Goal: Information Seeking & Learning: Learn about a topic

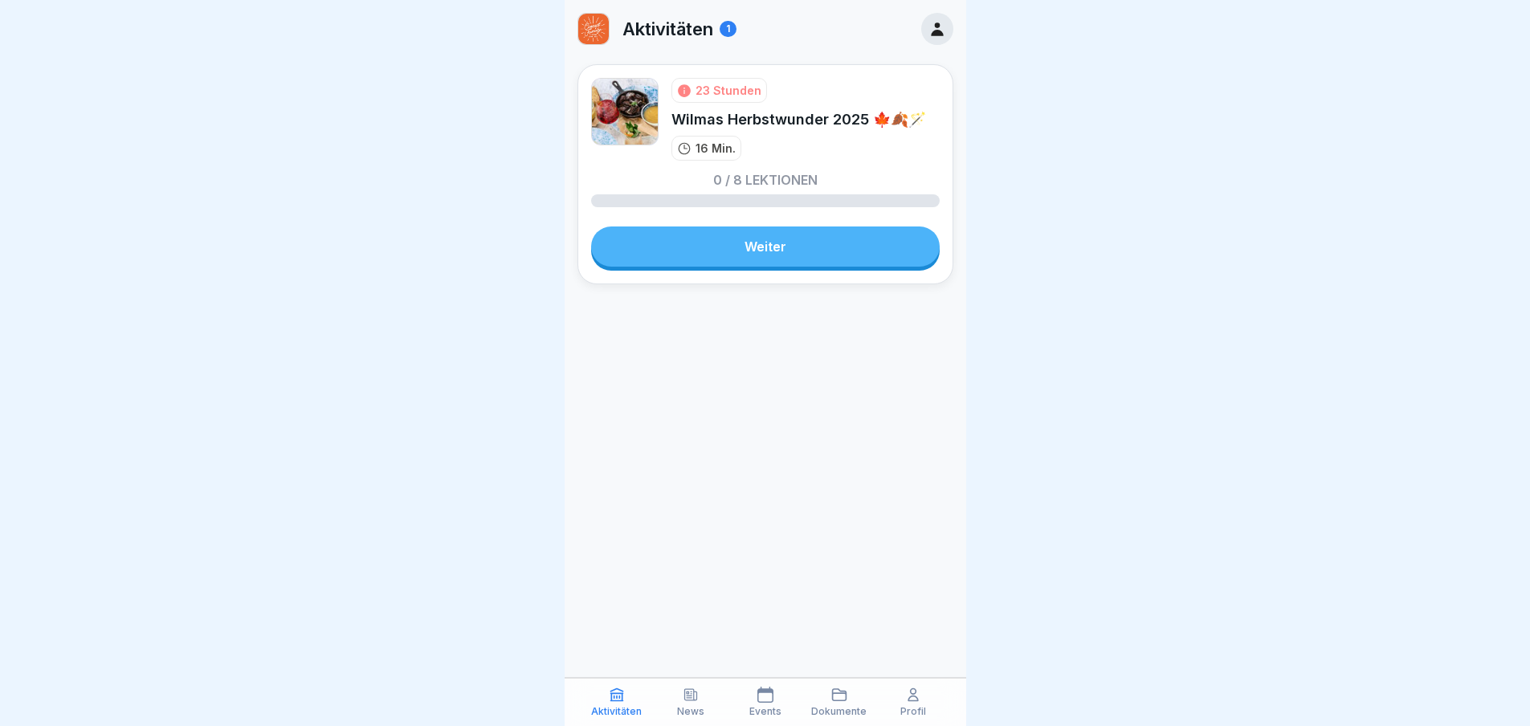
click at [799, 266] on link "Weiter" at bounding box center [765, 247] width 349 height 40
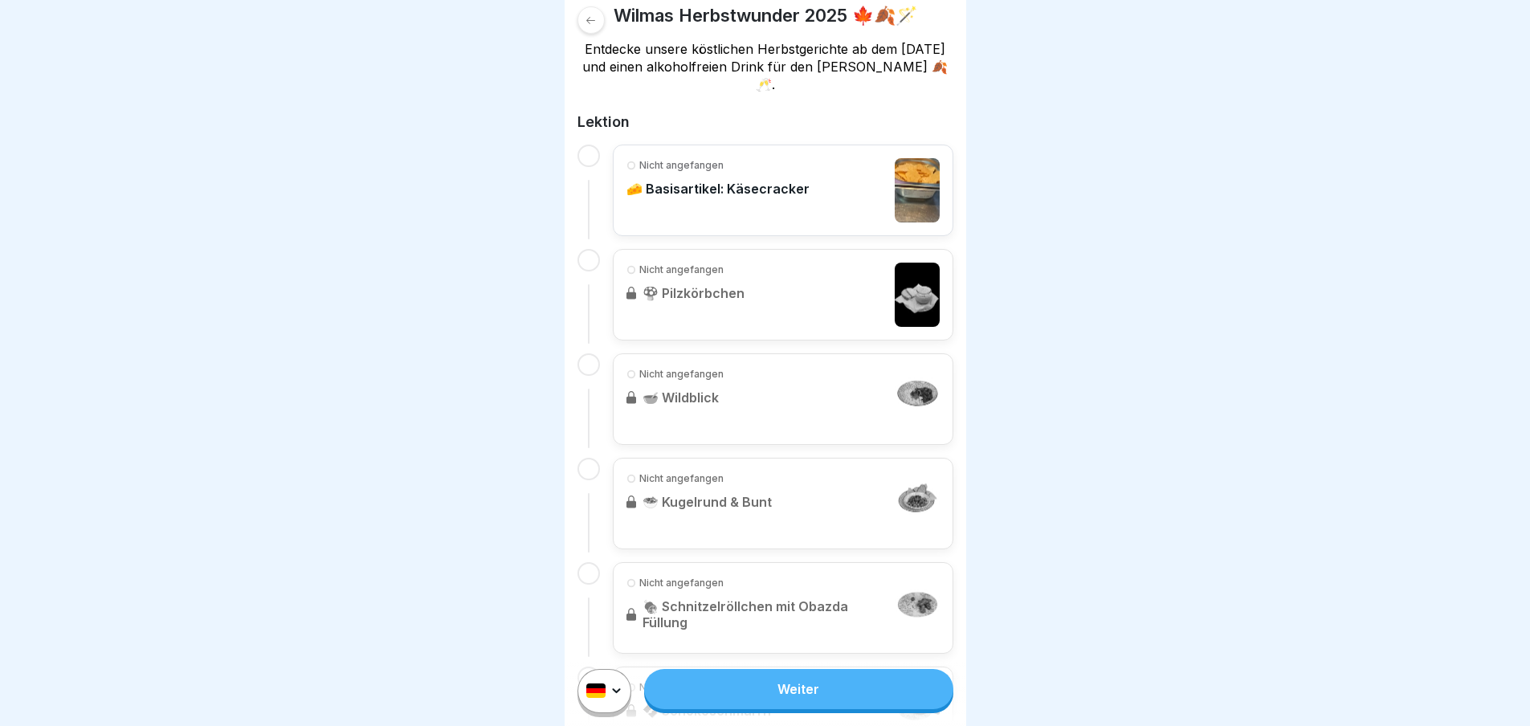
scroll to position [402, 0]
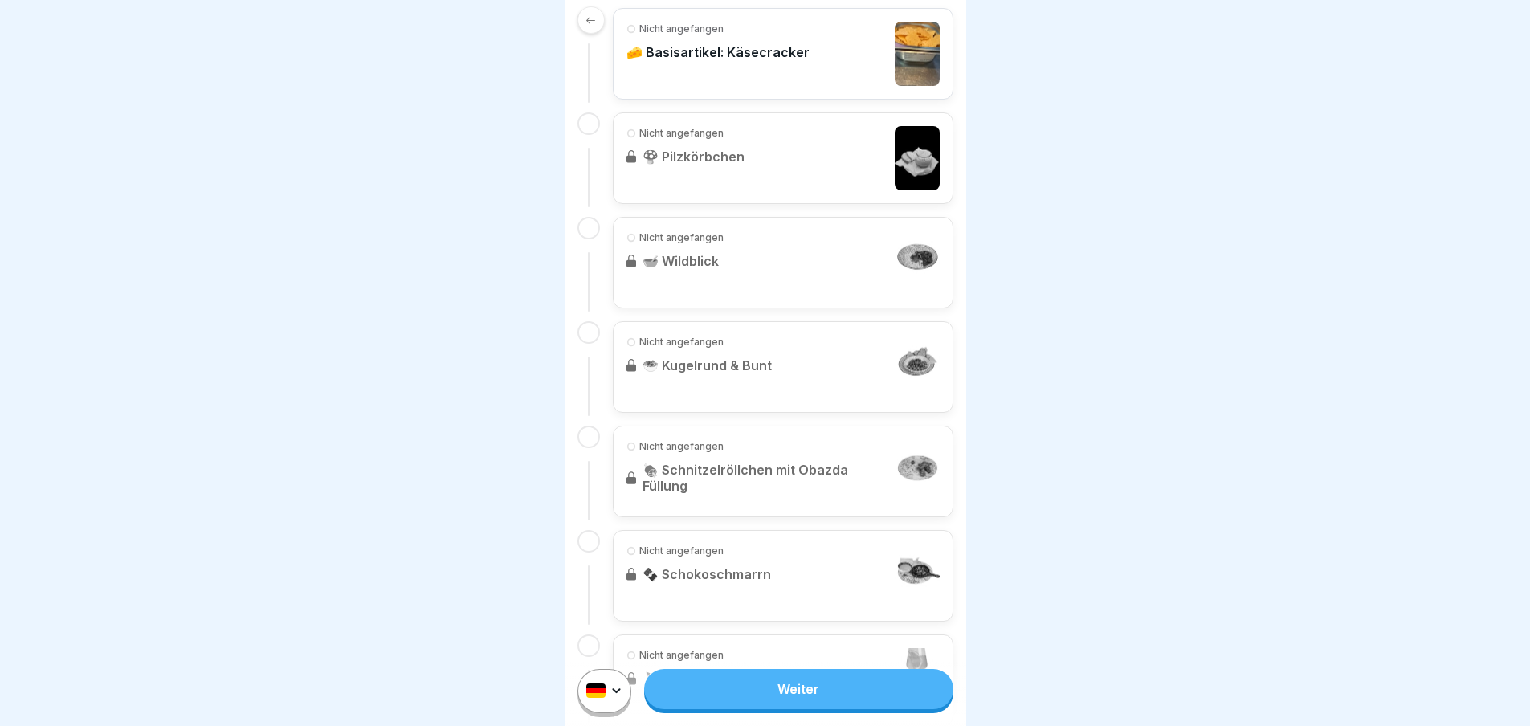
click at [773, 696] on link "Weiter" at bounding box center [798, 689] width 308 height 40
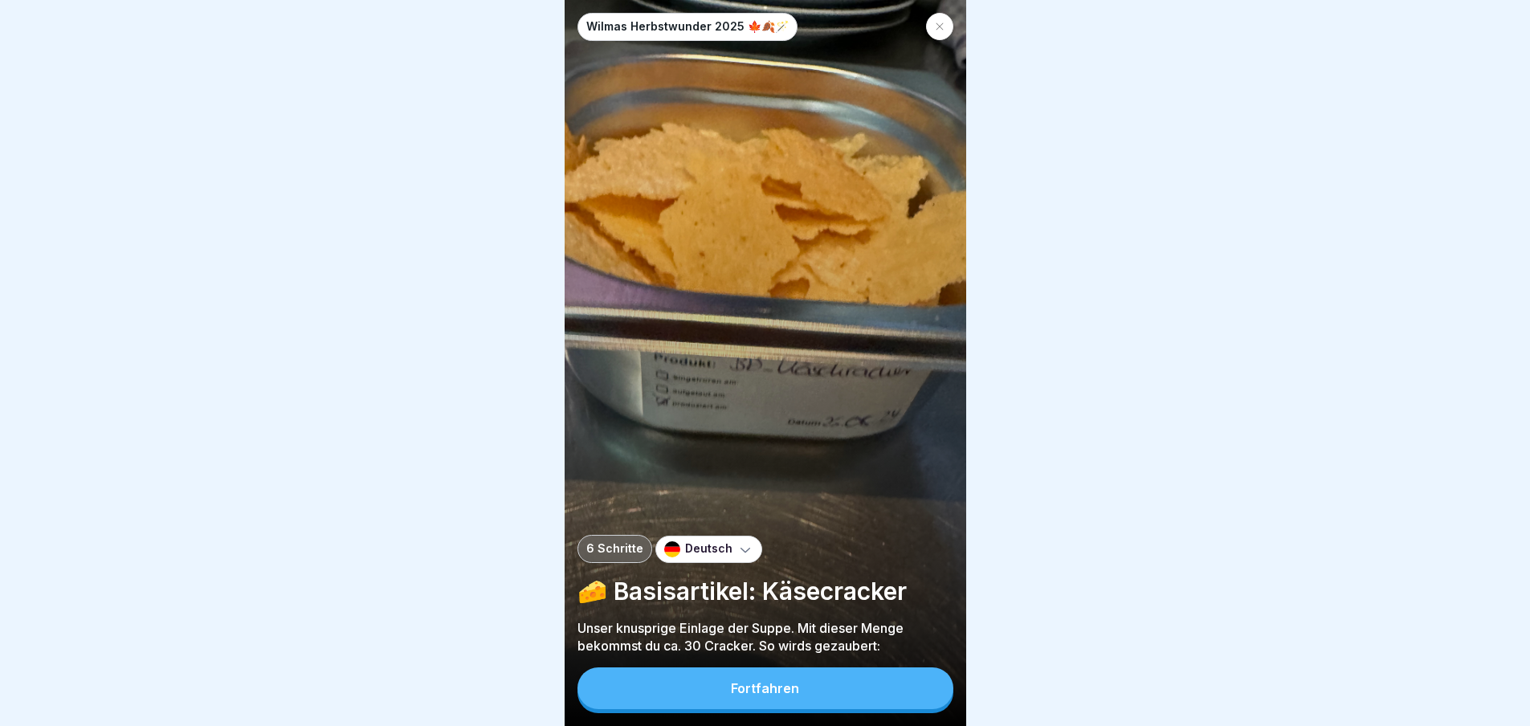
click at [773, 696] on div "Fortfahren" at bounding box center [765, 688] width 68 height 14
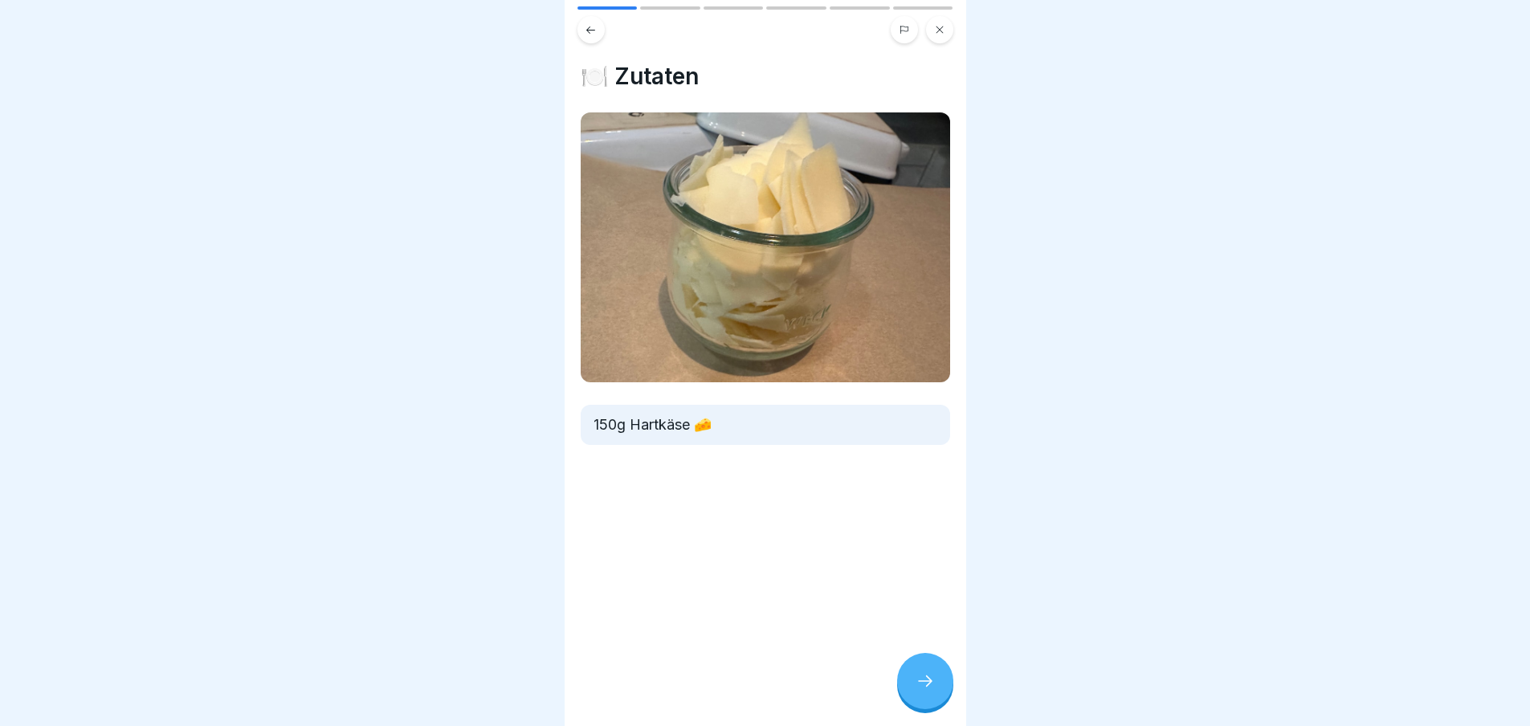
click at [916, 691] on icon at bounding box center [925, 681] width 19 height 19
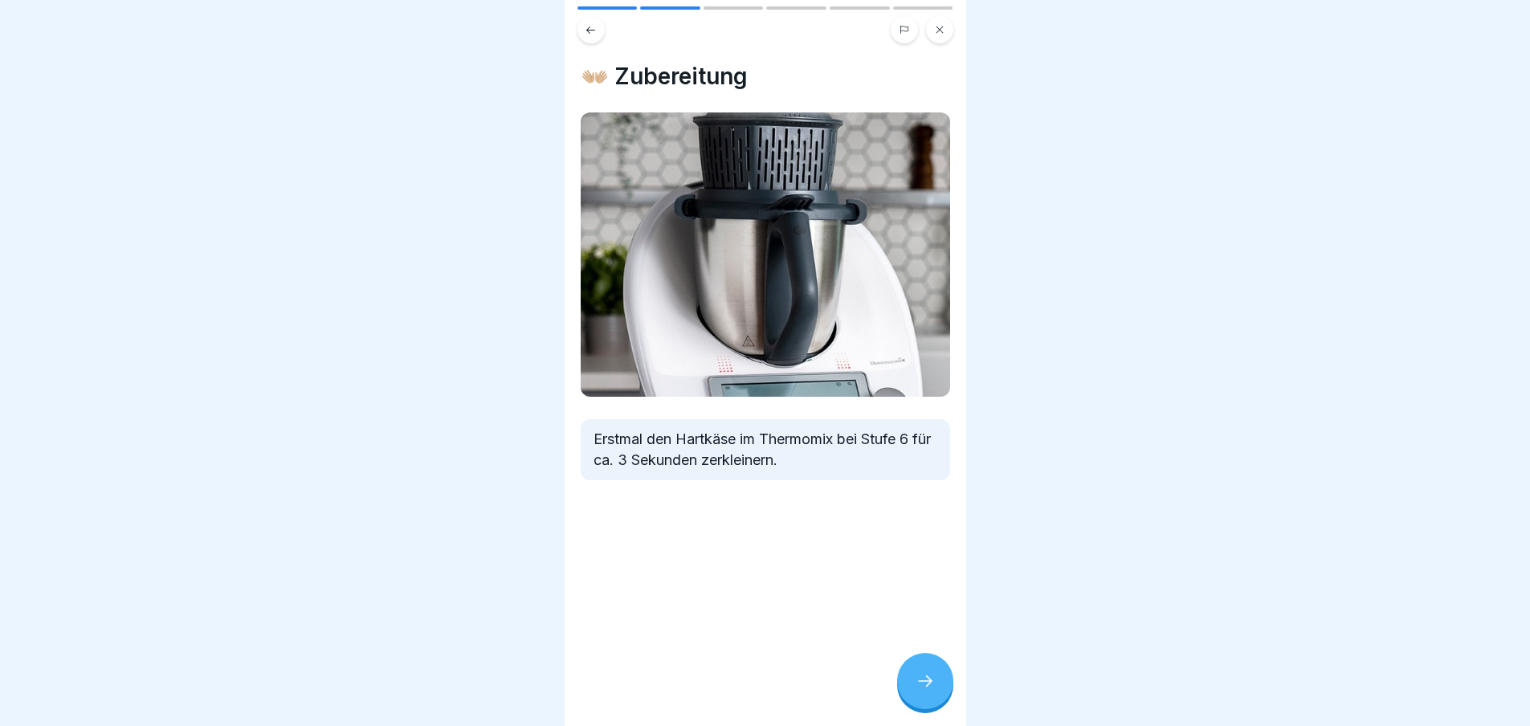
click at [916, 691] on icon at bounding box center [925, 681] width 19 height 19
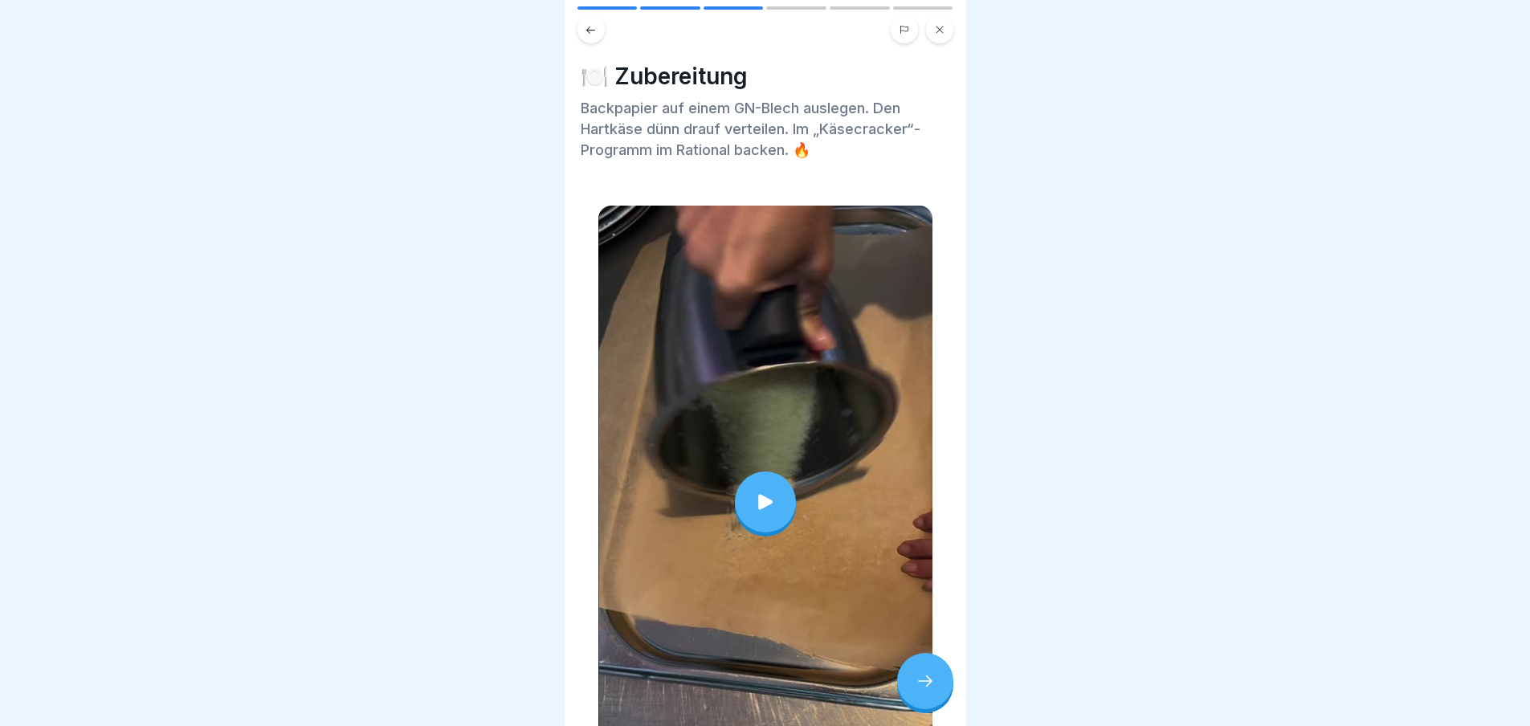
click at [916, 691] on icon at bounding box center [925, 681] width 19 height 19
click at [925, 690] on icon at bounding box center [925, 681] width 19 height 19
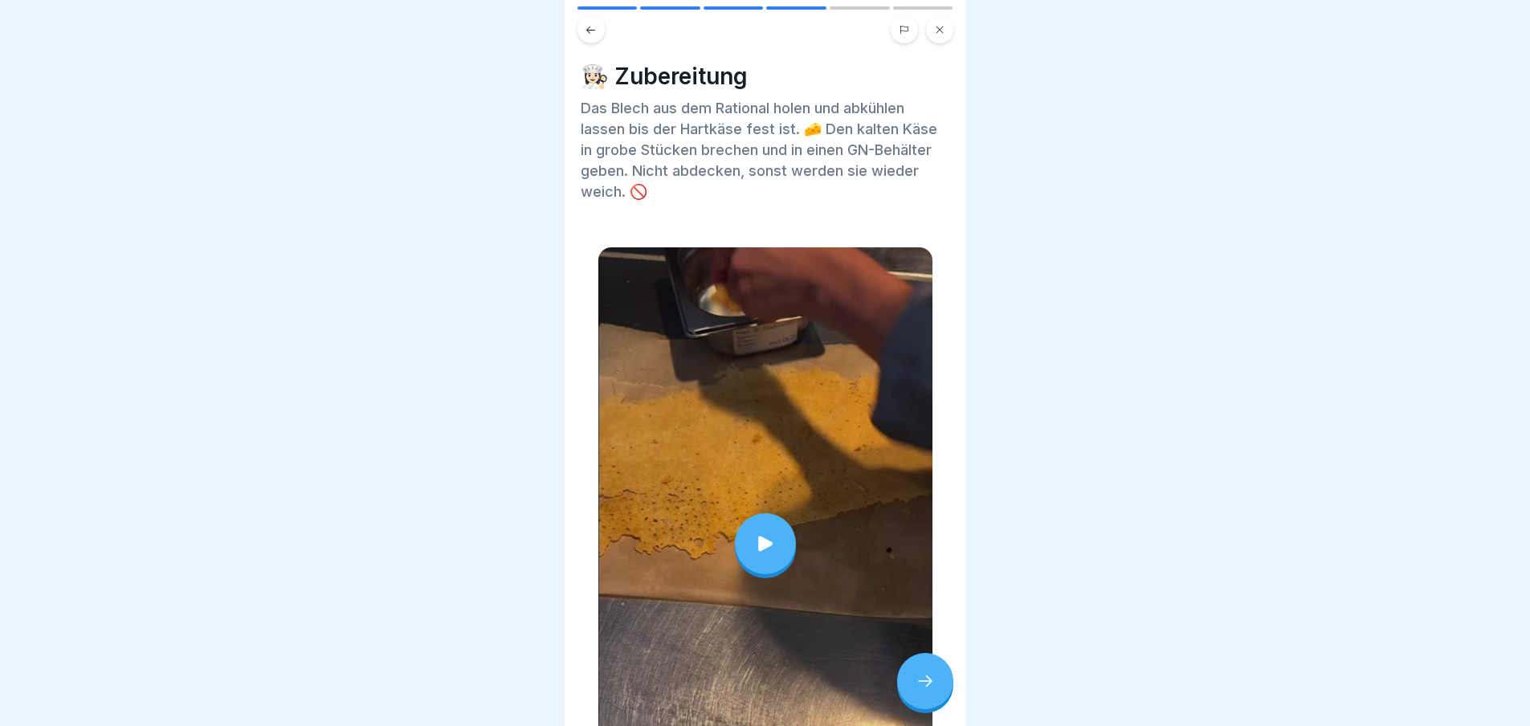
click at [926, 691] on icon at bounding box center [925, 681] width 19 height 19
click at [933, 687] on icon at bounding box center [925, 681] width 19 height 19
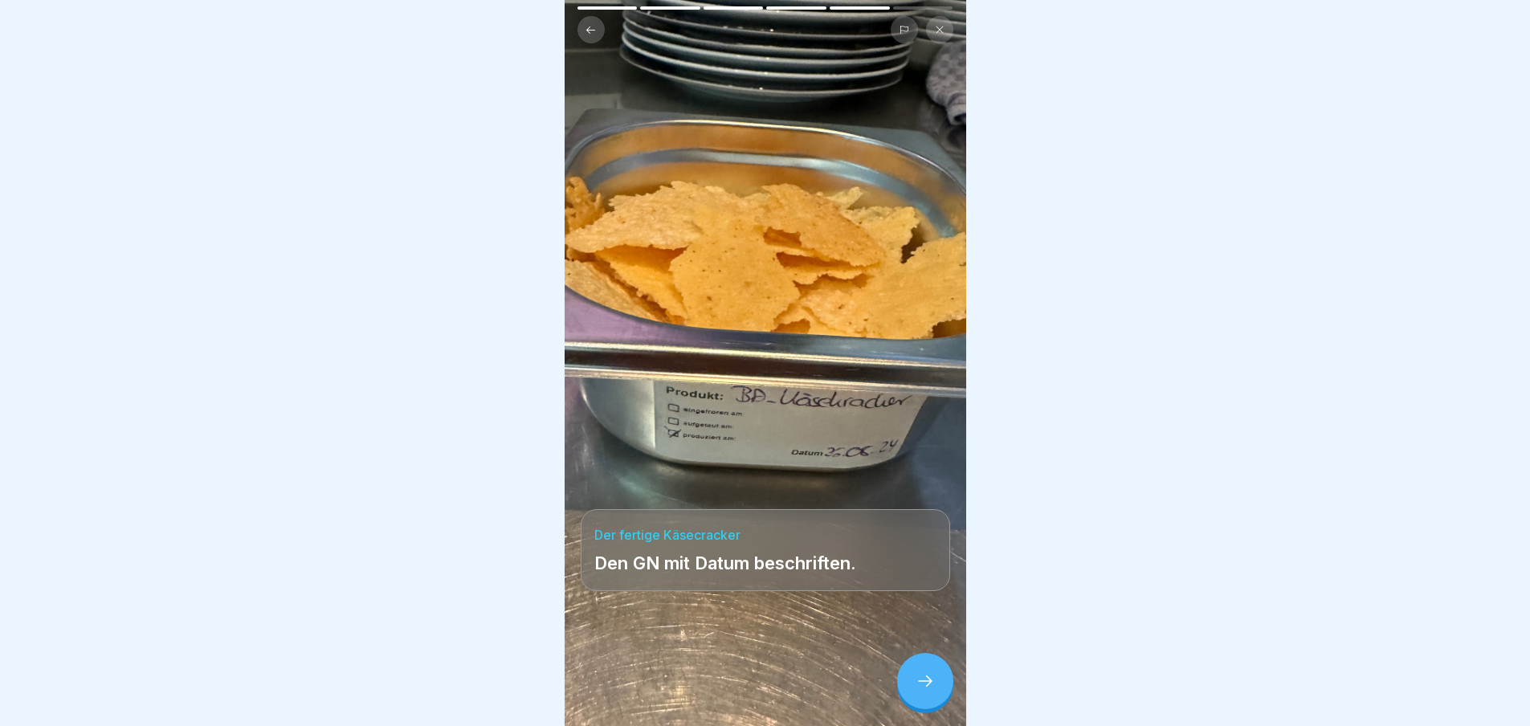
click at [933, 687] on icon at bounding box center [925, 681] width 19 height 19
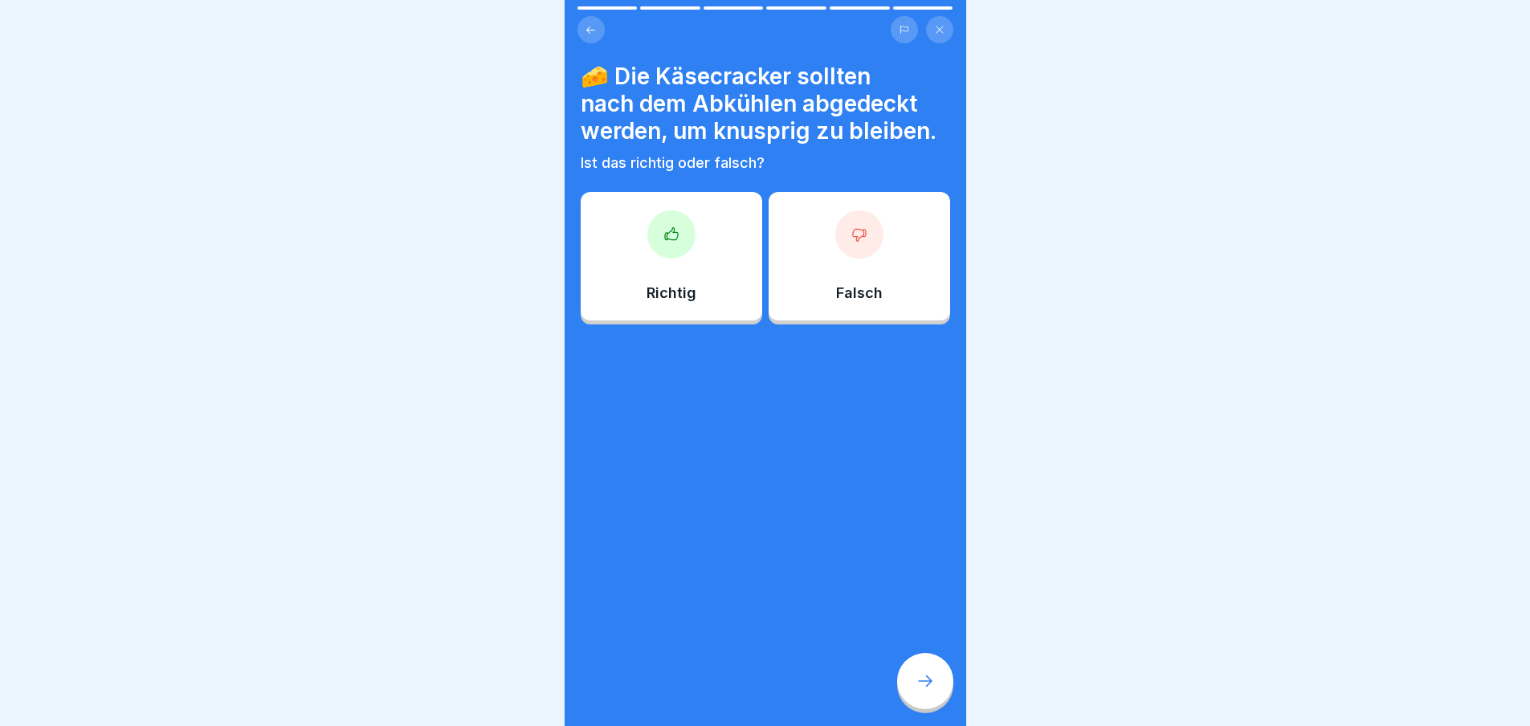
click at [933, 687] on icon at bounding box center [925, 681] width 19 height 19
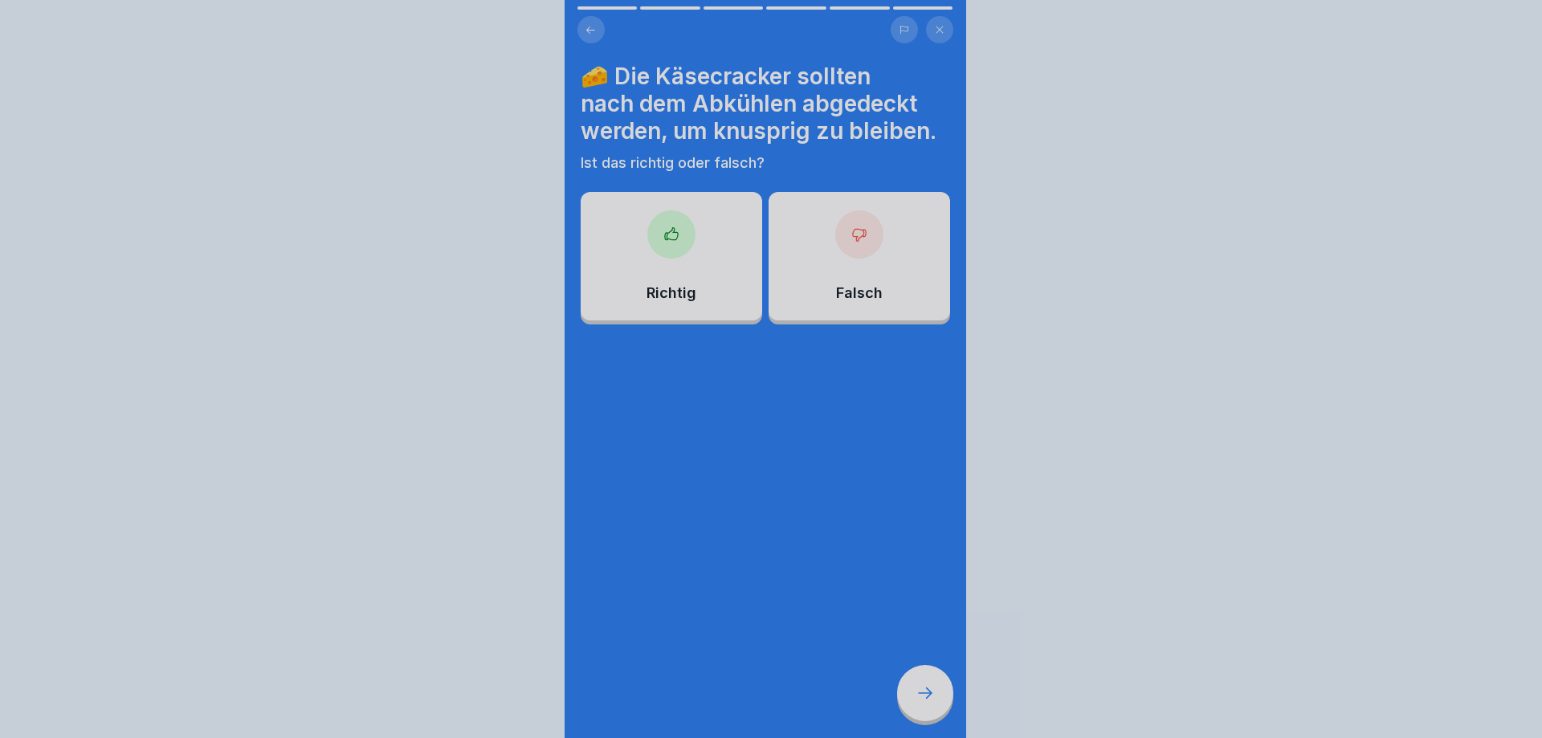
click at [933, 687] on div at bounding box center [771, 369] width 1542 height 738
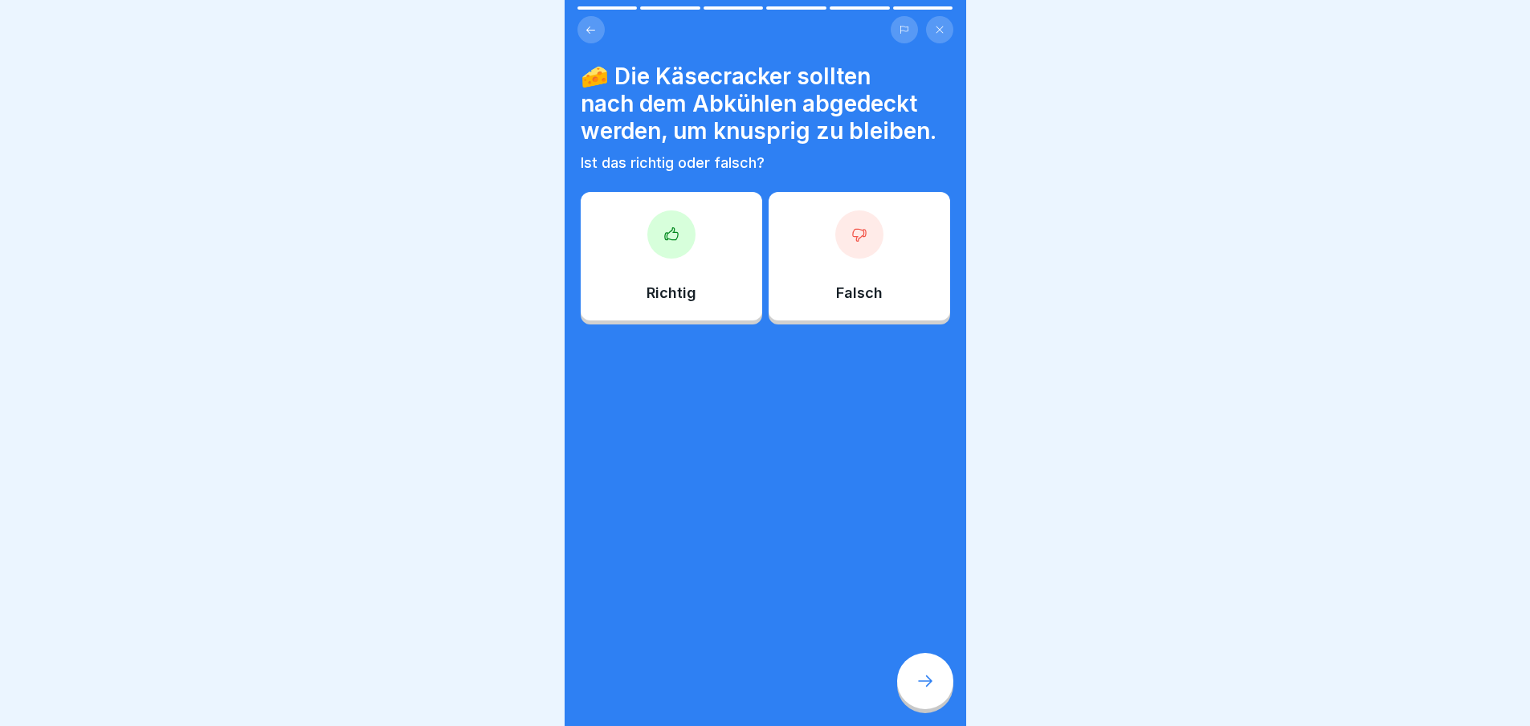
click at [669, 239] on icon at bounding box center [670, 233] width 13 height 12
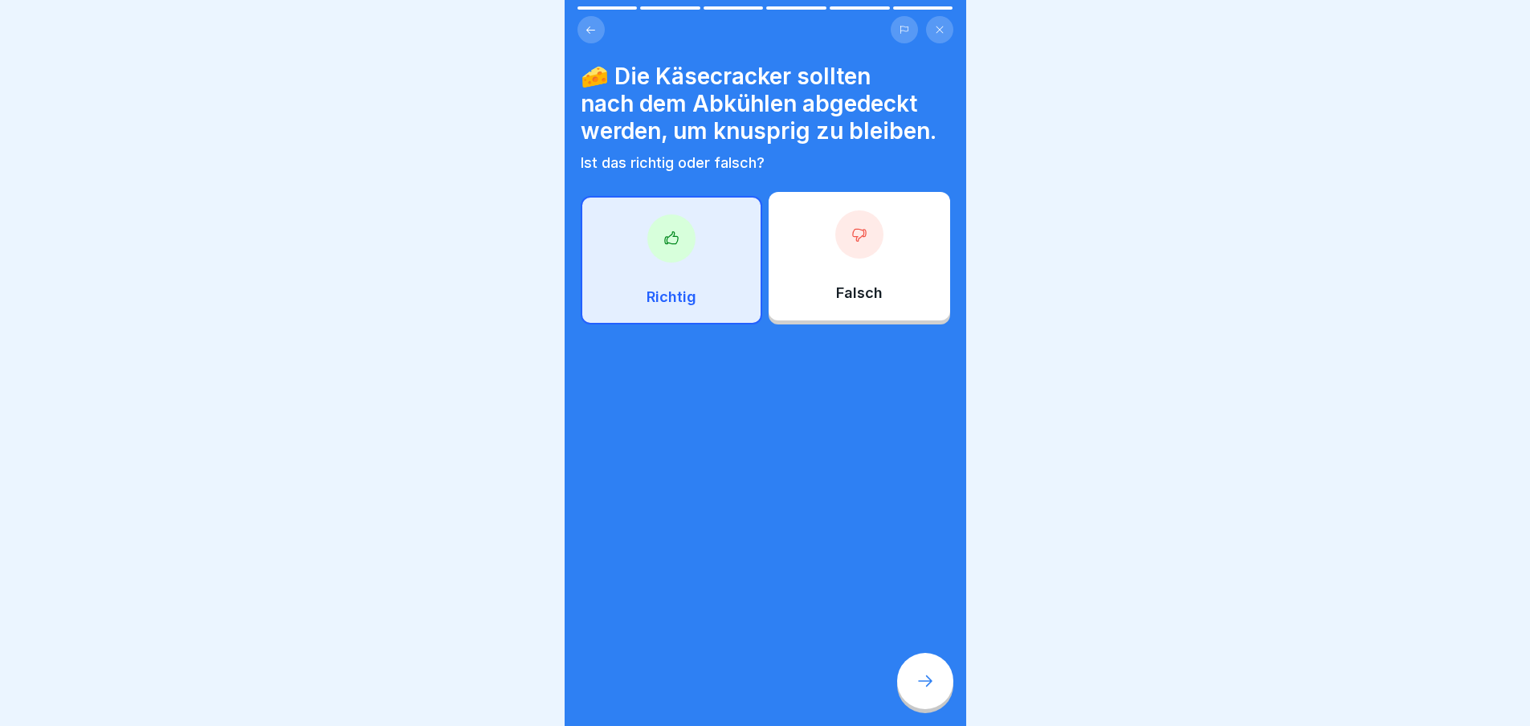
click at [931, 677] on div at bounding box center [925, 681] width 56 height 56
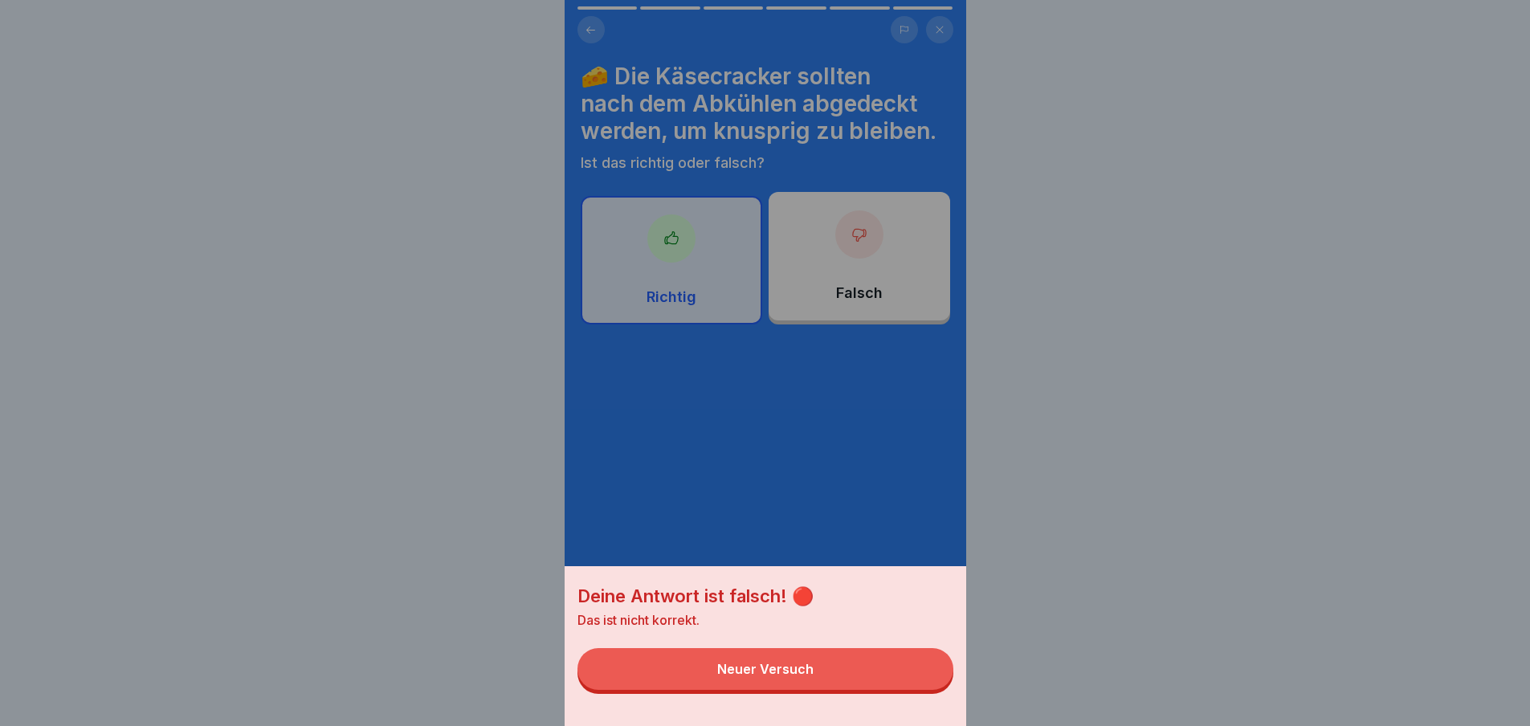
click at [885, 680] on button "Neuer Versuch" at bounding box center [766, 669] width 376 height 42
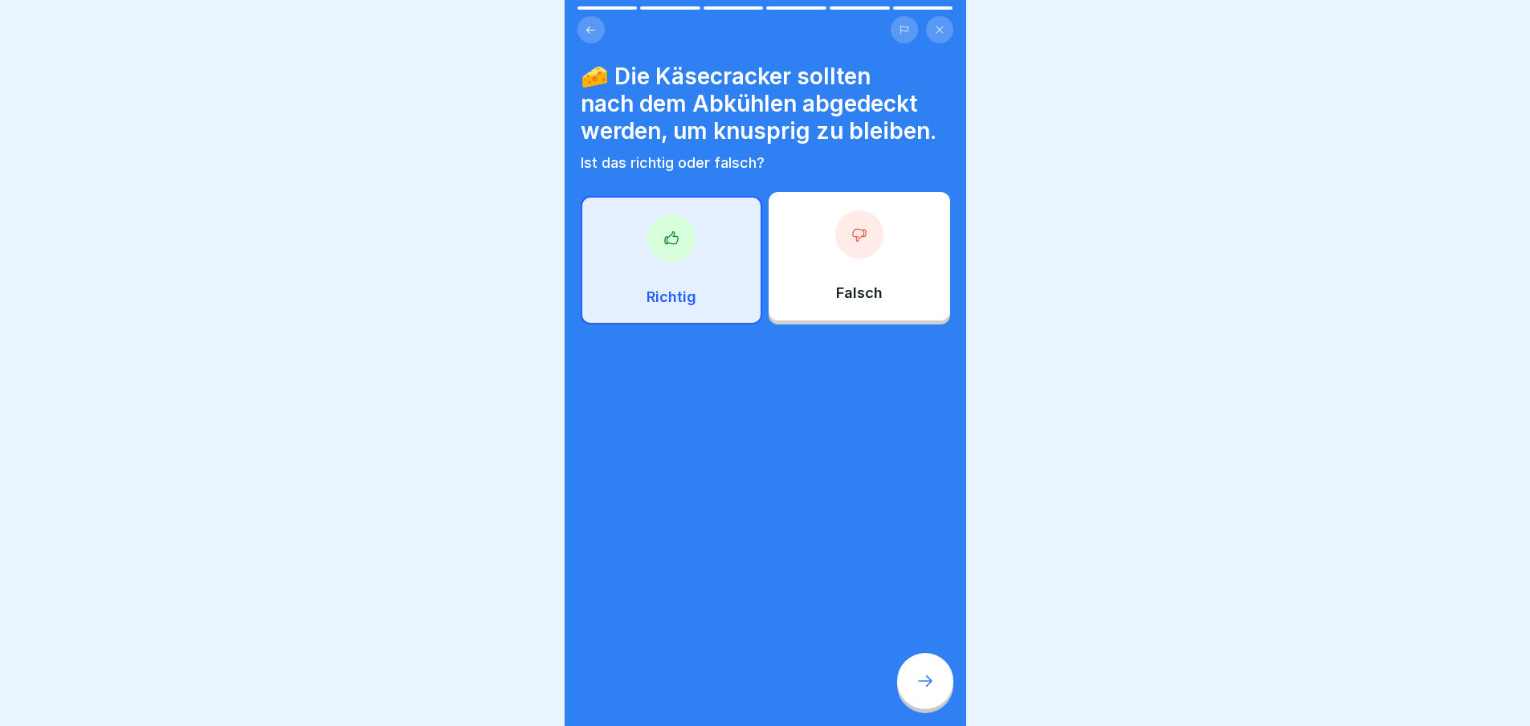
click at [862, 294] on p "Falsch" at bounding box center [859, 293] width 47 height 18
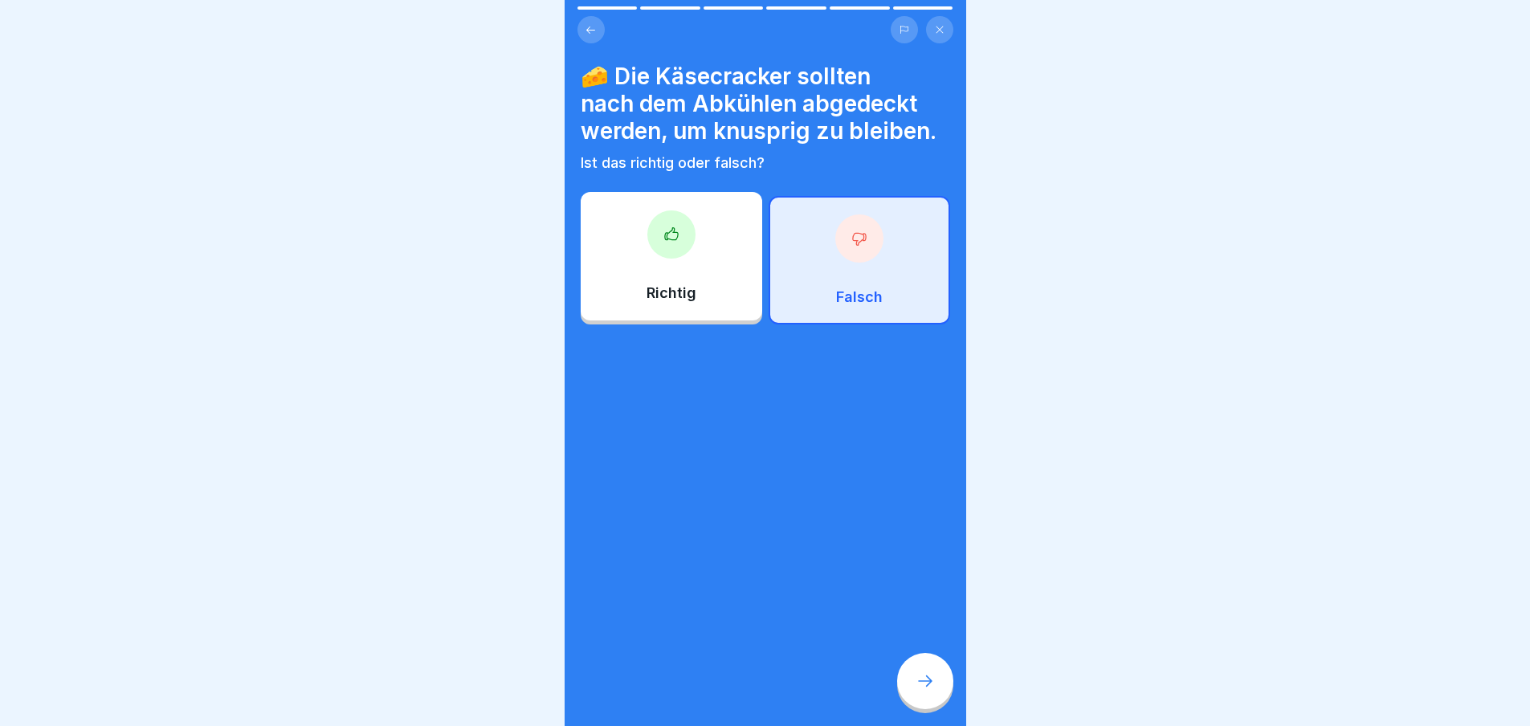
click at [901, 698] on div at bounding box center [925, 681] width 56 height 56
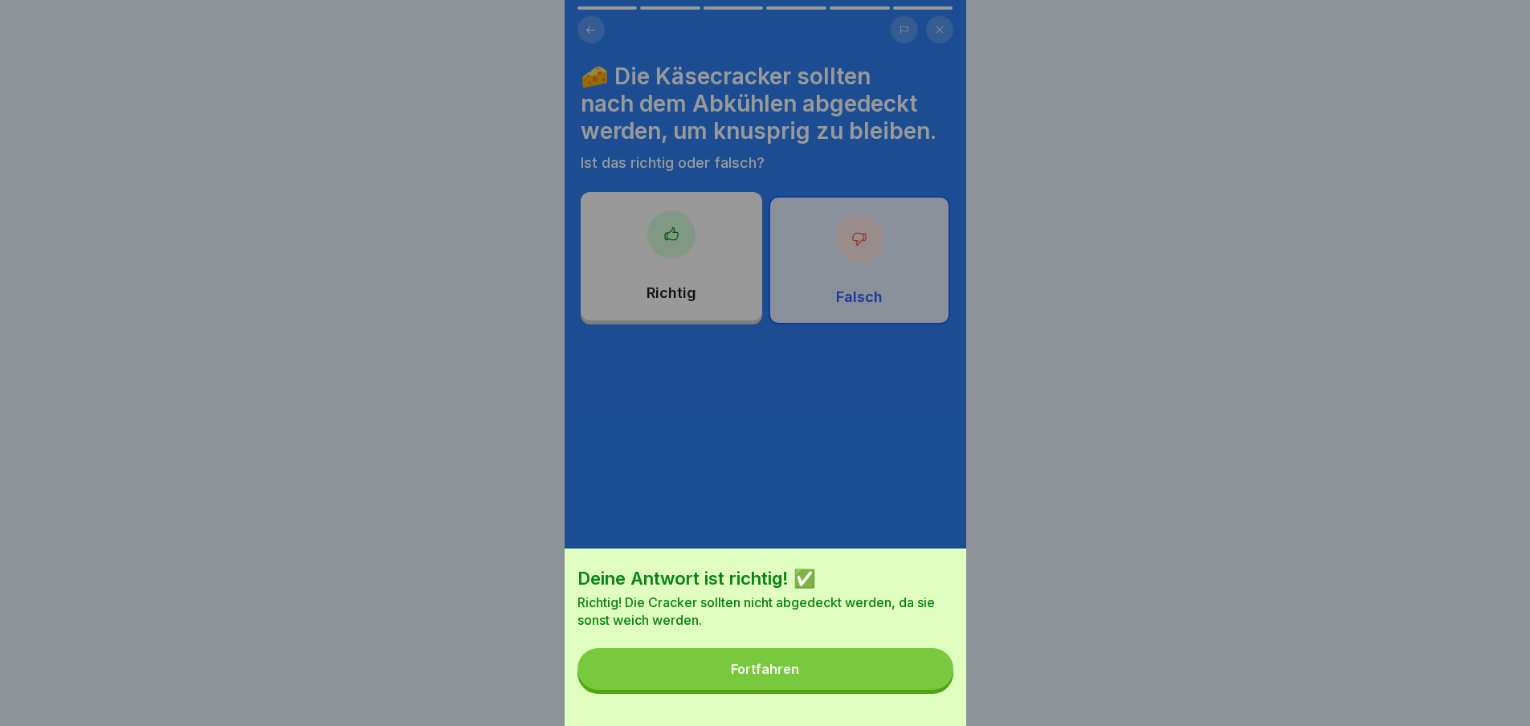
click at [886, 664] on button "Fortfahren" at bounding box center [766, 669] width 376 height 42
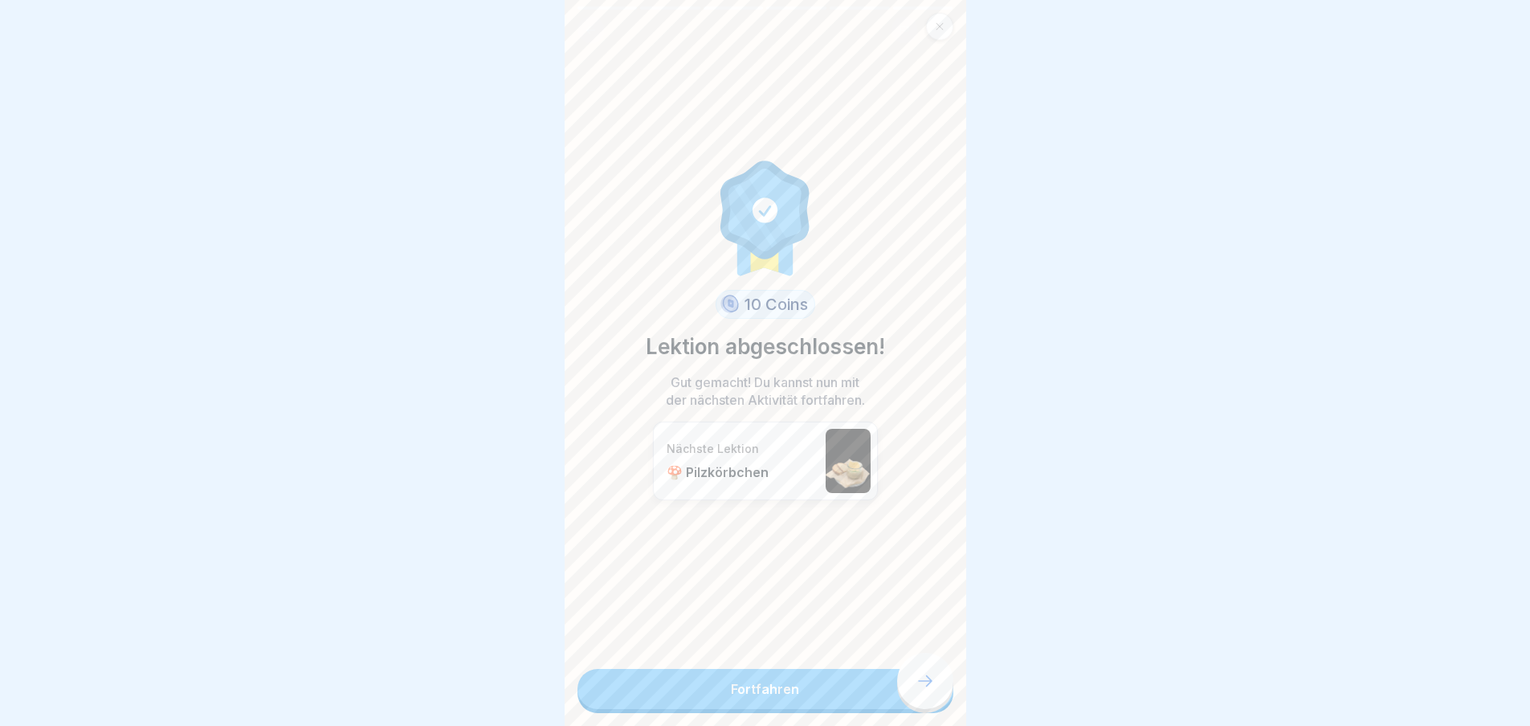
click at [893, 688] on link "Fortfahren" at bounding box center [766, 689] width 376 height 40
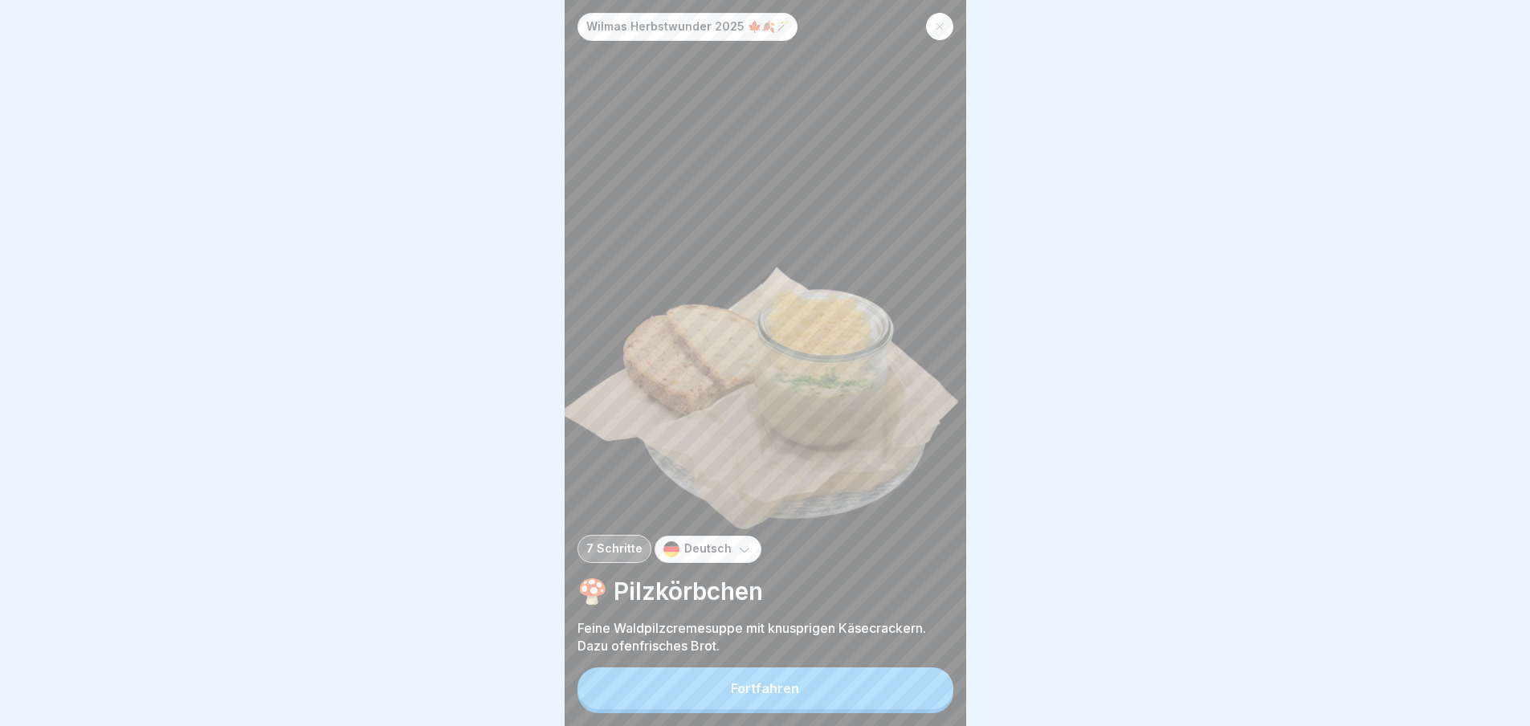
click at [862, 696] on button "Fortfahren" at bounding box center [766, 689] width 376 height 42
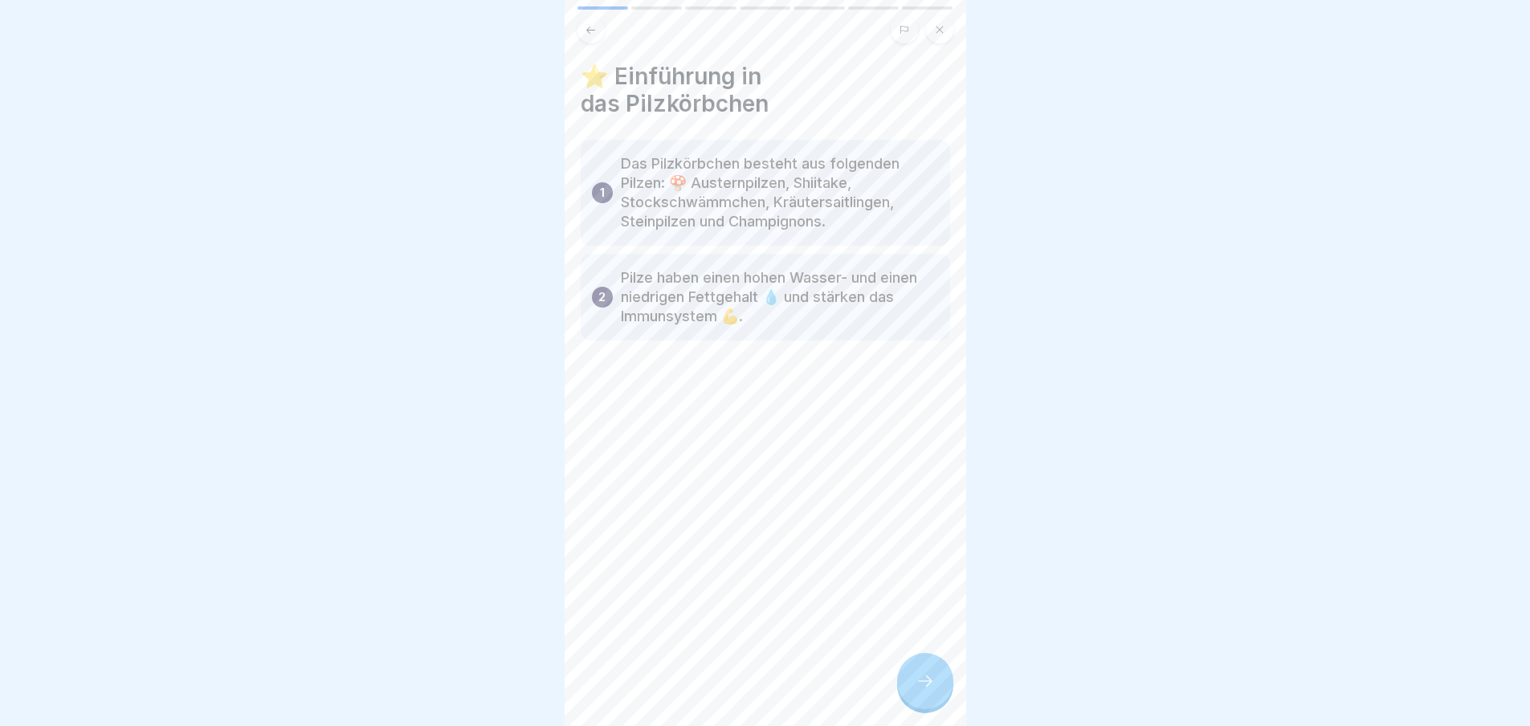
click at [904, 693] on div at bounding box center [925, 681] width 56 height 56
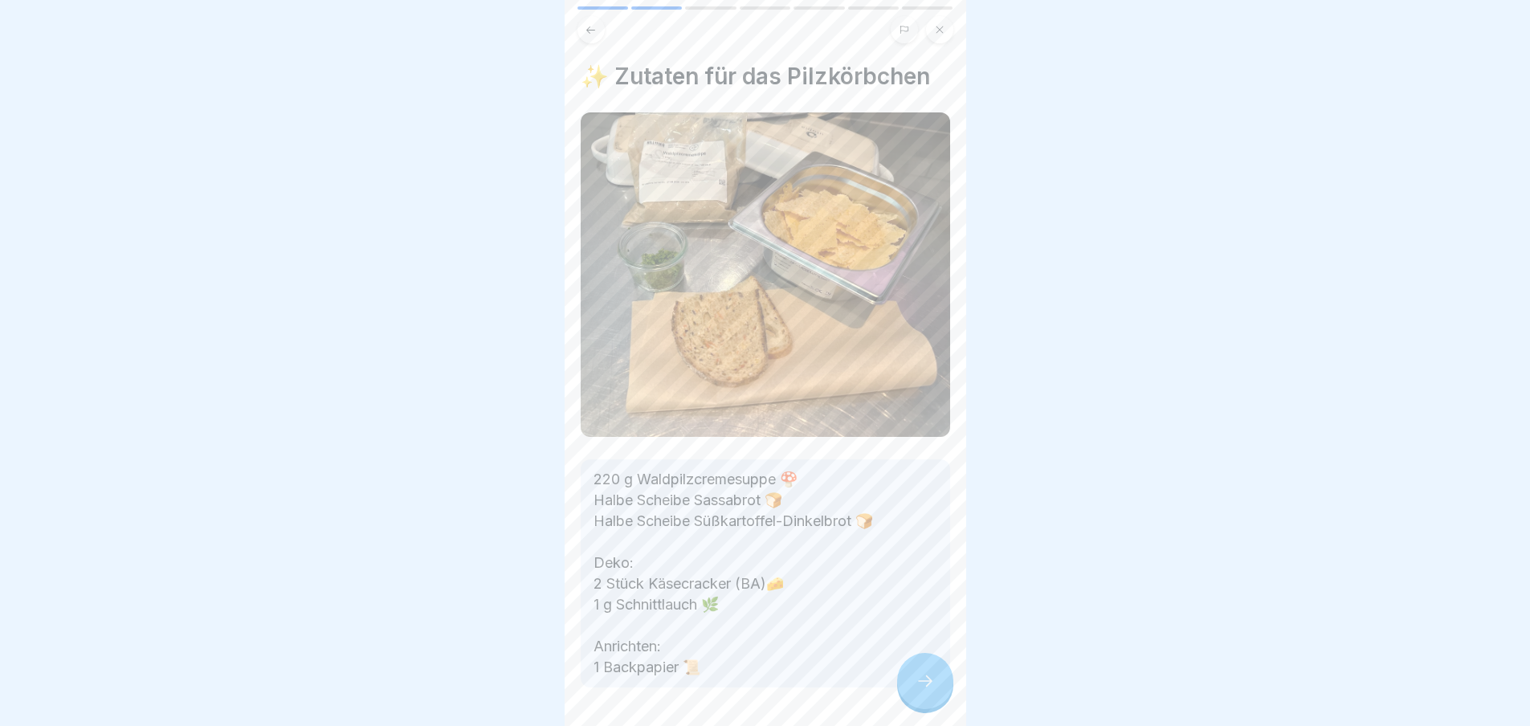
click at [909, 693] on div at bounding box center [925, 681] width 56 height 56
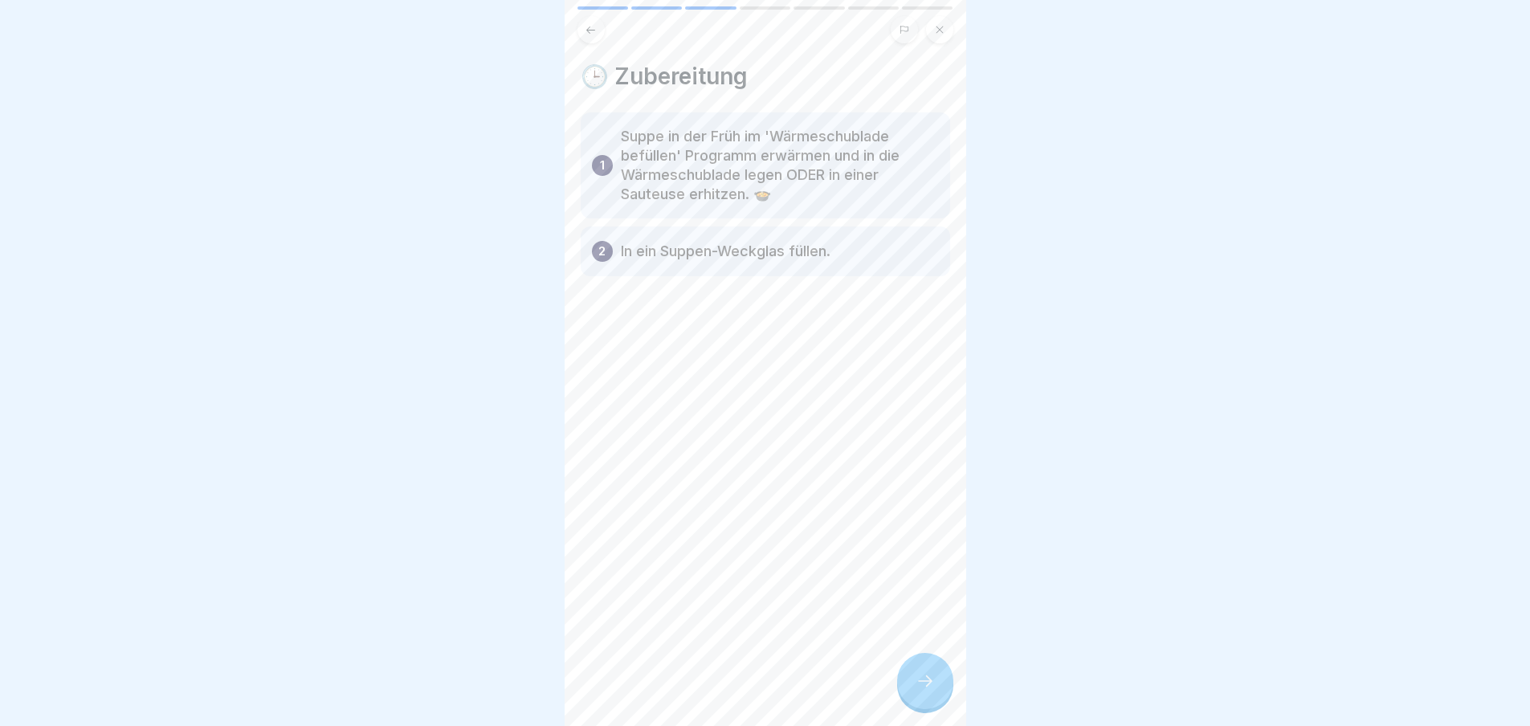
click at [909, 693] on div at bounding box center [925, 681] width 56 height 56
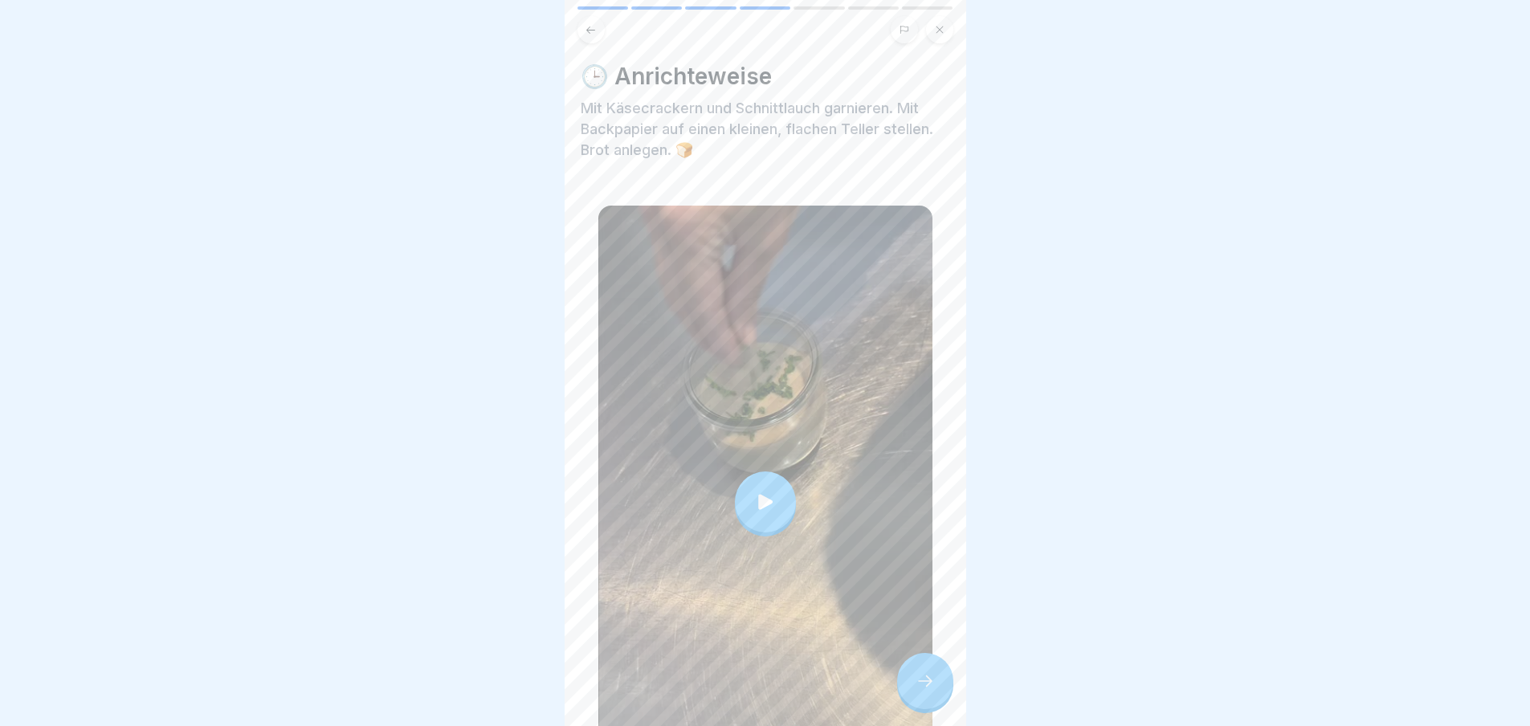
click at [769, 491] on icon at bounding box center [765, 502] width 22 height 22
click at [929, 705] on div at bounding box center [925, 681] width 56 height 56
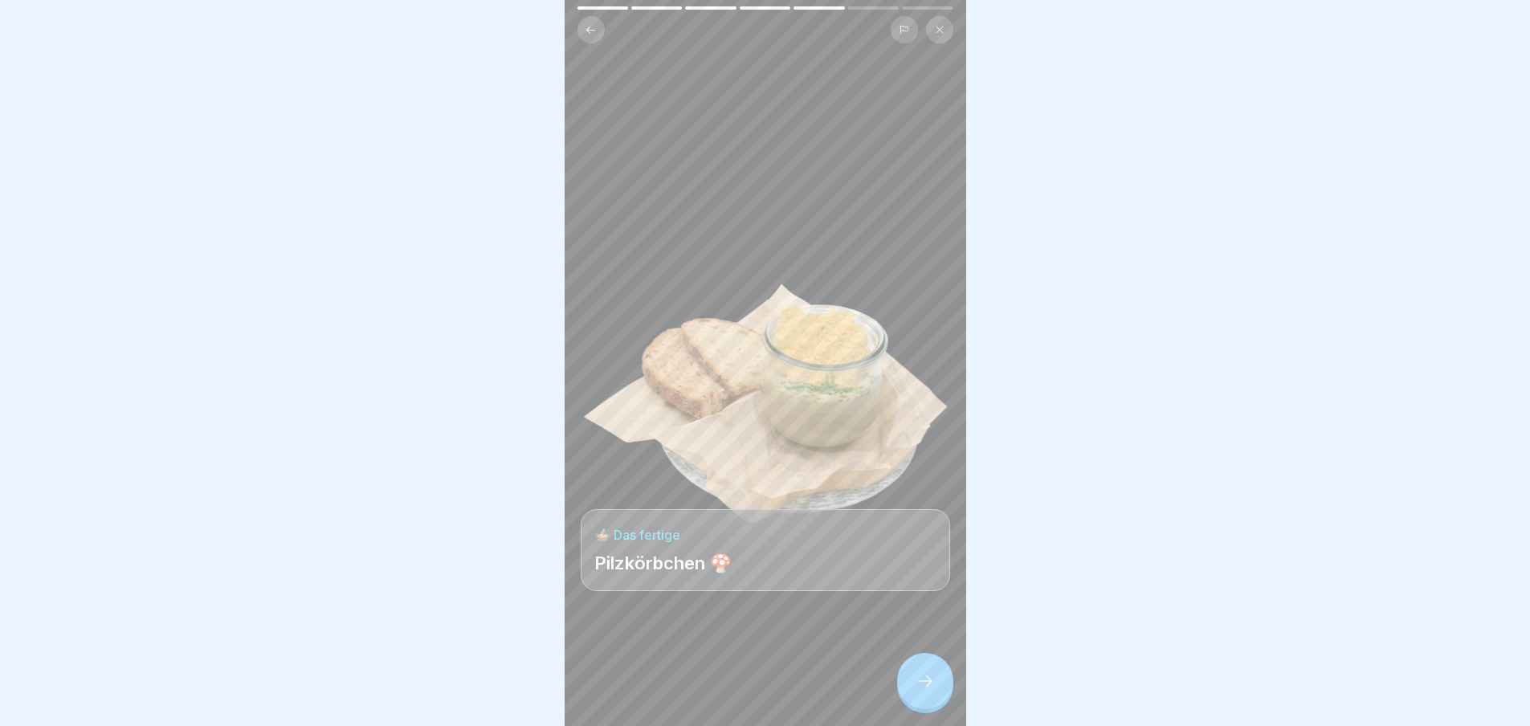
click at [929, 705] on div at bounding box center [925, 681] width 56 height 56
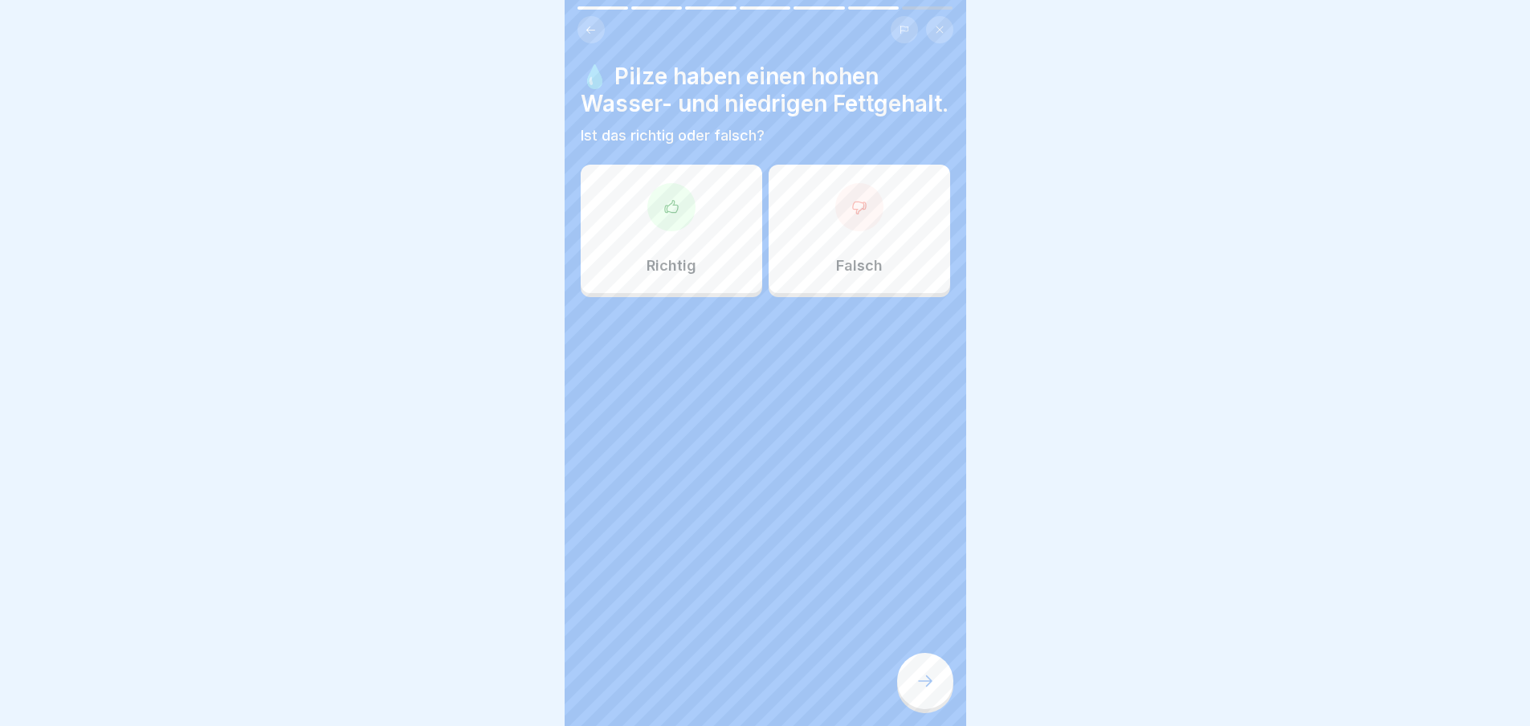
click at [929, 705] on div at bounding box center [925, 681] width 56 height 56
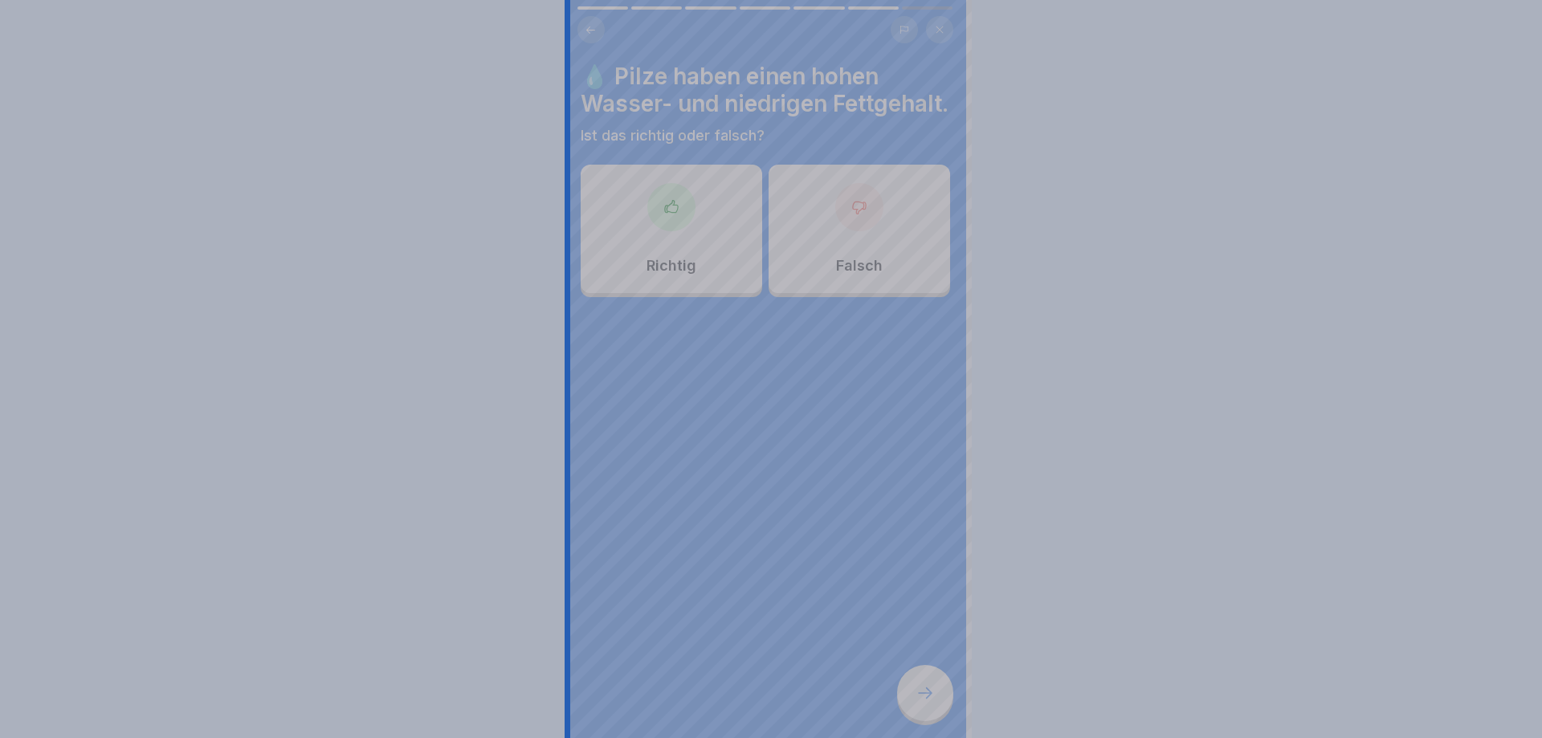
click at [929, 705] on div at bounding box center [771, 369] width 1542 height 738
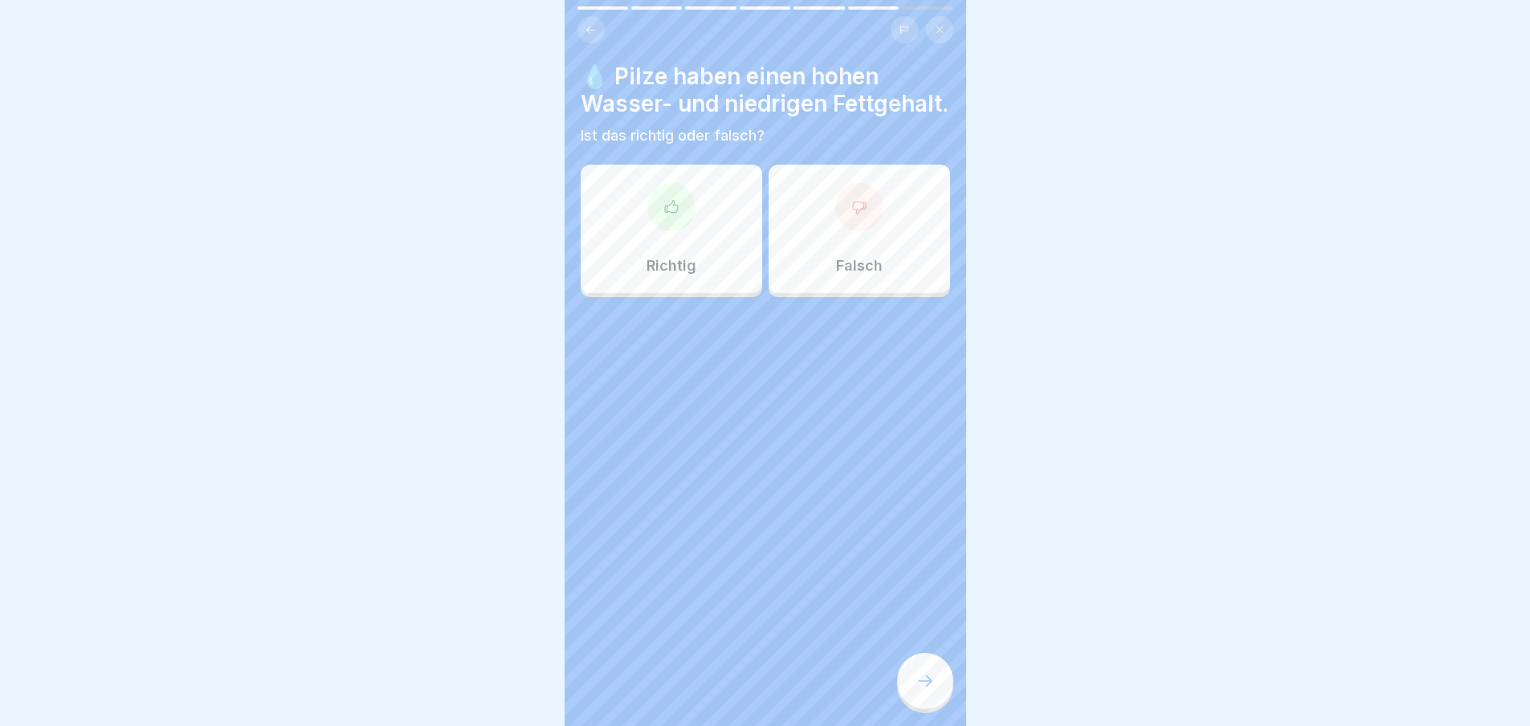
click at [631, 231] on div "Richtig" at bounding box center [672, 229] width 182 height 129
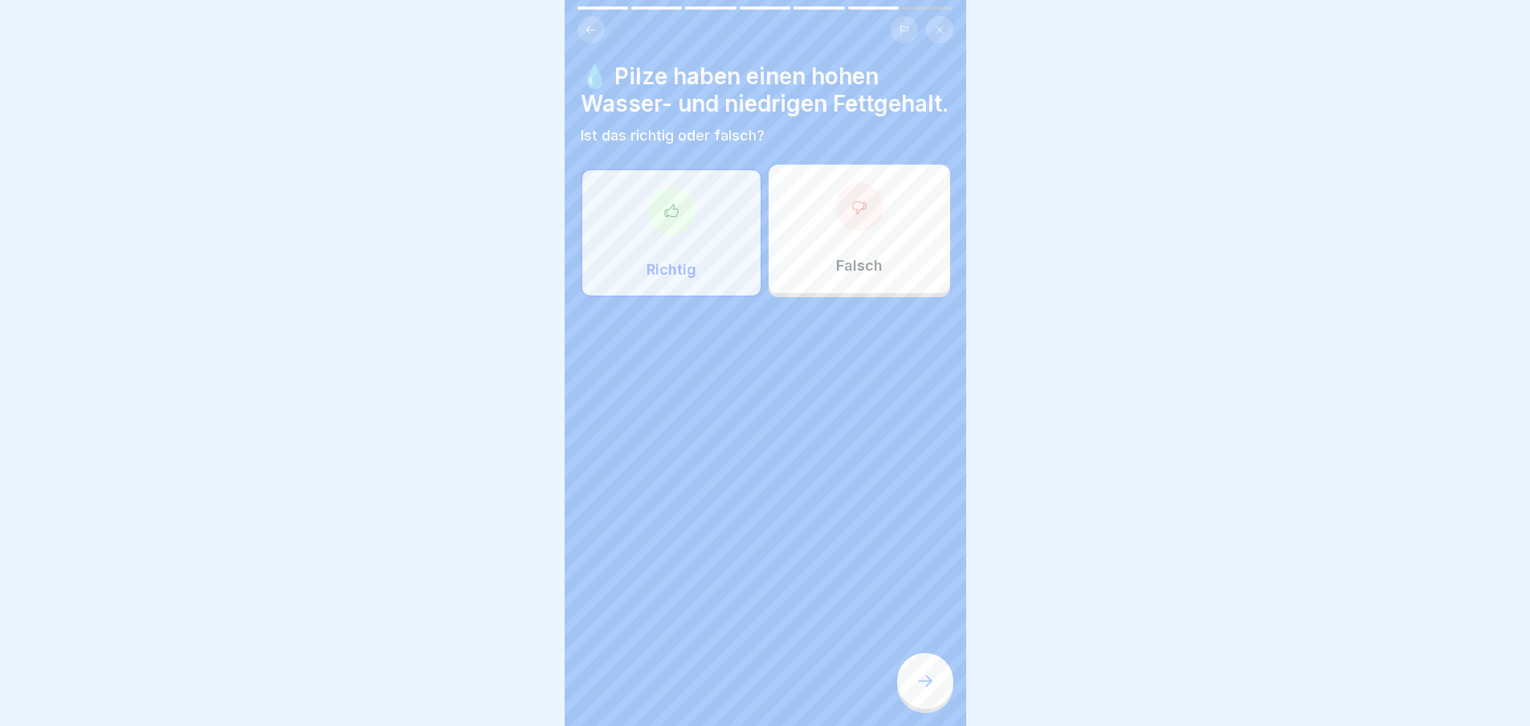
click at [947, 712] on div "💧 Pilze haben einen hohen Wasser- und niedrigen Fettgehalt. Ist das richtig ode…" at bounding box center [766, 363] width 402 height 726
click at [933, 705] on div at bounding box center [925, 681] width 56 height 56
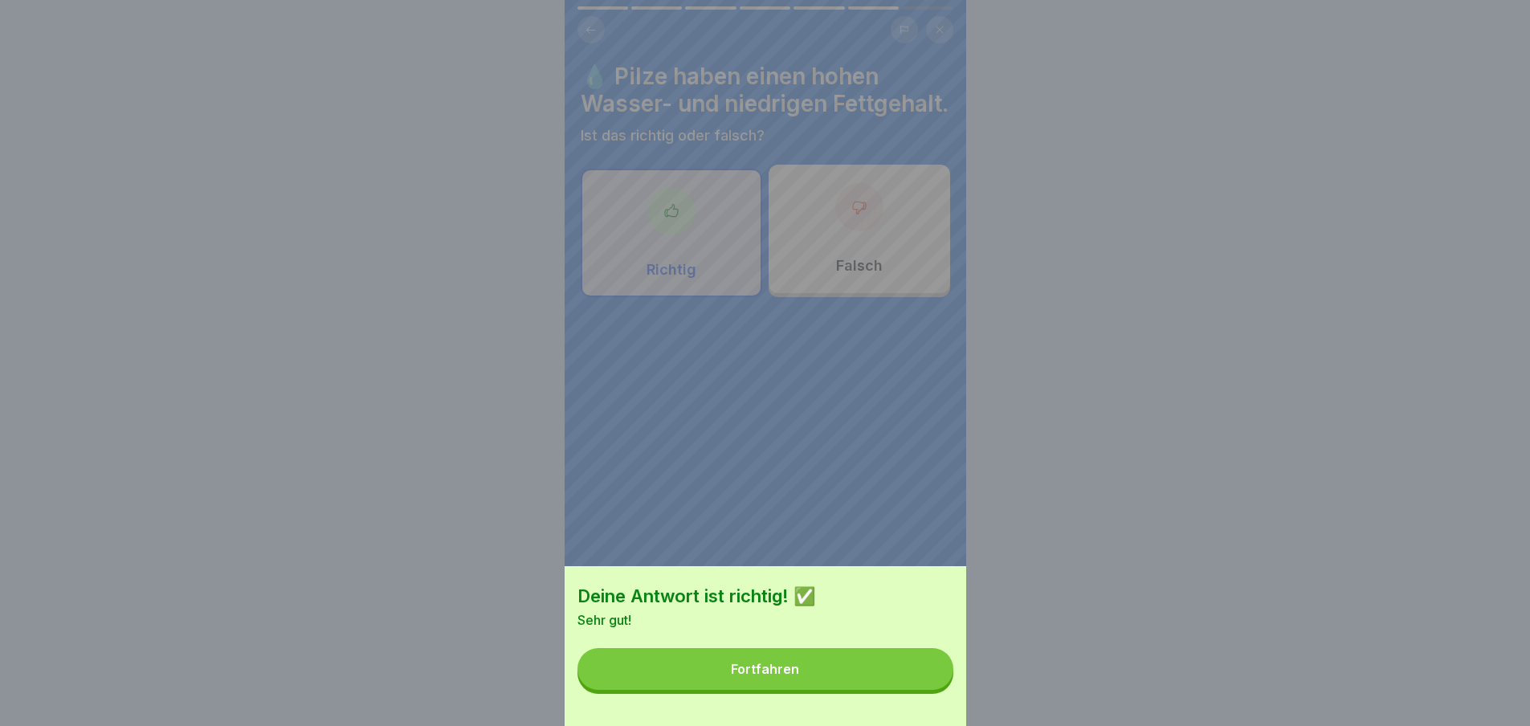
click at [933, 705] on div "Deine Antwort ist richtig! ✅ Sehr gut! Fortfahren" at bounding box center [766, 646] width 402 height 160
click at [913, 688] on button "Fortfahren" at bounding box center [766, 669] width 376 height 42
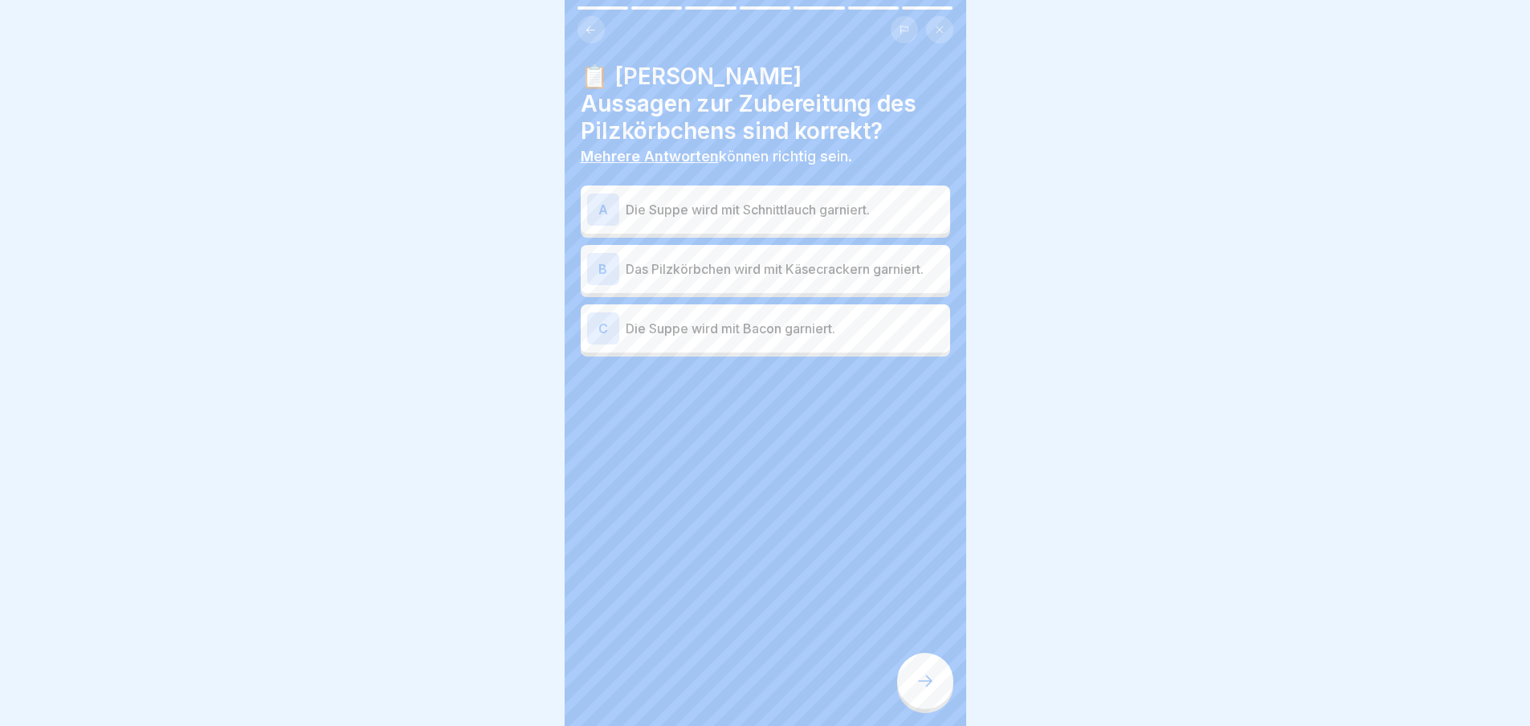
click at [837, 219] on div "A Die Suppe wird mit Schnittlauch garniert." at bounding box center [765, 210] width 357 height 32
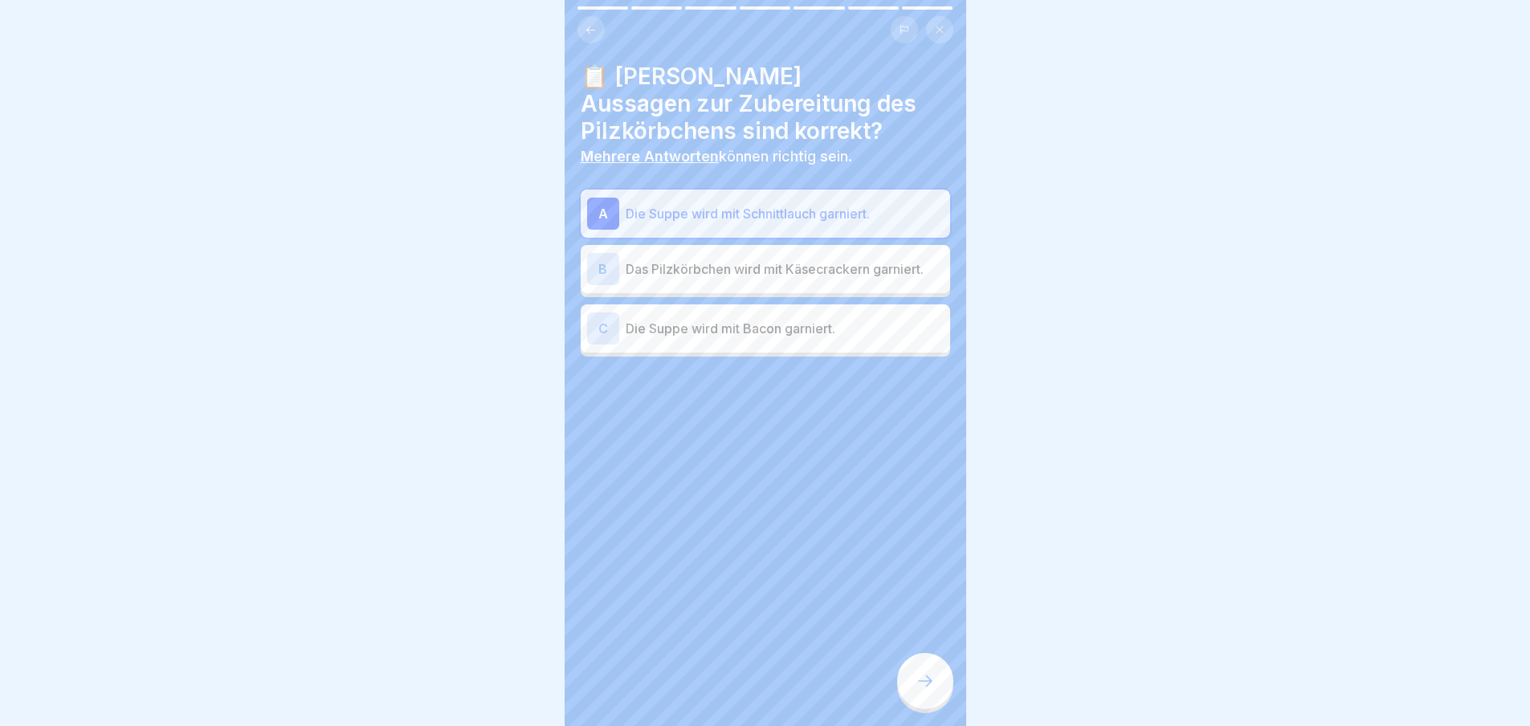
click at [844, 267] on p "Das Pilzkörbchen wird mit Käsecrackern garniert." at bounding box center [785, 268] width 318 height 19
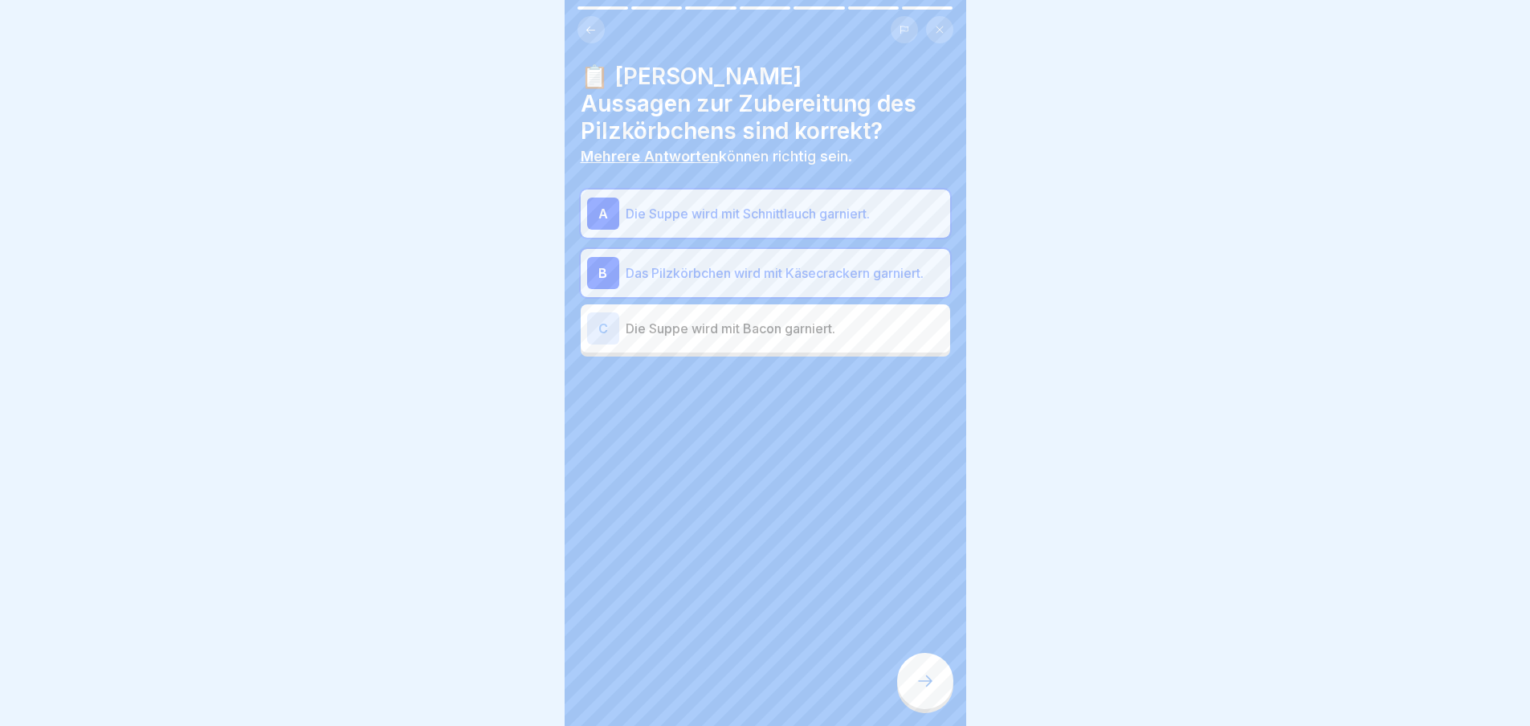
click at [925, 691] on icon at bounding box center [925, 681] width 19 height 19
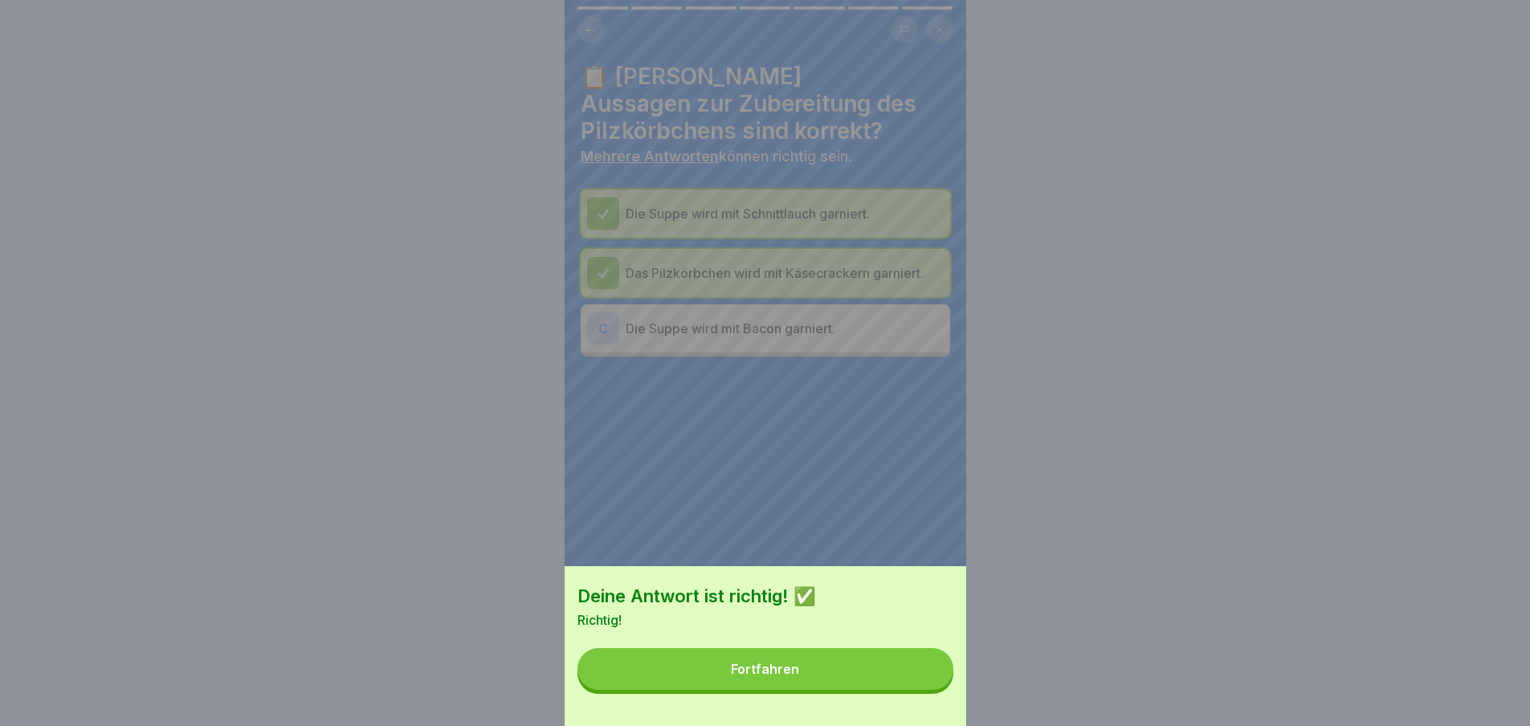
click at [924, 690] on button "Fortfahren" at bounding box center [766, 669] width 376 height 42
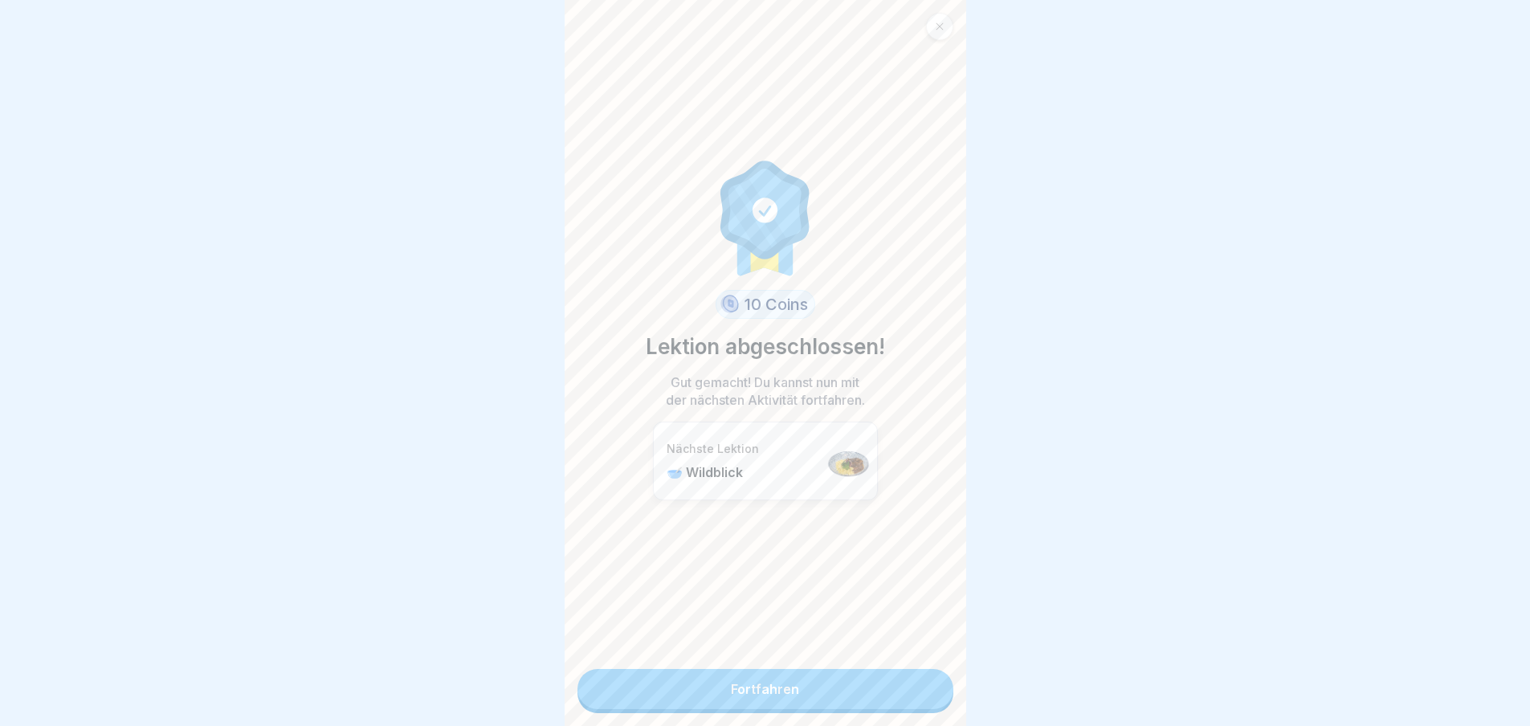
click at [863, 695] on link "Fortfahren" at bounding box center [766, 689] width 376 height 40
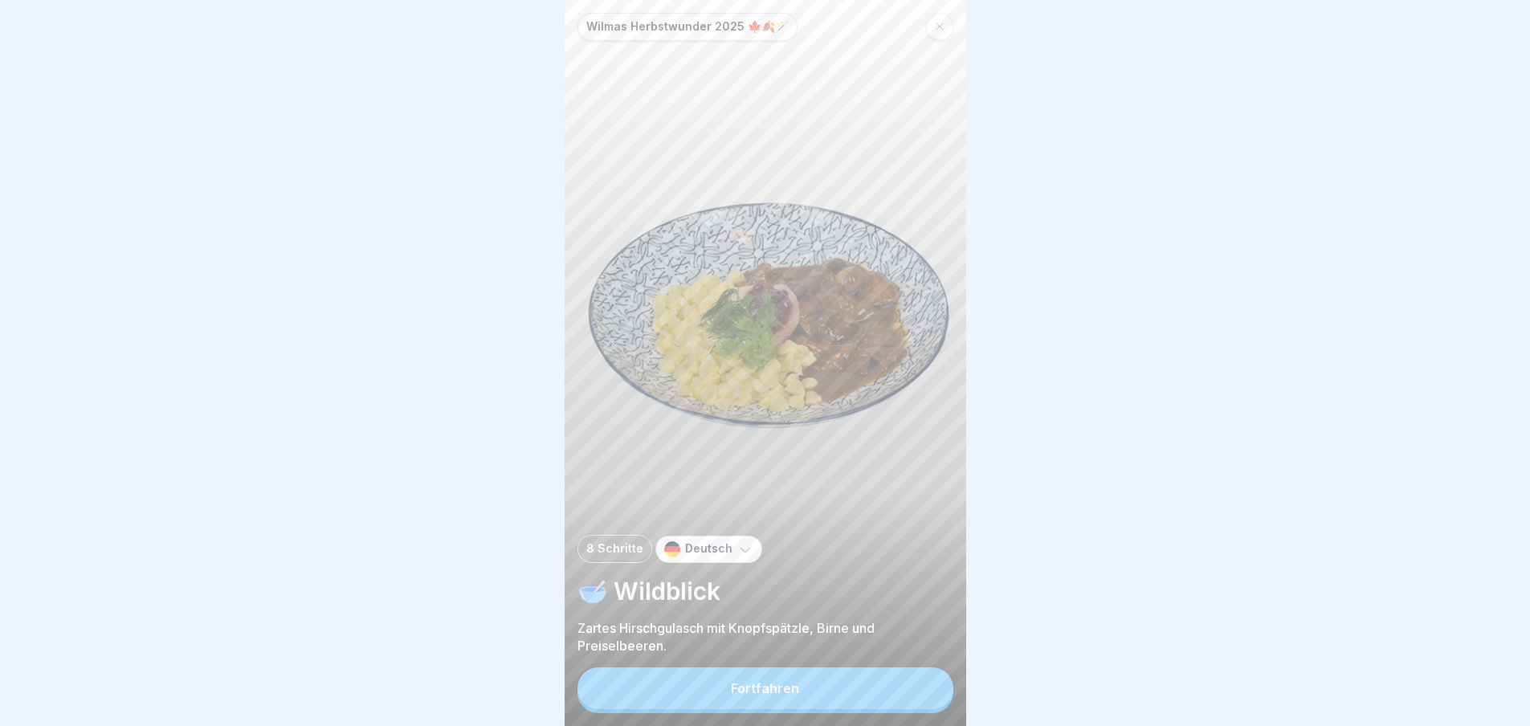
click at [863, 695] on button "Fortfahren" at bounding box center [766, 689] width 376 height 42
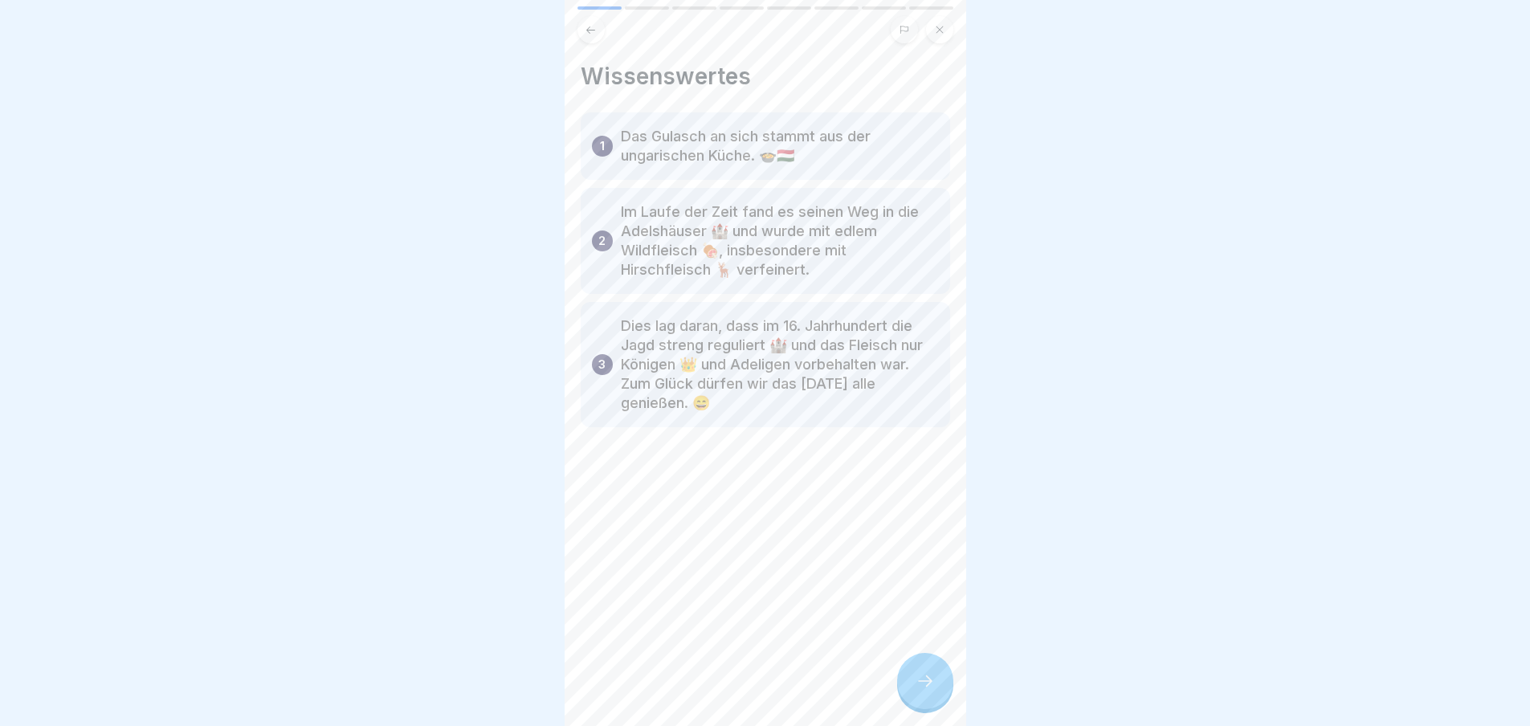
click at [913, 697] on div at bounding box center [925, 681] width 56 height 56
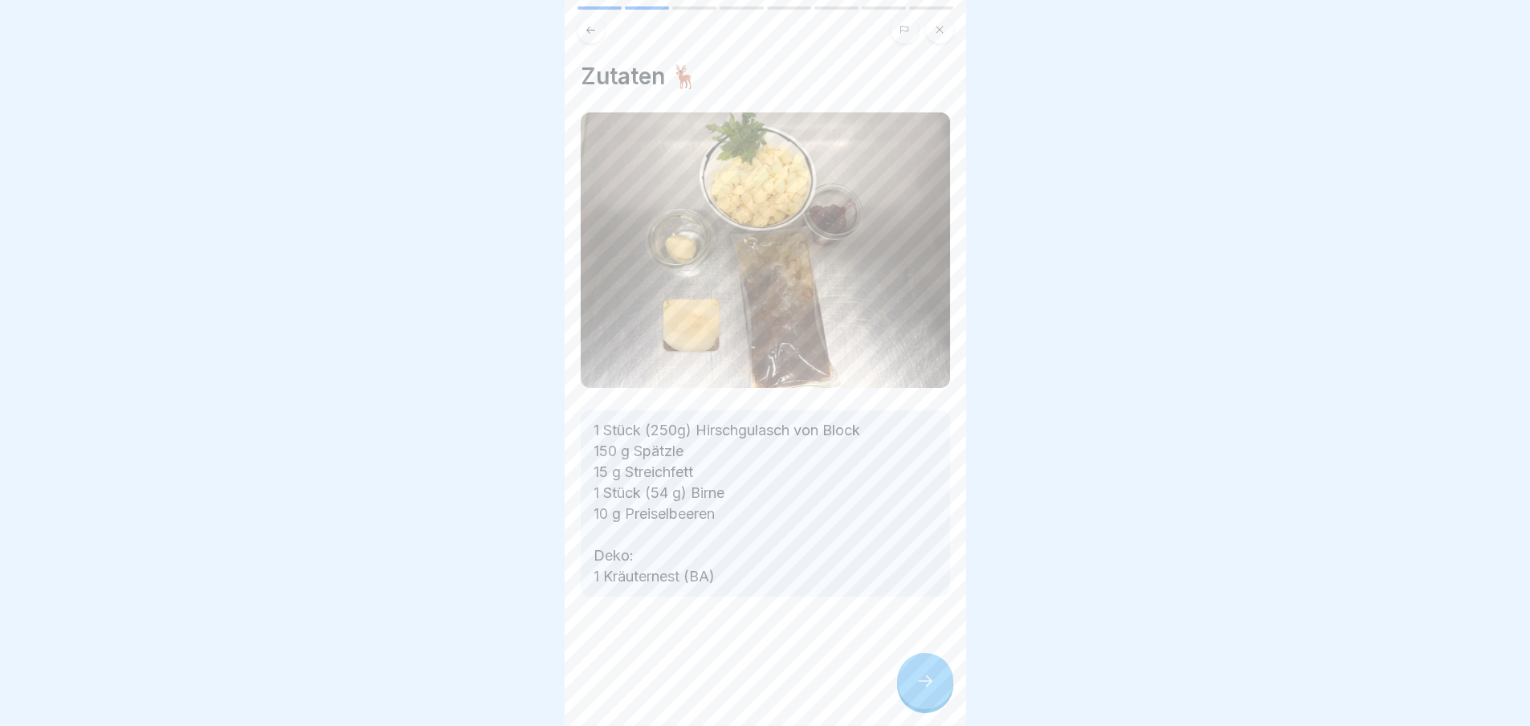
click at [913, 697] on div at bounding box center [925, 681] width 56 height 56
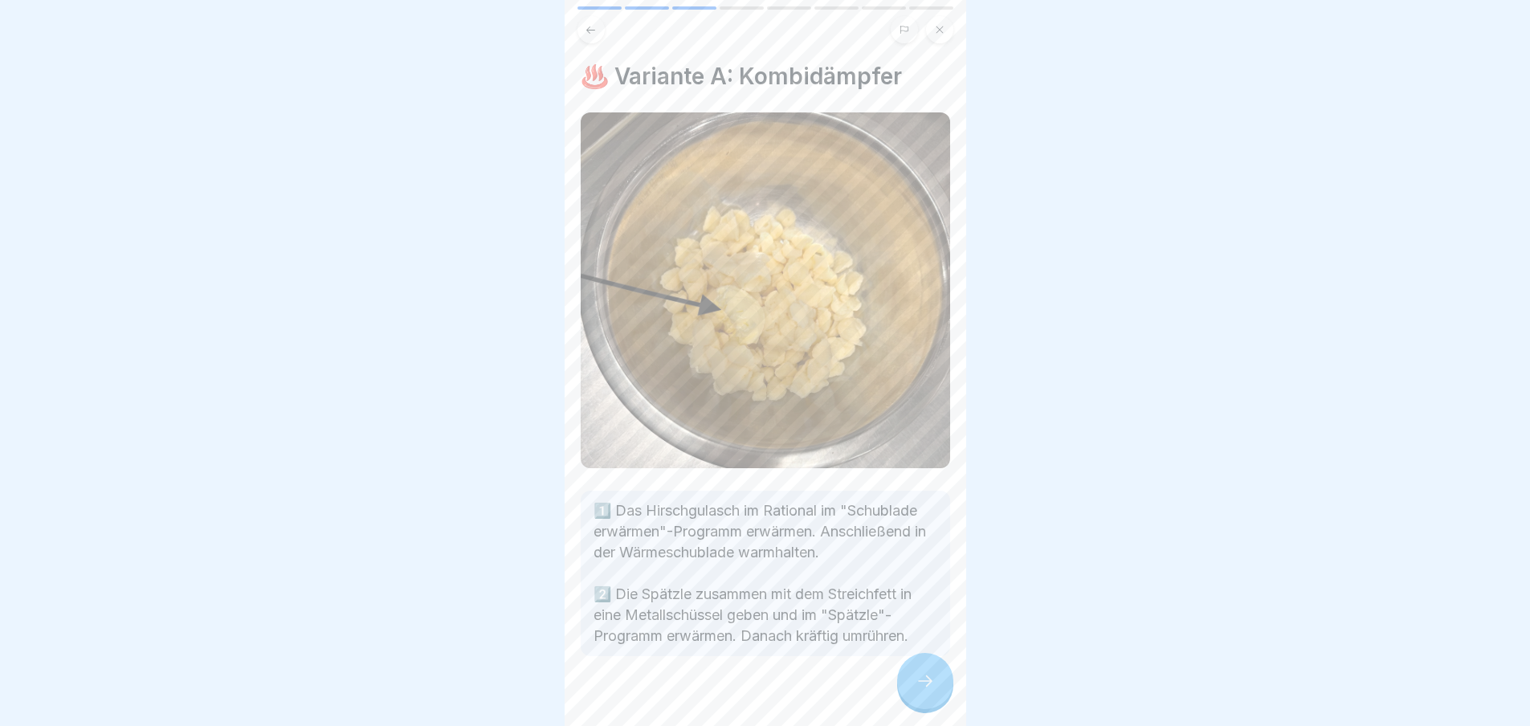
click at [947, 692] on div at bounding box center [925, 681] width 56 height 56
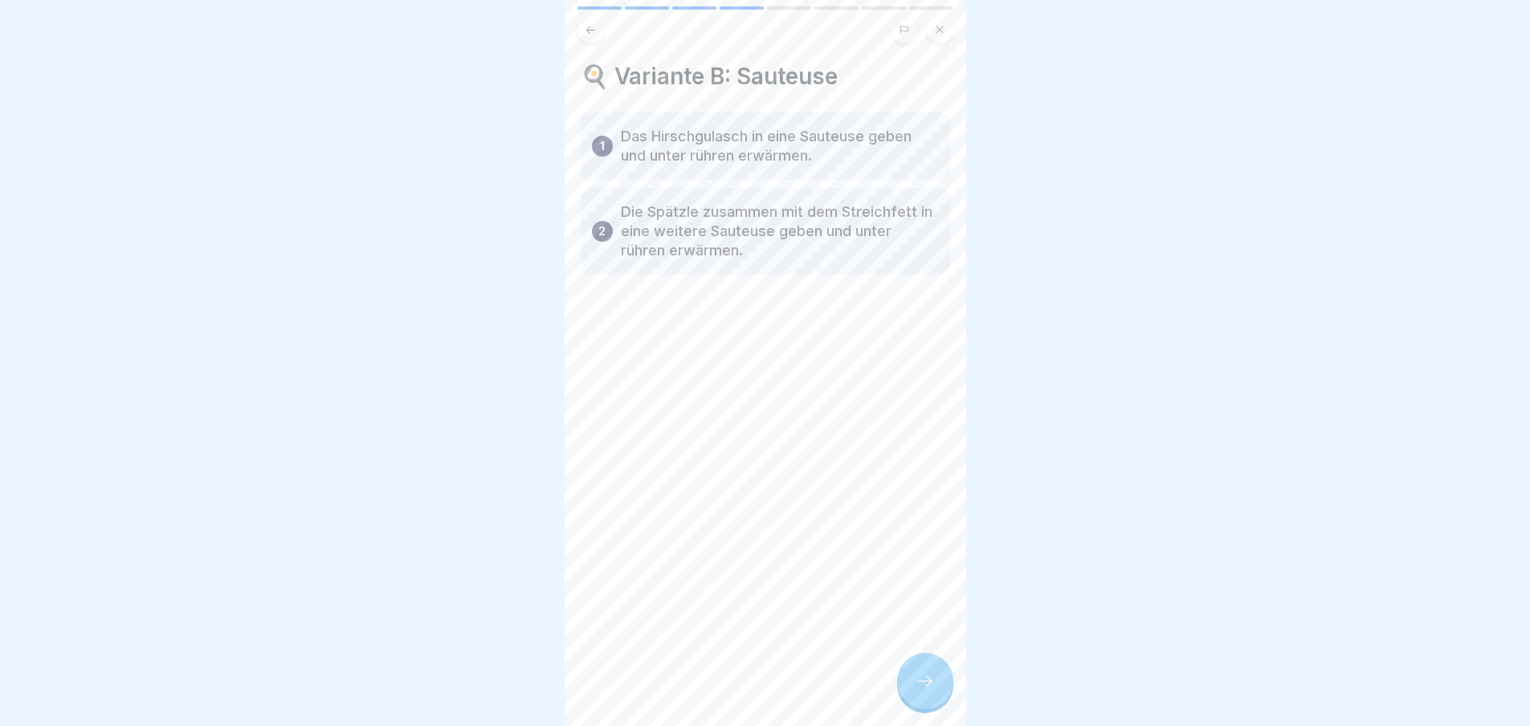
click at [937, 692] on div at bounding box center [925, 681] width 56 height 56
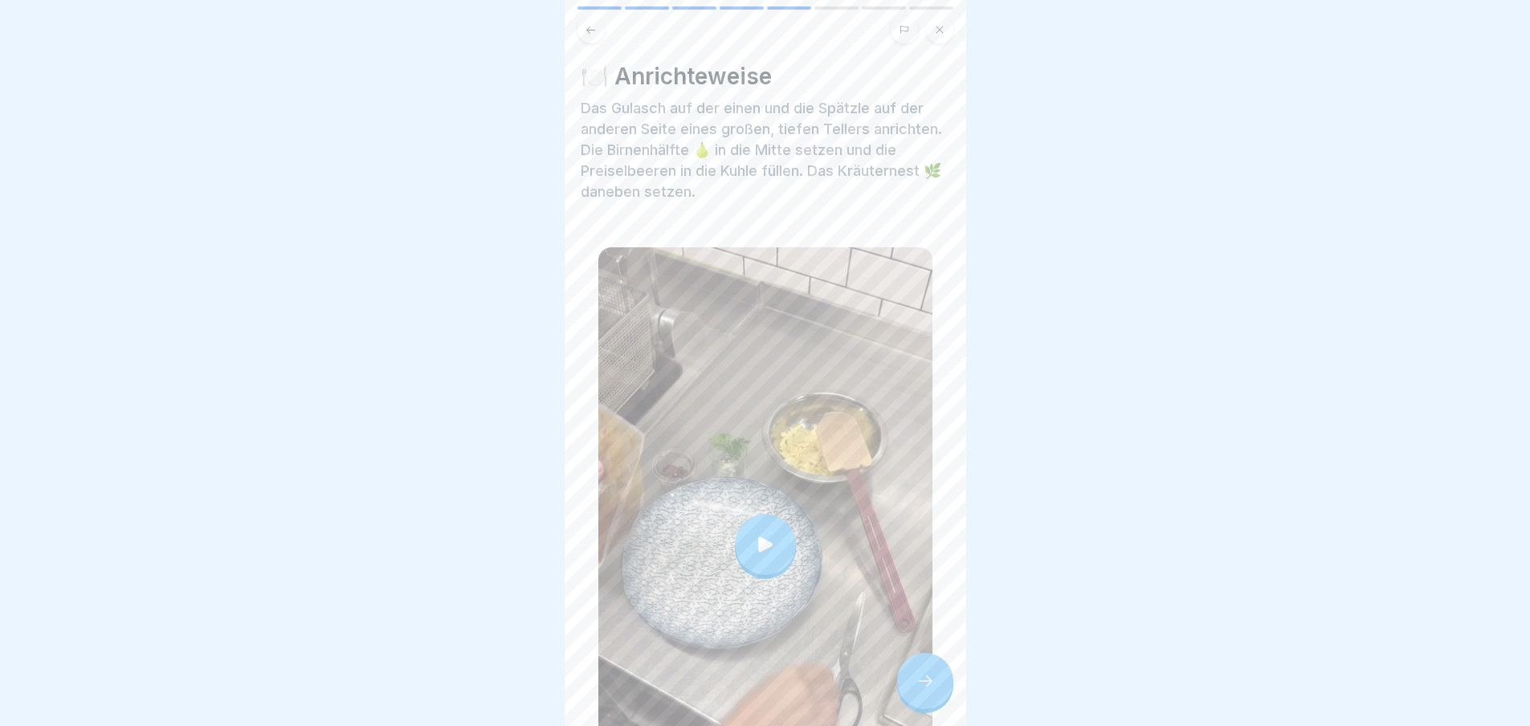
click at [937, 692] on div at bounding box center [925, 681] width 56 height 56
click at [917, 685] on div at bounding box center [925, 681] width 56 height 56
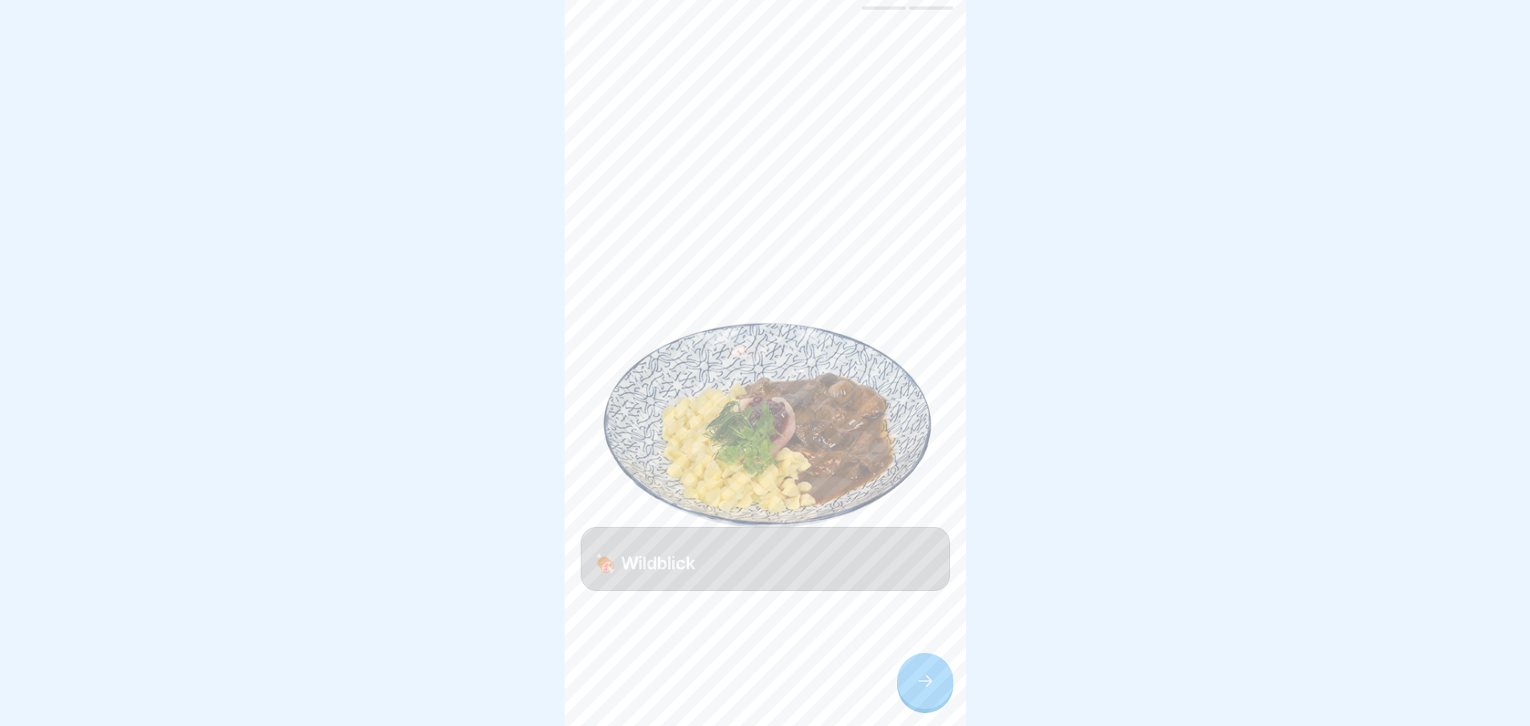
click at [914, 709] on div at bounding box center [925, 681] width 56 height 56
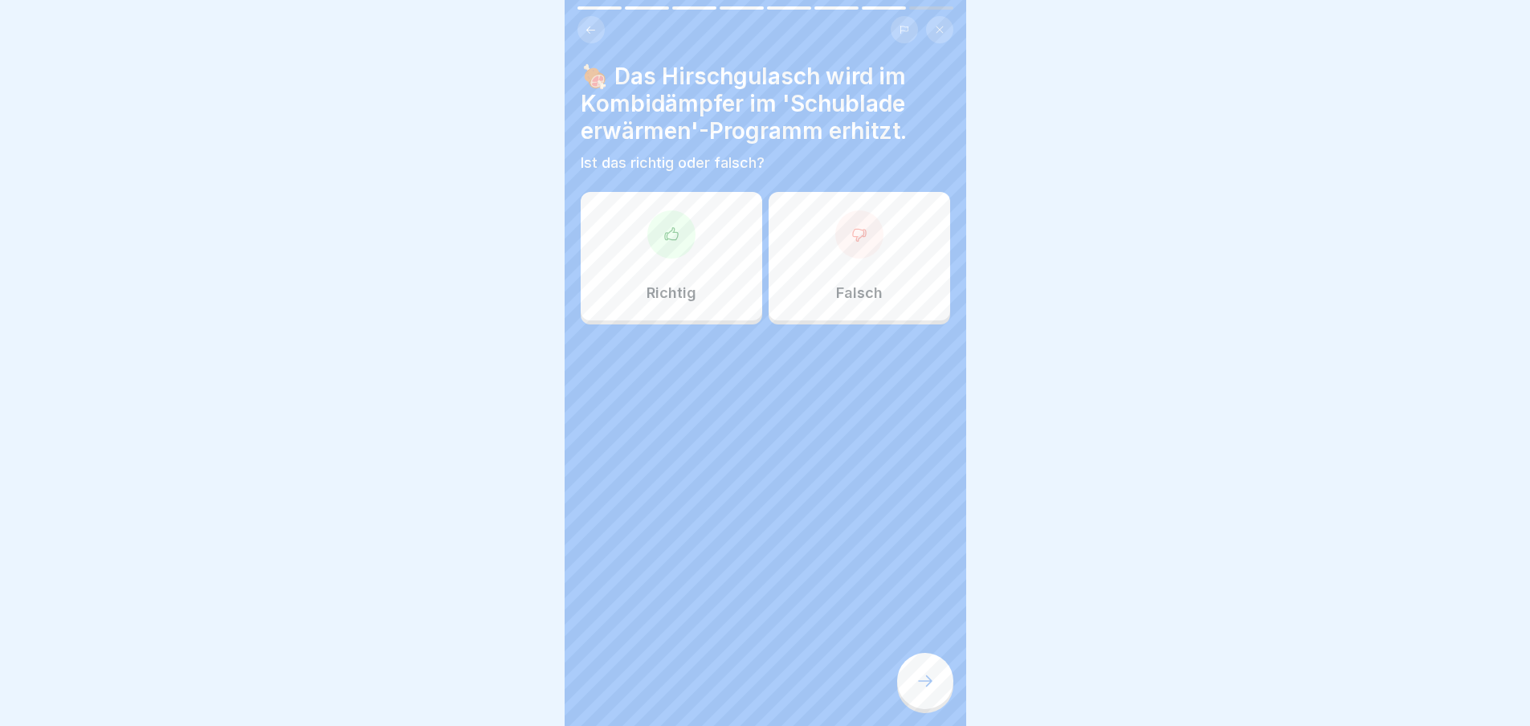
click at [917, 704] on div at bounding box center [925, 681] width 56 height 56
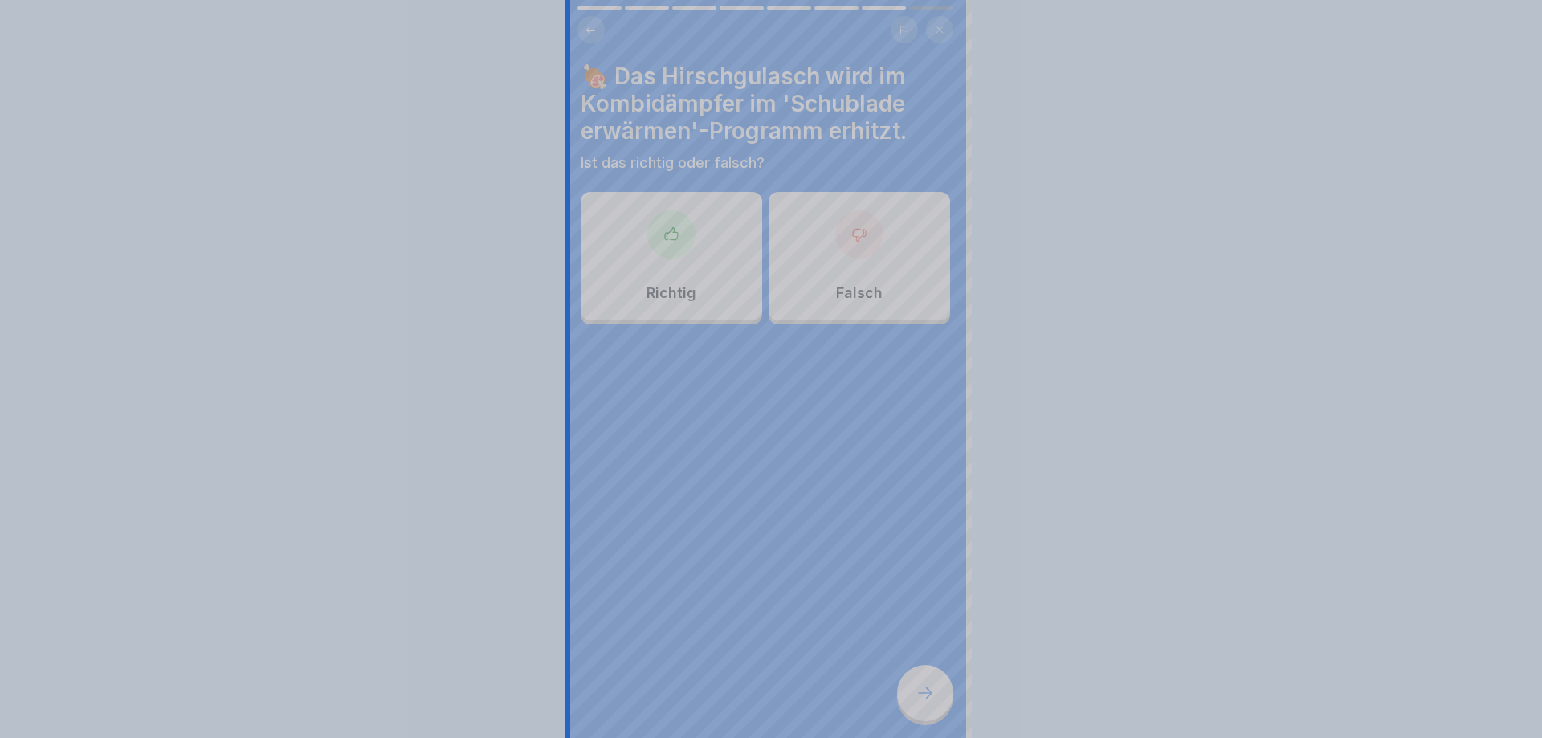
click at [917, 704] on div at bounding box center [771, 369] width 1542 height 738
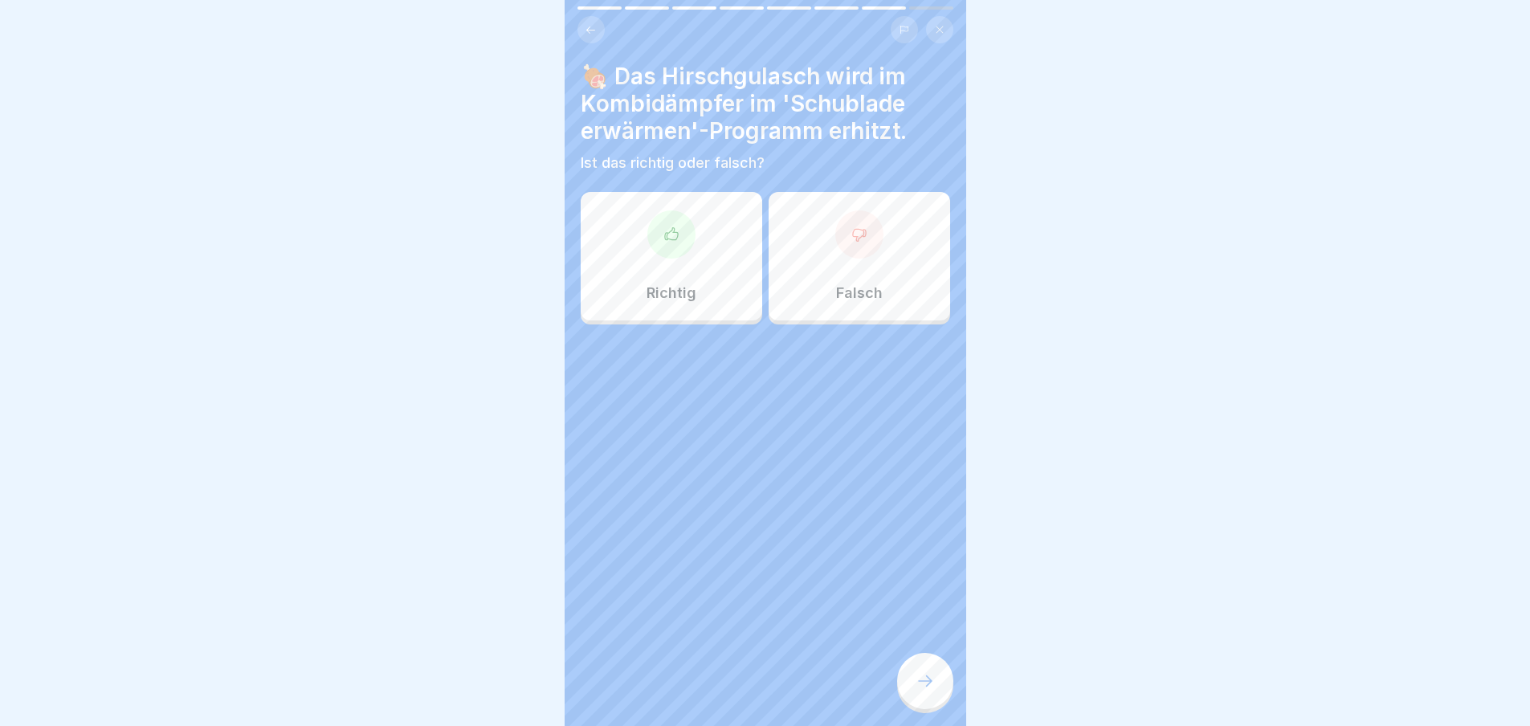
click at [682, 237] on div at bounding box center [672, 234] width 48 height 48
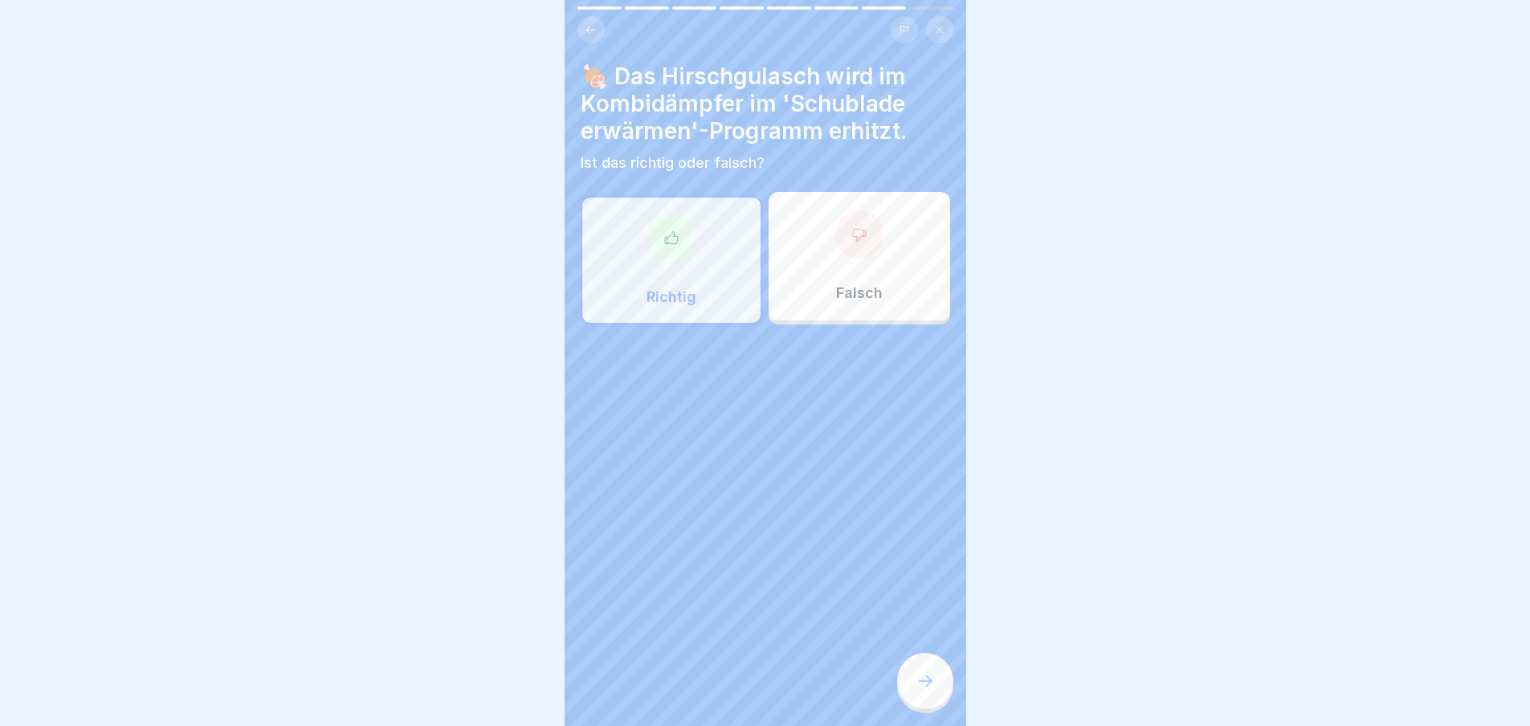
click at [904, 676] on div at bounding box center [925, 681] width 56 height 56
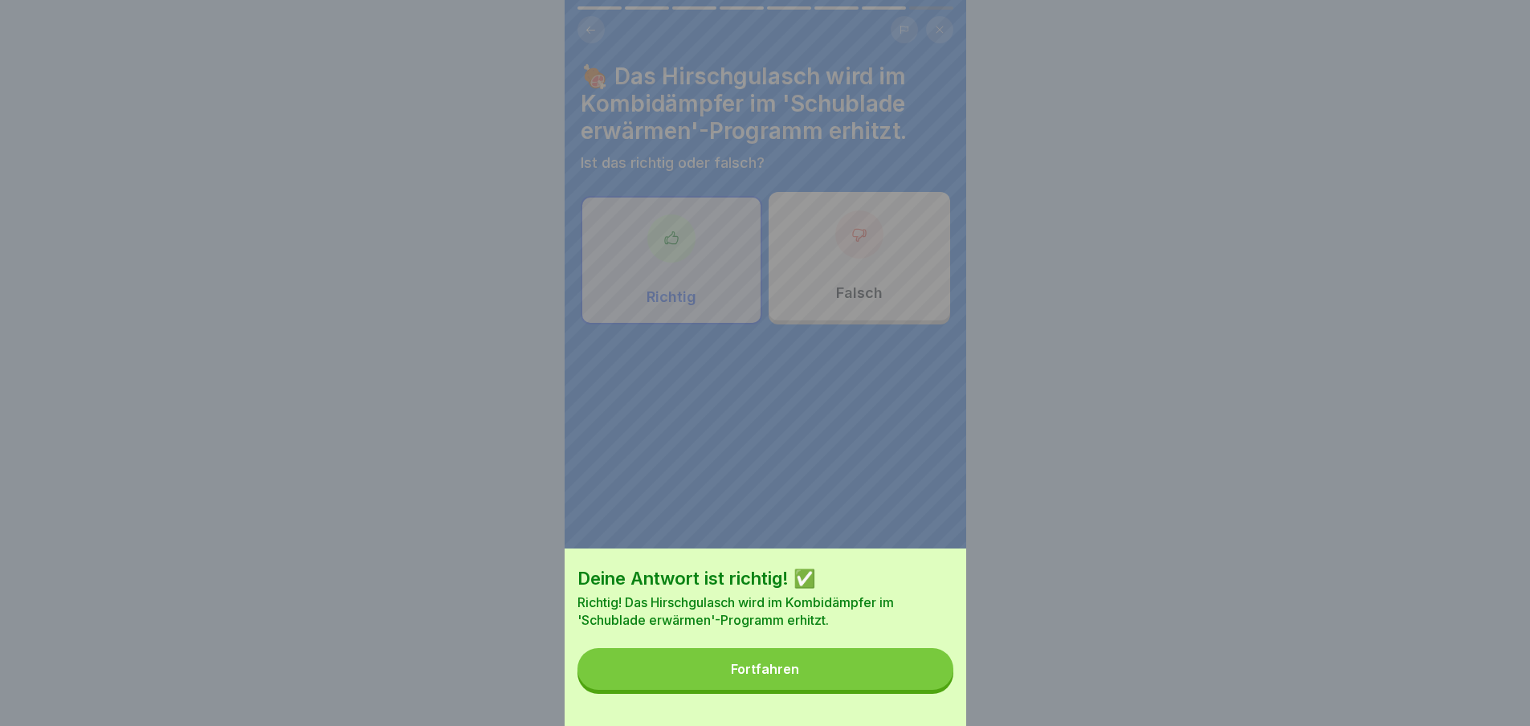
click at [902, 673] on button "Fortfahren" at bounding box center [766, 669] width 376 height 42
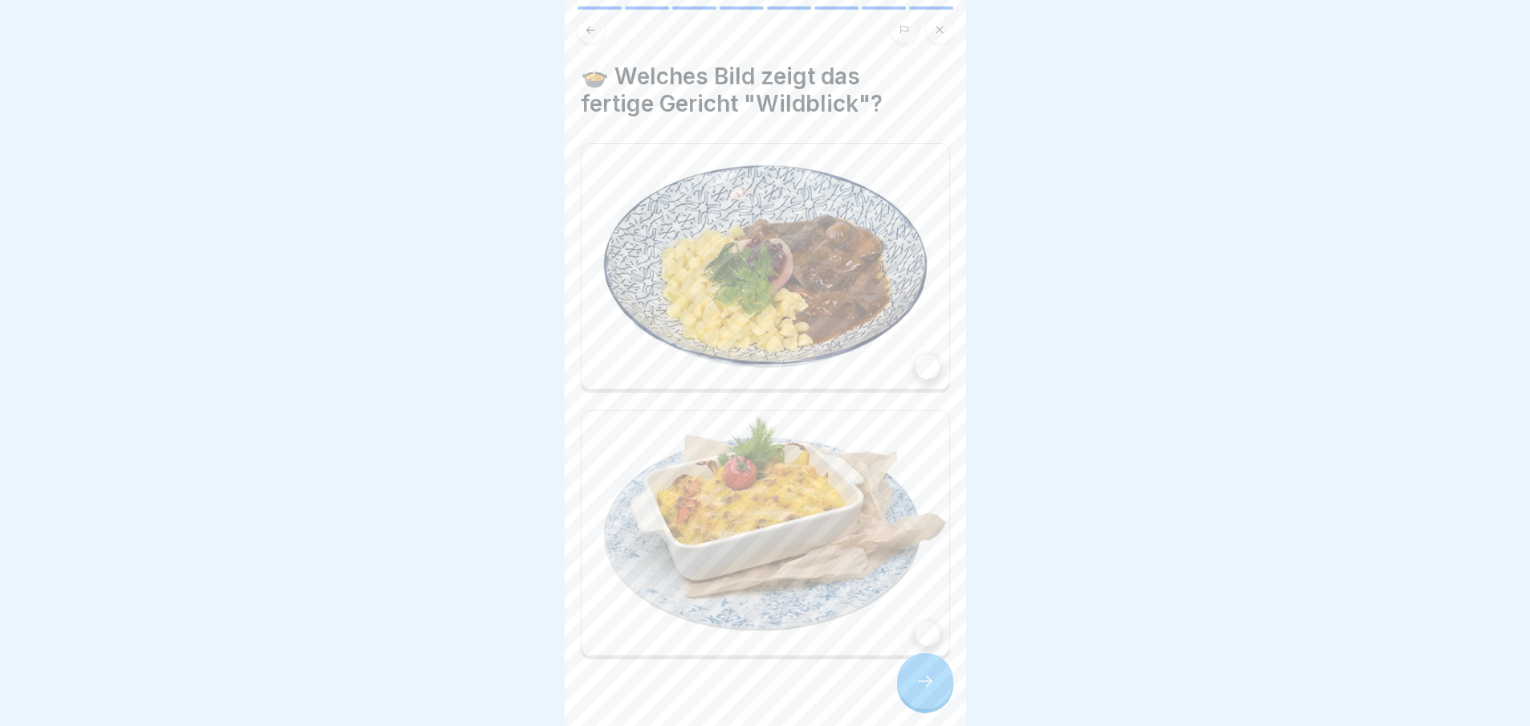
click at [905, 689] on div at bounding box center [925, 681] width 56 height 56
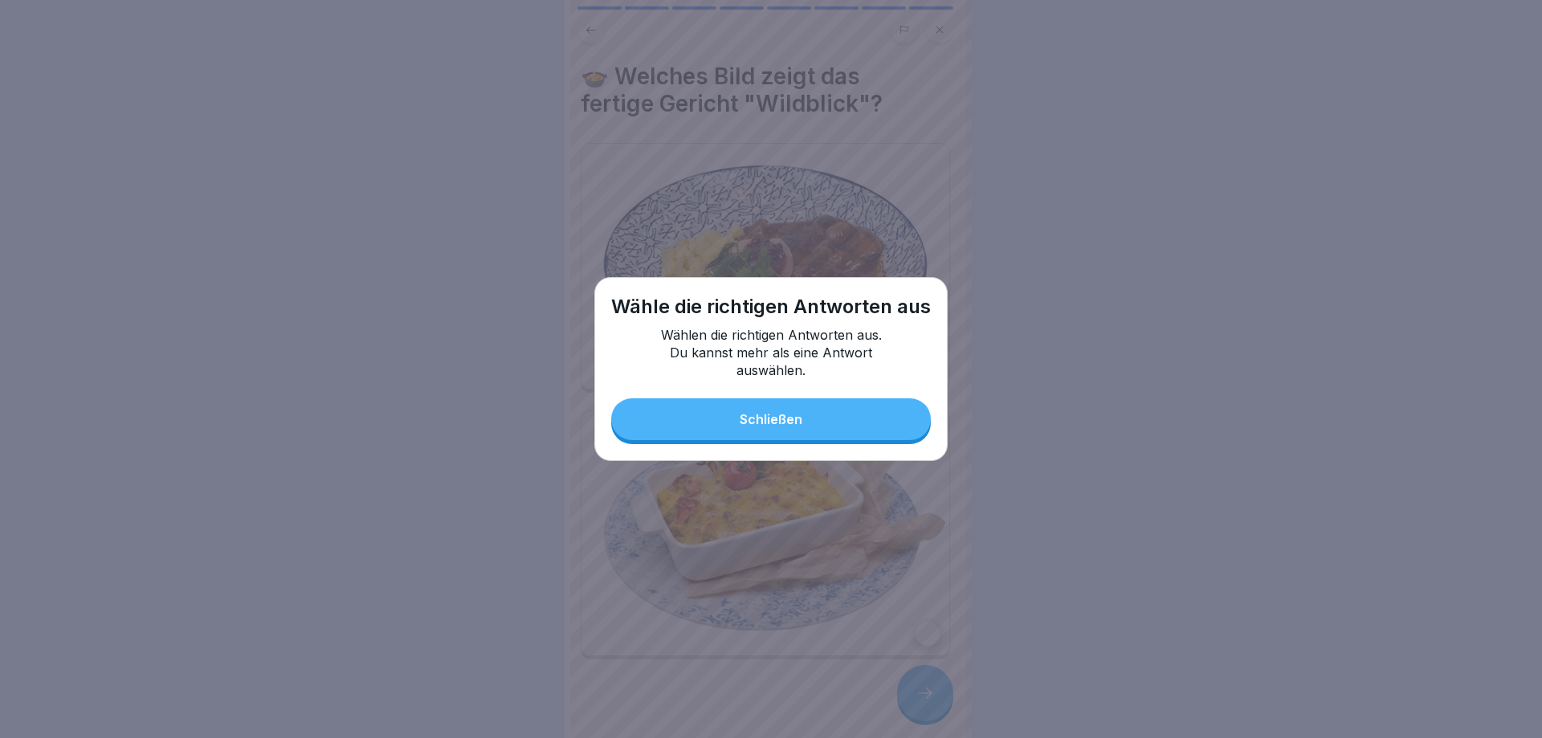
click at [803, 431] on button "Schließen" at bounding box center [771, 419] width 320 height 42
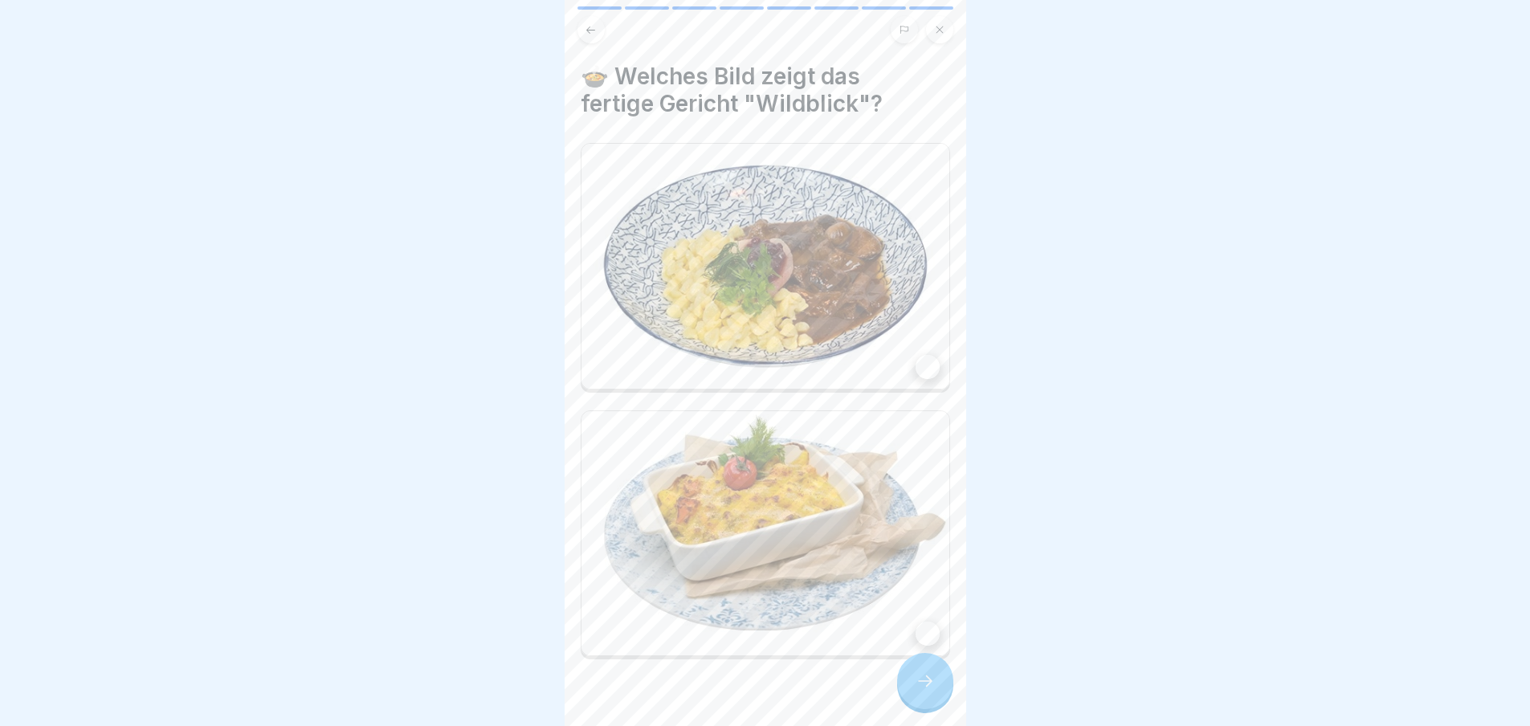
click at [932, 690] on icon at bounding box center [925, 681] width 19 height 19
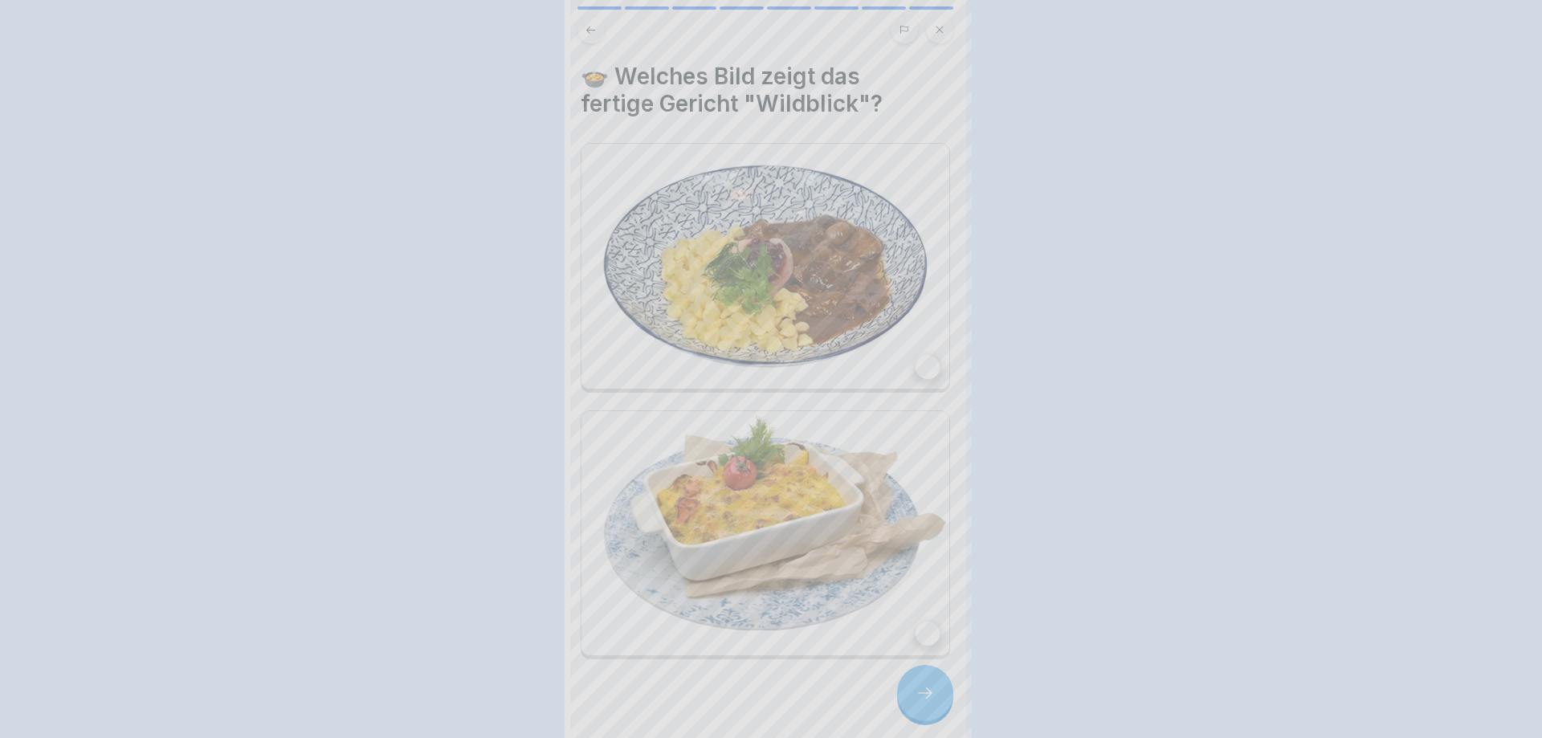
click at [932, 690] on div at bounding box center [771, 369] width 1542 height 738
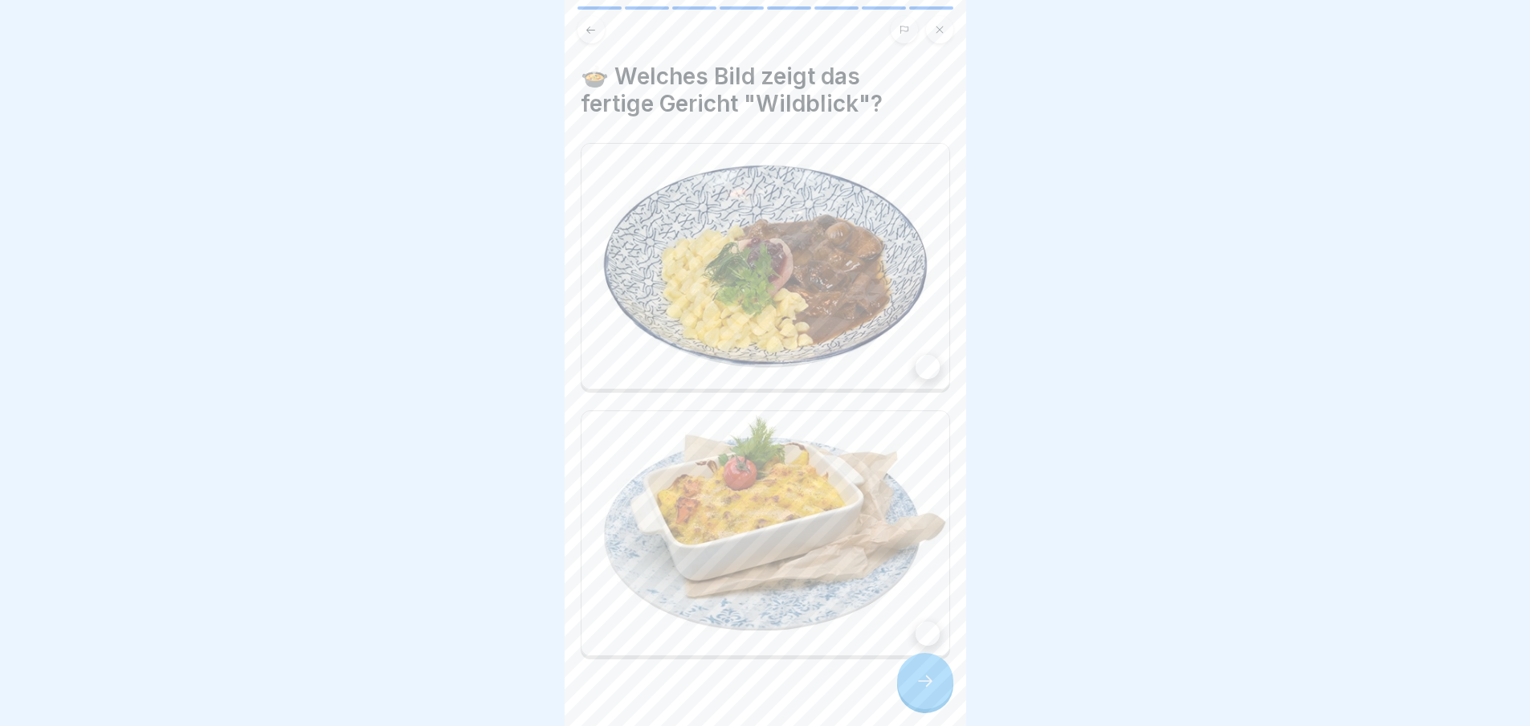
click at [921, 360] on div at bounding box center [928, 367] width 24 height 24
click at [933, 691] on icon at bounding box center [925, 681] width 19 height 19
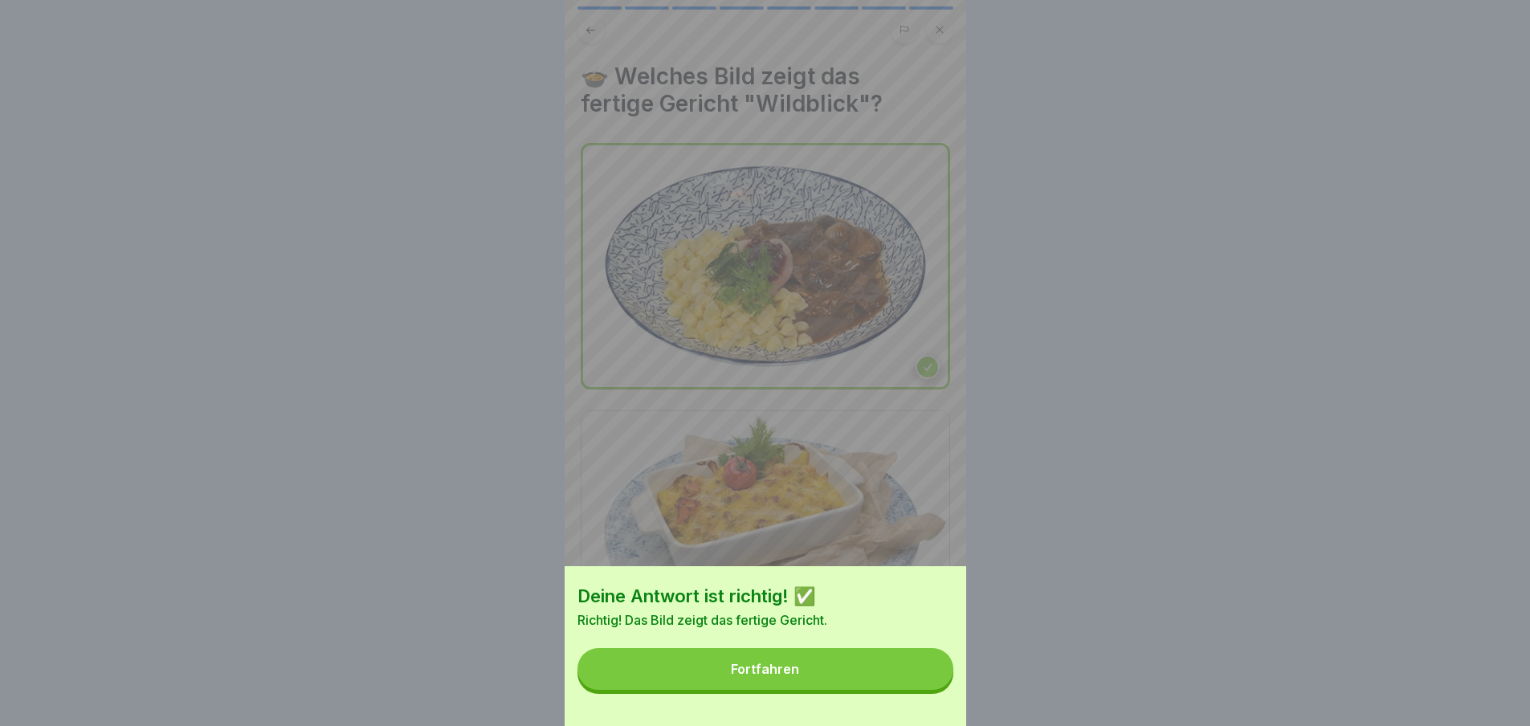
click at [879, 678] on button "Fortfahren" at bounding box center [766, 669] width 376 height 42
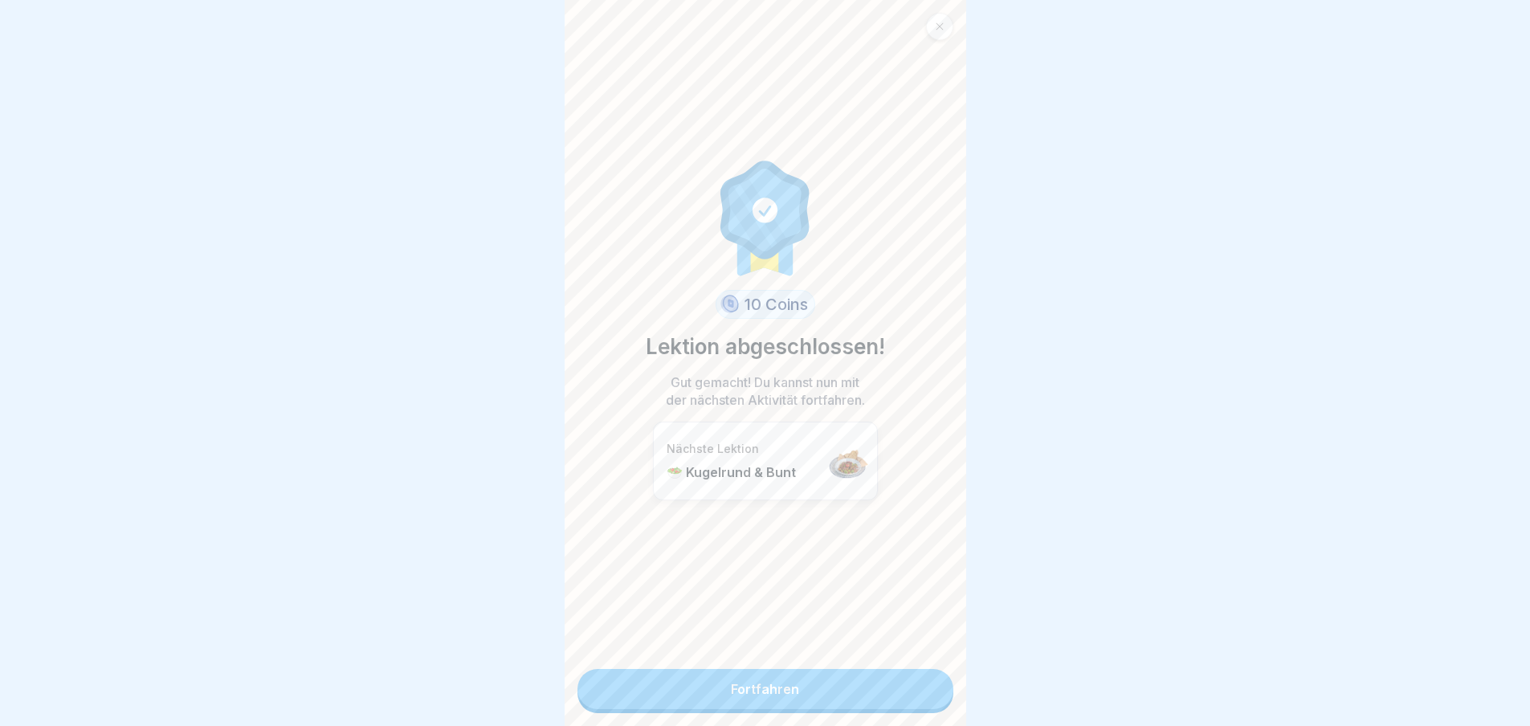
click at [859, 690] on link "Fortfahren" at bounding box center [766, 689] width 376 height 40
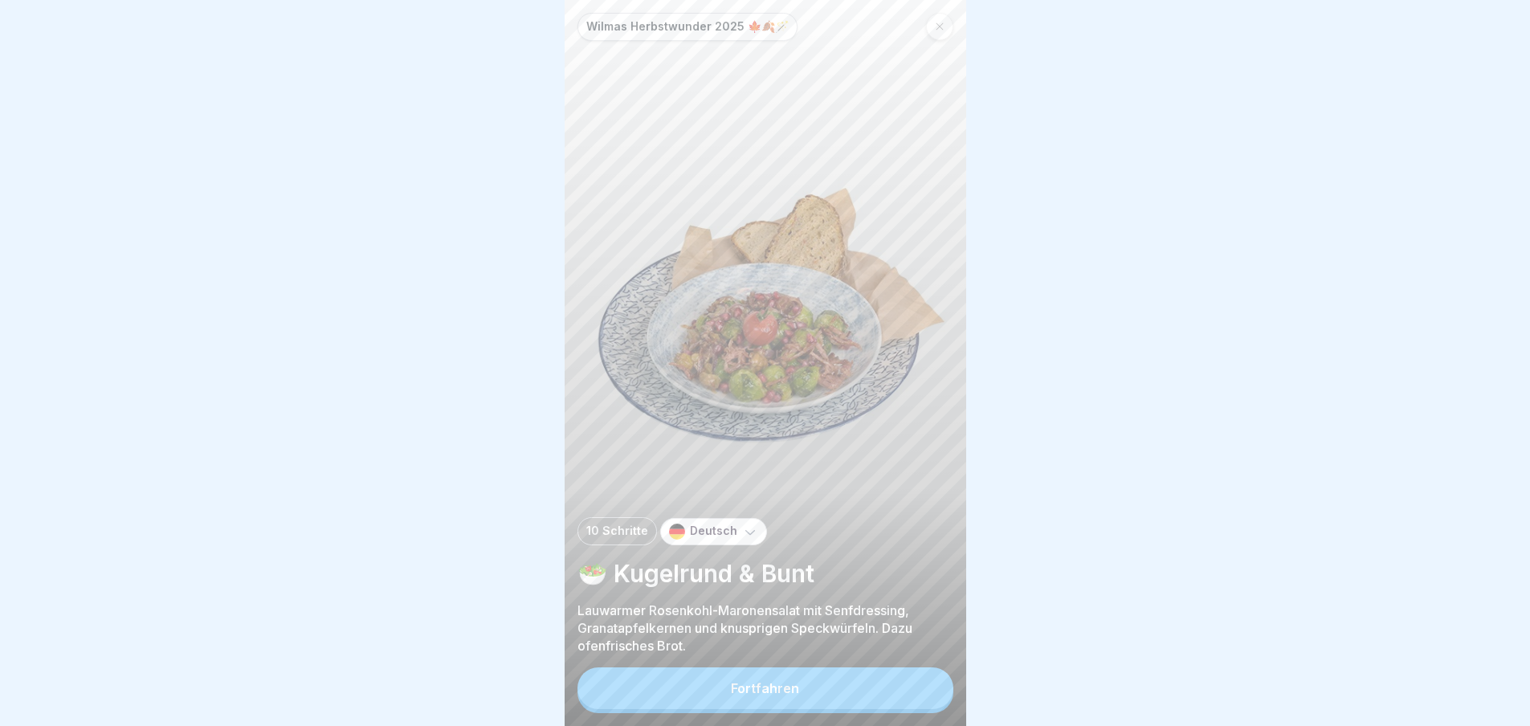
click at [872, 698] on button "Fortfahren" at bounding box center [766, 689] width 376 height 42
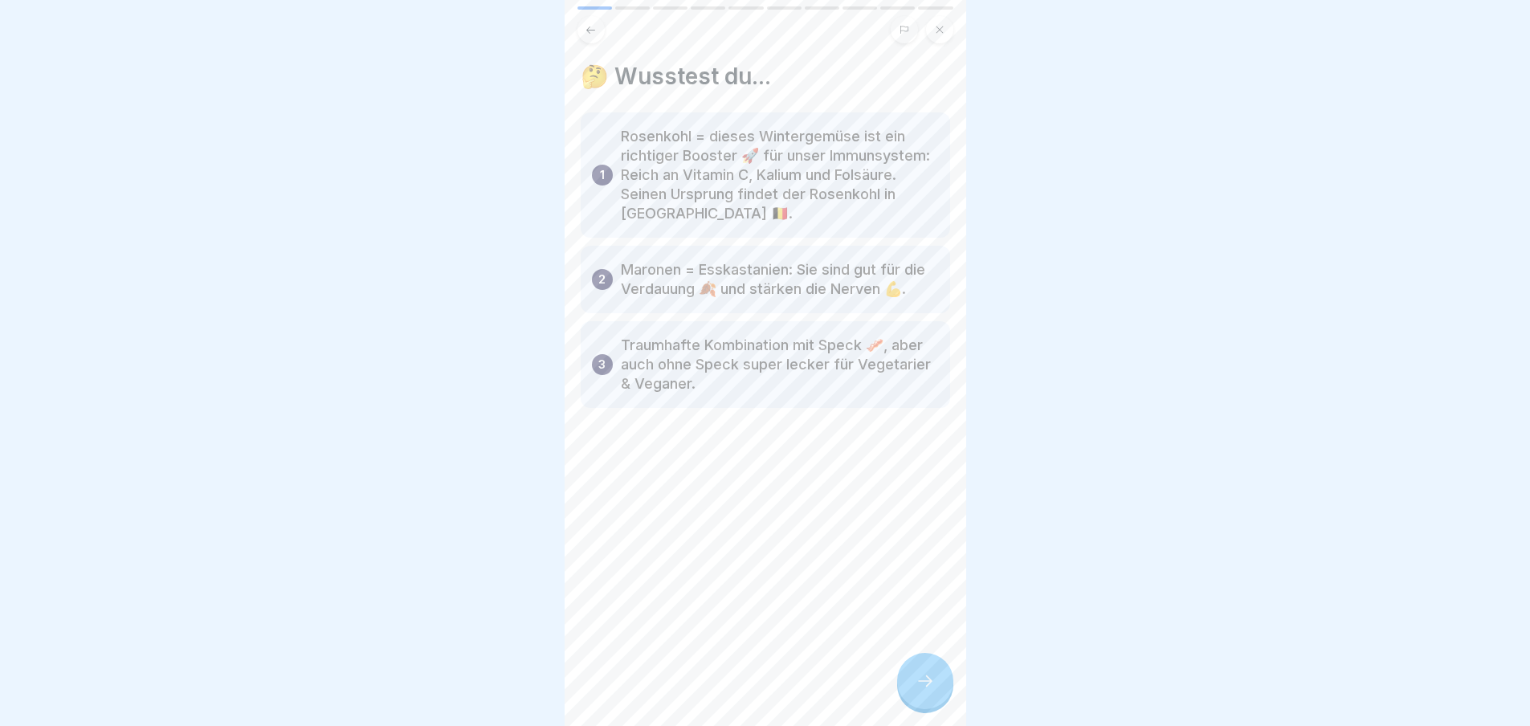
click at [934, 691] on icon at bounding box center [925, 681] width 19 height 19
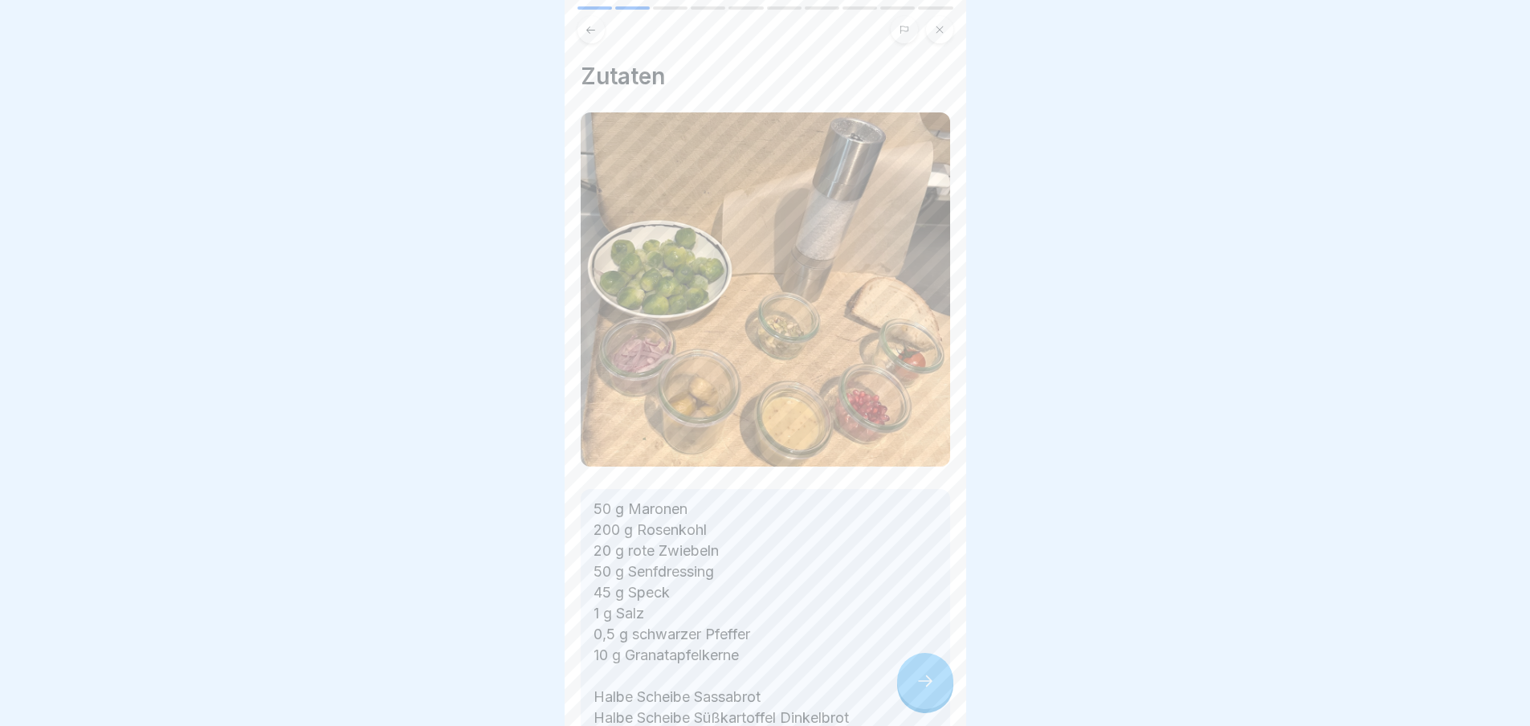
click at [933, 685] on icon at bounding box center [925, 681] width 19 height 19
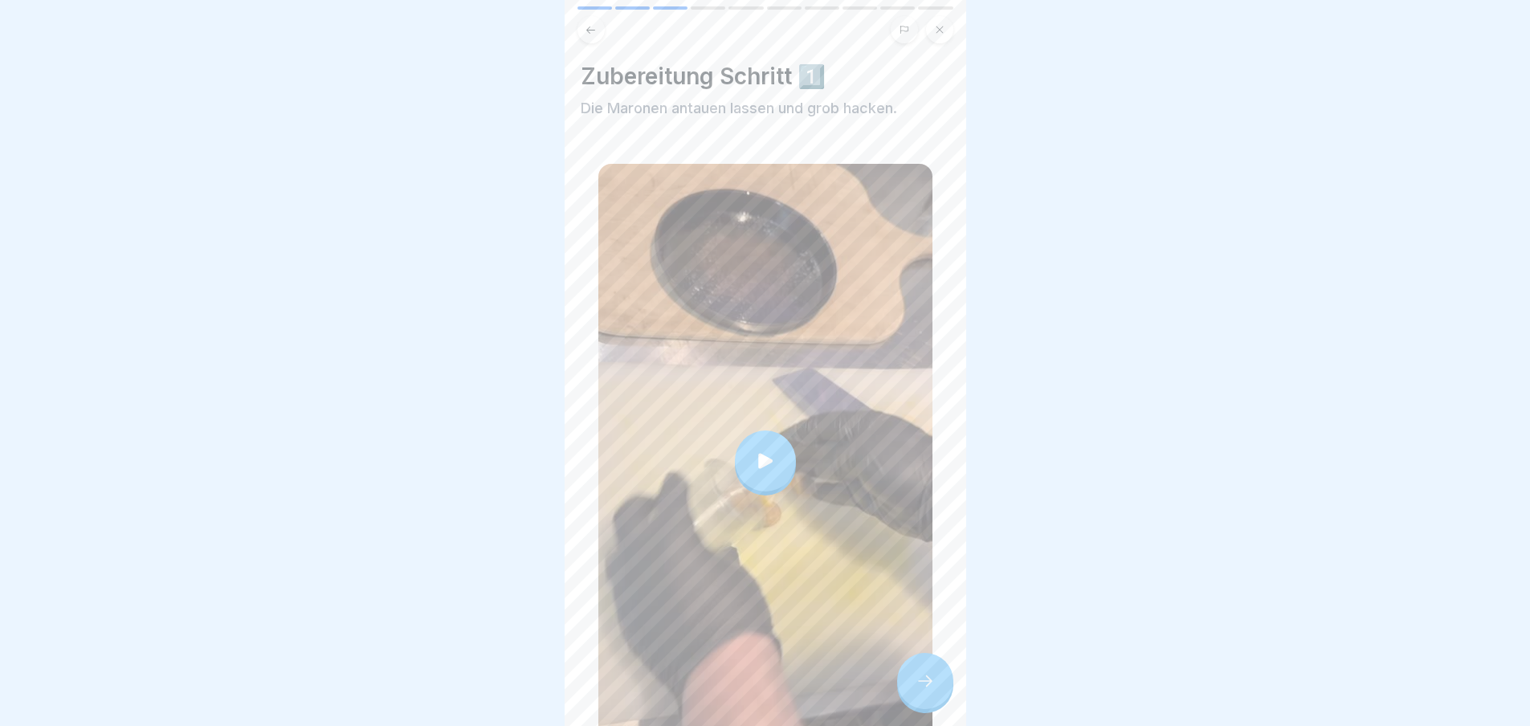
click at [933, 685] on icon at bounding box center [925, 681] width 19 height 19
click at [925, 691] on icon at bounding box center [925, 681] width 19 height 19
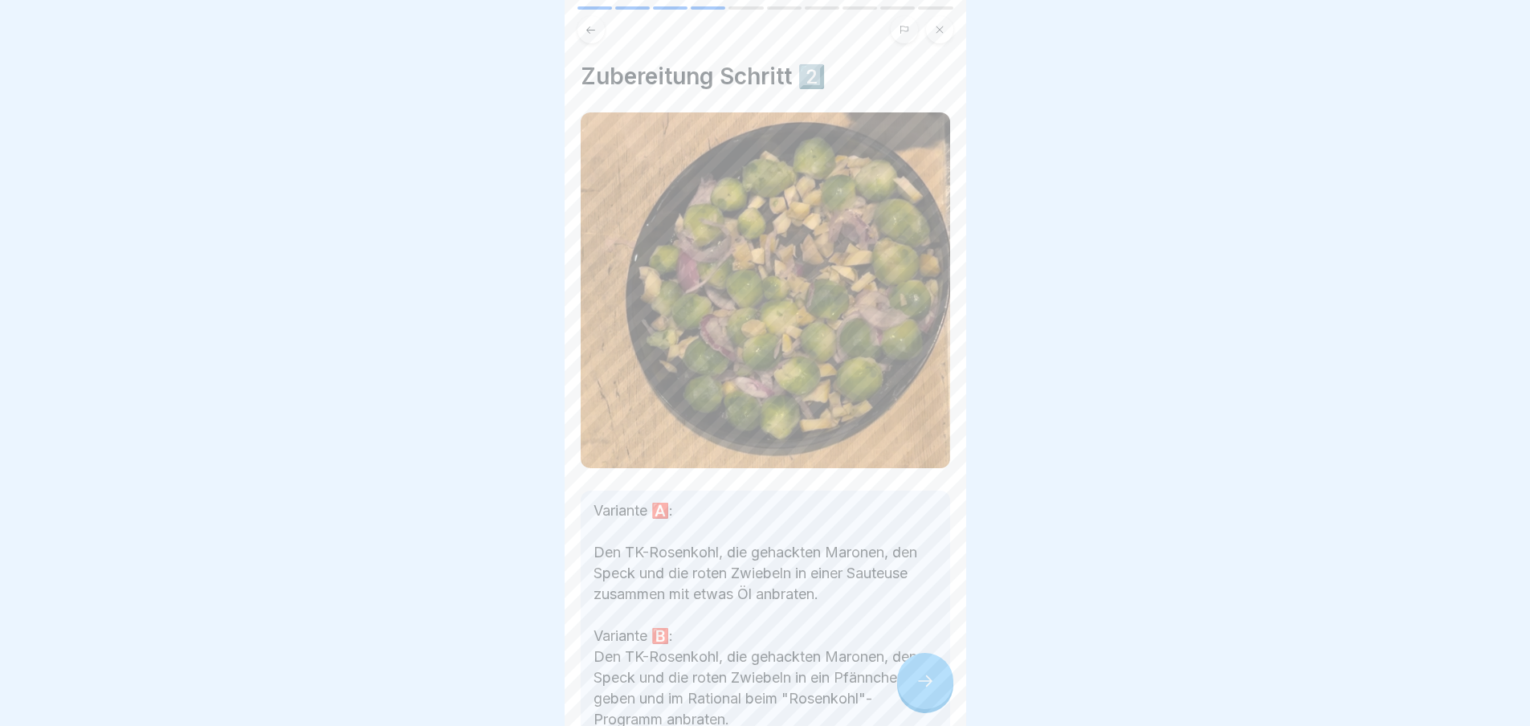
click at [946, 699] on div at bounding box center [925, 681] width 56 height 56
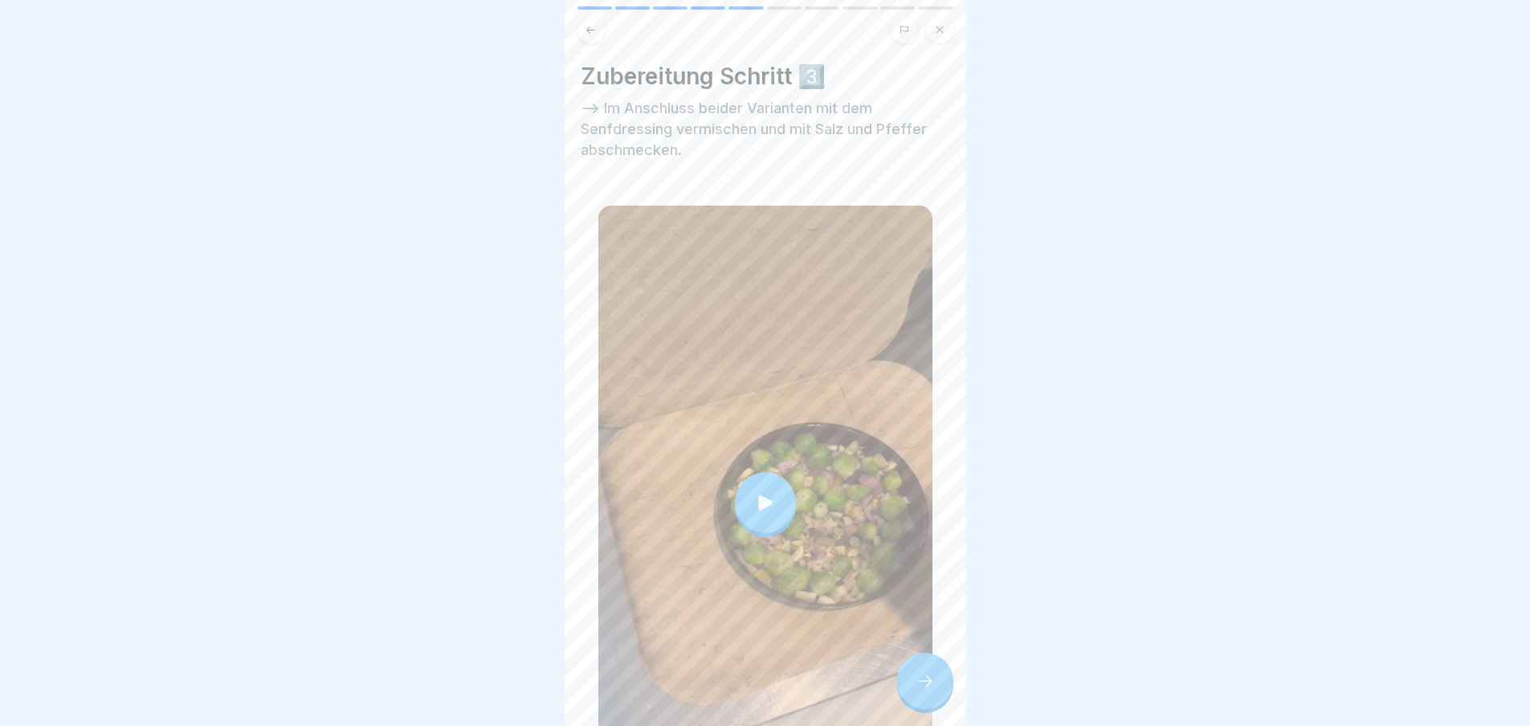
click at [938, 697] on div at bounding box center [925, 681] width 56 height 56
click at [930, 705] on div at bounding box center [925, 681] width 56 height 56
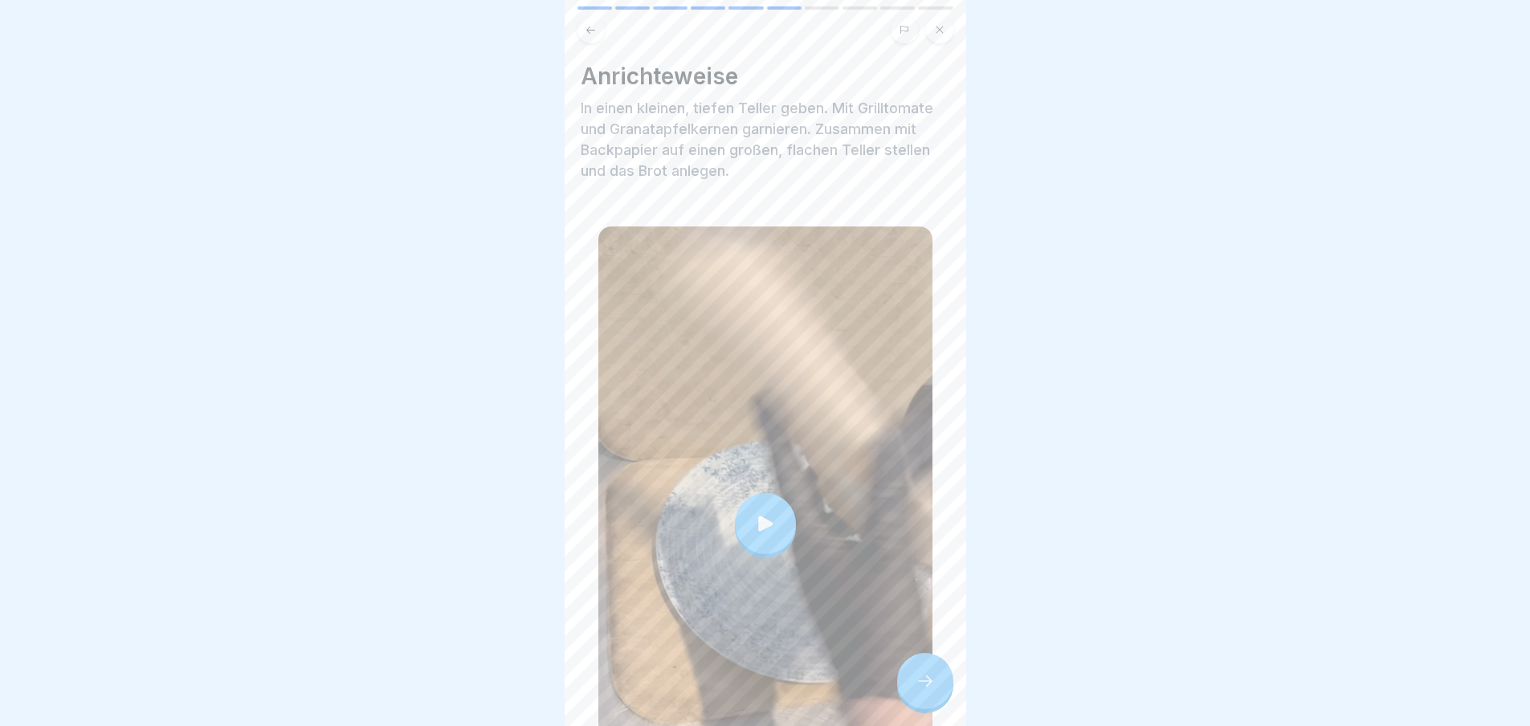
click at [913, 685] on div at bounding box center [925, 681] width 56 height 56
click at [937, 707] on div at bounding box center [925, 681] width 56 height 56
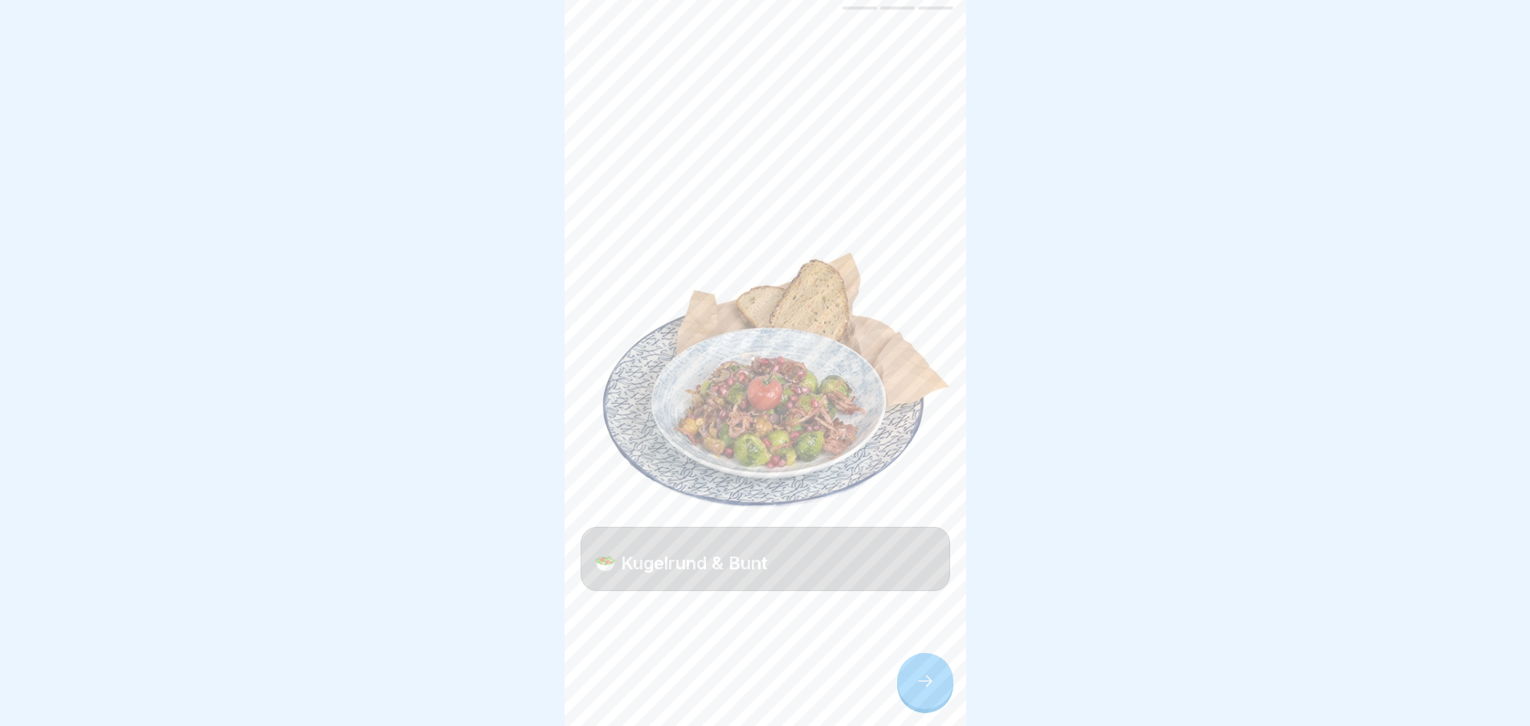
click at [937, 707] on div at bounding box center [925, 681] width 56 height 56
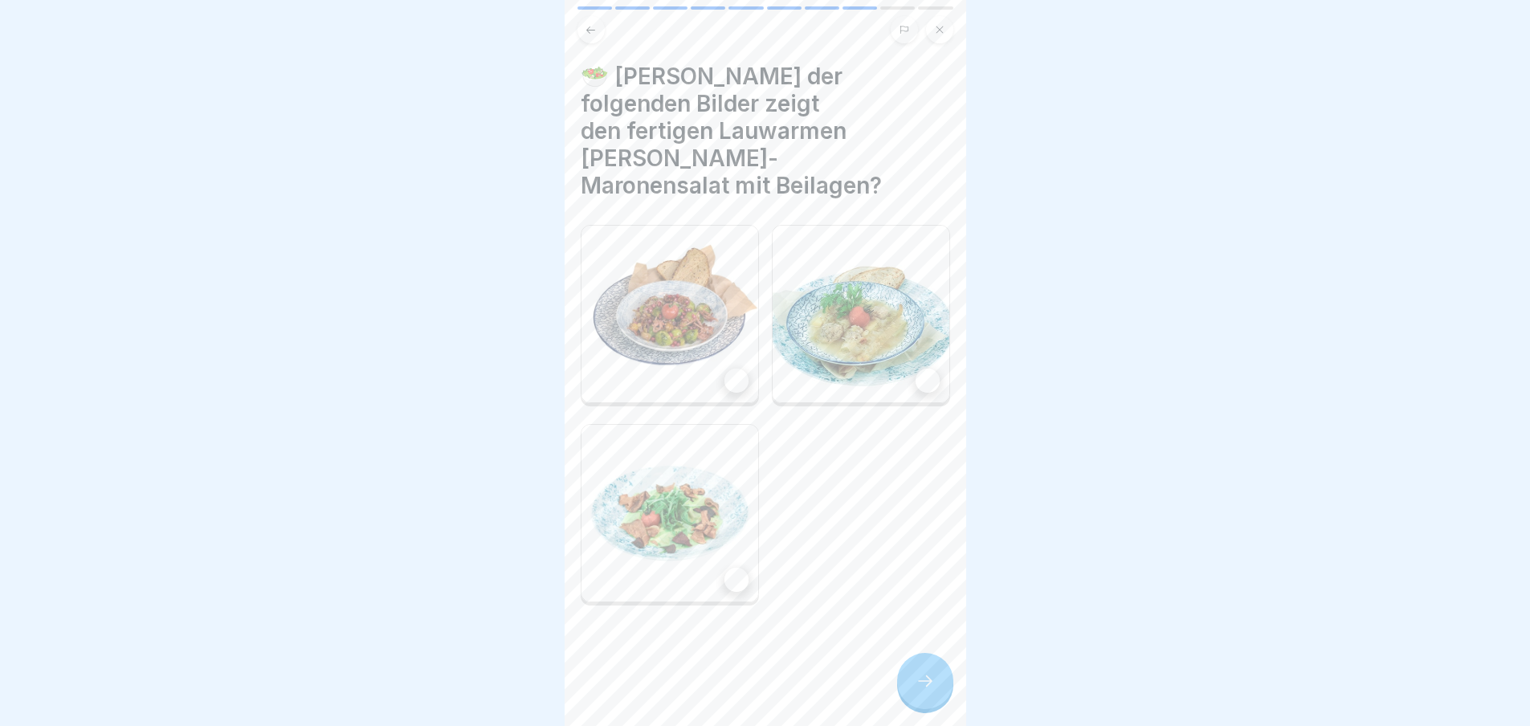
click at [937, 707] on div at bounding box center [925, 681] width 56 height 56
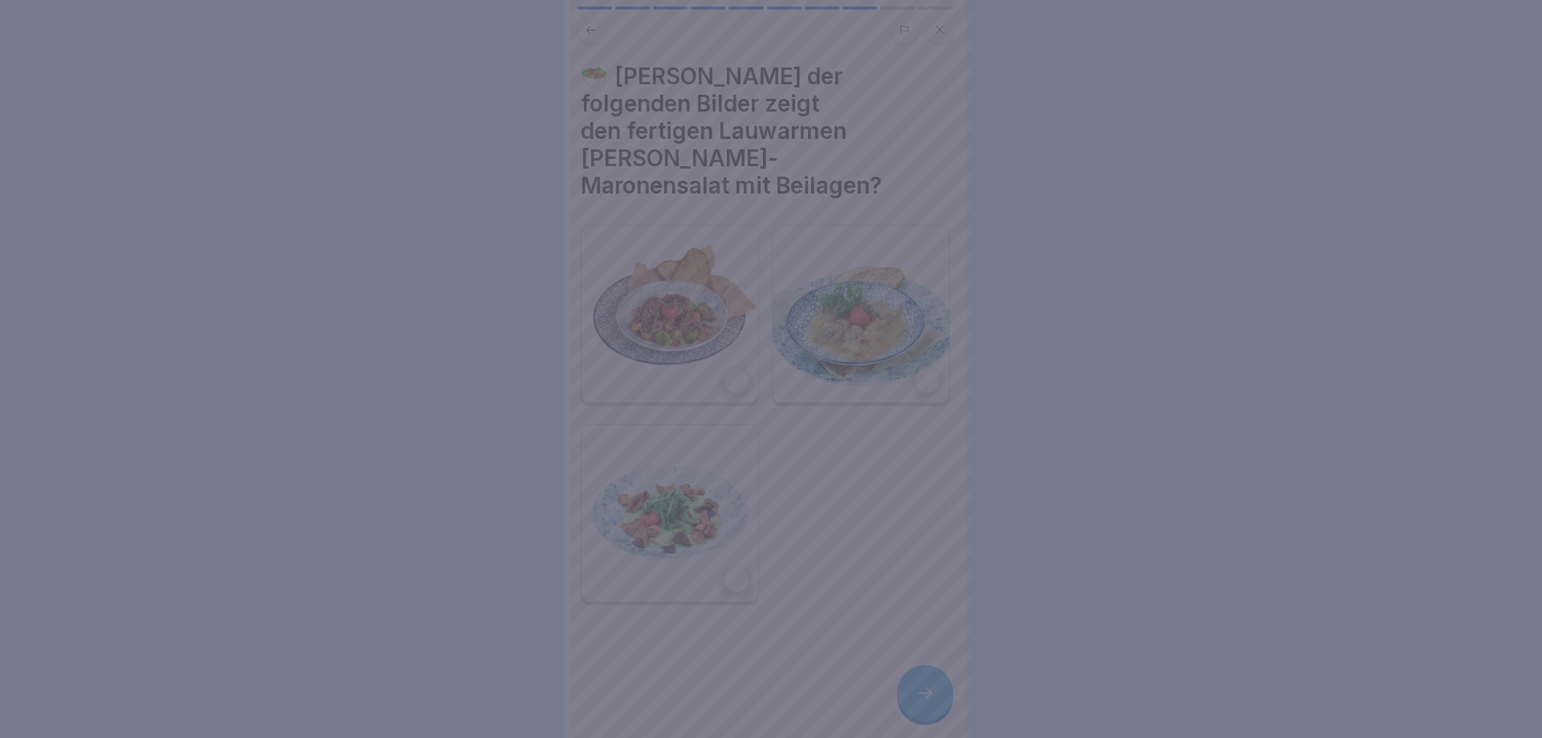
click at [937, 707] on div at bounding box center [771, 369] width 1542 height 738
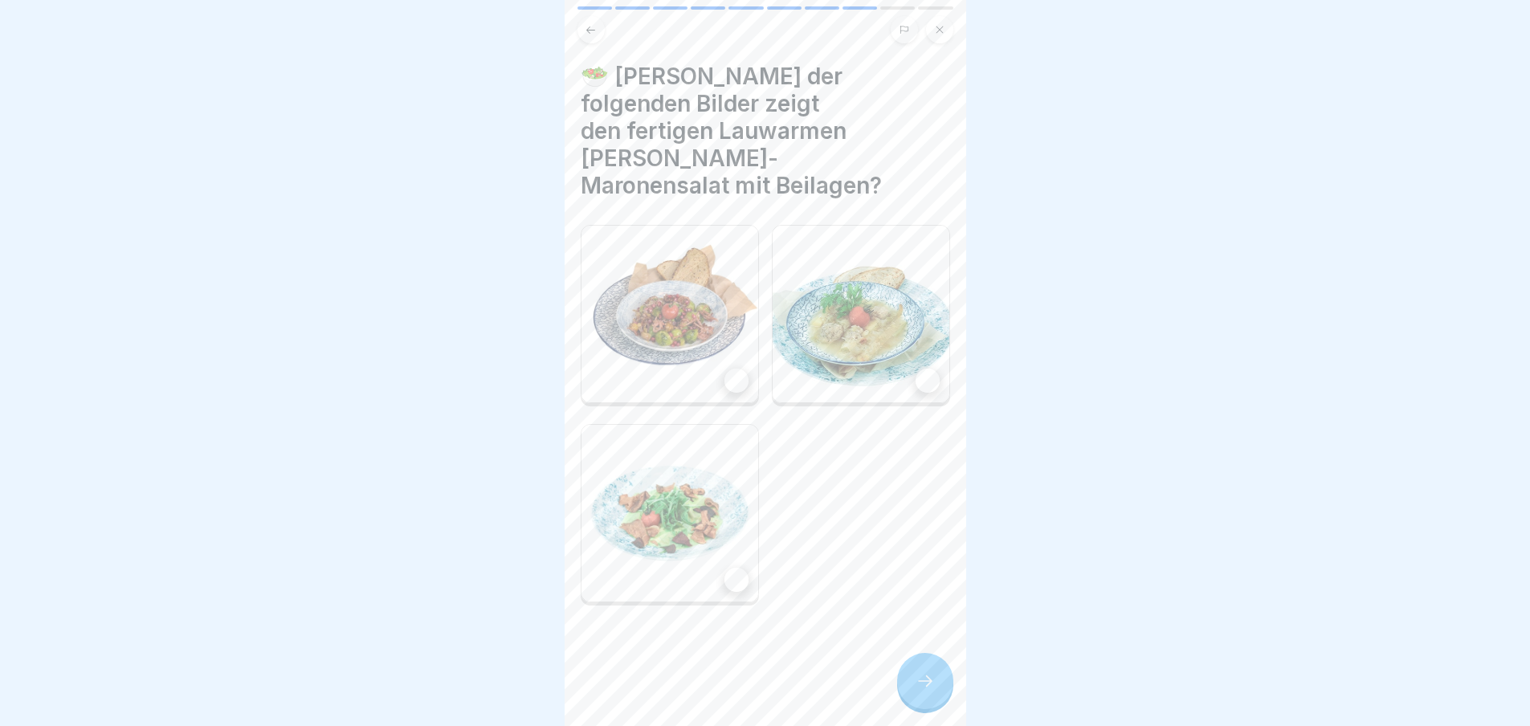
click at [728, 369] on div at bounding box center [737, 381] width 24 height 24
click at [916, 690] on icon at bounding box center [925, 681] width 19 height 19
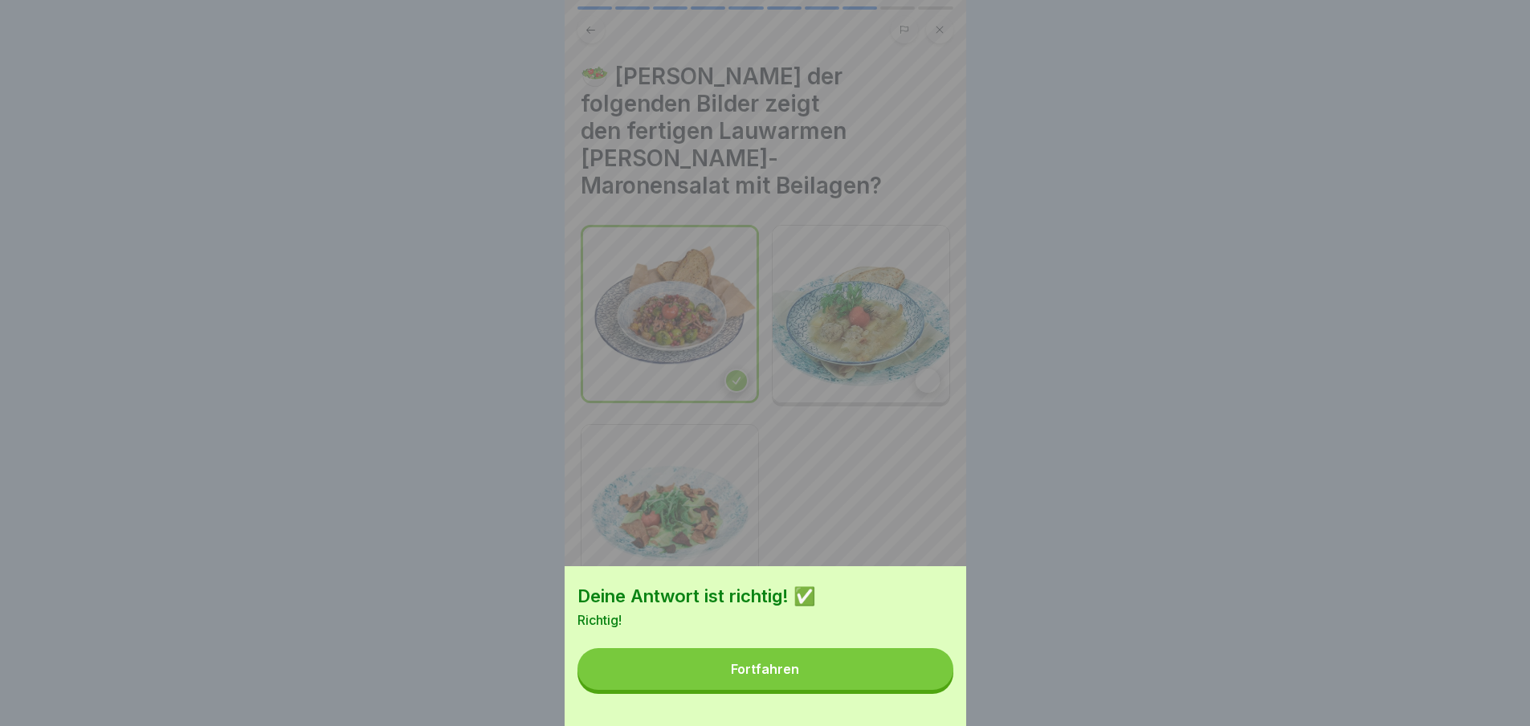
click at [916, 688] on button "Fortfahren" at bounding box center [766, 669] width 376 height 42
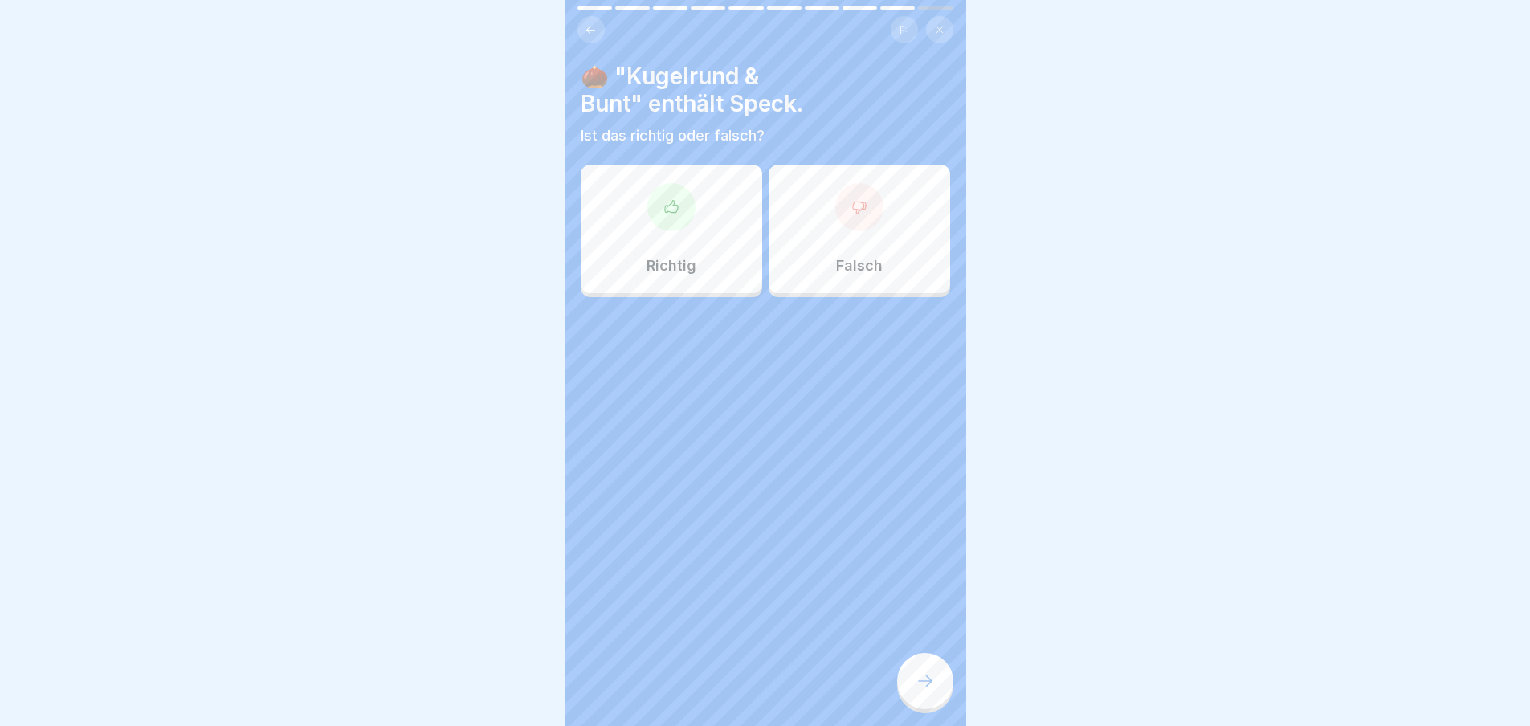
click at [916, 688] on icon at bounding box center [925, 681] width 19 height 19
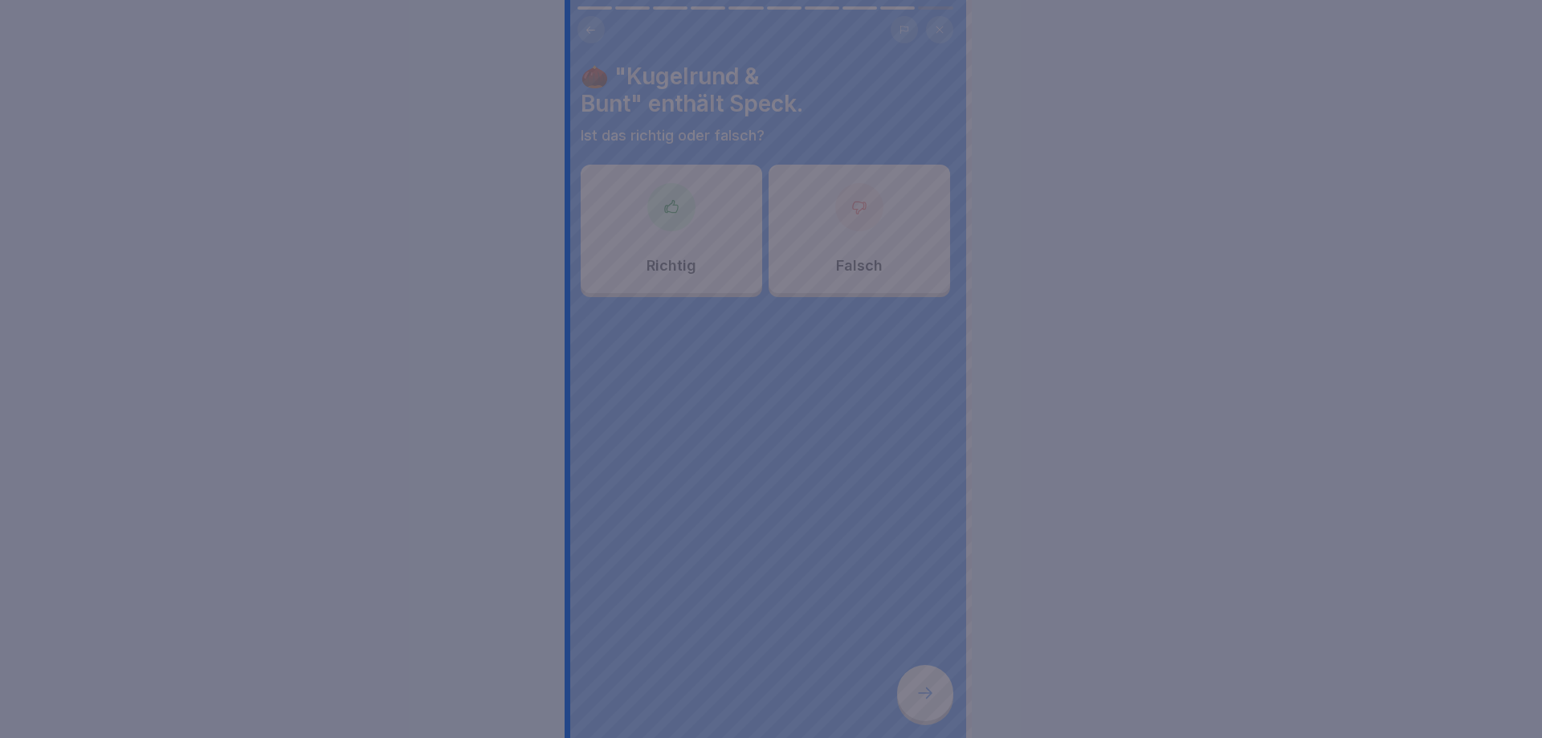
click at [916, 688] on div at bounding box center [771, 369] width 1542 height 738
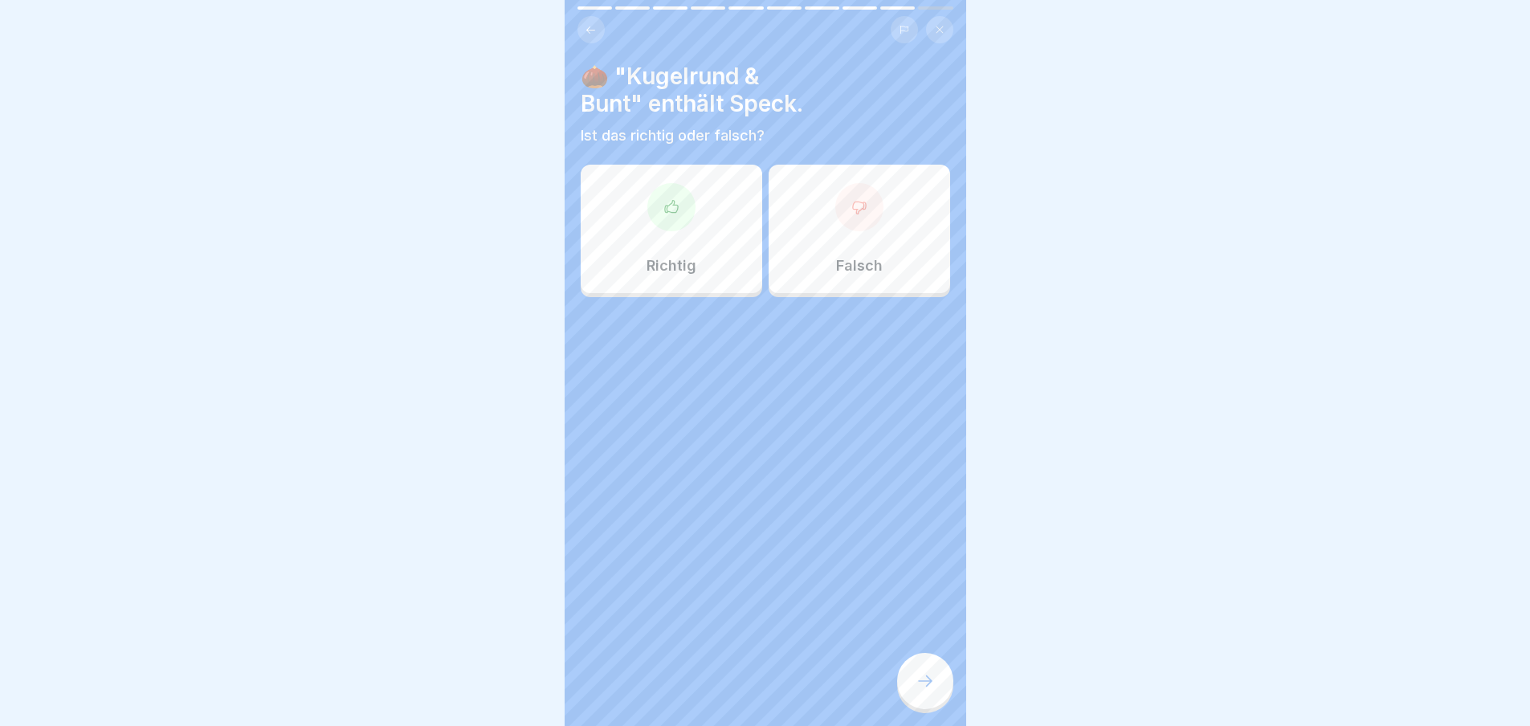
click at [684, 230] on div "Richtig" at bounding box center [672, 229] width 182 height 129
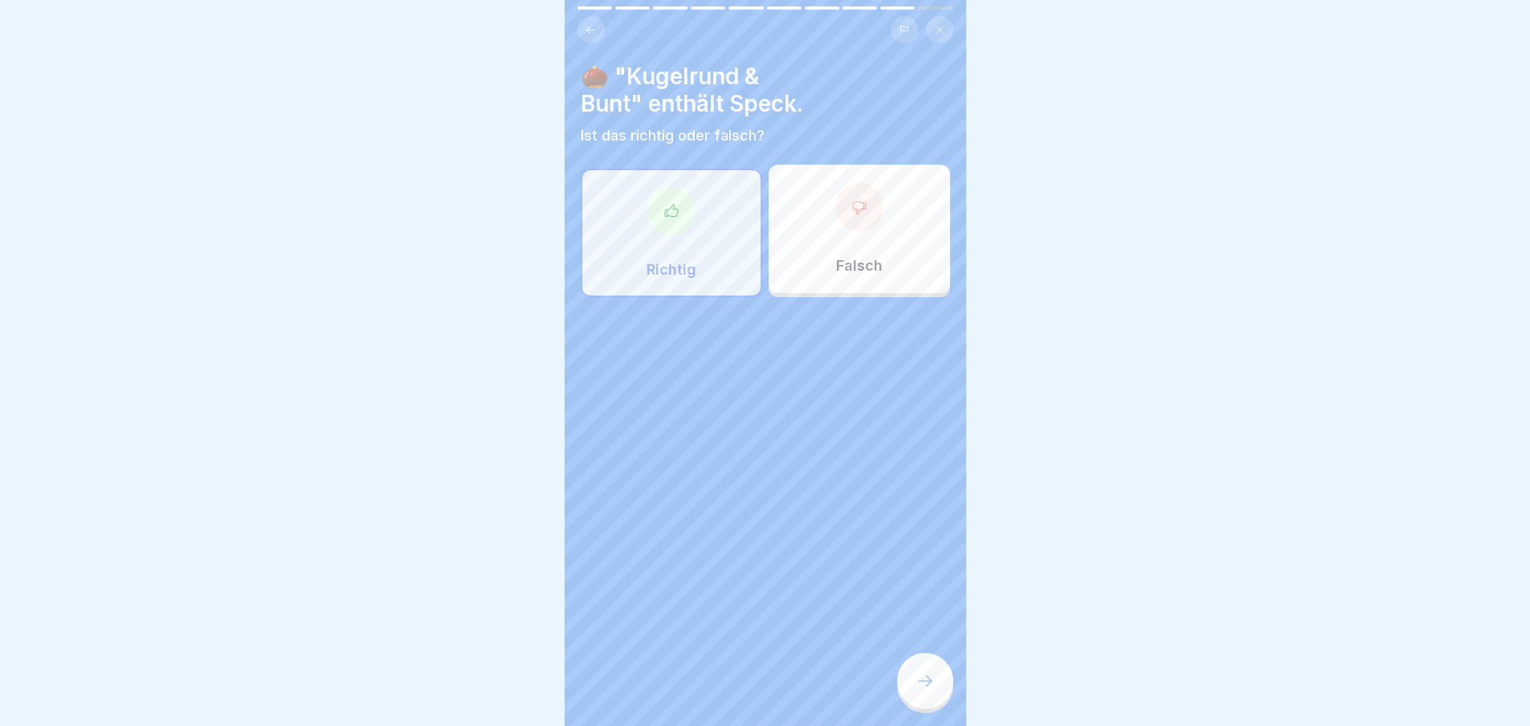
click at [923, 691] on icon at bounding box center [925, 681] width 19 height 19
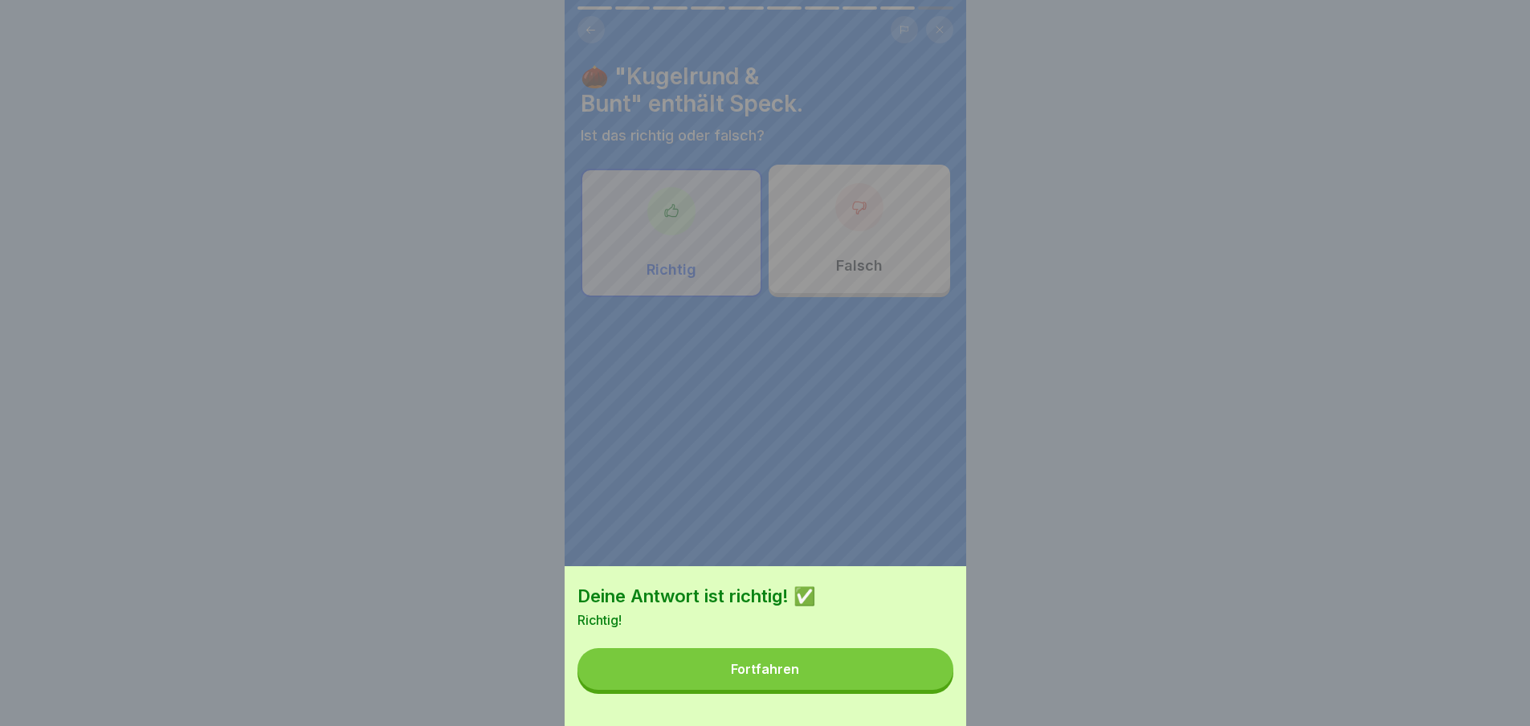
click at [926, 690] on button "Fortfahren" at bounding box center [766, 669] width 376 height 42
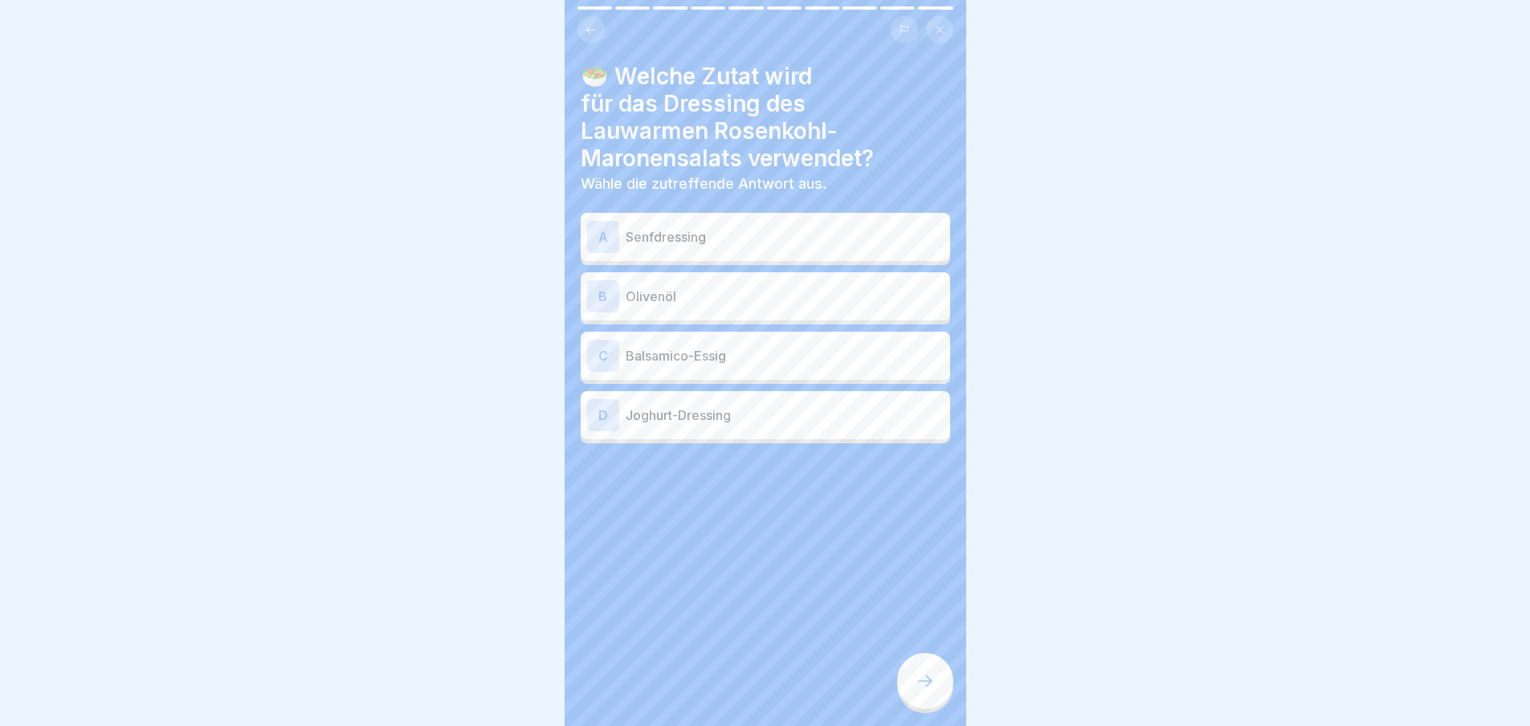
click at [926, 691] on icon at bounding box center [925, 681] width 19 height 19
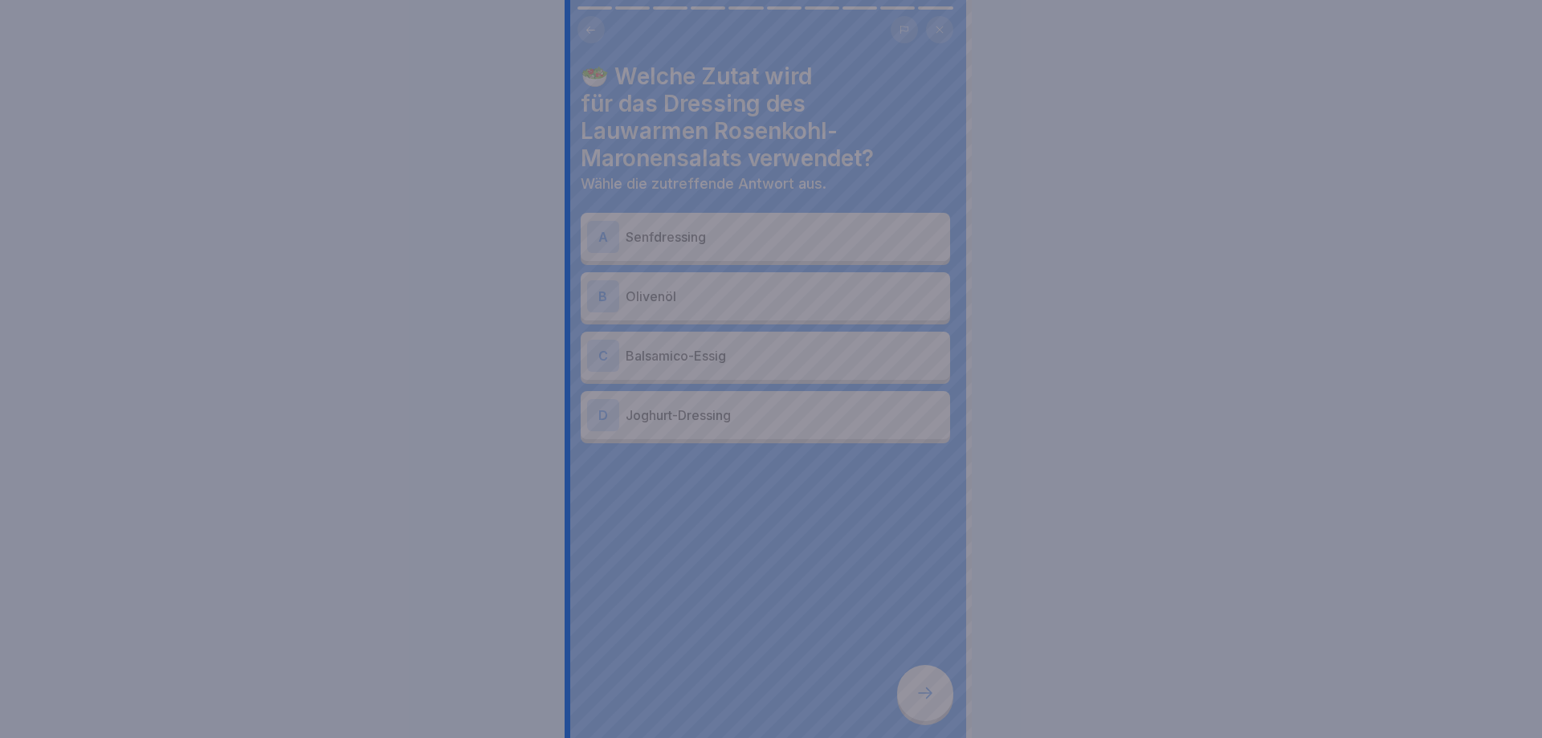
click at [926, 697] on div at bounding box center [771, 369] width 1542 height 738
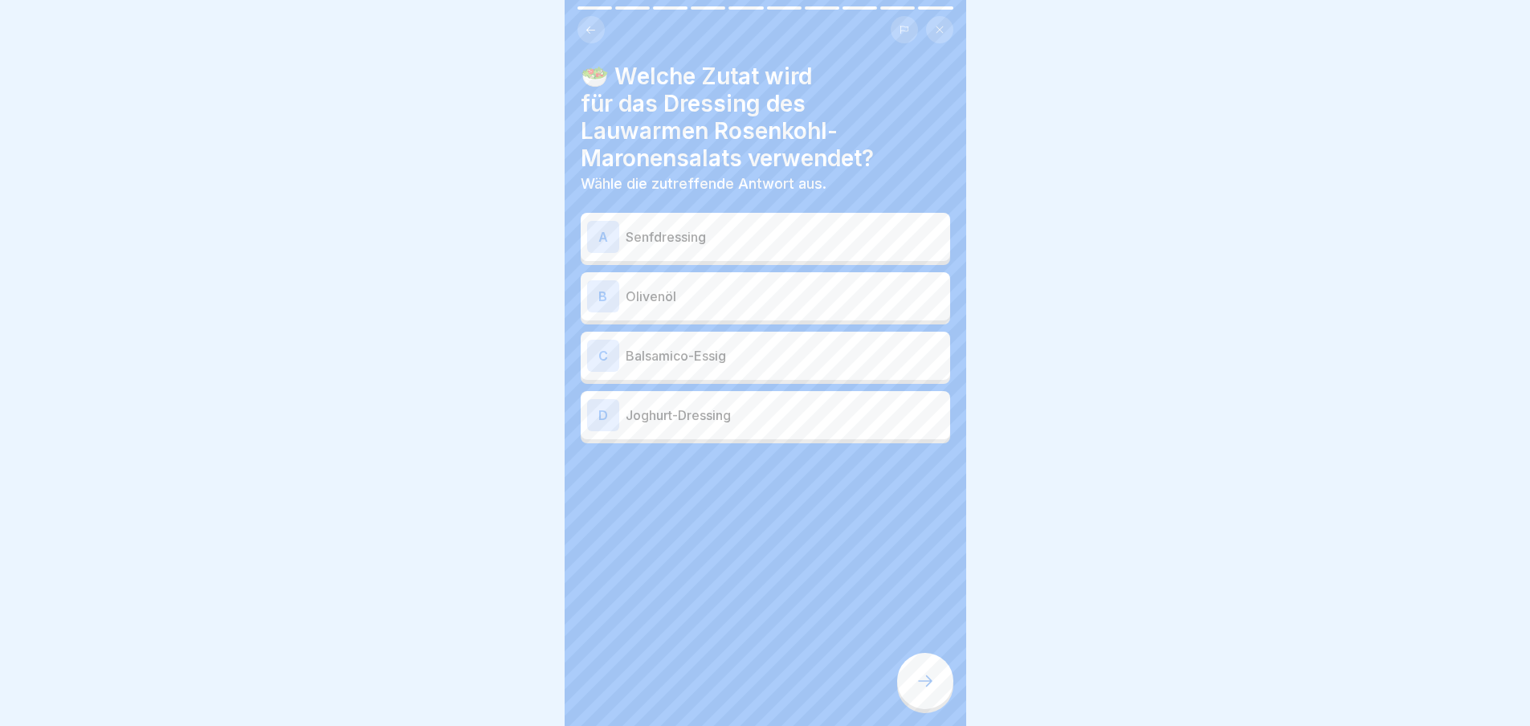
click at [733, 247] on div "A Senfdressing" at bounding box center [765, 237] width 357 height 32
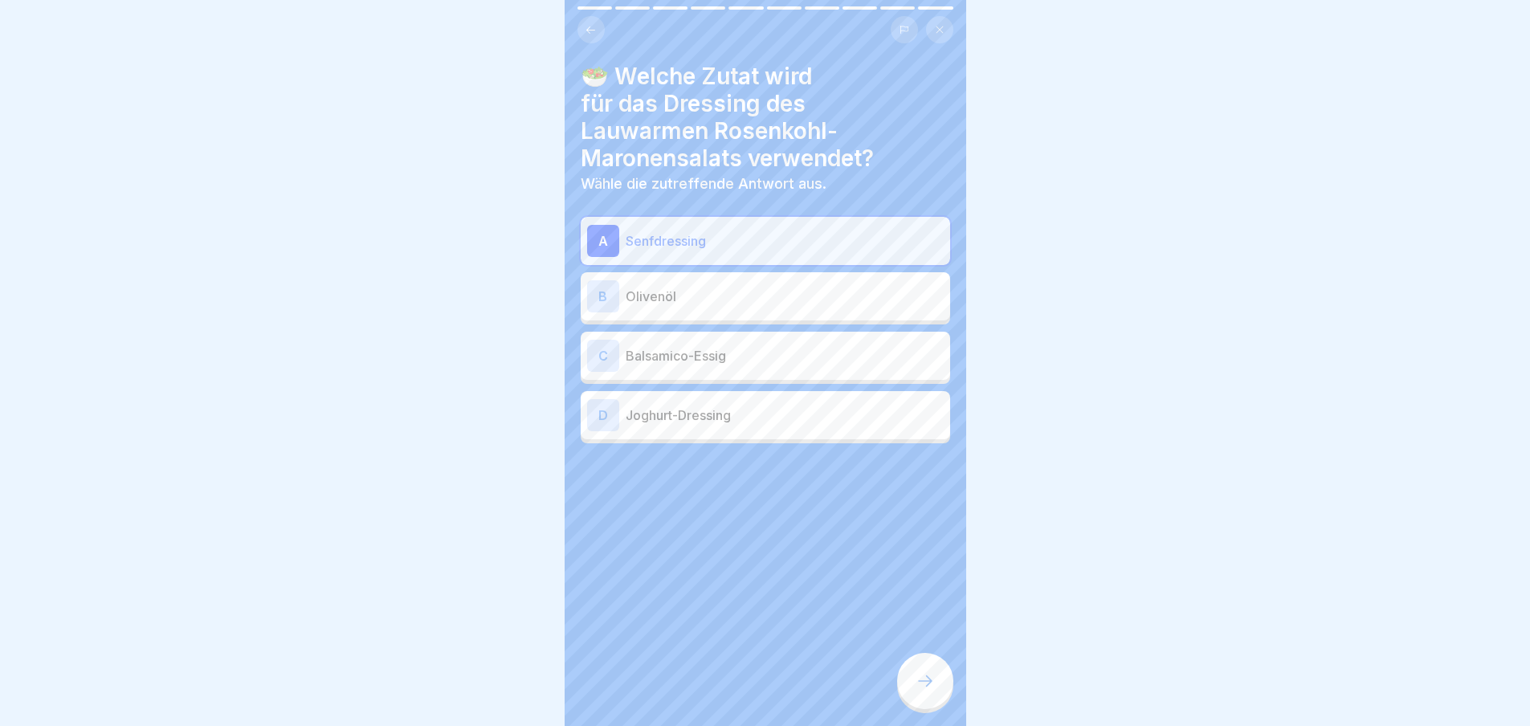
click at [910, 696] on div at bounding box center [925, 681] width 56 height 56
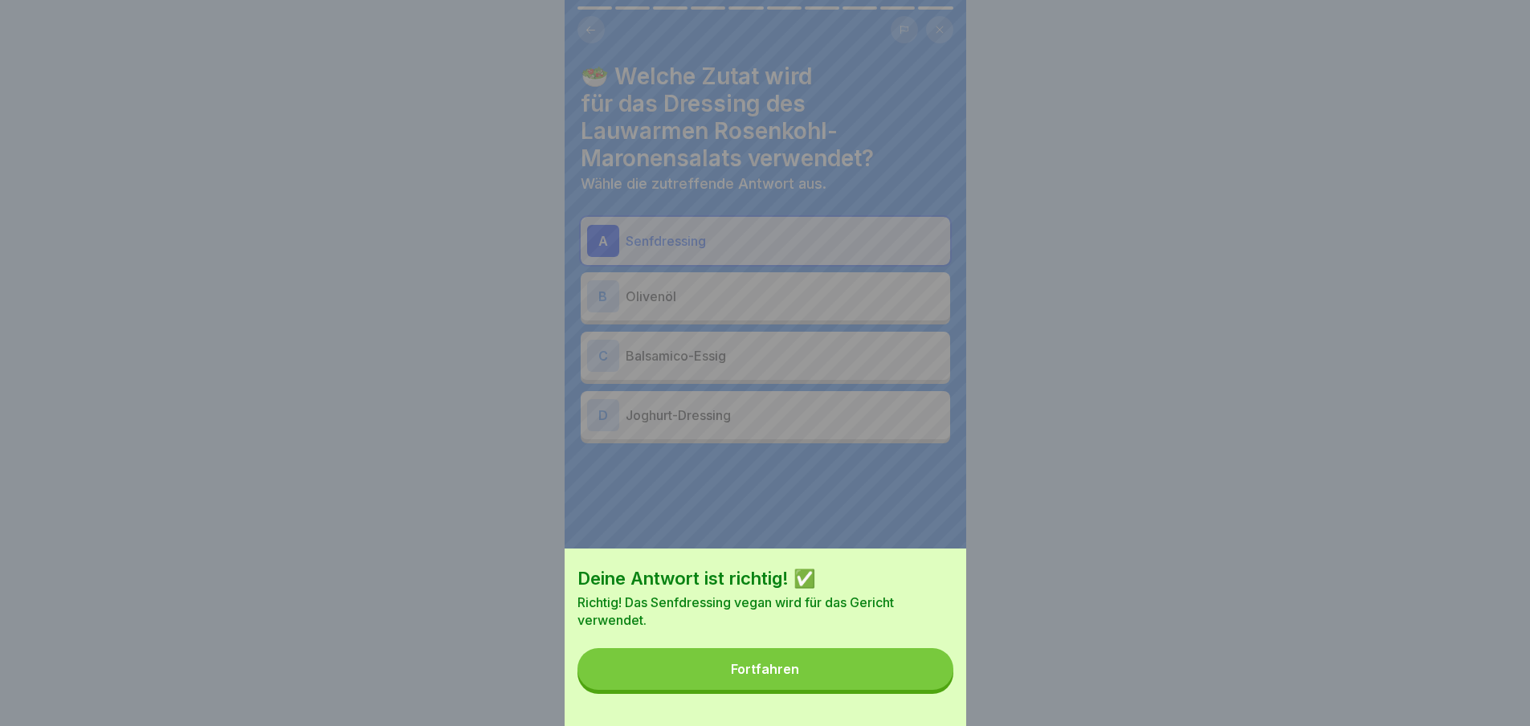
click at [862, 690] on button "Fortfahren" at bounding box center [766, 669] width 376 height 42
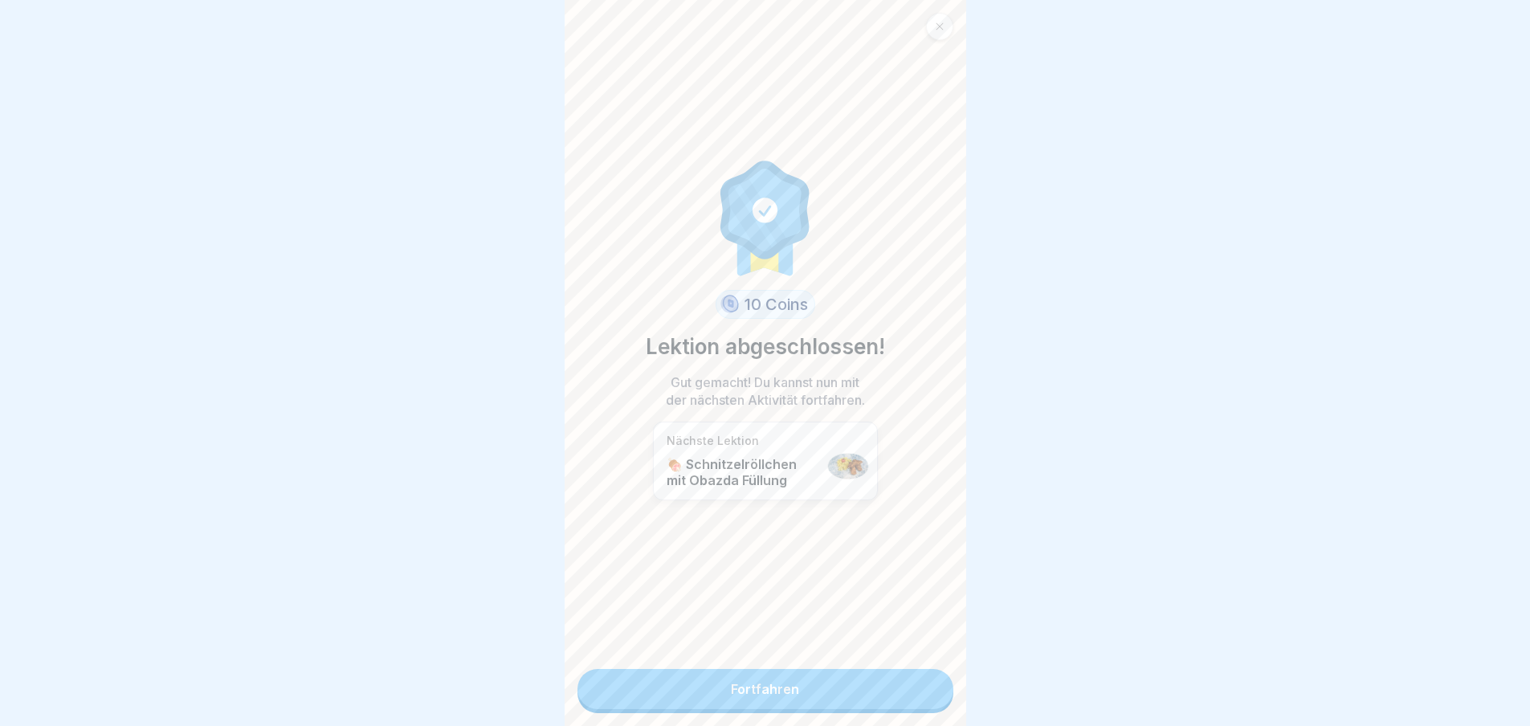
click at [844, 688] on link "Fortfahren" at bounding box center [766, 689] width 376 height 40
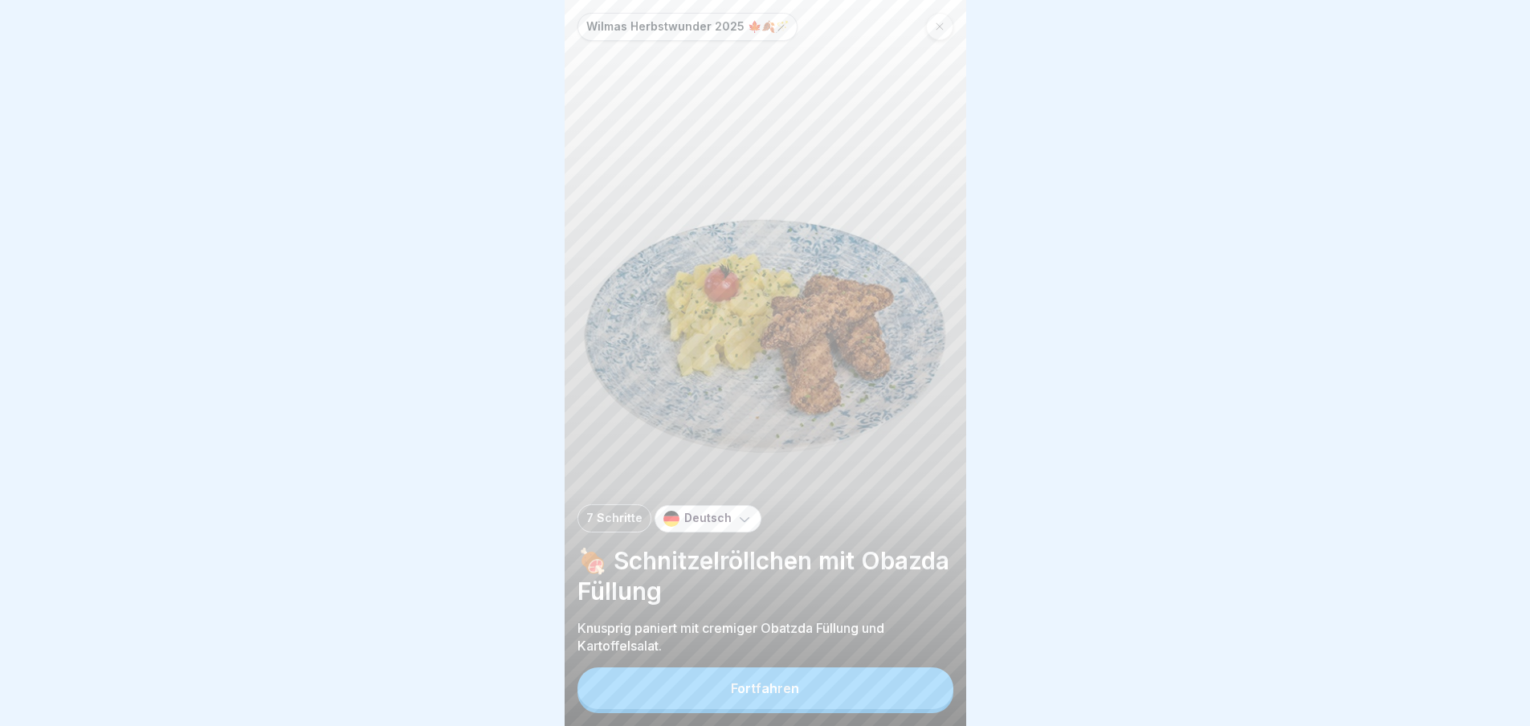
click at [853, 695] on button "Fortfahren" at bounding box center [766, 689] width 376 height 42
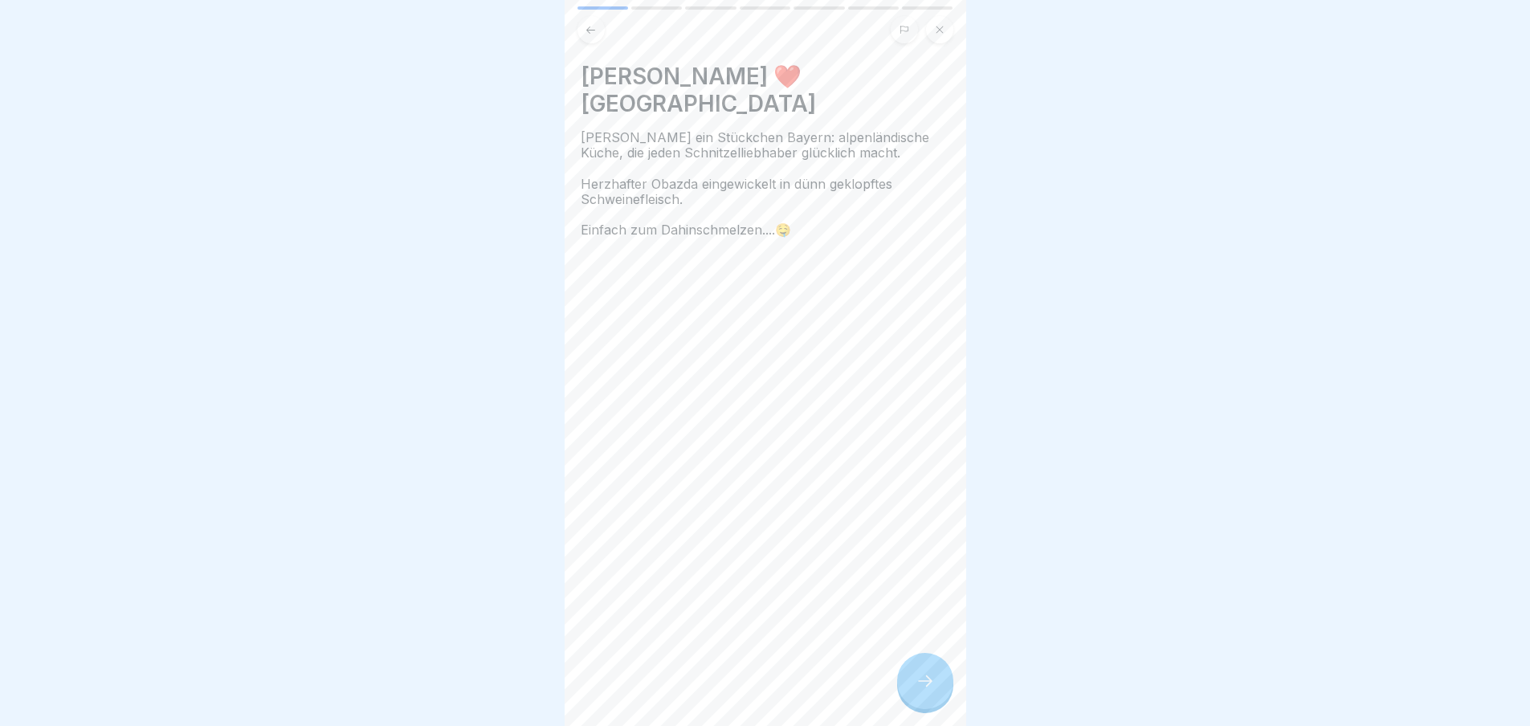
click at [917, 691] on icon at bounding box center [925, 681] width 19 height 19
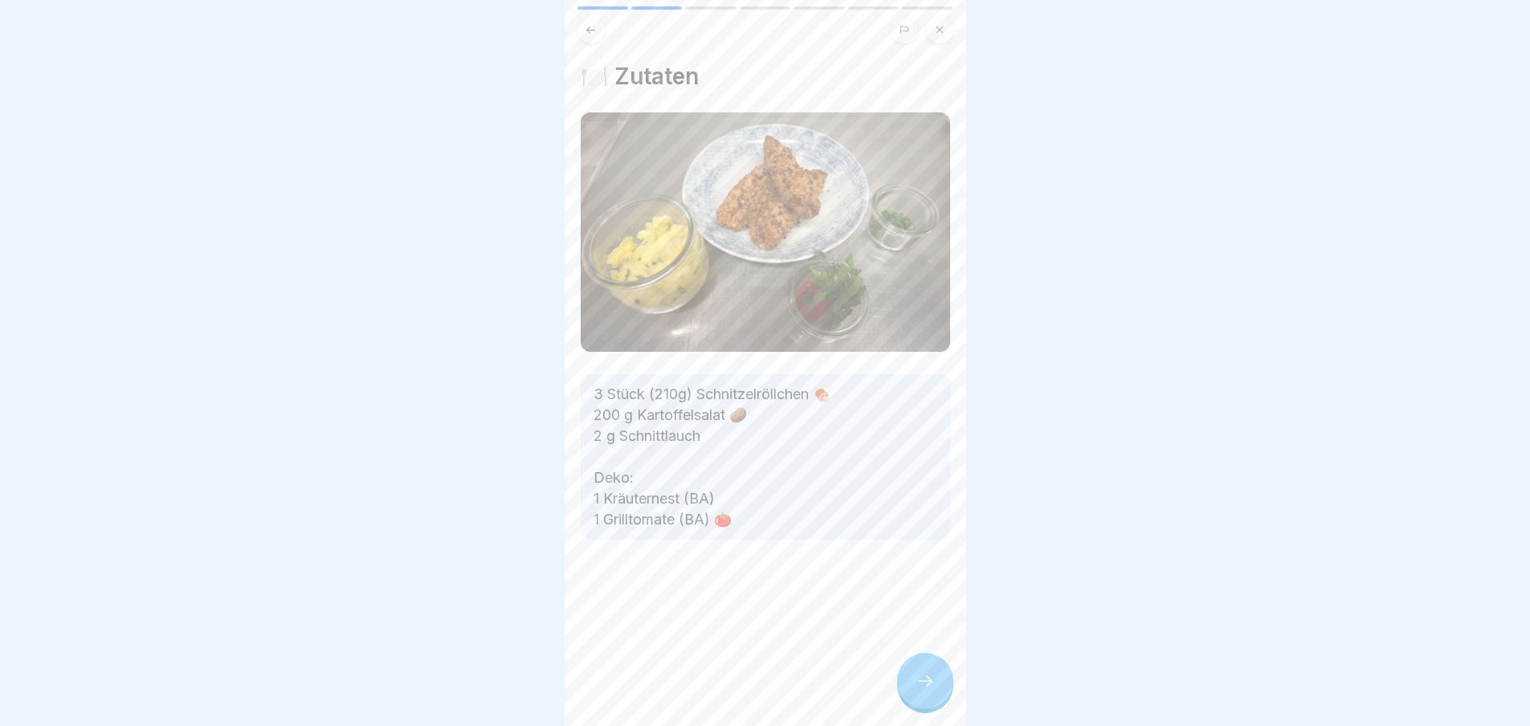
click at [917, 691] on icon at bounding box center [925, 681] width 19 height 19
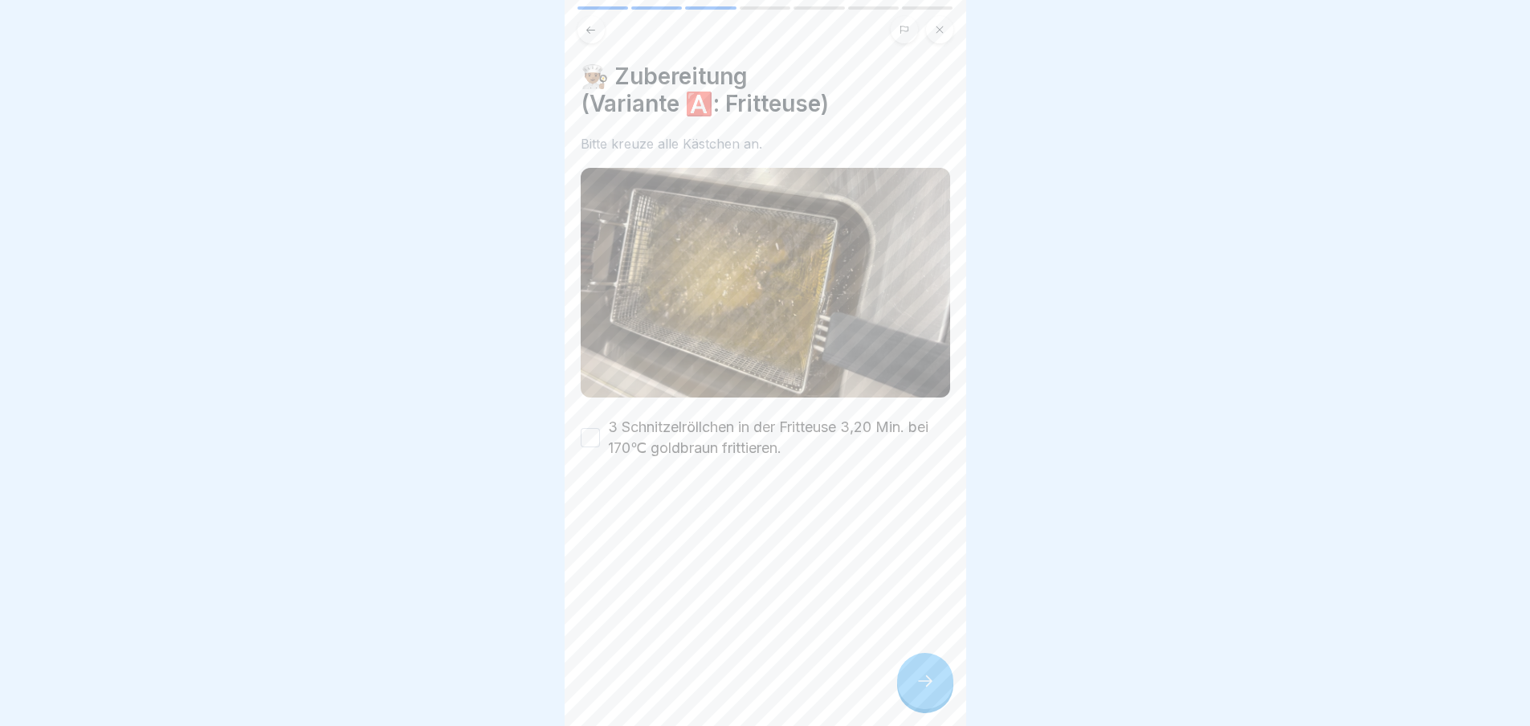
click at [917, 691] on icon at bounding box center [925, 681] width 19 height 19
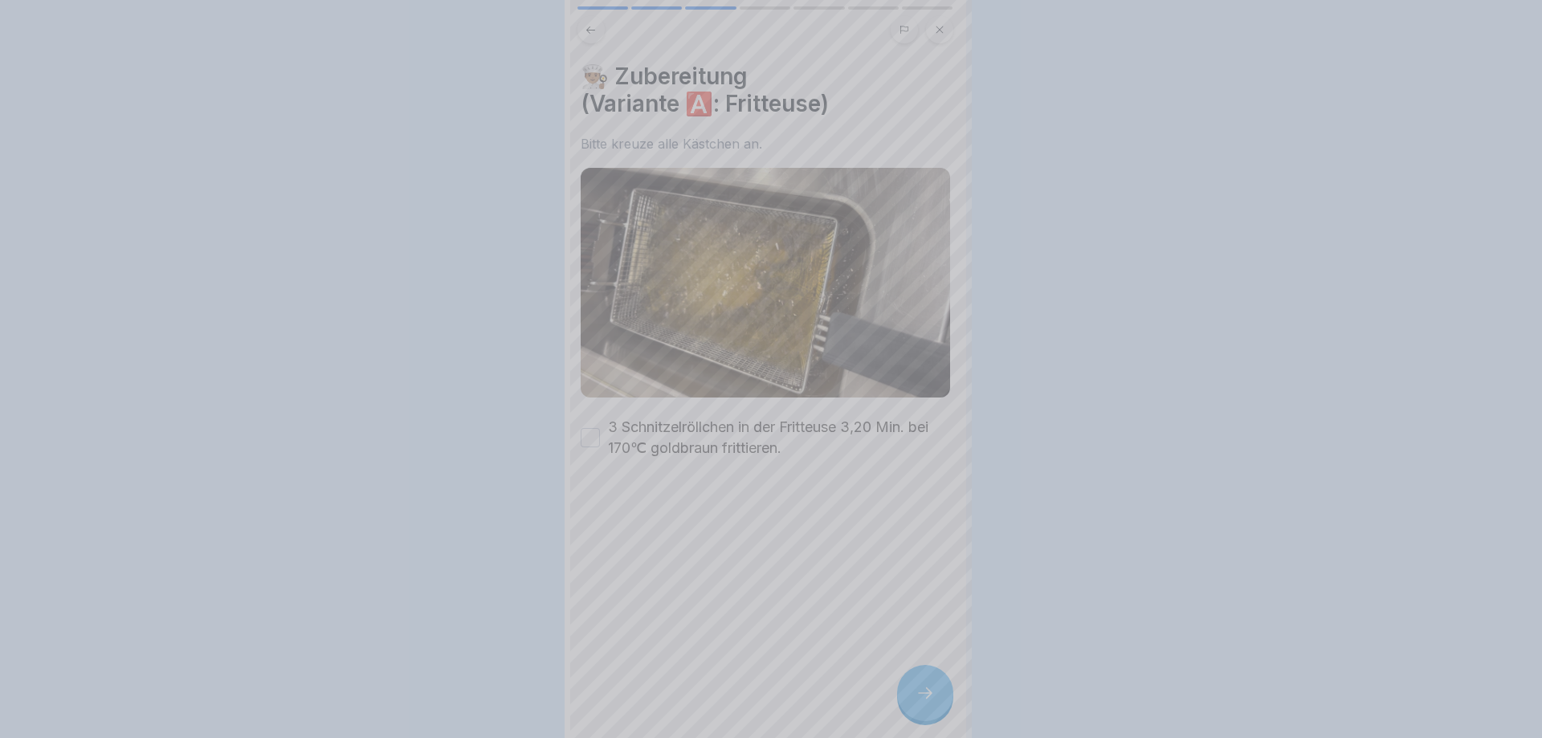
click at [917, 693] on div at bounding box center [771, 369] width 1542 height 738
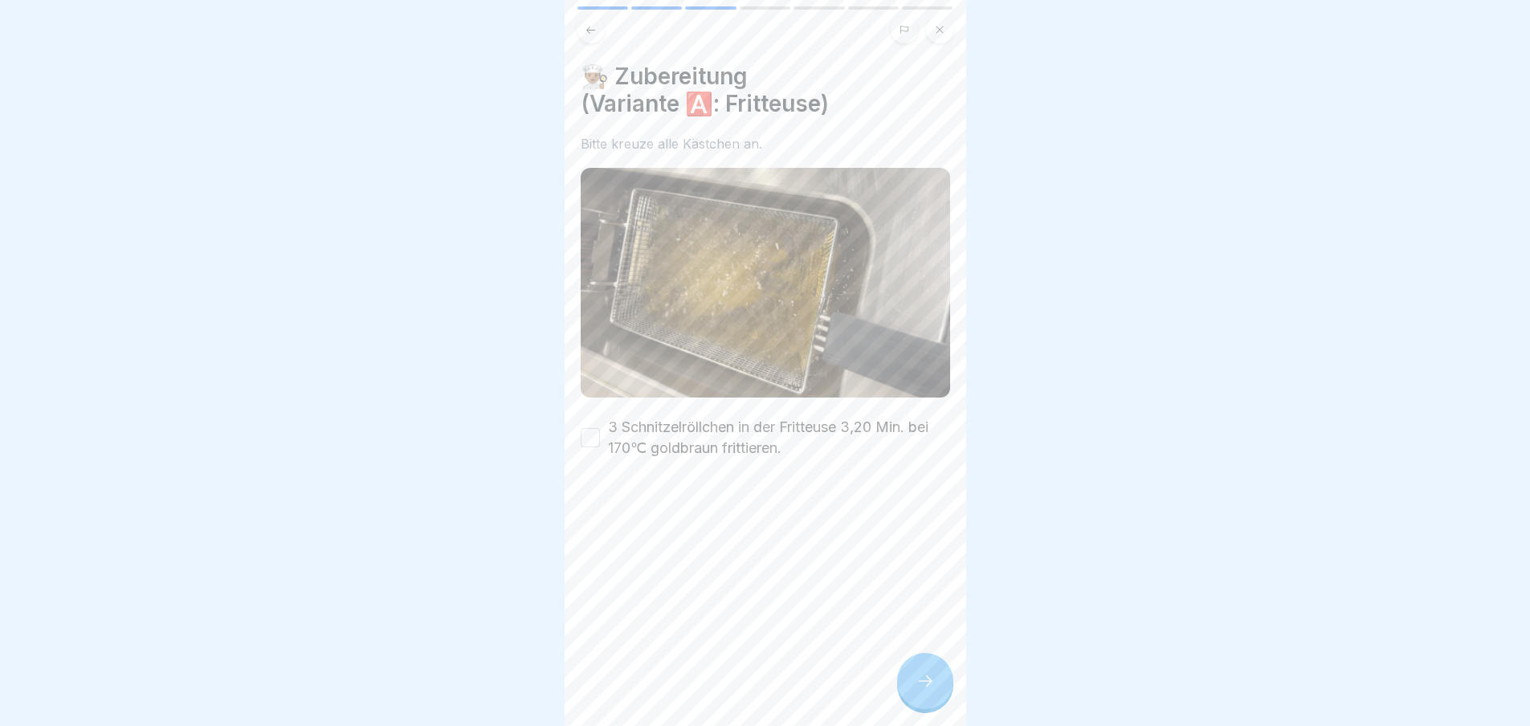
click at [597, 429] on button "3 Schnitzelröllchen in der Fritteuse 3,20 Min. bei 170℃ goldbraun frittieren." at bounding box center [590, 437] width 19 height 19
click at [911, 690] on div at bounding box center [925, 681] width 56 height 56
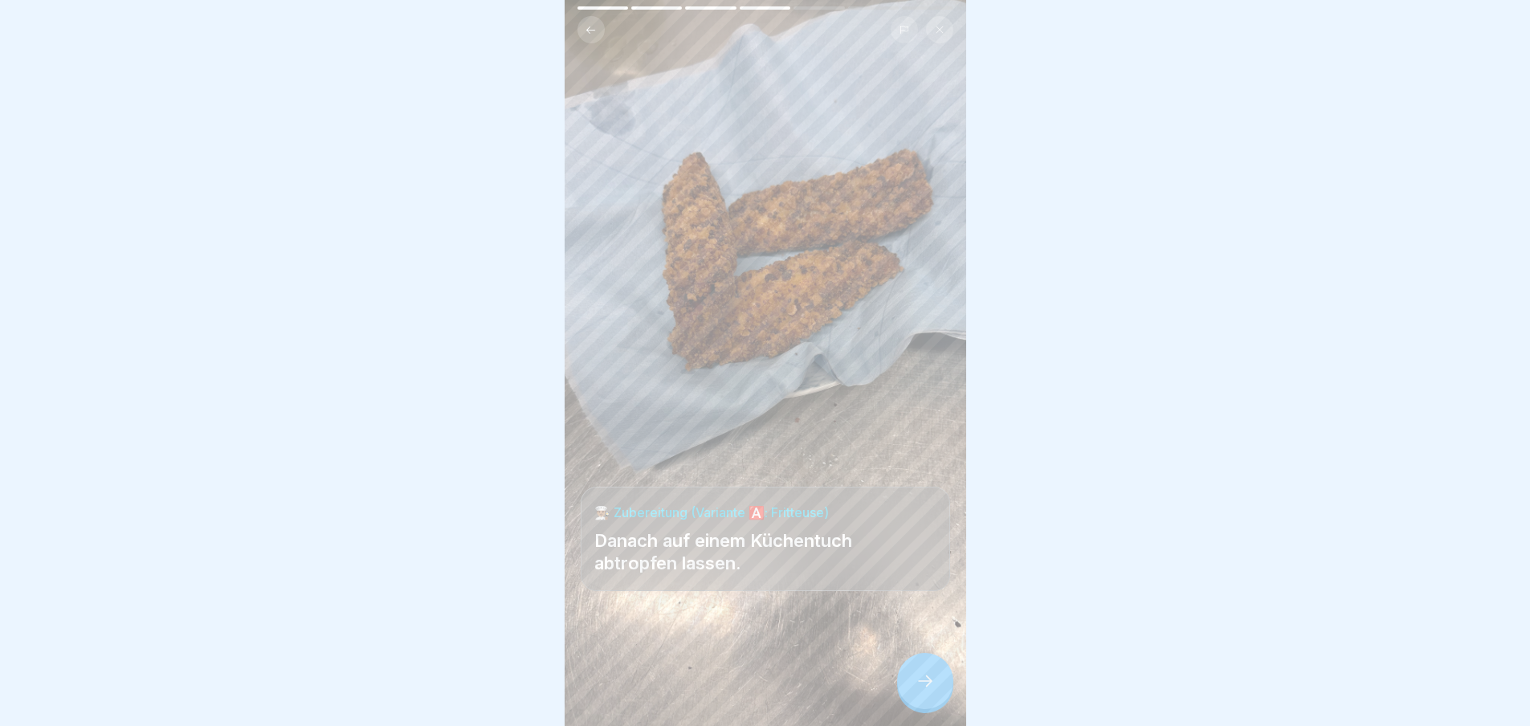
click at [911, 690] on div at bounding box center [925, 681] width 56 height 56
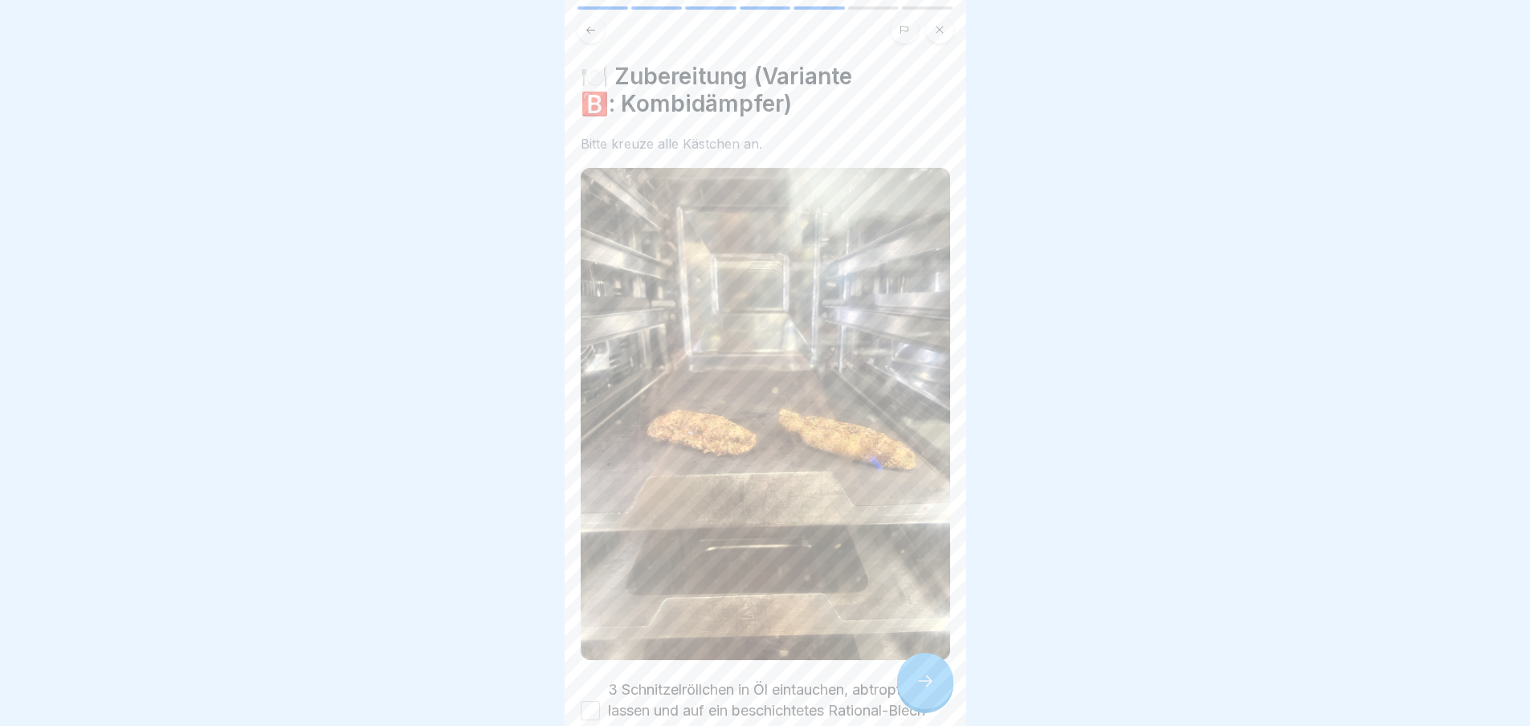
click at [911, 690] on div at bounding box center [925, 681] width 56 height 56
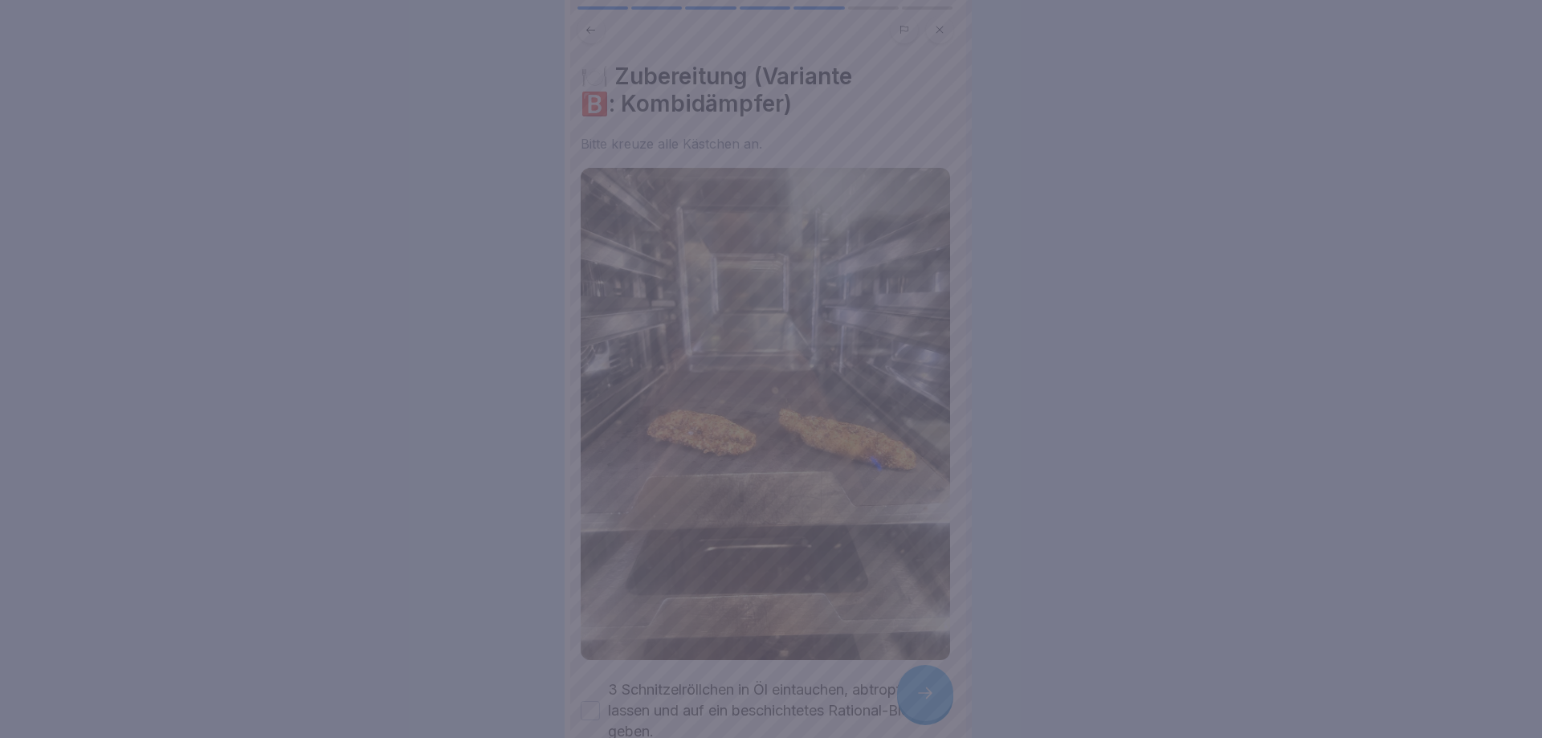
click at [911, 690] on div at bounding box center [771, 369] width 1542 height 738
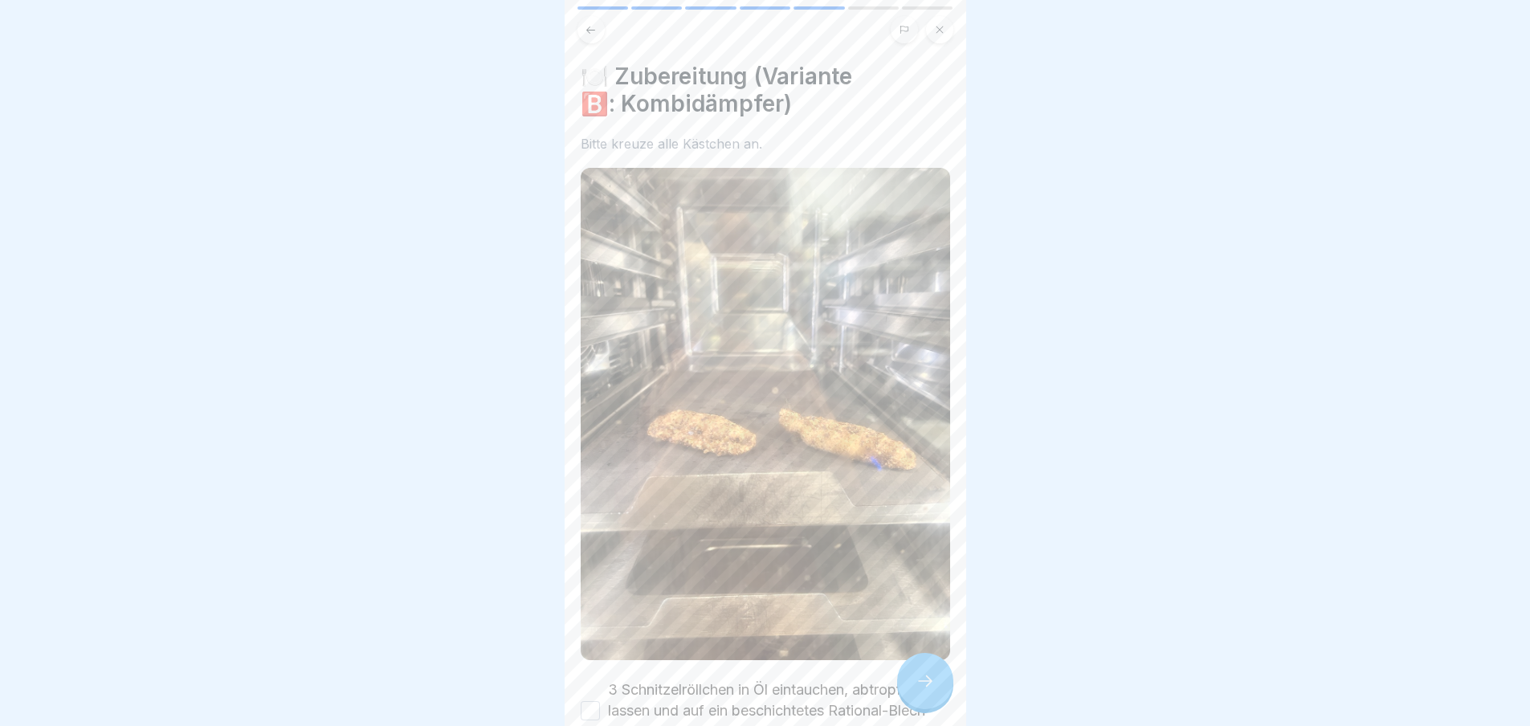
click at [598, 701] on button "3 Schnitzelröllchen in Öl eintauchen, abtropfen lassen und auf ein beschichtete…" at bounding box center [590, 710] width 19 height 19
click at [901, 686] on div at bounding box center [925, 681] width 56 height 56
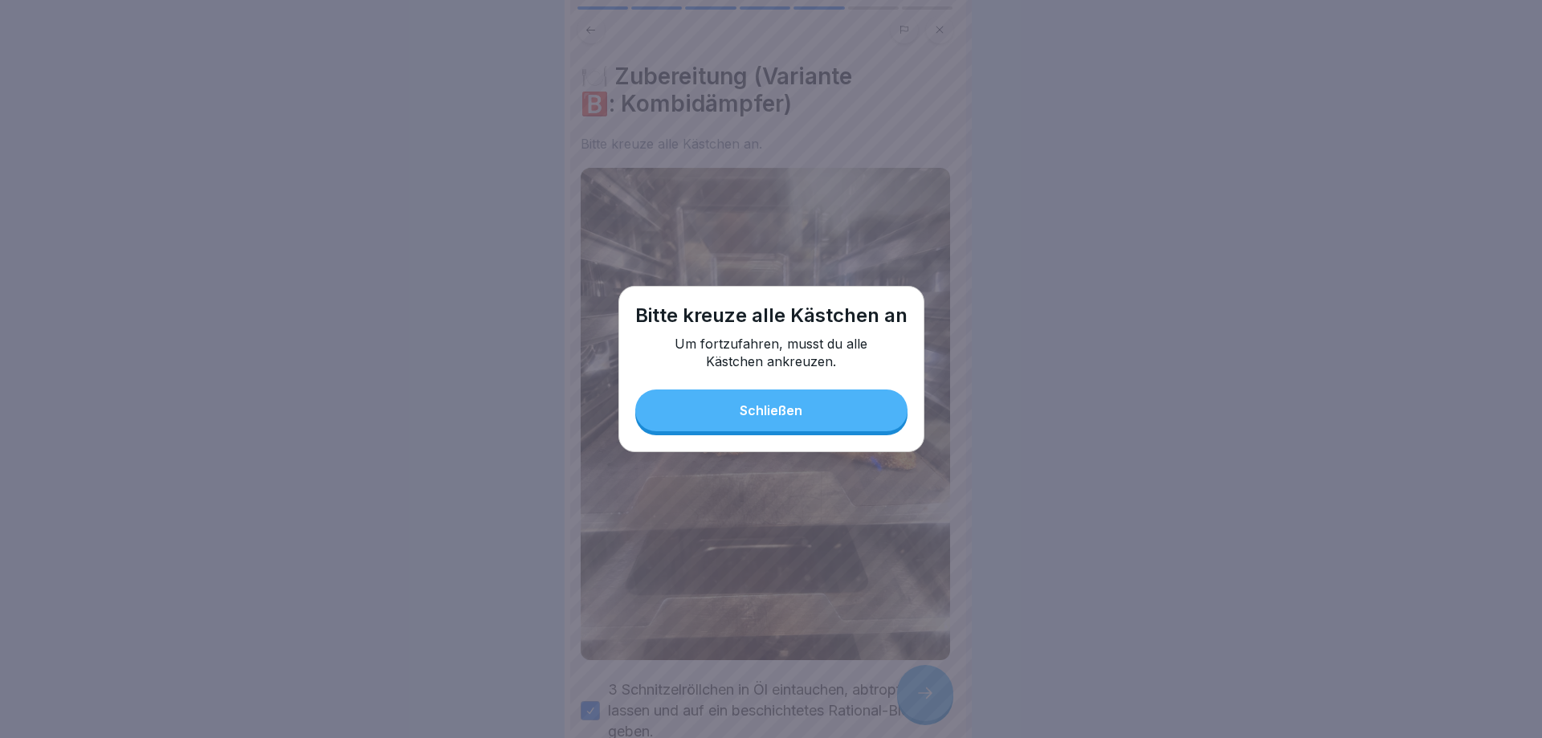
click at [788, 425] on button "Schließen" at bounding box center [771, 411] width 272 height 42
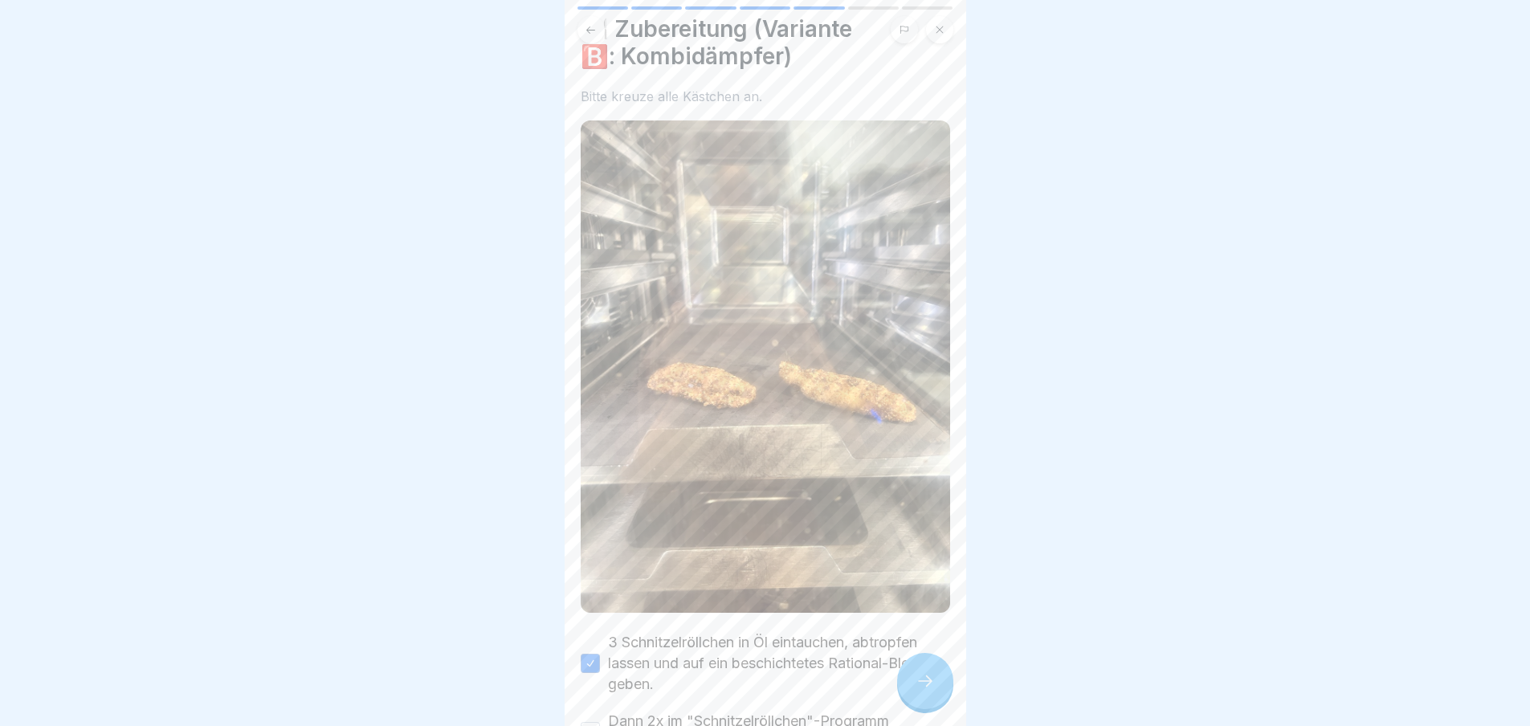
scroll to position [212, 0]
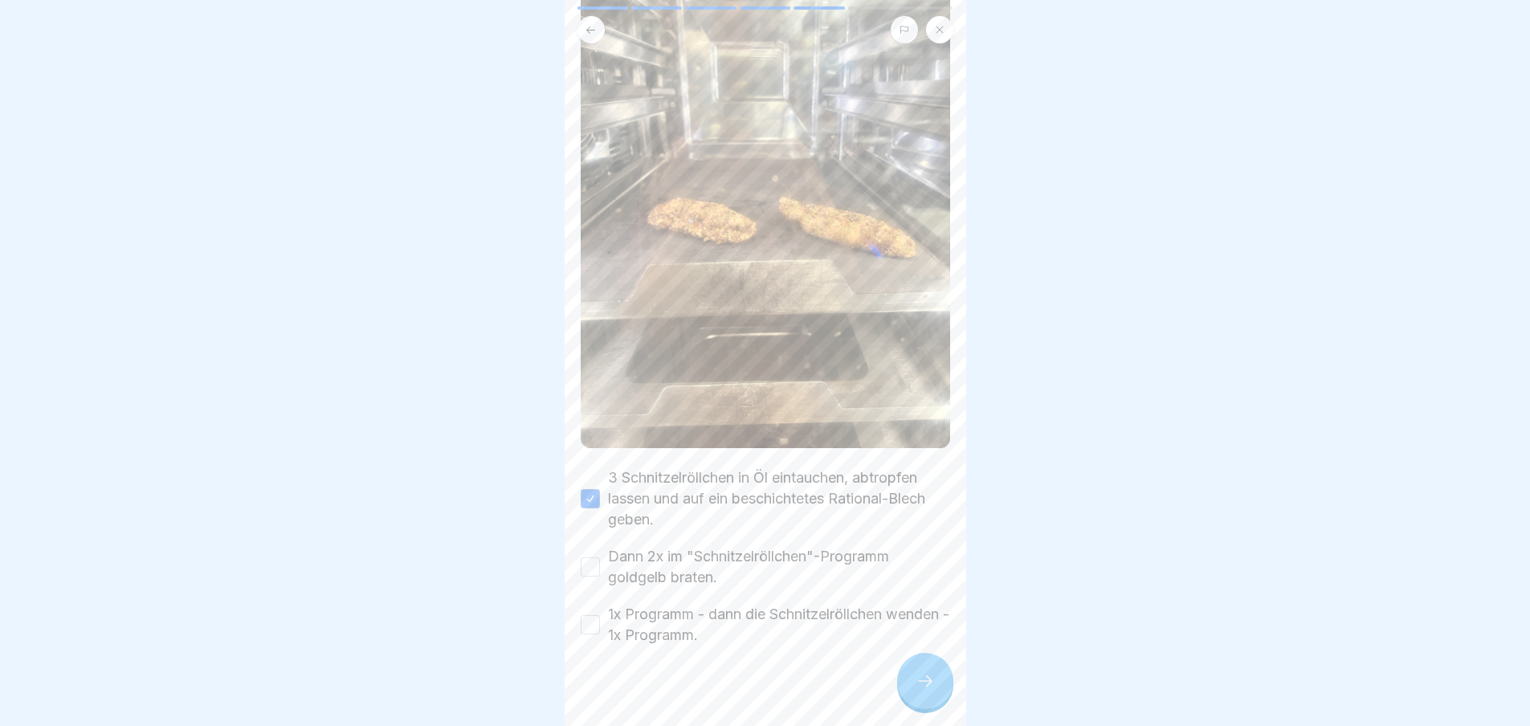
click at [594, 558] on button "Dann 2x im "Schnitzelröllchen"-Programm goldgelb braten." at bounding box center [590, 567] width 19 height 19
drag, startPoint x: 592, startPoint y: 606, endPoint x: 818, endPoint y: 654, distance: 230.8
click at [592, 615] on button "1x Programm - dann die Schnitzelröllchen wenden - 1x Programm." at bounding box center [590, 624] width 19 height 19
click at [929, 689] on icon at bounding box center [925, 681] width 19 height 19
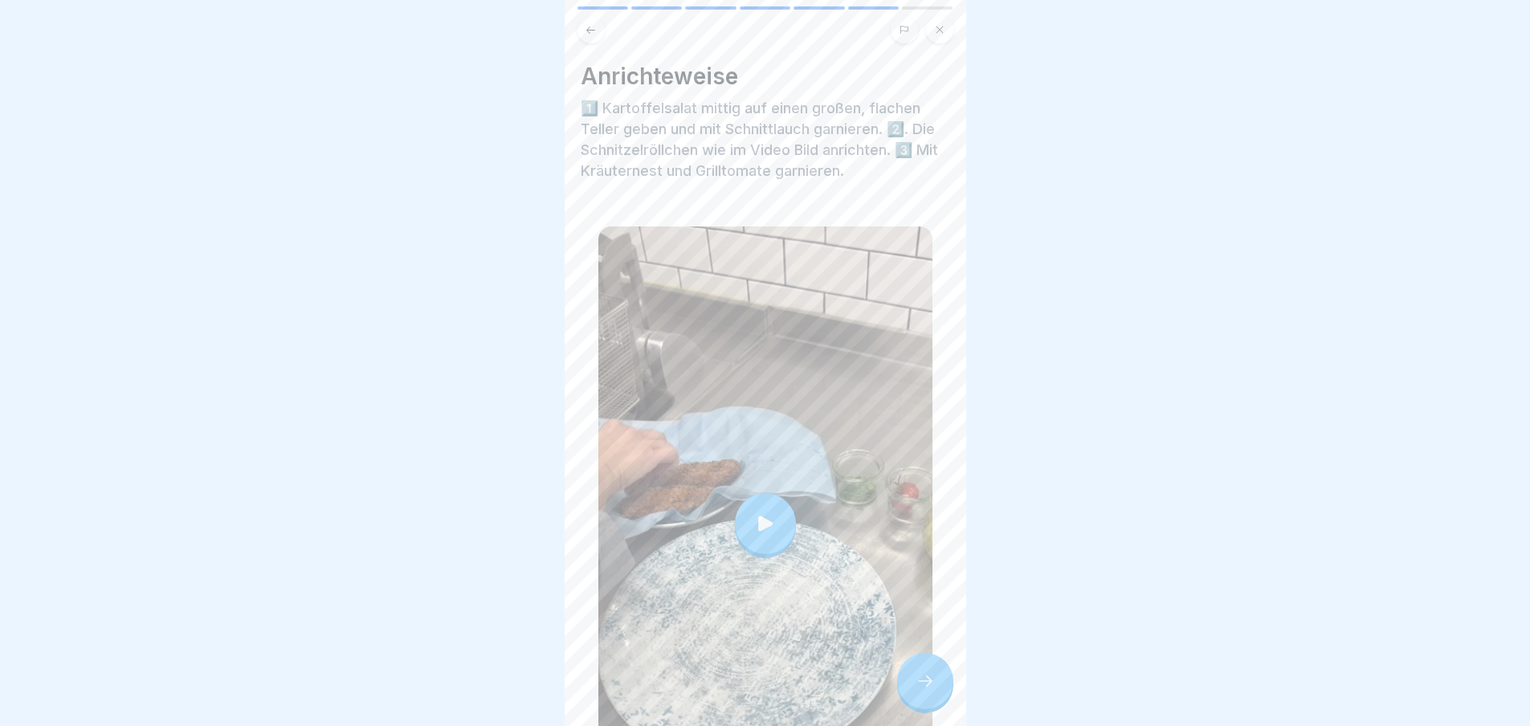
click at [922, 686] on icon at bounding box center [925, 681] width 19 height 19
click at [923, 705] on div at bounding box center [925, 681] width 56 height 56
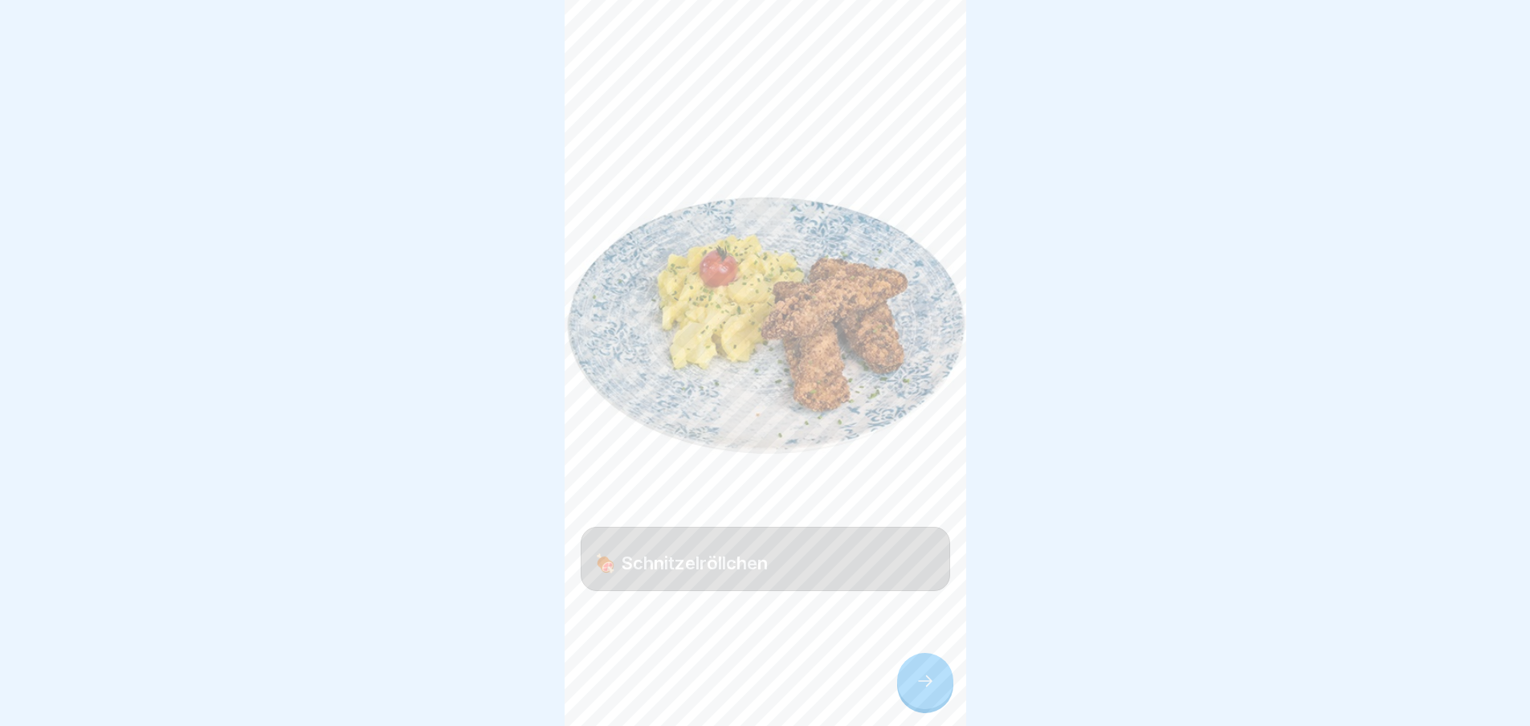
click at [923, 691] on icon at bounding box center [925, 681] width 19 height 19
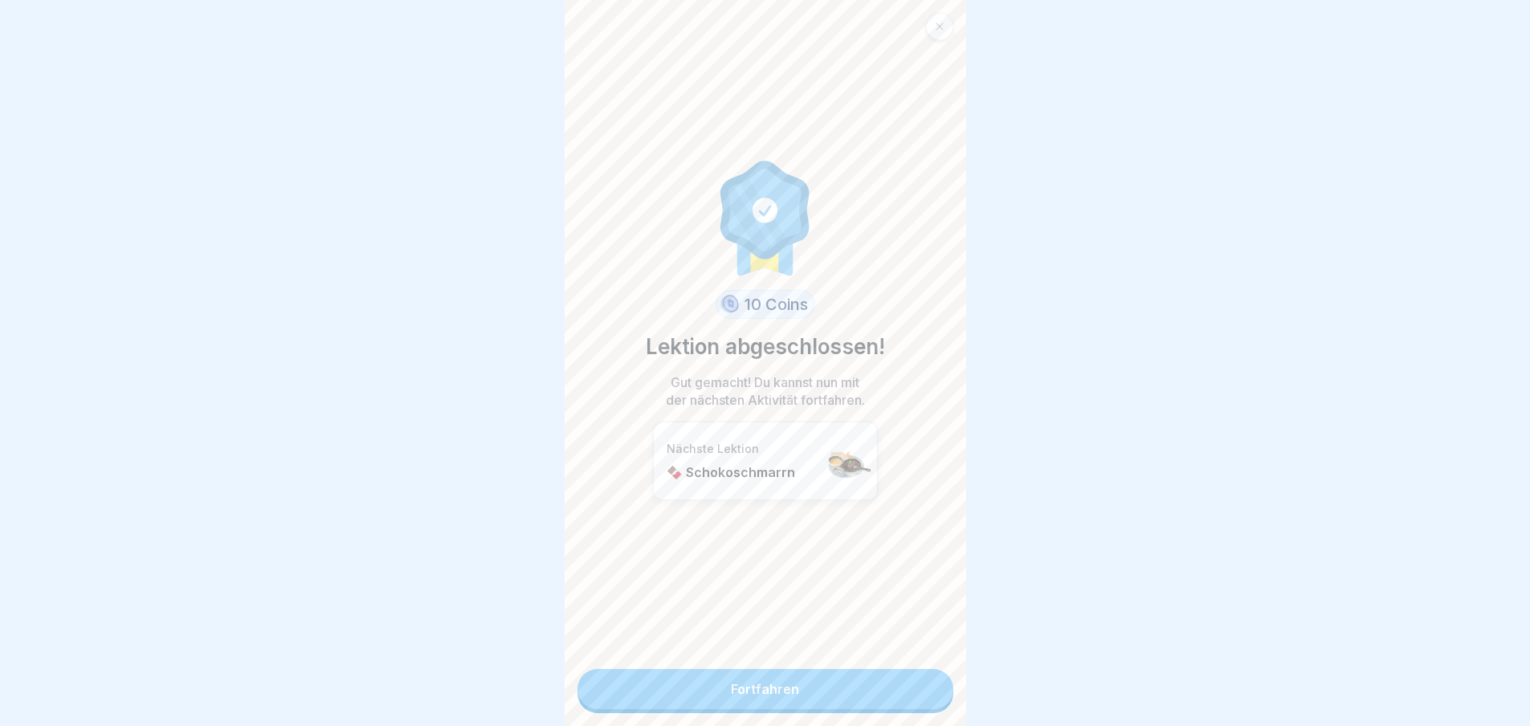
click at [884, 686] on link "Fortfahren" at bounding box center [766, 689] width 376 height 40
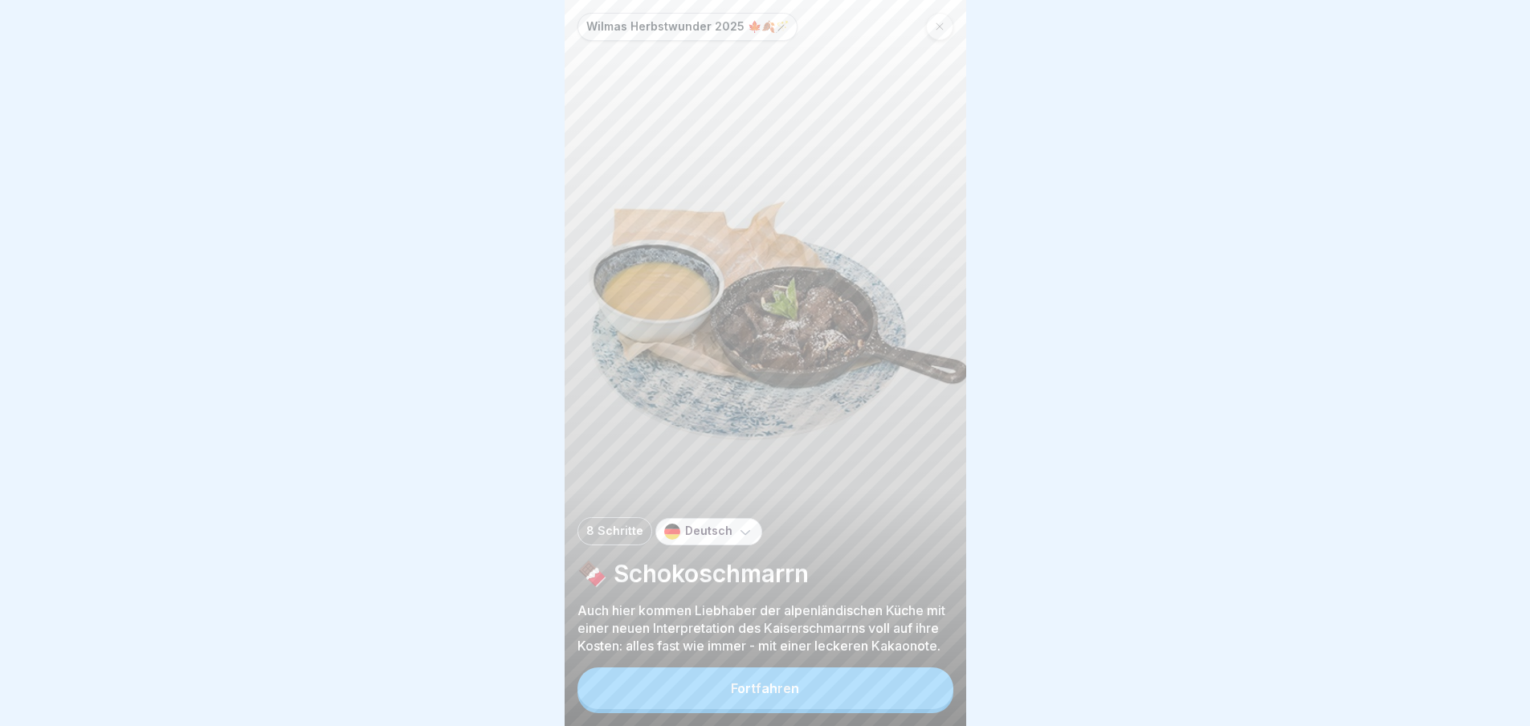
click at [884, 686] on button "Fortfahren" at bounding box center [766, 689] width 376 height 42
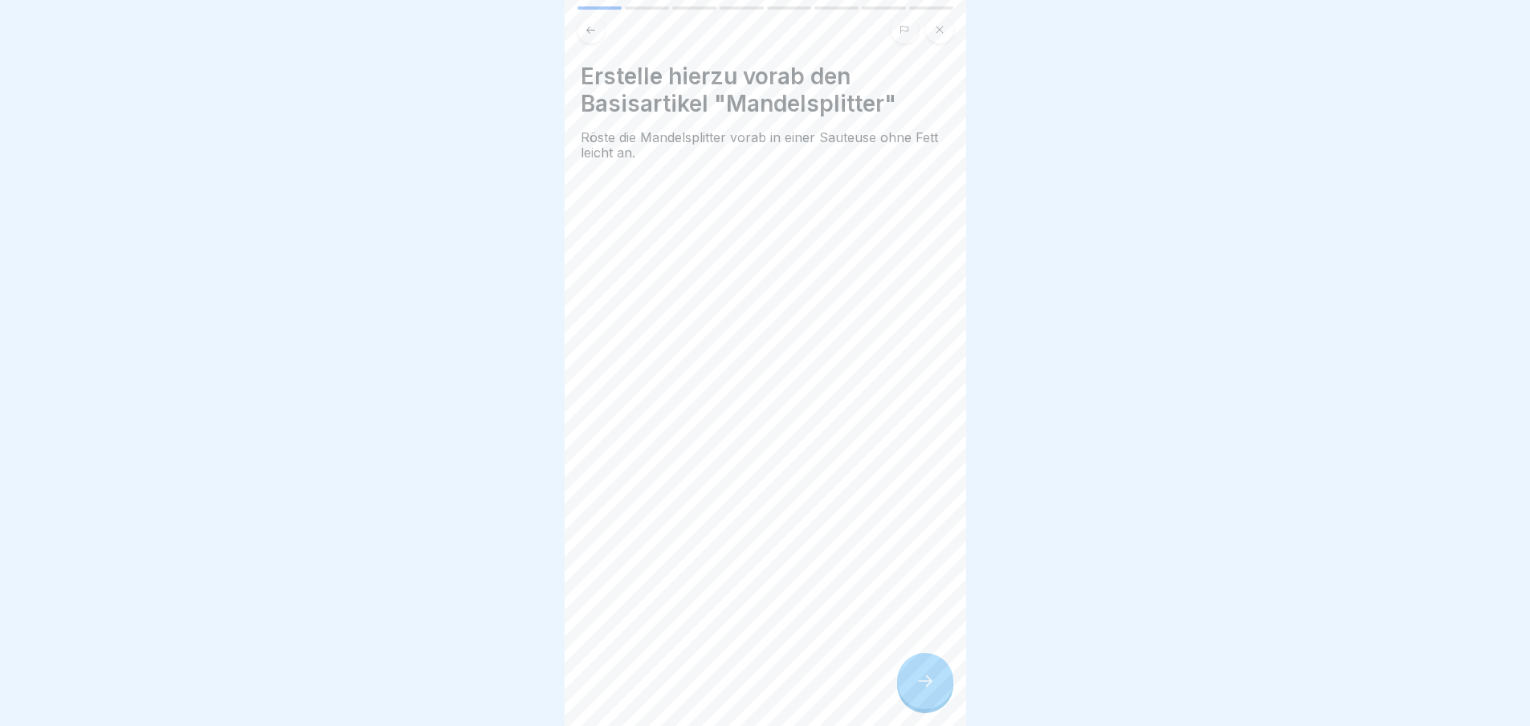
click at [934, 688] on icon at bounding box center [925, 681] width 19 height 19
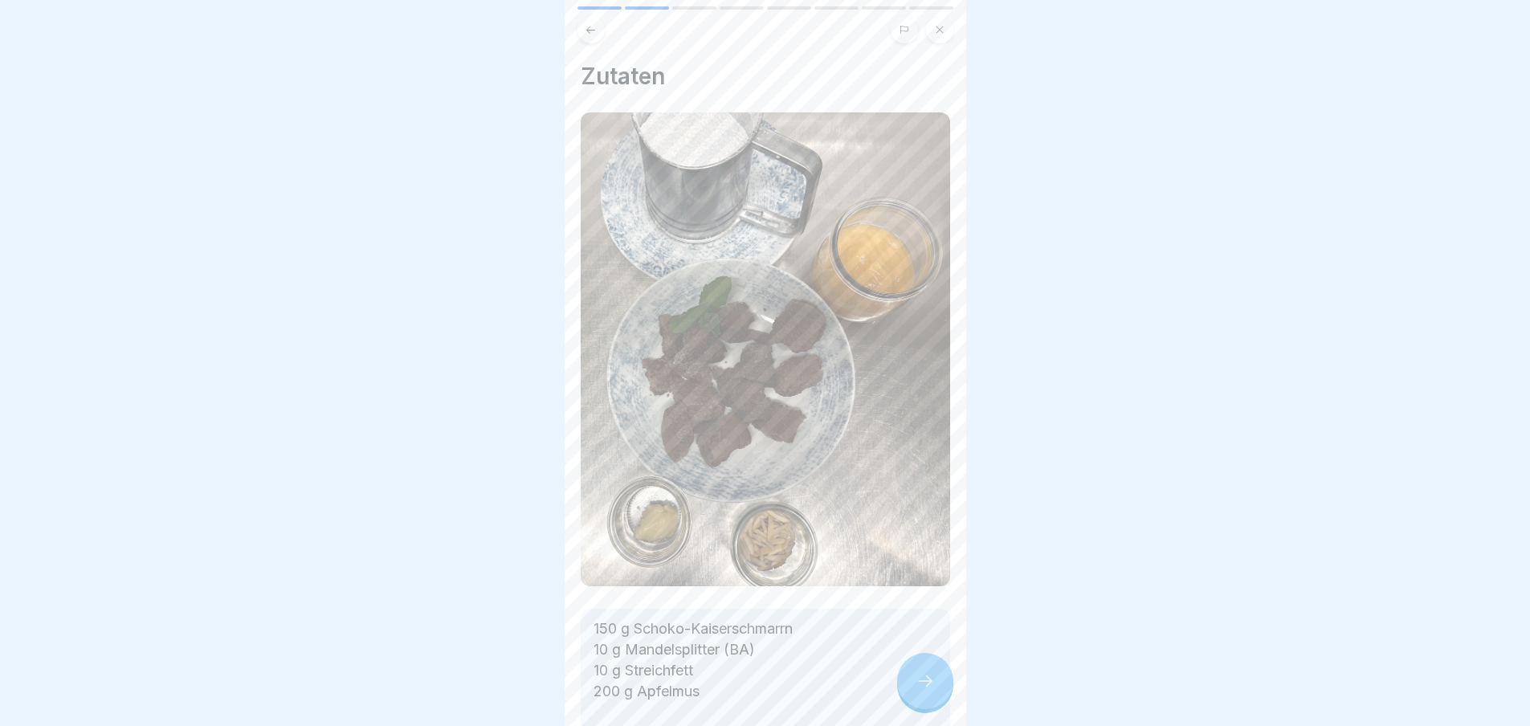
click at [934, 687] on icon at bounding box center [925, 681] width 19 height 19
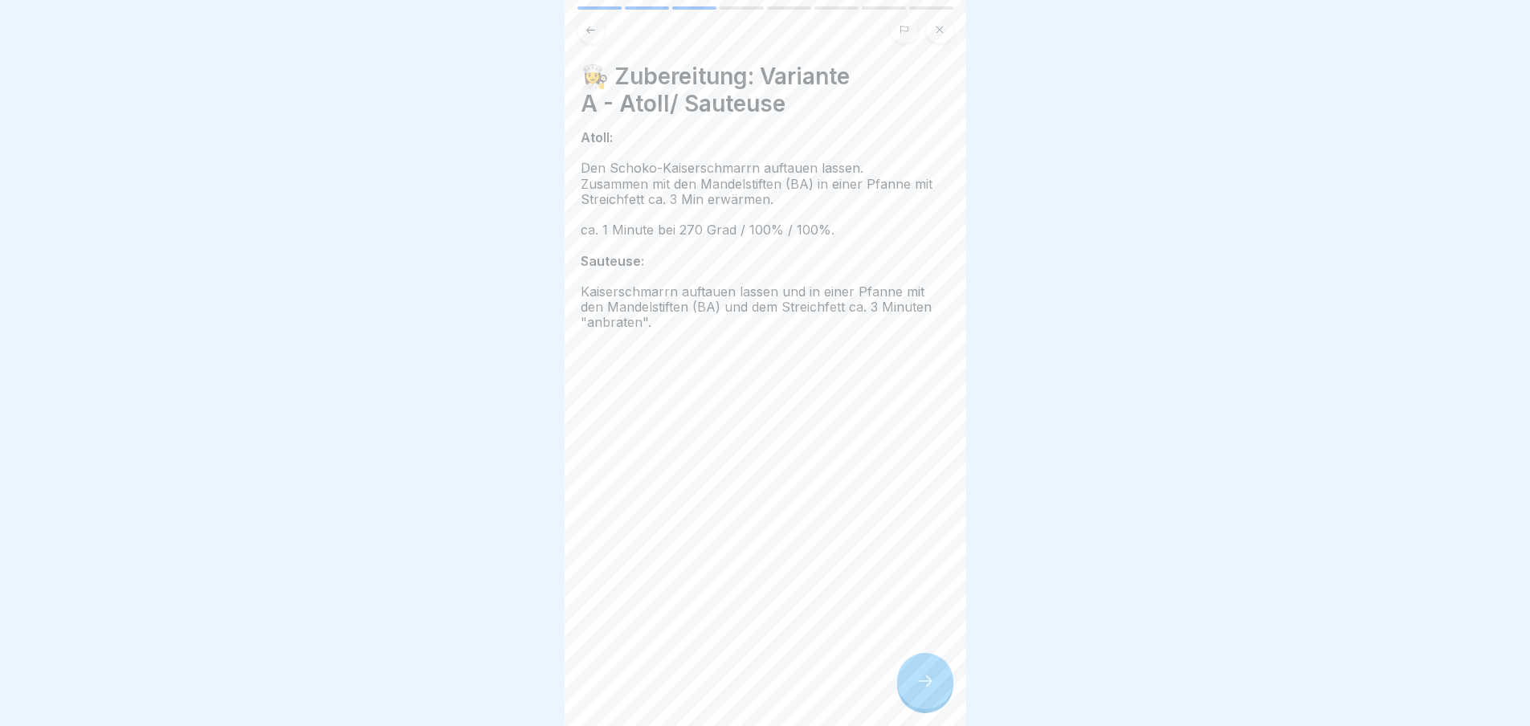
click at [934, 687] on icon at bounding box center [925, 681] width 19 height 19
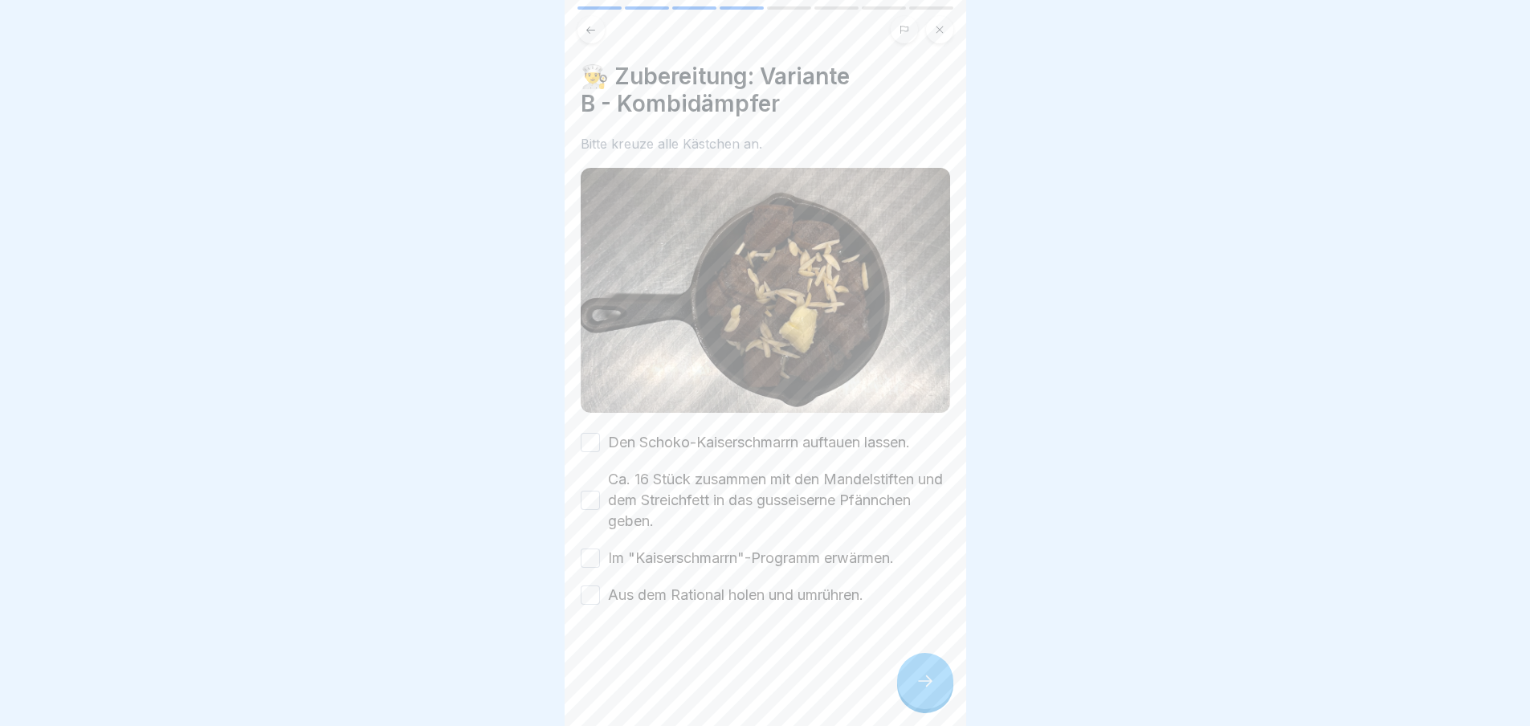
click at [592, 435] on button "Den Schoko-Kaiserschmarrn auftauen lassen." at bounding box center [590, 442] width 19 height 19
click at [594, 499] on button "Ca. 16 Stück zusammen mit den Mandelstiften und dem Streichfett in das gusseise…" at bounding box center [590, 500] width 19 height 19
click at [588, 549] on button "Im "Kaiserschmarrn"-Programm erwärmen." at bounding box center [590, 558] width 19 height 19
click at [596, 586] on button "Aus dem Rational holen und umrühren." at bounding box center [590, 595] width 19 height 19
click at [925, 691] on icon at bounding box center [925, 681] width 19 height 19
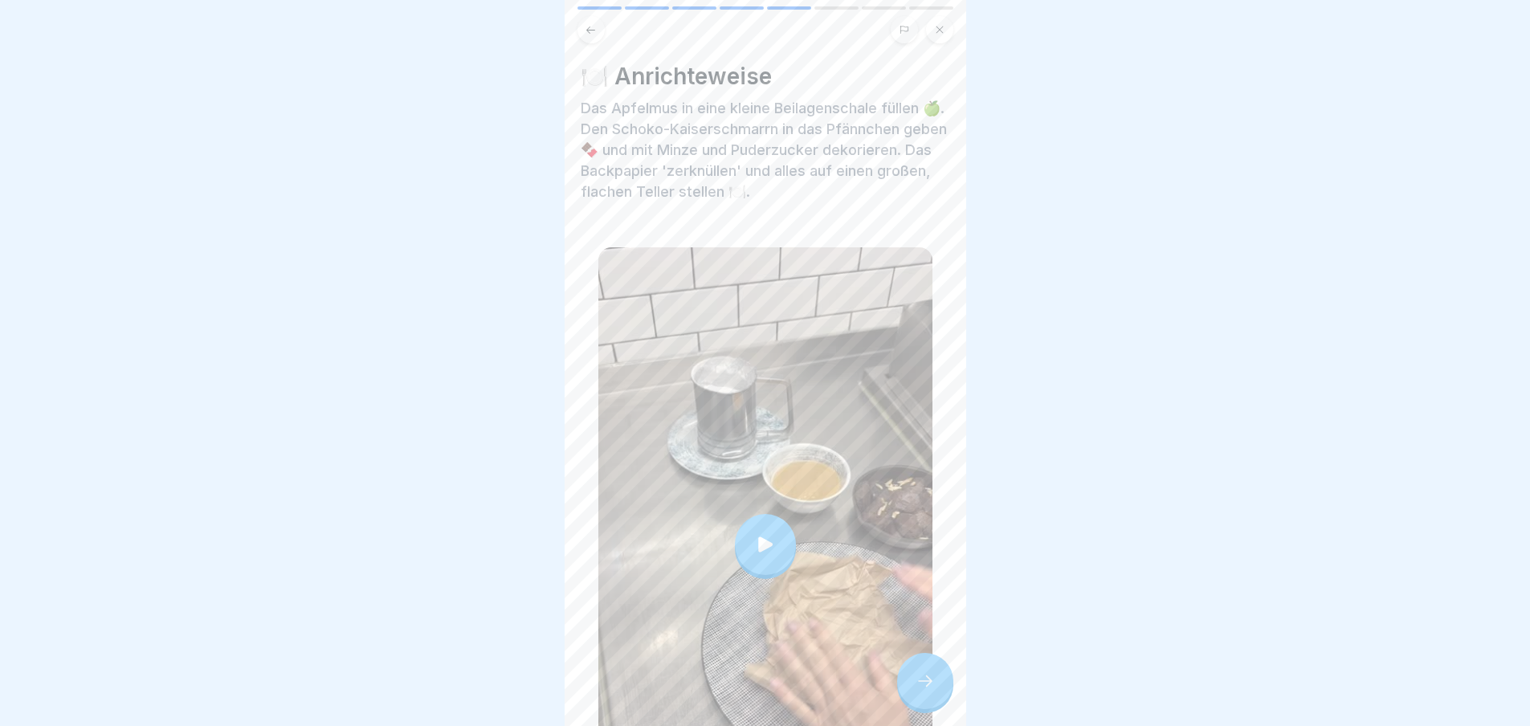
click at [925, 691] on icon at bounding box center [925, 681] width 19 height 19
click at [938, 693] on div at bounding box center [925, 681] width 56 height 56
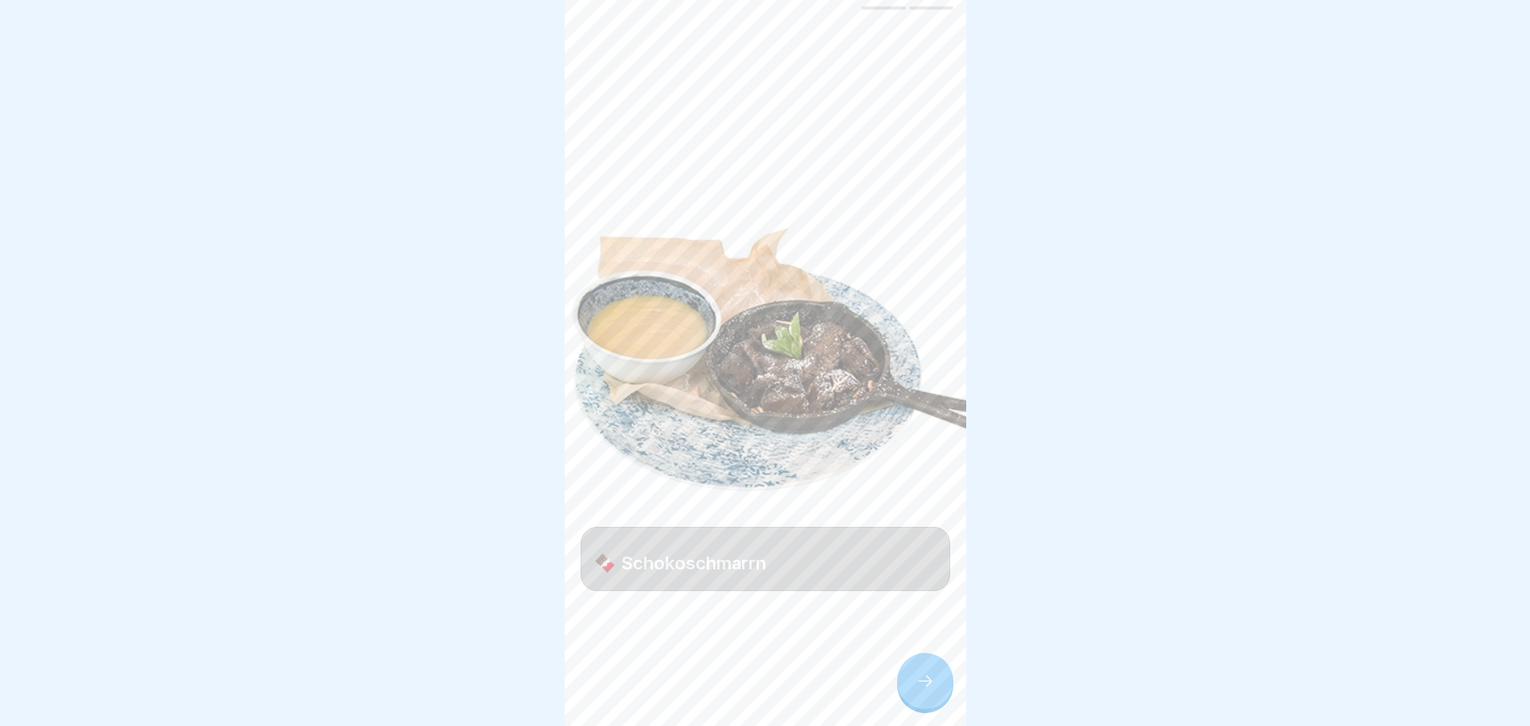
click at [938, 693] on div at bounding box center [925, 681] width 56 height 56
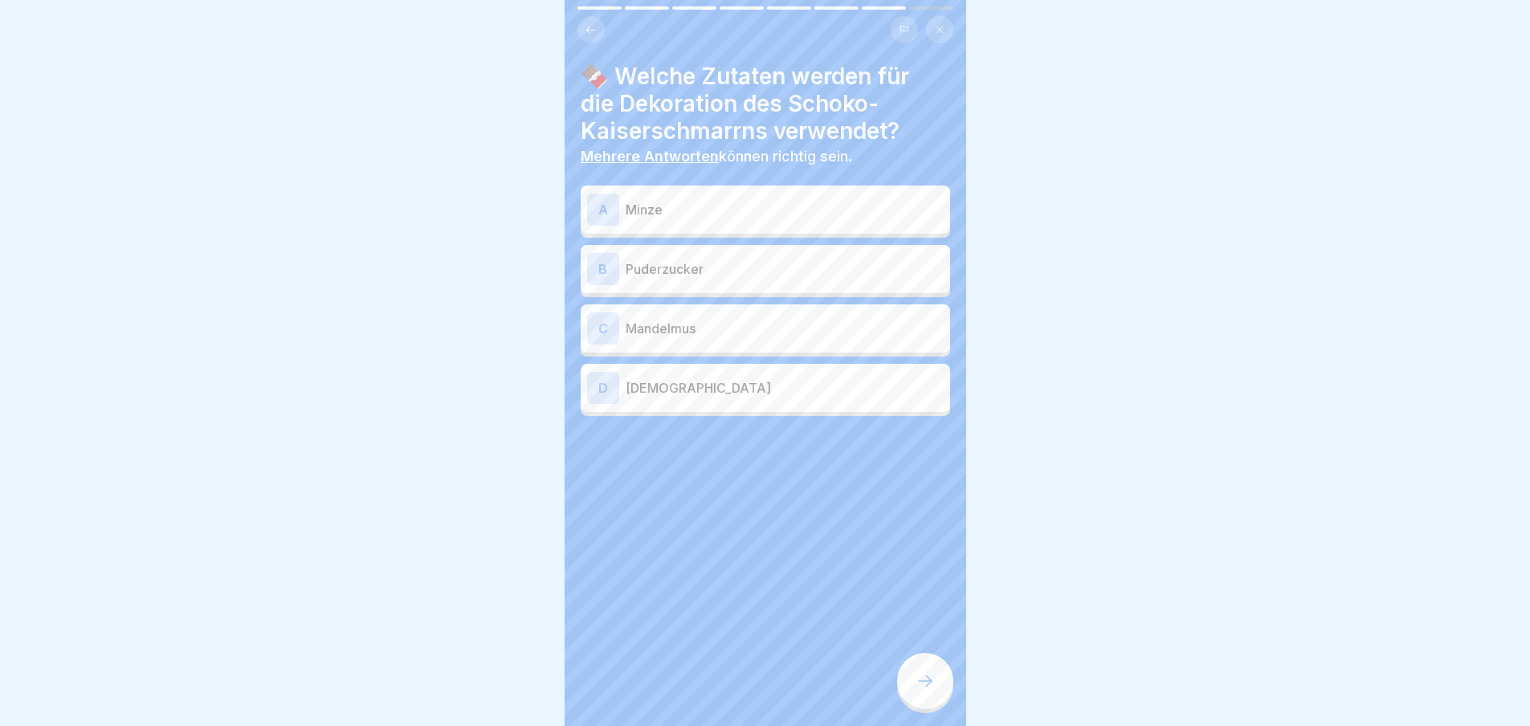
click at [750, 221] on div "A Minze" at bounding box center [765, 210] width 357 height 32
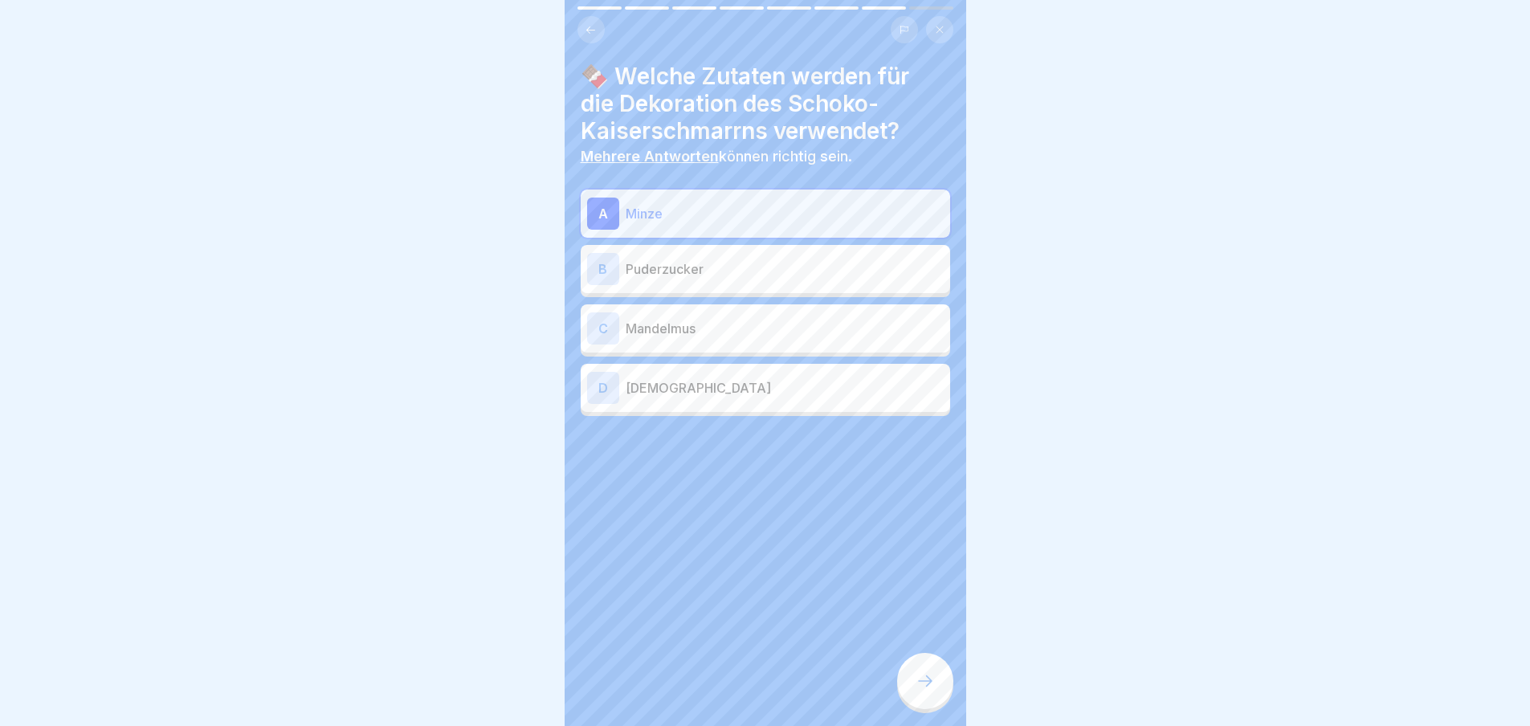
click at [750, 277] on p "Puderzucker" at bounding box center [785, 268] width 318 height 19
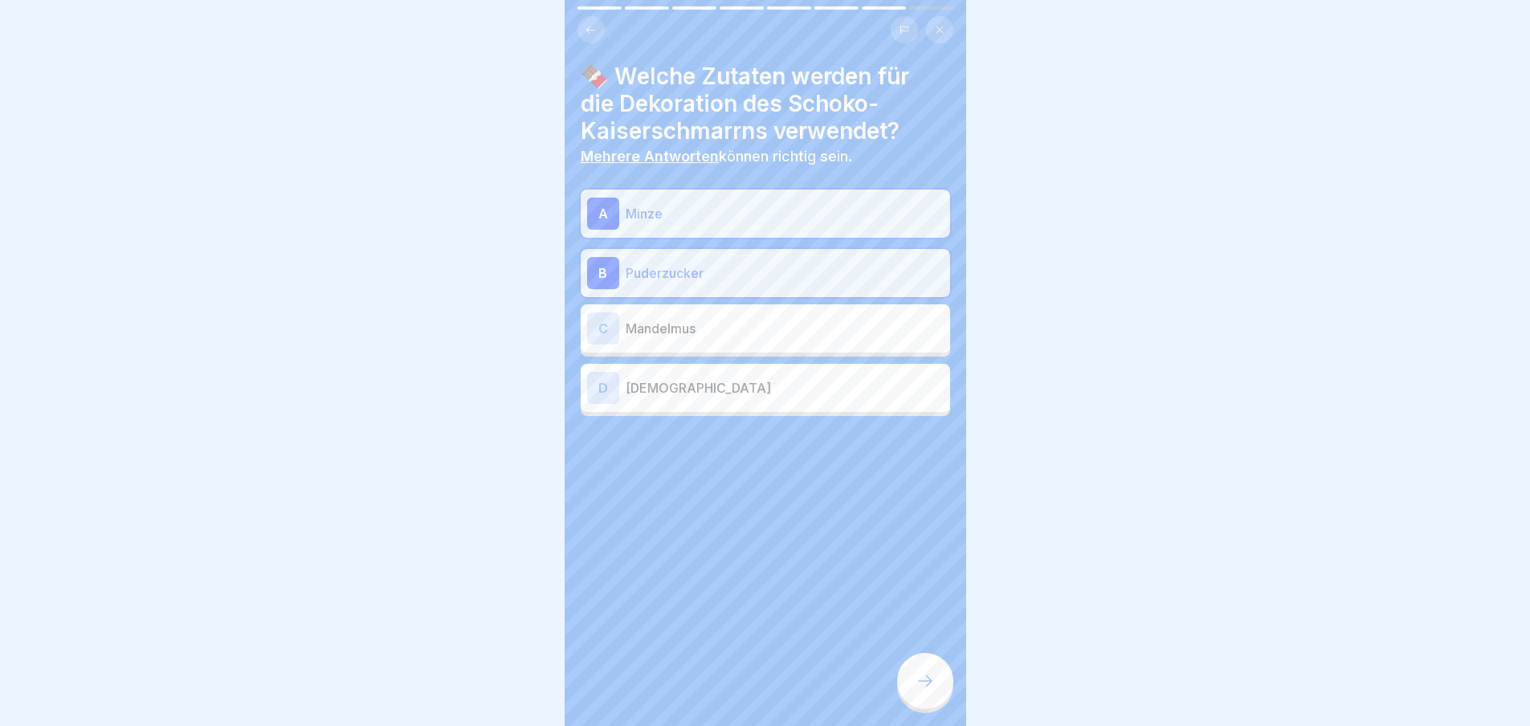
click at [929, 691] on icon at bounding box center [925, 681] width 19 height 19
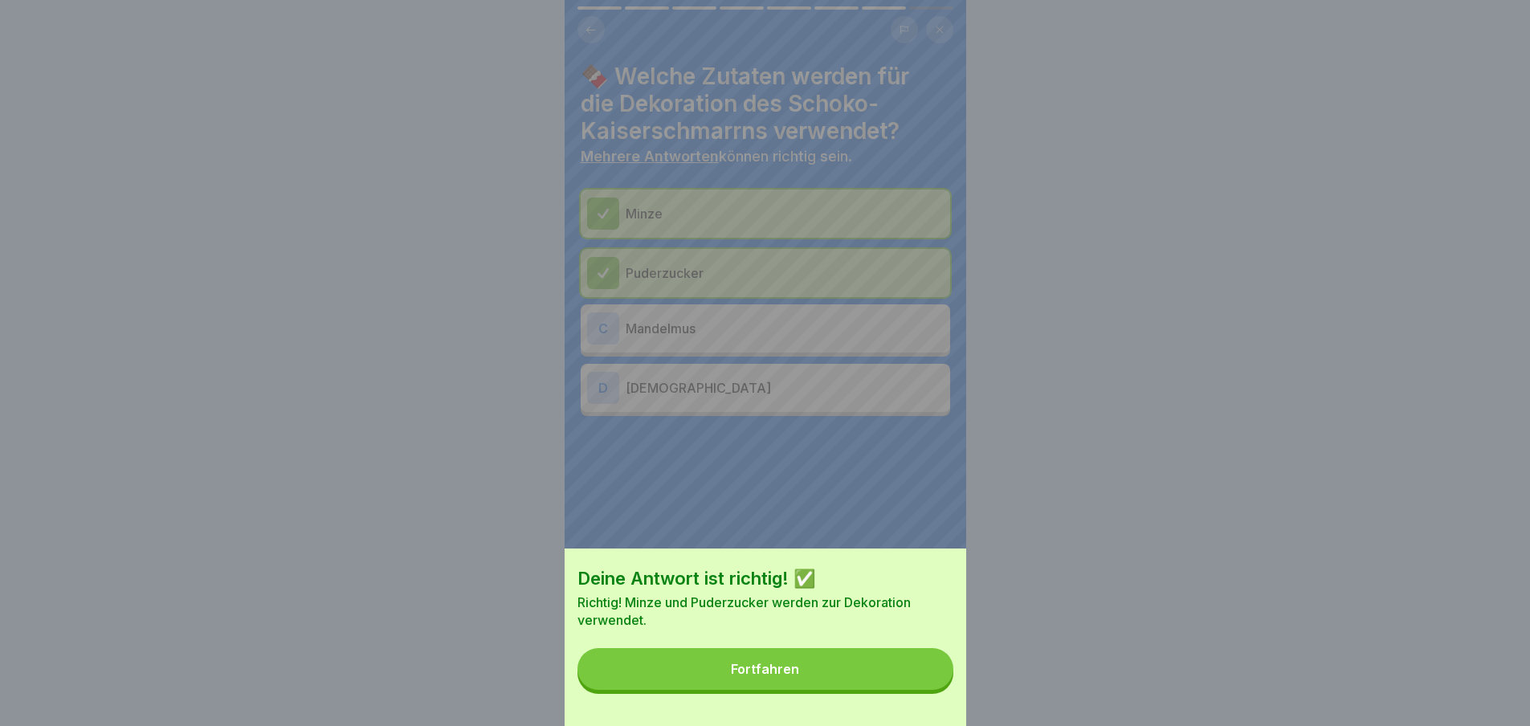
click at [929, 690] on button "Fortfahren" at bounding box center [766, 669] width 376 height 42
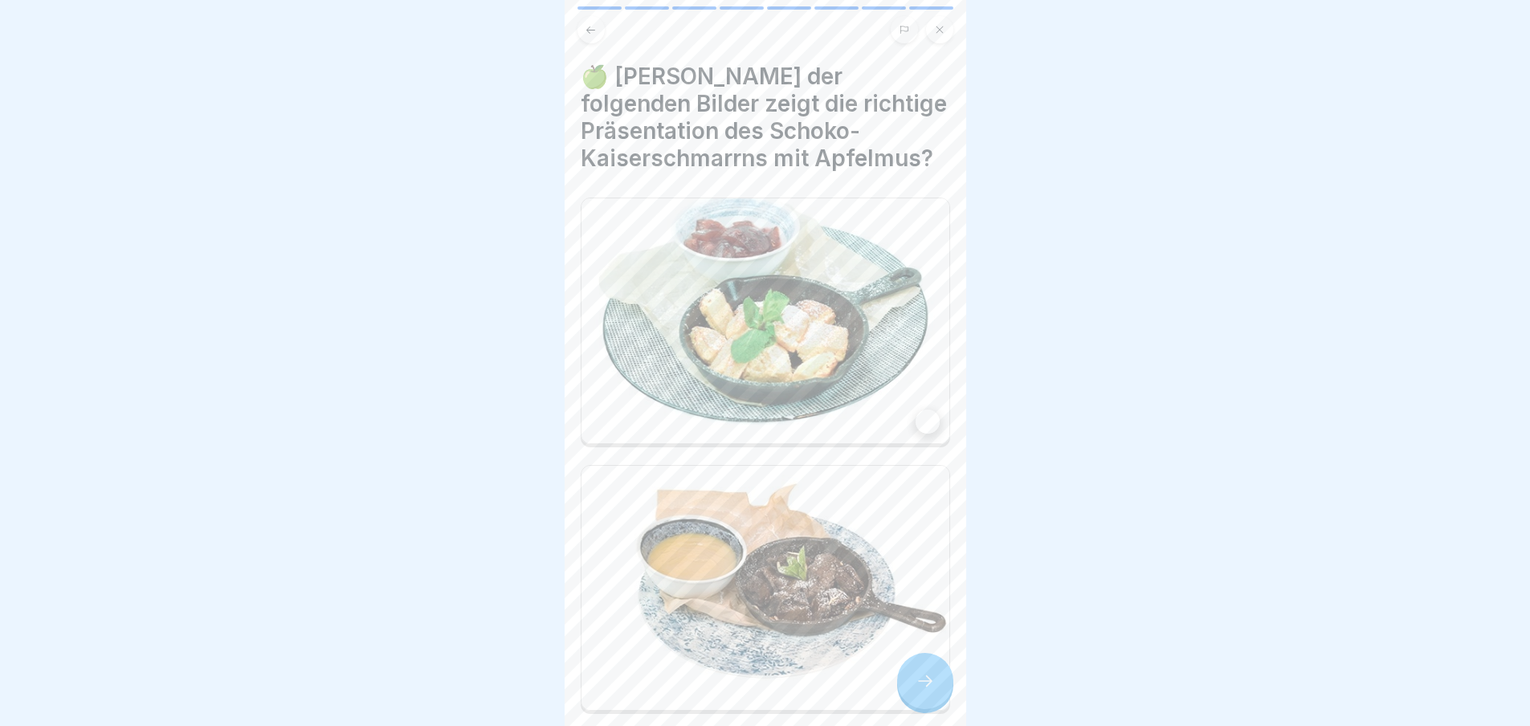
click at [929, 691] on icon at bounding box center [925, 681] width 19 height 19
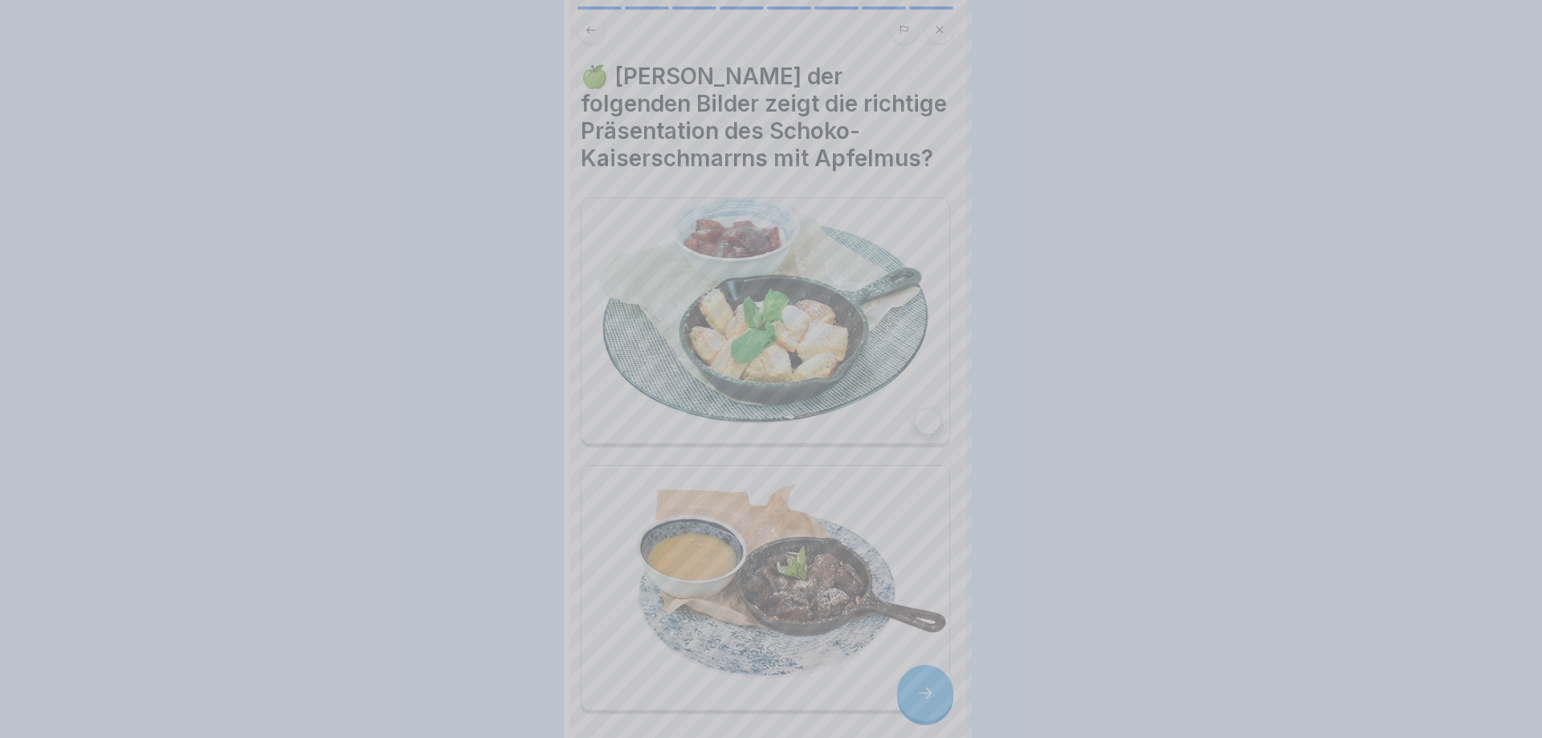
click at [929, 691] on div at bounding box center [771, 369] width 1542 height 738
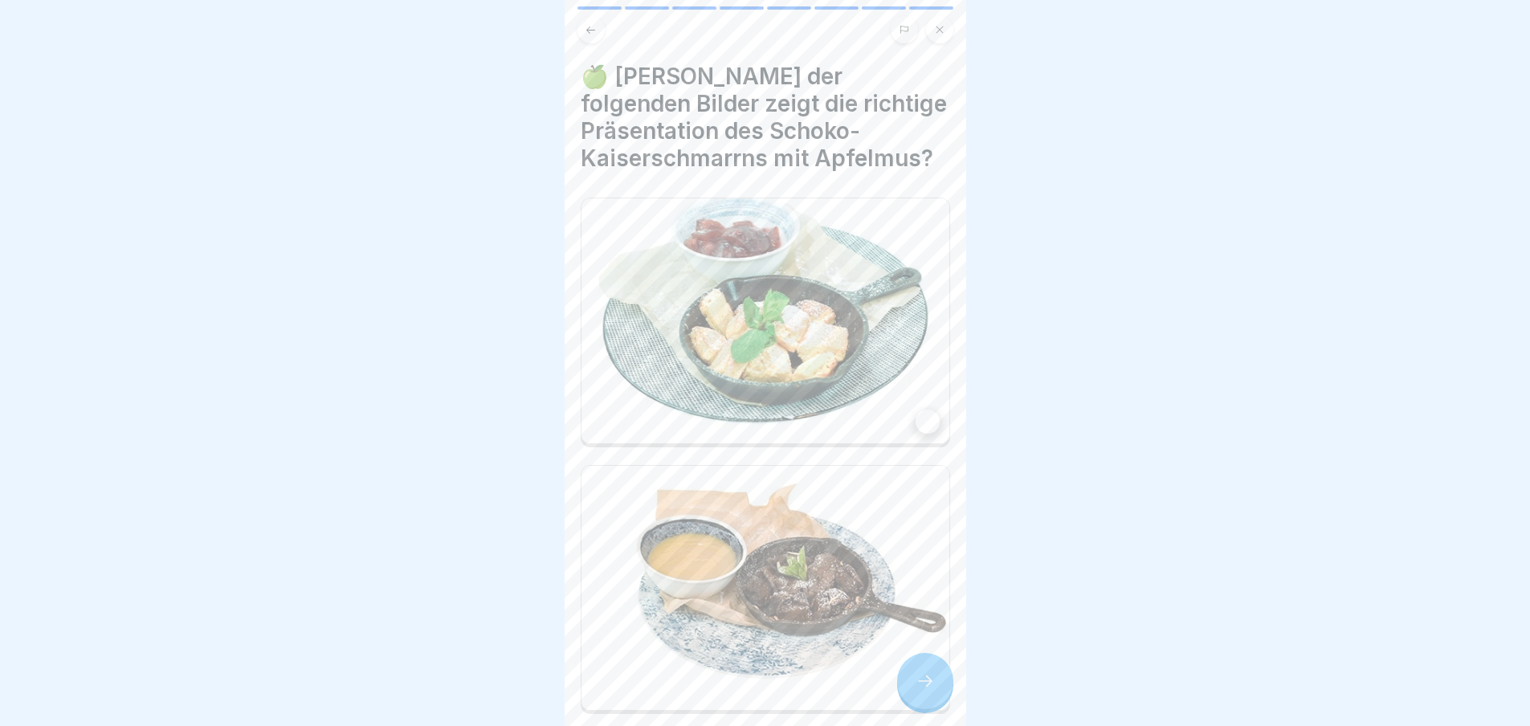
click at [916, 676] on div at bounding box center [928, 688] width 24 height 24
click at [923, 685] on icon at bounding box center [925, 681] width 19 height 19
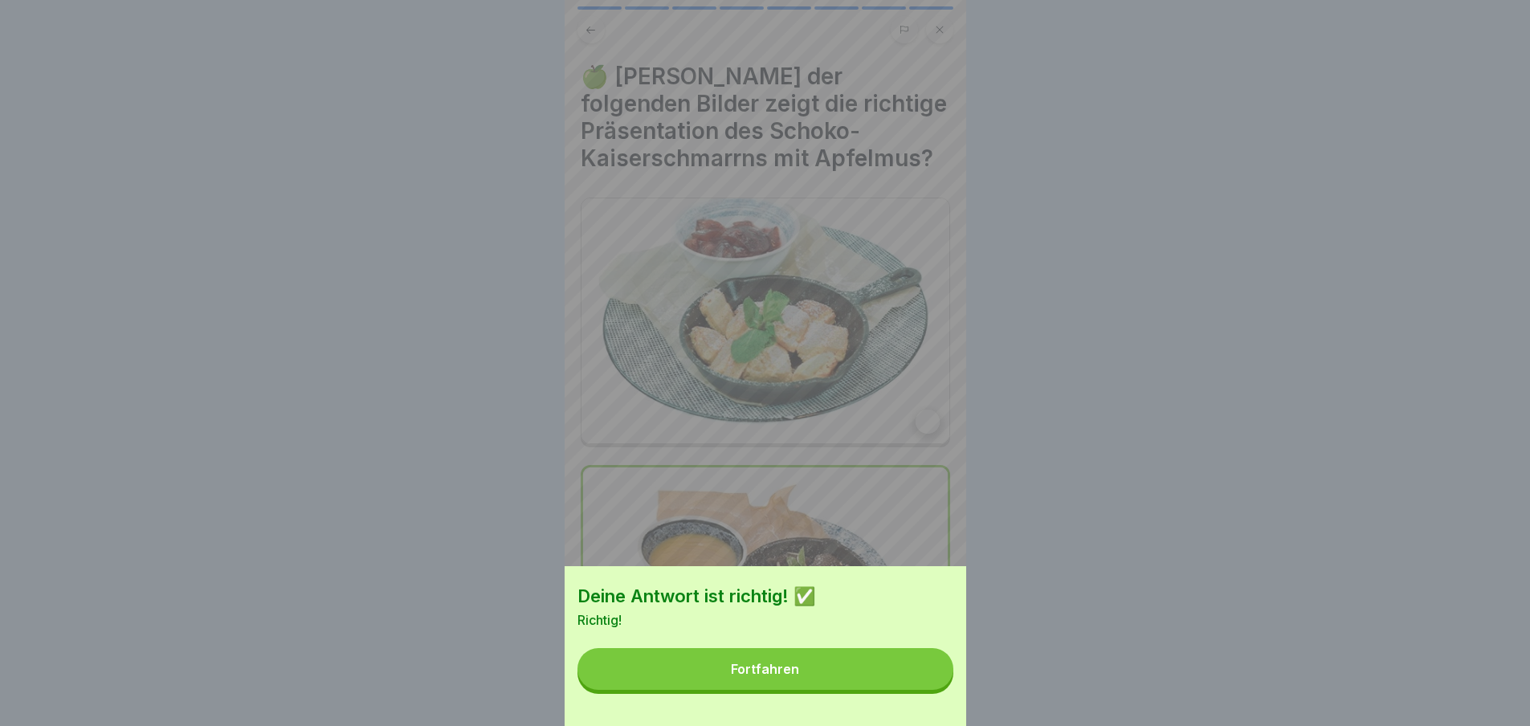
click at [917, 682] on button "Fortfahren" at bounding box center [766, 669] width 376 height 42
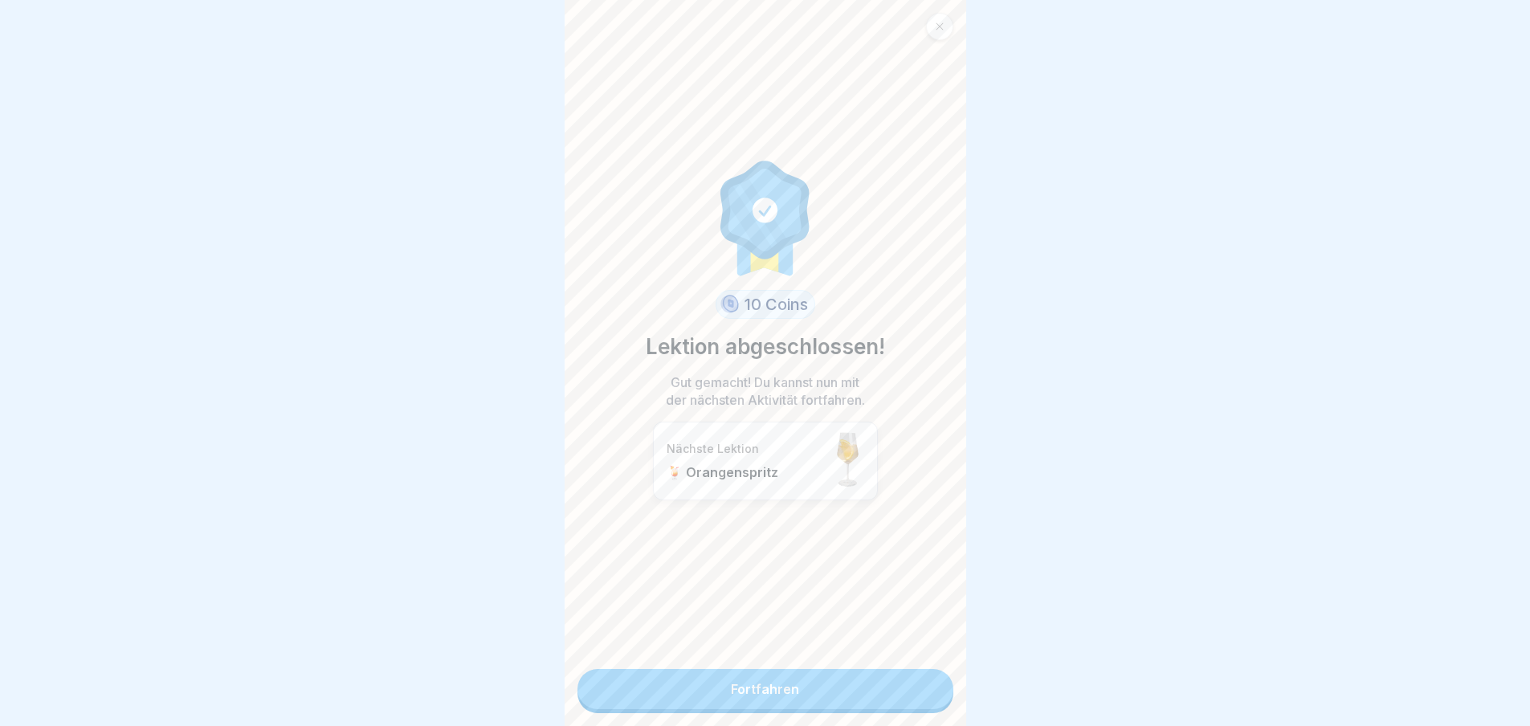
click at [917, 682] on link "Fortfahren" at bounding box center [766, 689] width 376 height 40
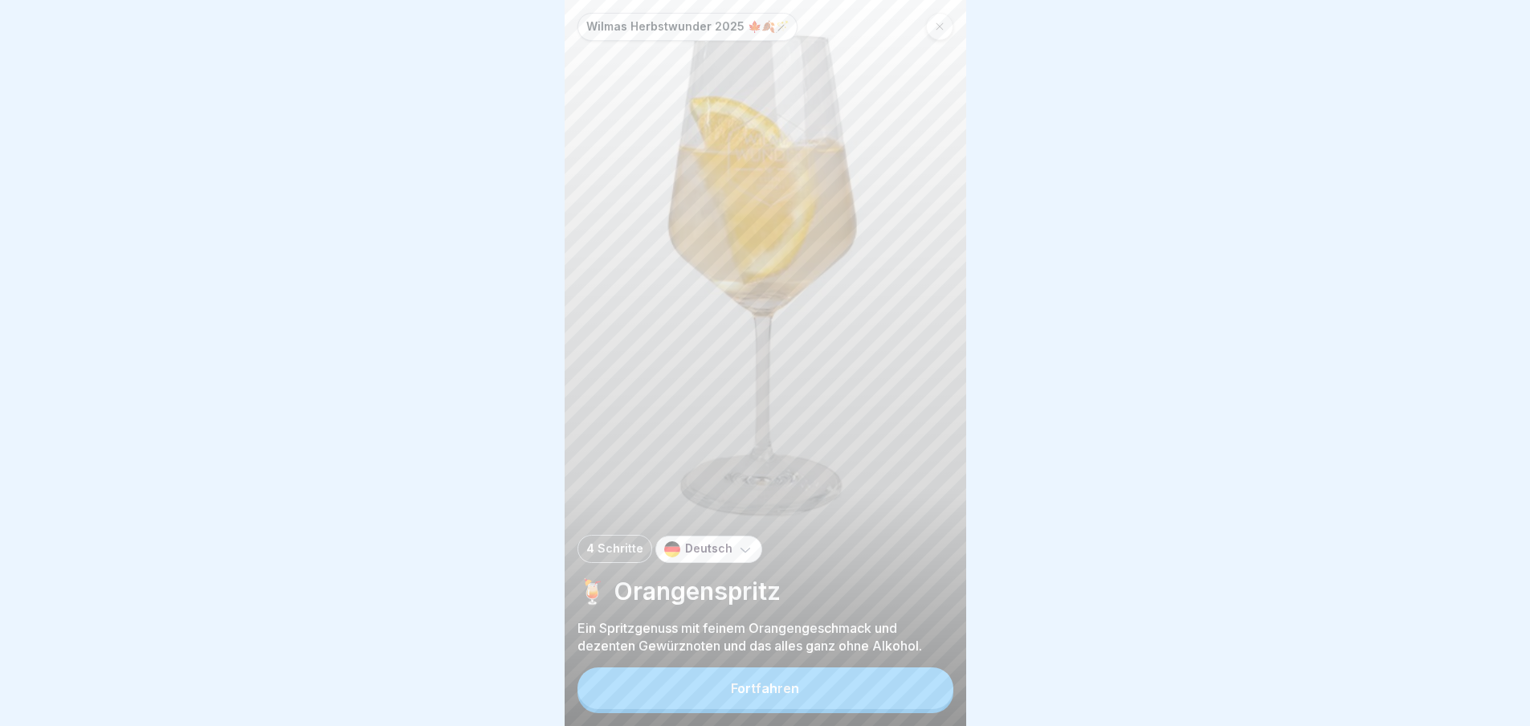
click at [917, 682] on button "Fortfahren" at bounding box center [766, 689] width 376 height 42
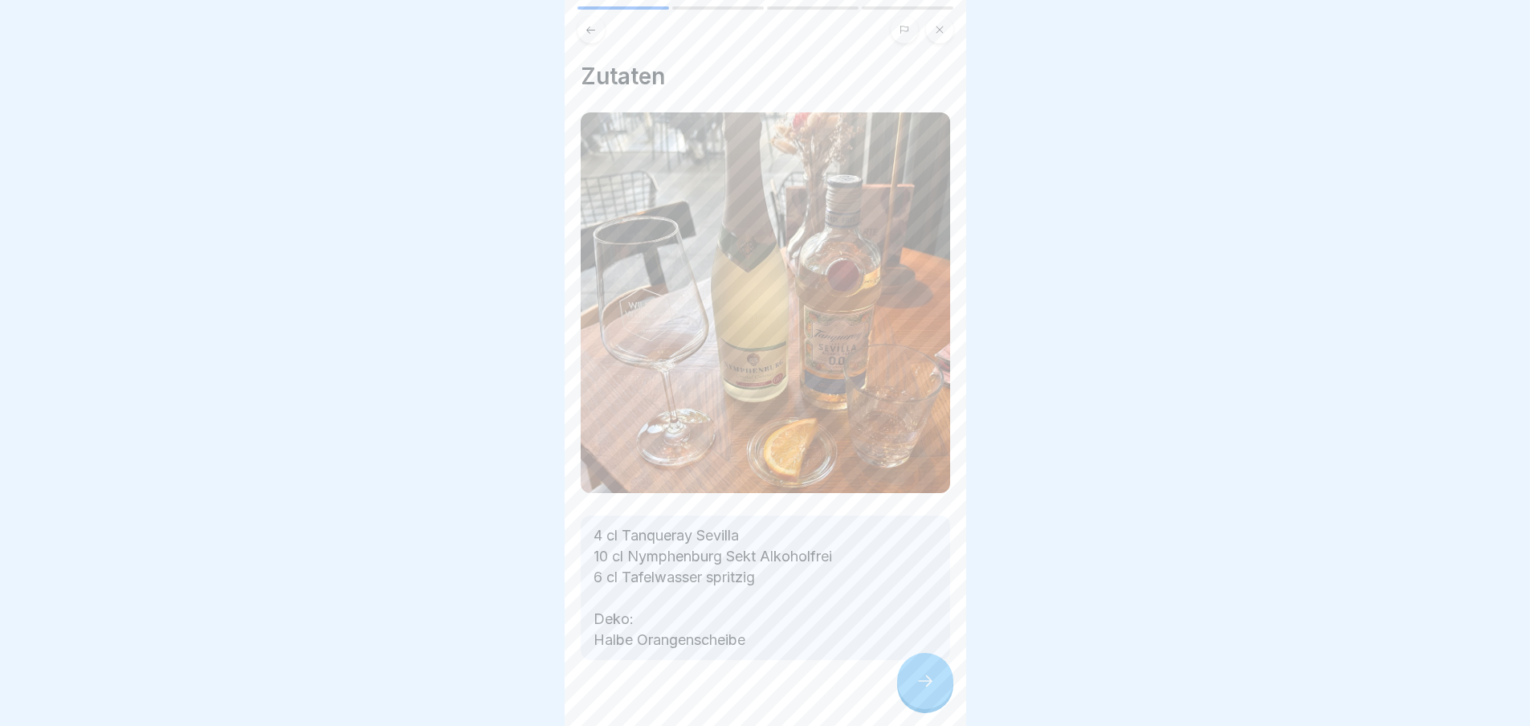
click at [917, 682] on div at bounding box center [925, 681] width 56 height 56
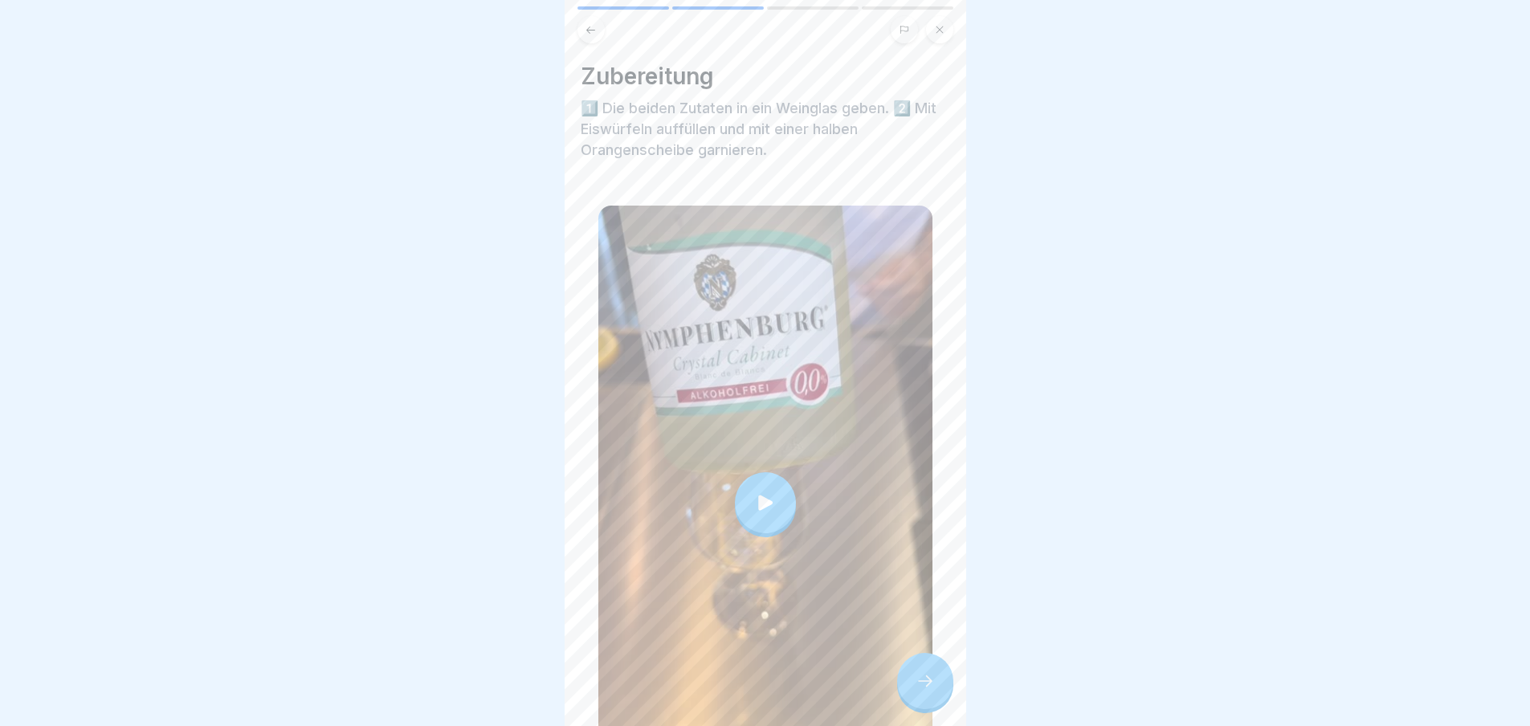
click at [917, 682] on div at bounding box center [925, 681] width 56 height 56
click at [940, 699] on div at bounding box center [925, 681] width 56 height 56
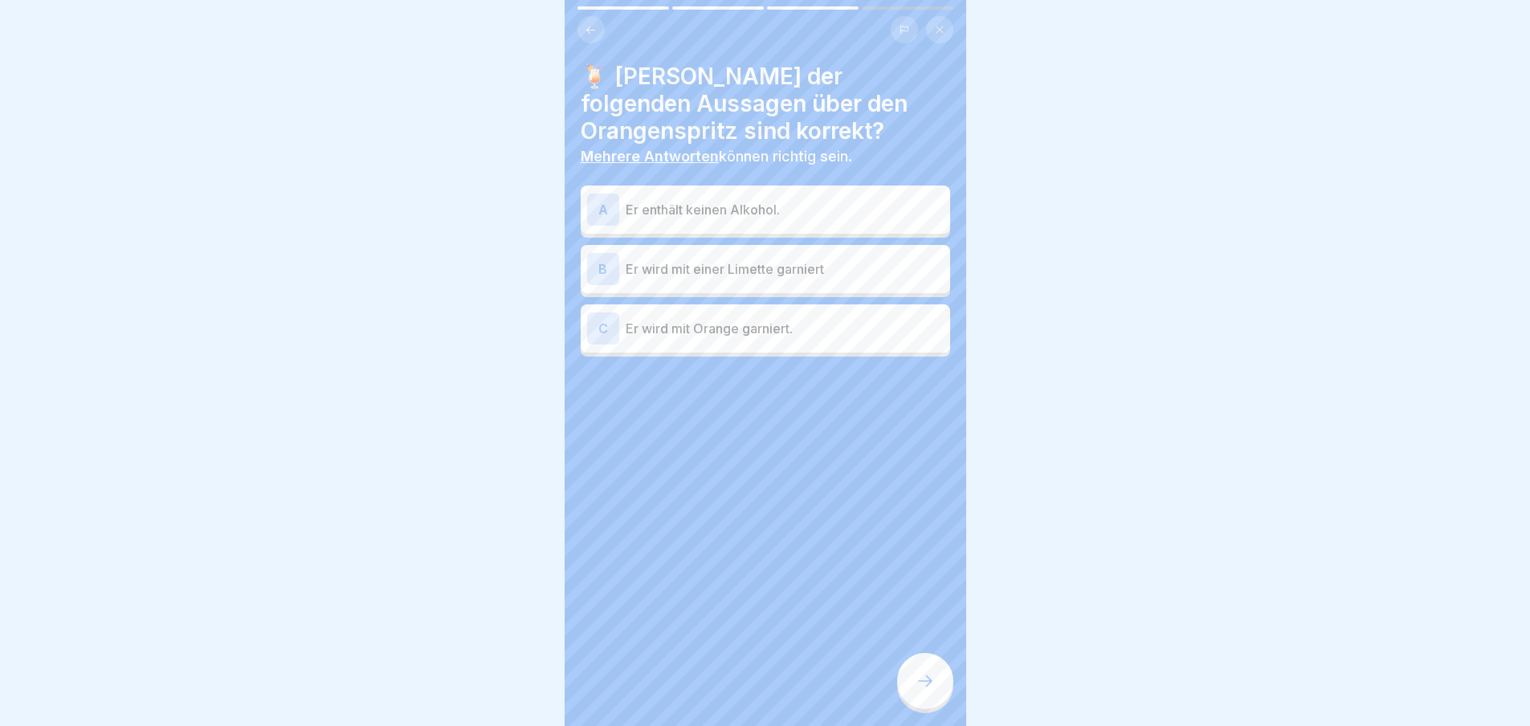
click at [940, 699] on div at bounding box center [925, 681] width 56 height 56
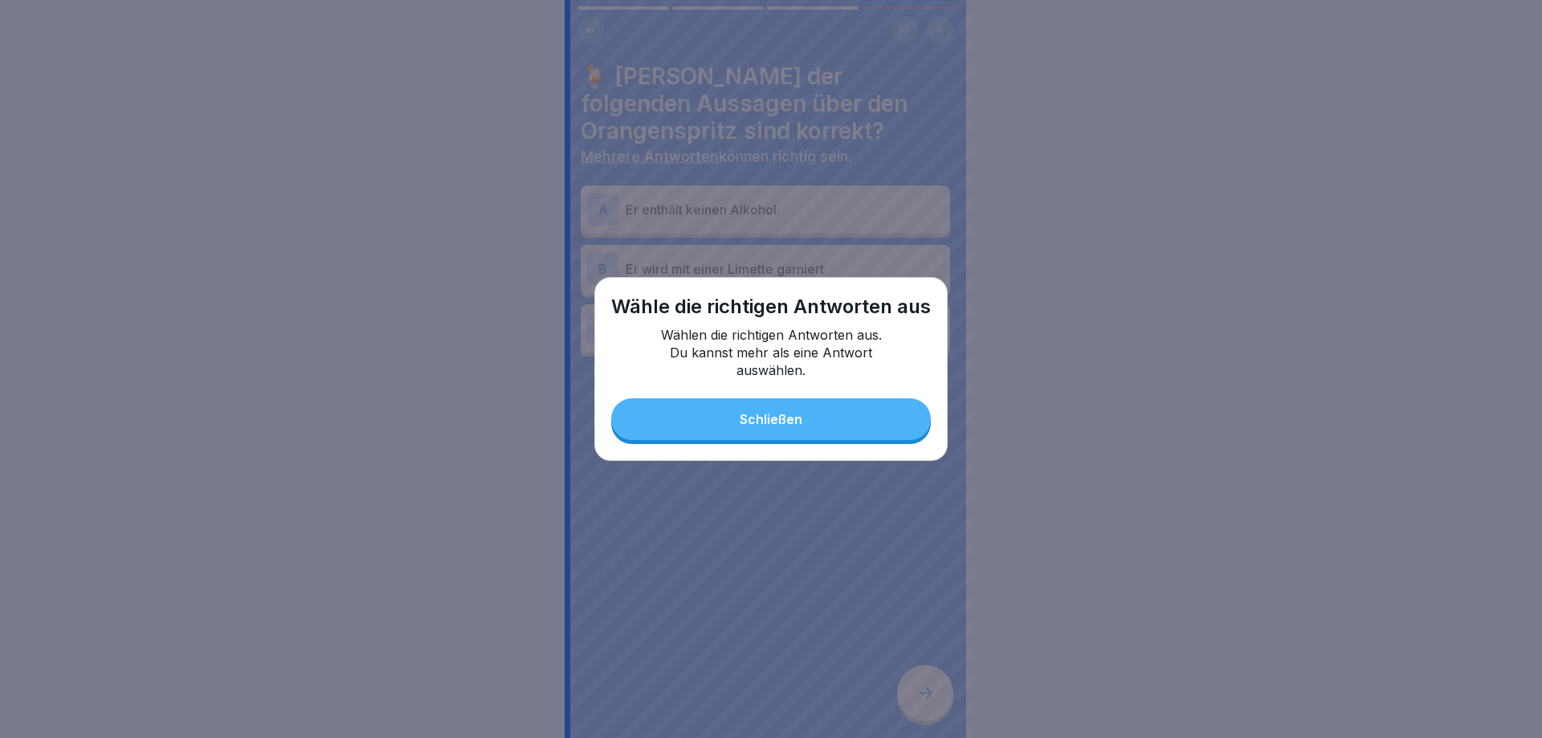
click at [780, 411] on button "Schließen" at bounding box center [771, 419] width 320 height 42
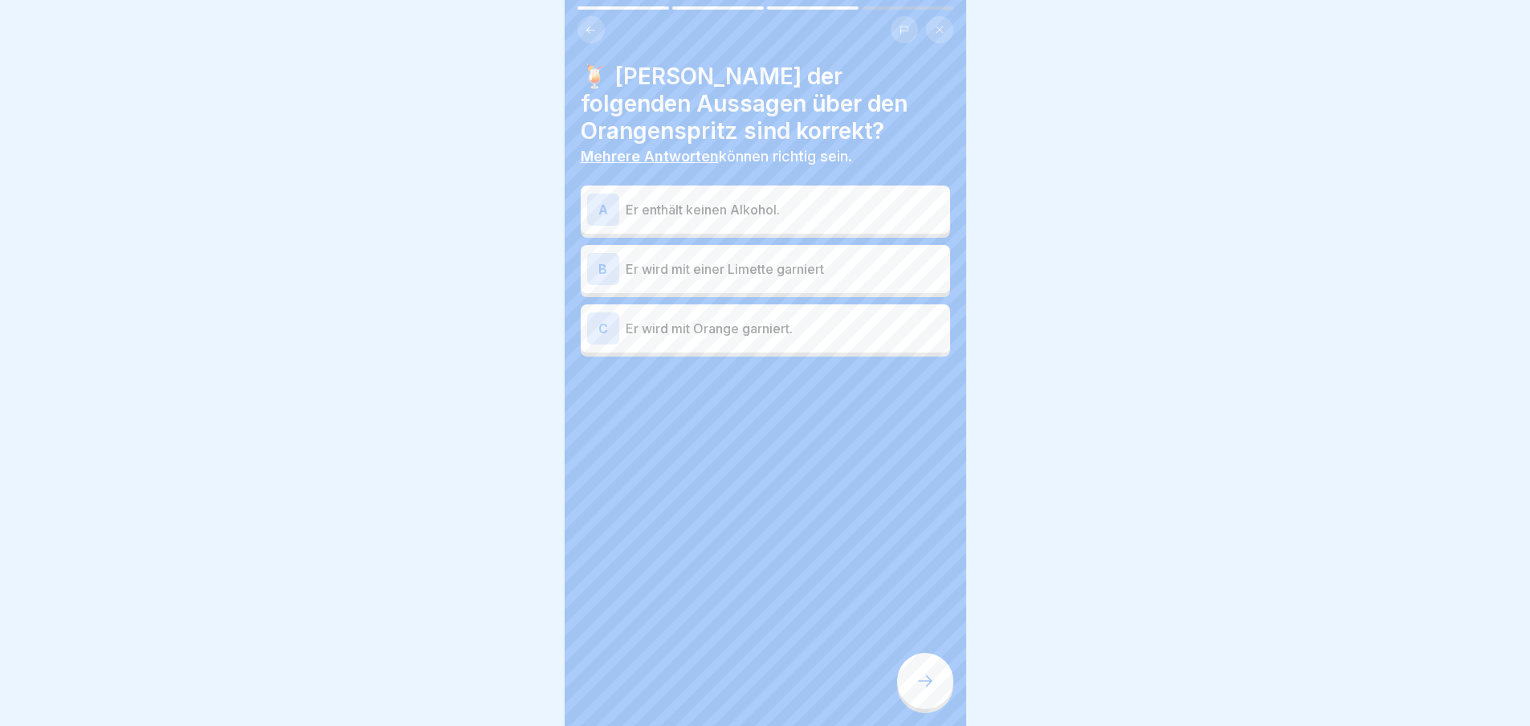
click at [717, 217] on p "Er enthält keinen Alkohol." at bounding box center [785, 209] width 318 height 19
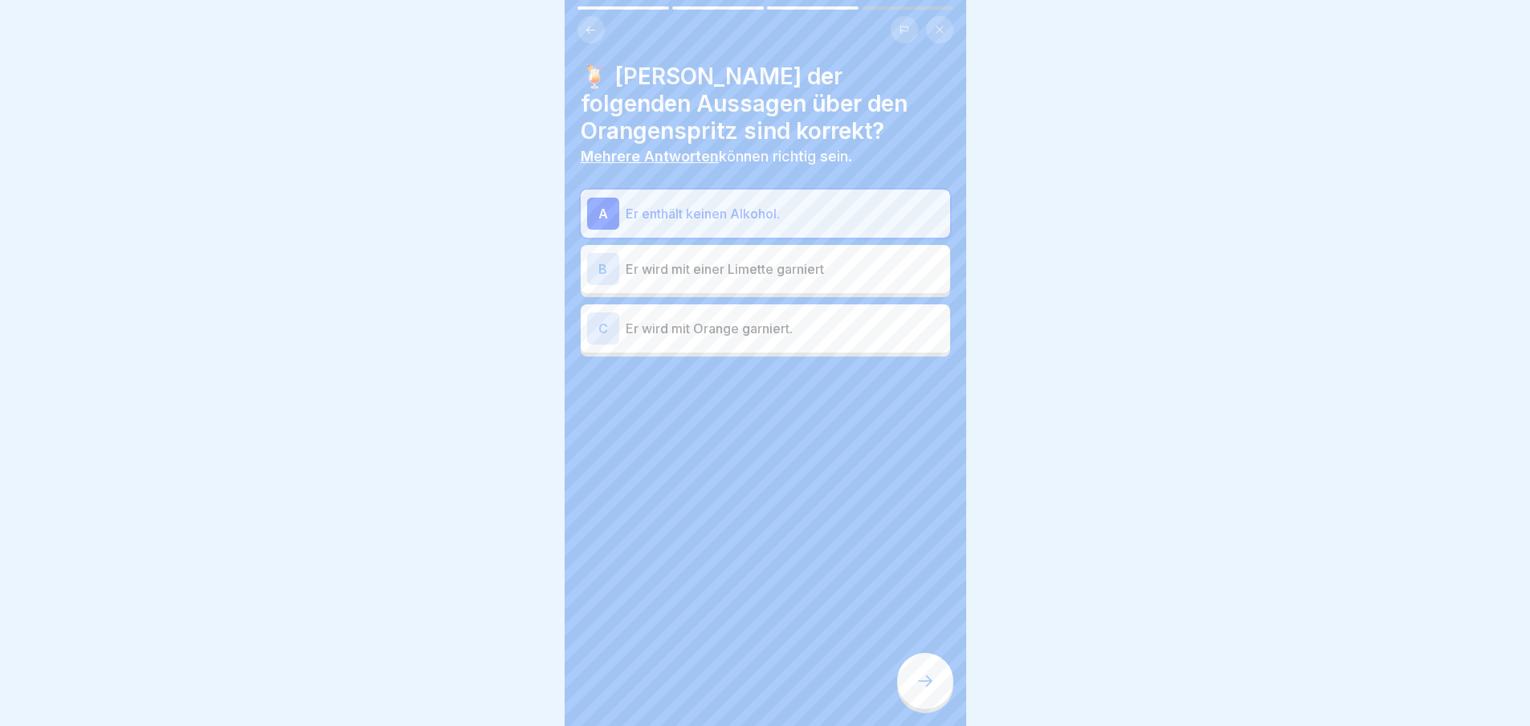
click at [927, 691] on icon at bounding box center [925, 681] width 19 height 19
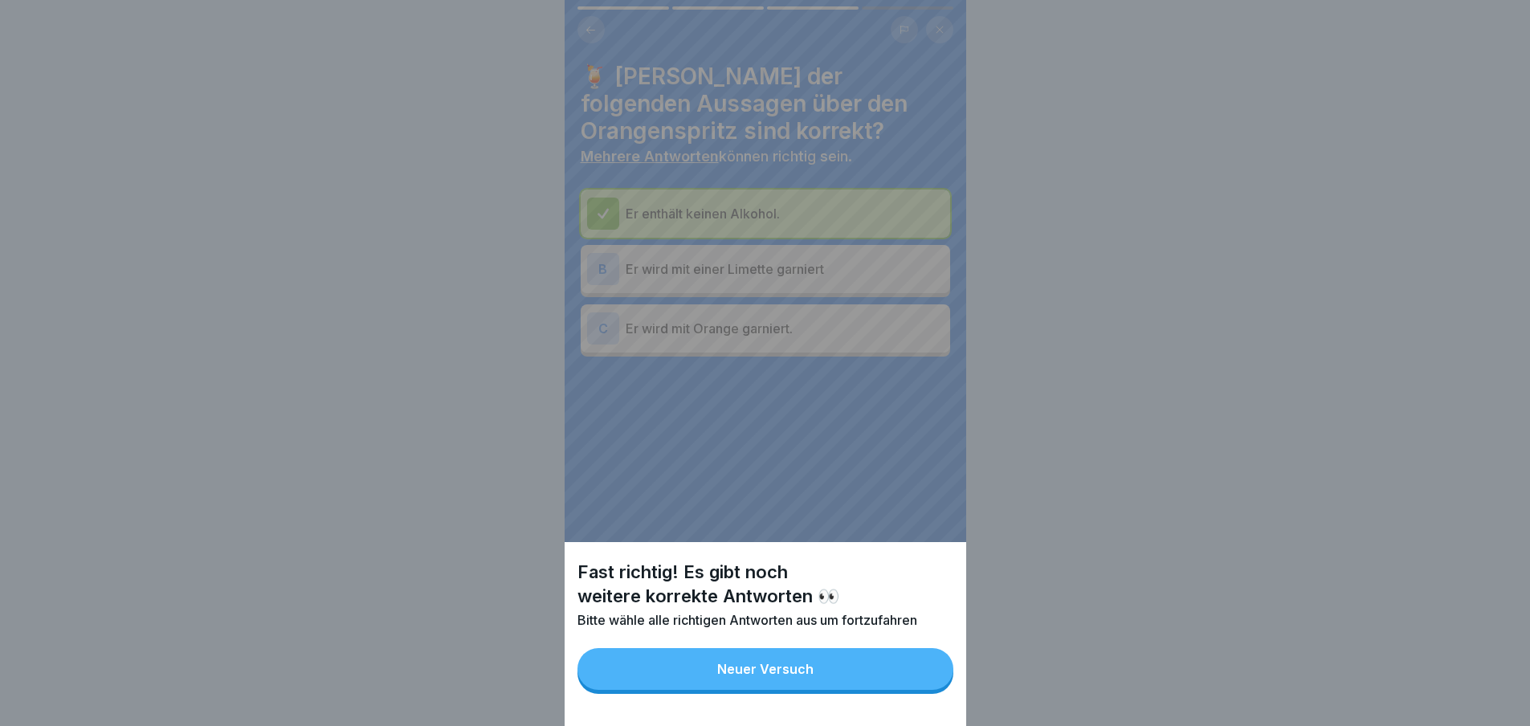
click at [921, 683] on button "Neuer Versuch" at bounding box center [766, 669] width 376 height 42
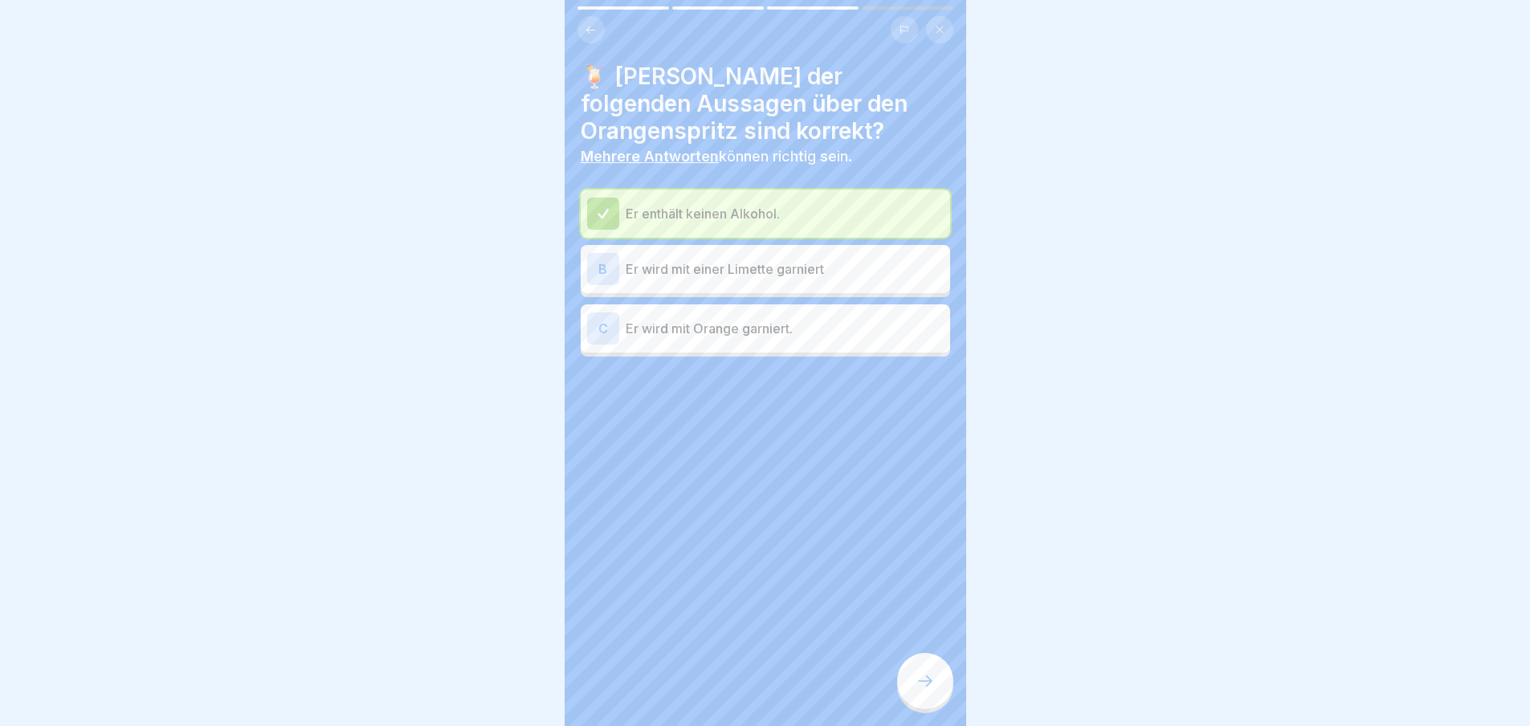
click at [599, 330] on div "C" at bounding box center [603, 329] width 32 height 32
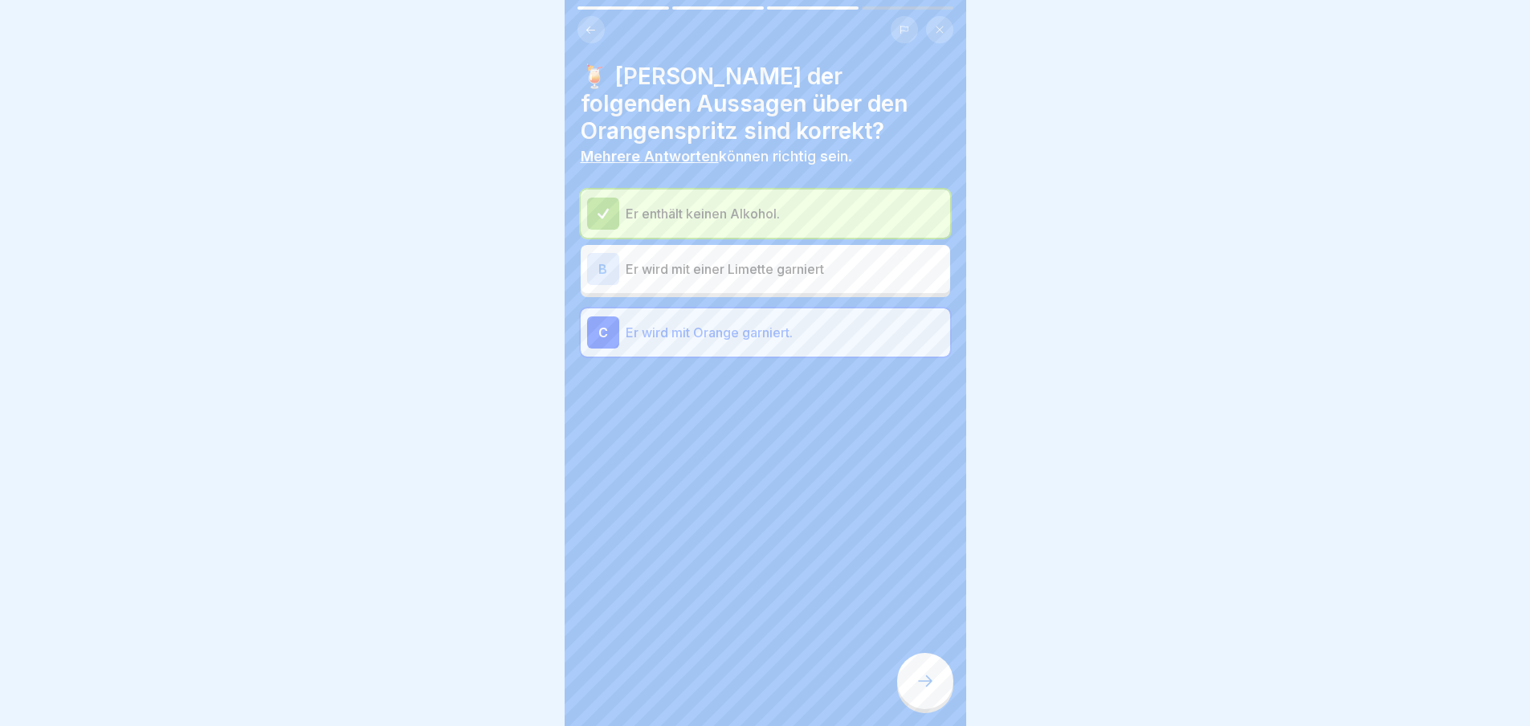
click at [928, 709] on div at bounding box center [925, 681] width 56 height 56
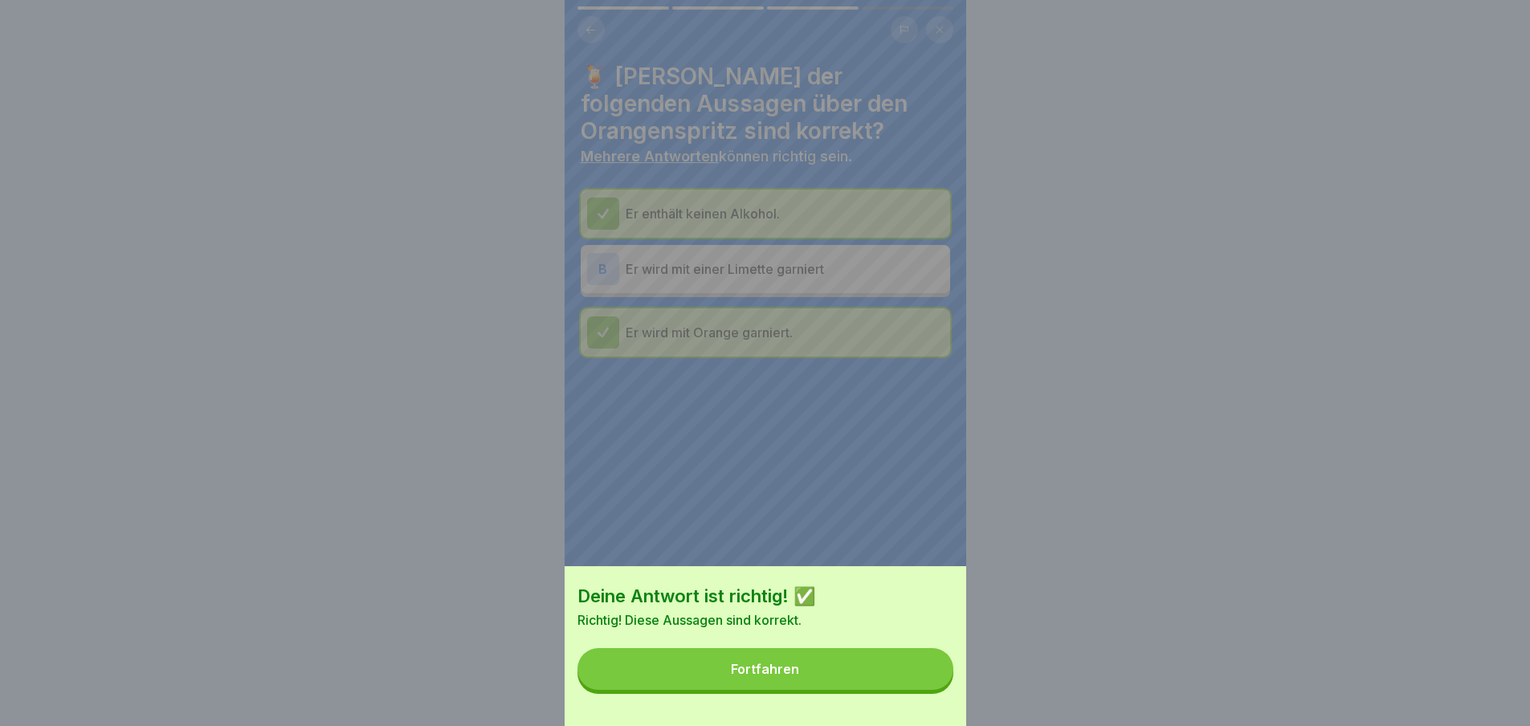
click at [938, 704] on div "Deine Antwort ist richtig! ✅ Richtig! Diese Aussagen sind korrekt. Fortfahren" at bounding box center [766, 646] width 402 height 160
click at [876, 661] on div "Deine Antwort ist richtig! ✅ Richtig! Diese Aussagen sind korrekt. Fortfahren" at bounding box center [766, 646] width 402 height 160
click at [876, 680] on button "Fortfahren" at bounding box center [766, 669] width 376 height 42
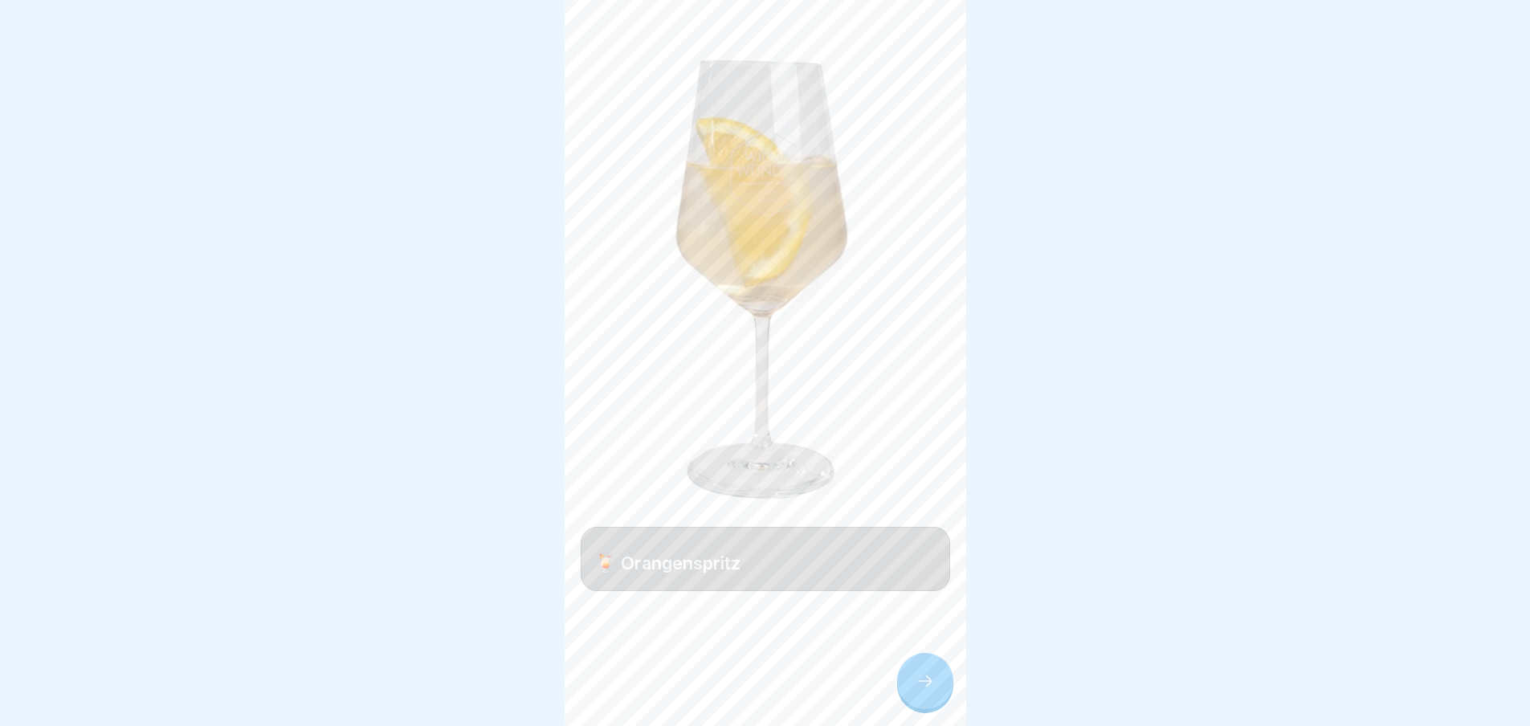
click at [917, 686] on icon at bounding box center [925, 681] width 19 height 19
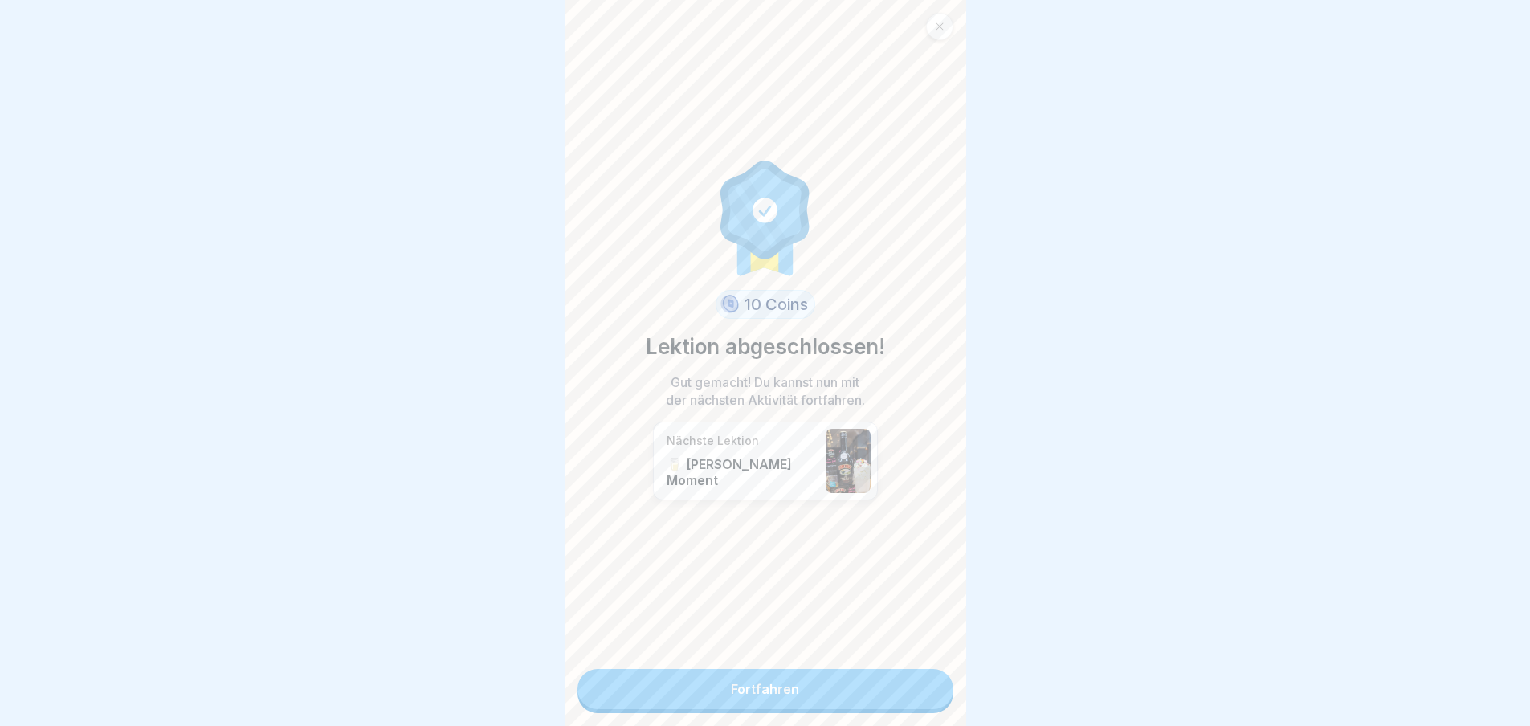
click at [847, 699] on link "Fortfahren" at bounding box center [766, 689] width 376 height 40
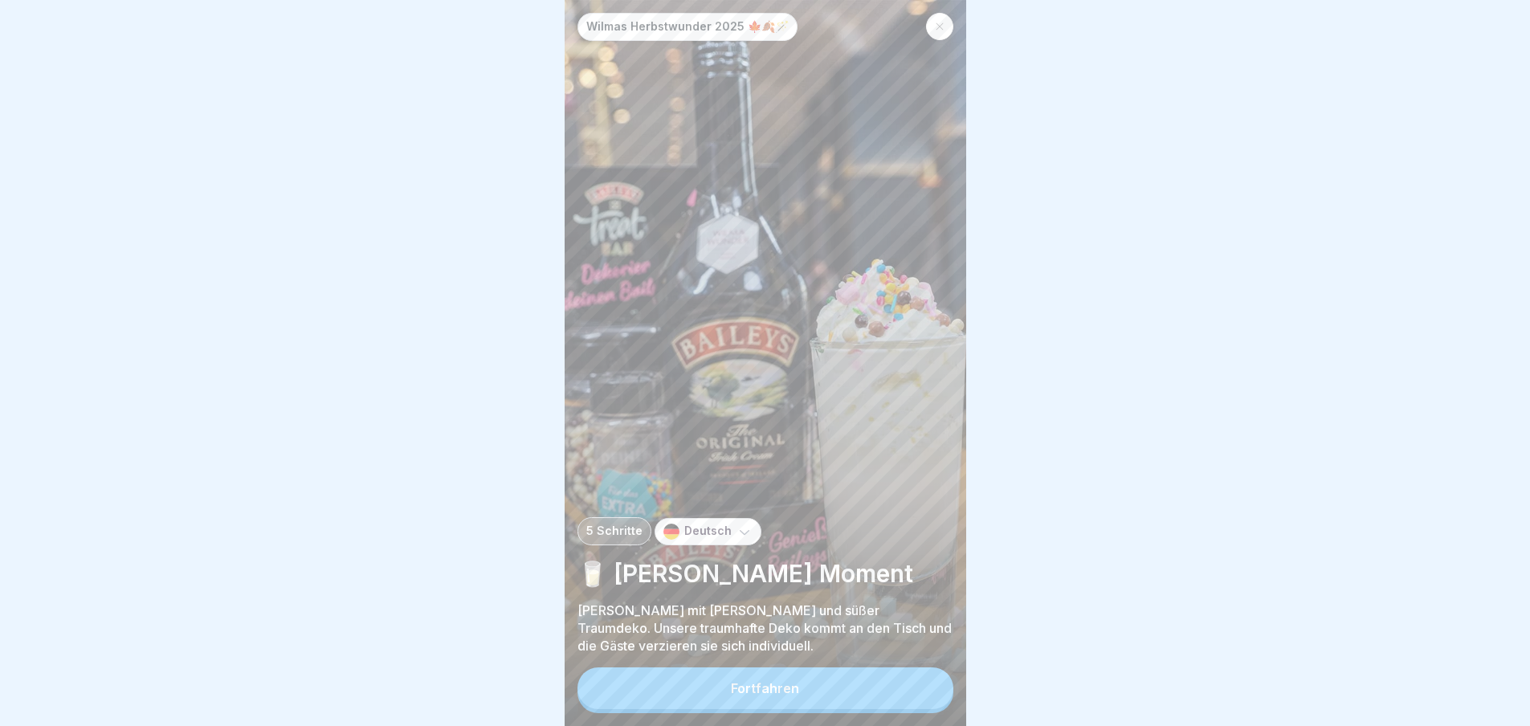
click at [847, 699] on button "Fortfahren" at bounding box center [766, 689] width 376 height 42
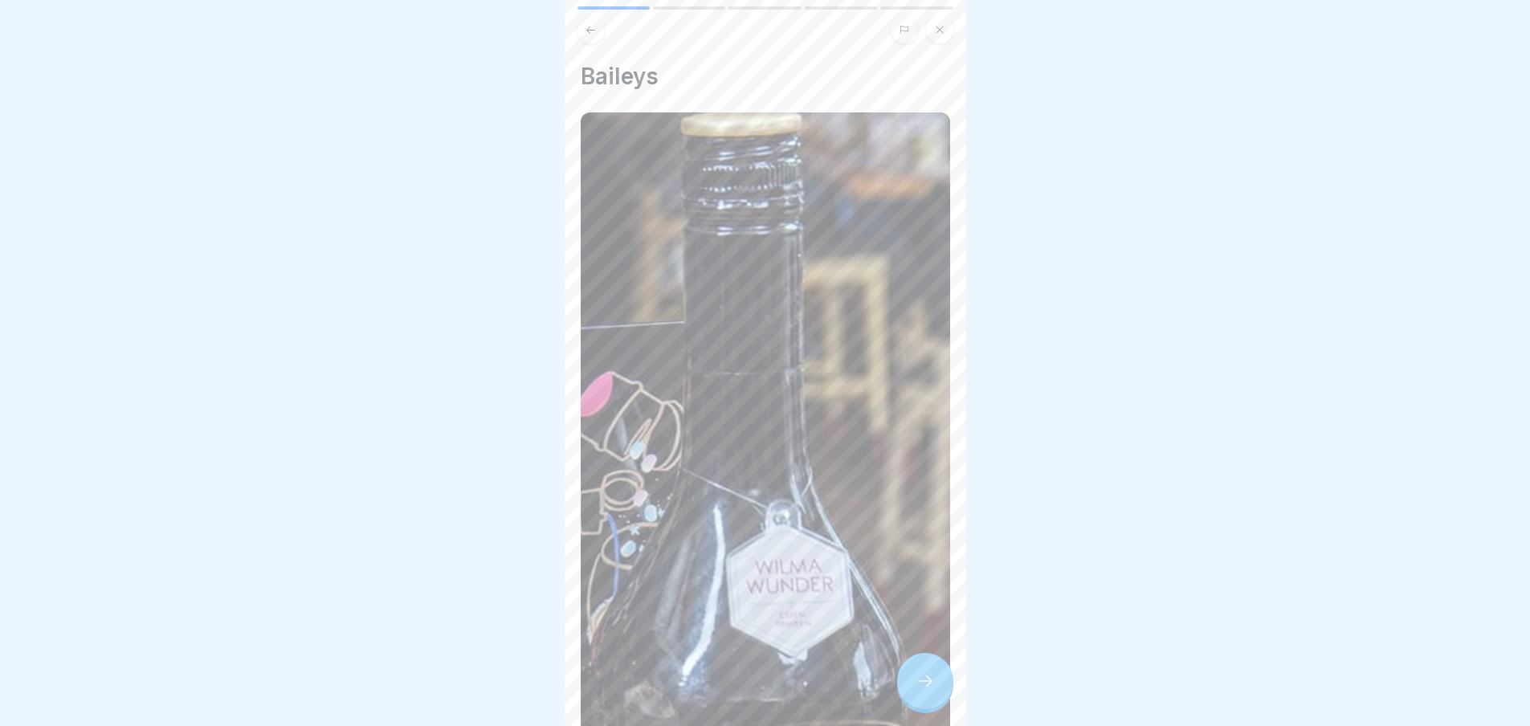
click at [927, 691] on icon at bounding box center [925, 681] width 19 height 19
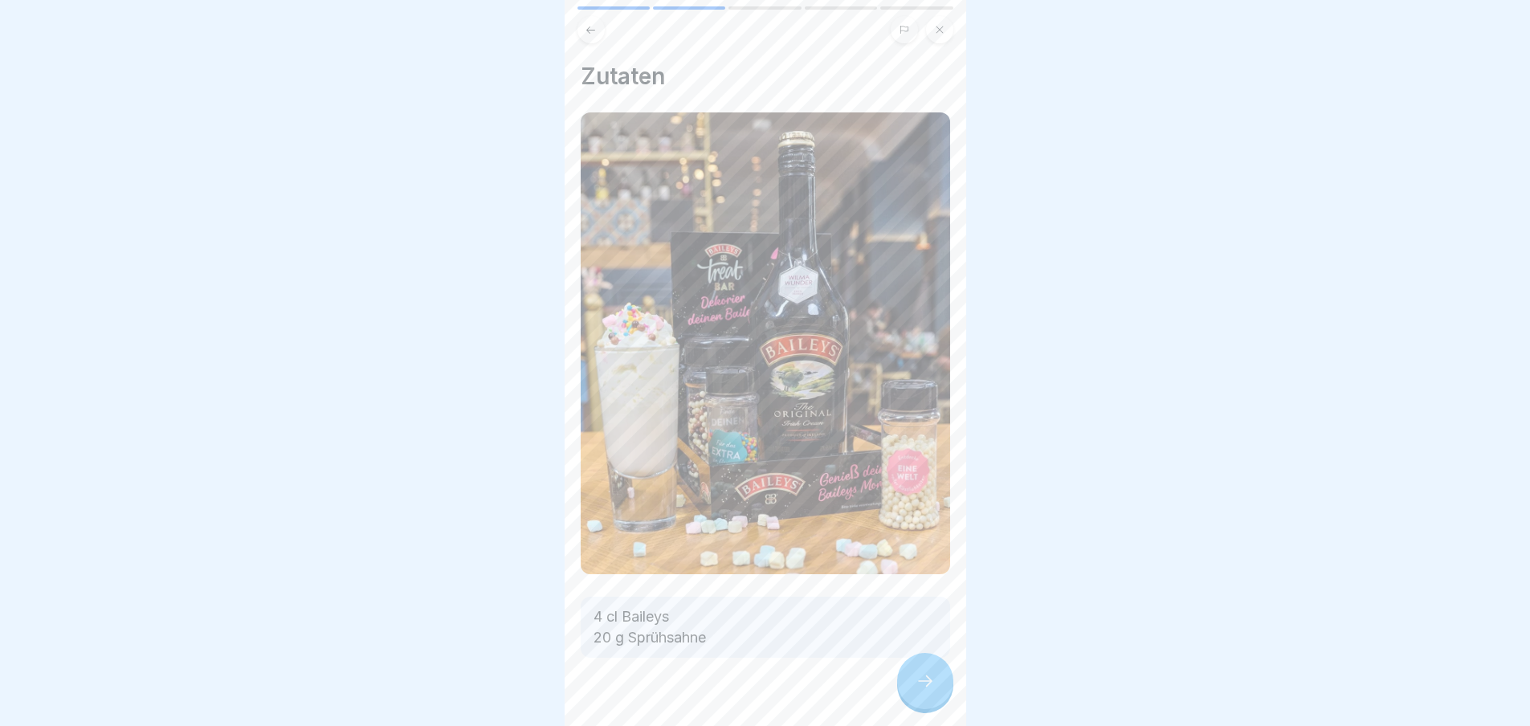
click at [927, 691] on icon at bounding box center [925, 681] width 19 height 19
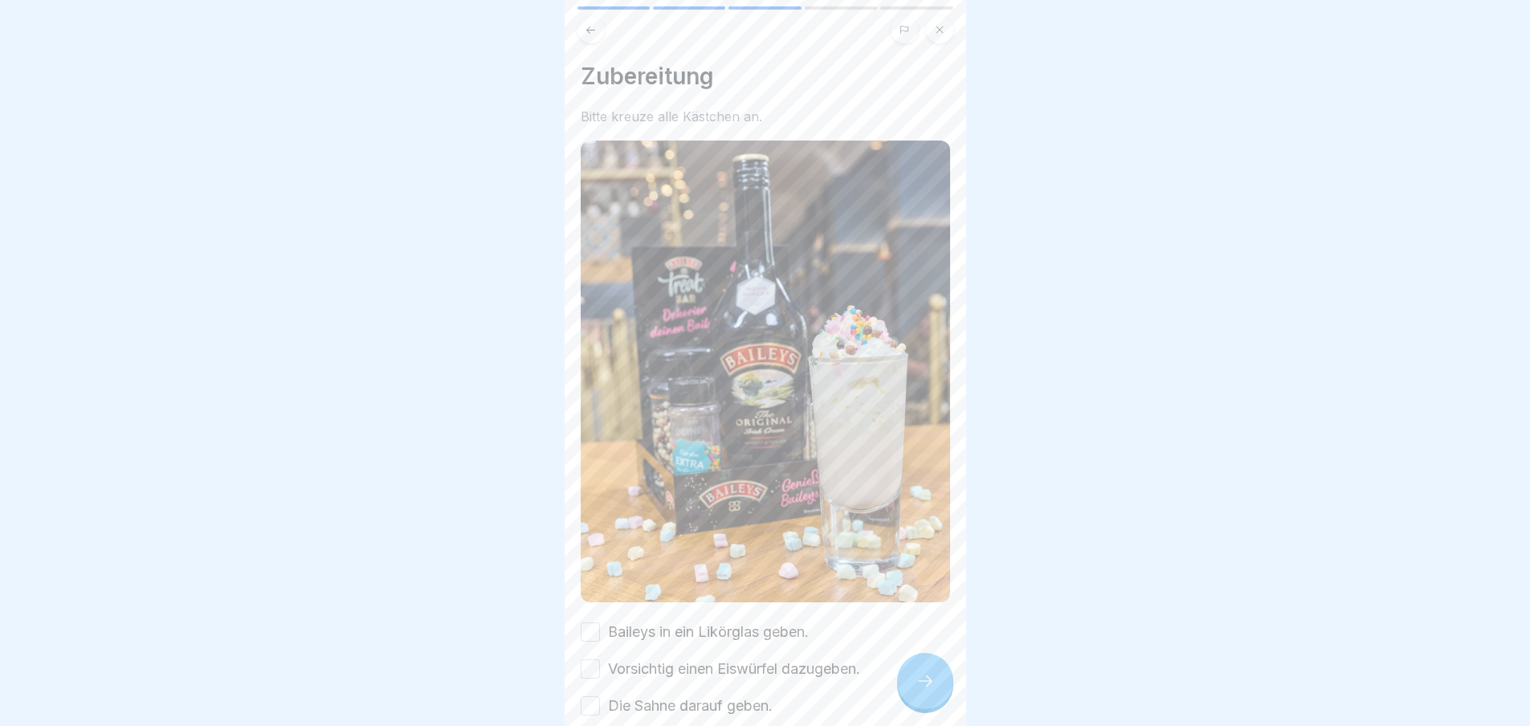
click at [927, 691] on icon at bounding box center [925, 681] width 19 height 19
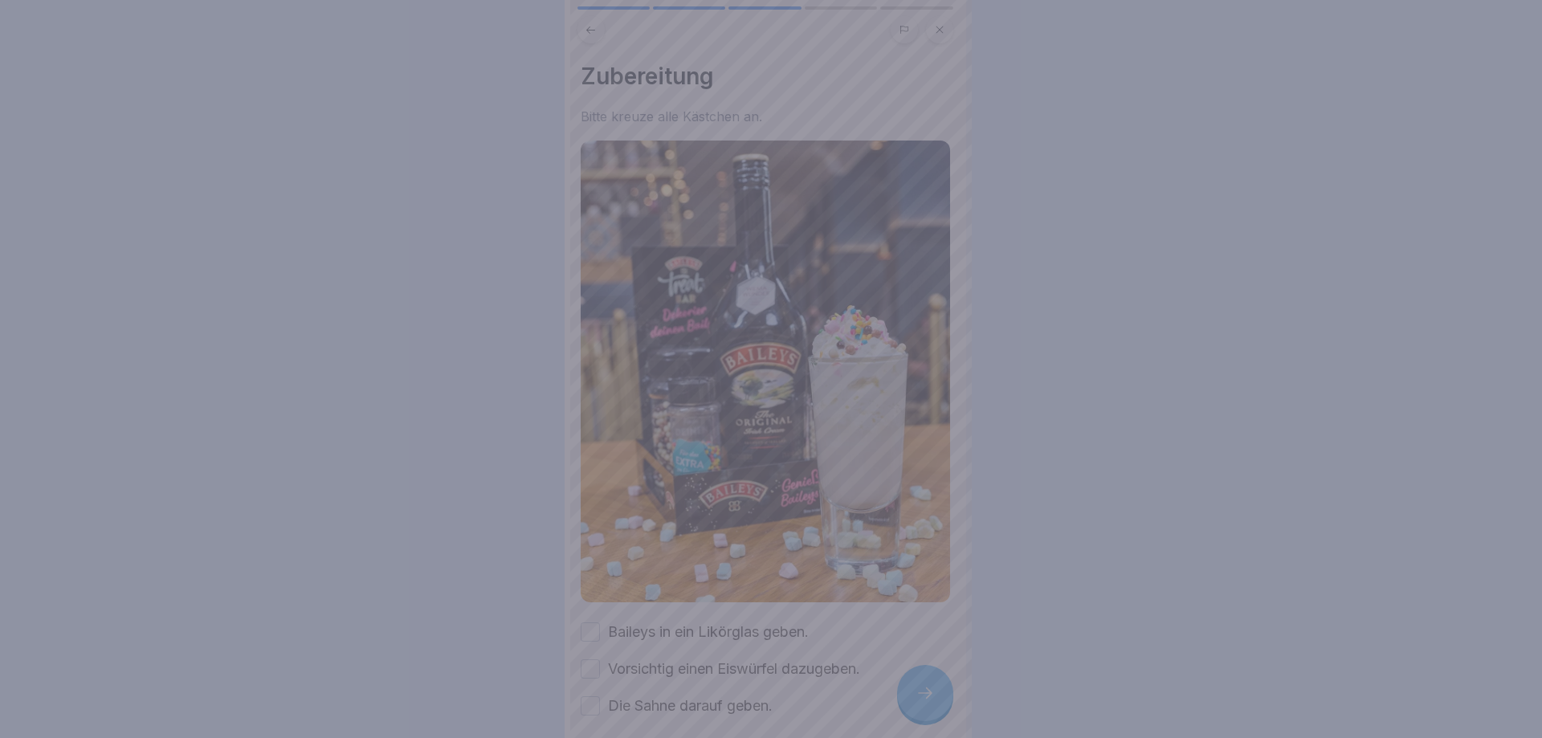
click at [927, 699] on div at bounding box center [771, 369] width 1542 height 738
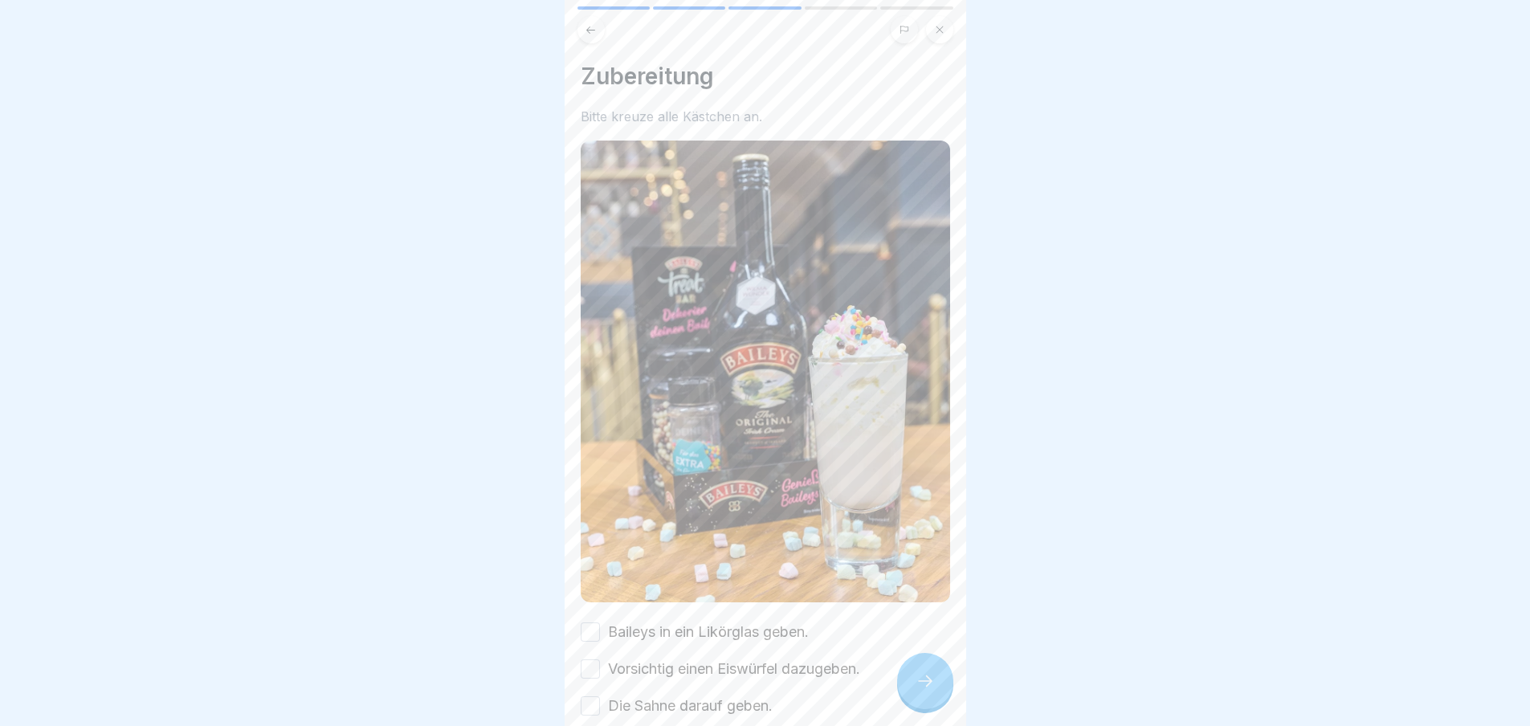
click at [586, 623] on button "Baileys in ein Likörglas geben." at bounding box center [590, 632] width 19 height 19
click at [588, 642] on div "Baileys in ein Likörglas geben. Vorsichtig einen Eiswürfel dazugeben. Die Sahne…" at bounding box center [766, 669] width 370 height 95
click at [590, 660] on button "Vorsichtig einen Eiswürfel dazugeben." at bounding box center [590, 669] width 19 height 19
click at [598, 697] on button "Die Sahne darauf geben." at bounding box center [590, 706] width 19 height 19
click at [941, 703] on div at bounding box center [925, 681] width 56 height 56
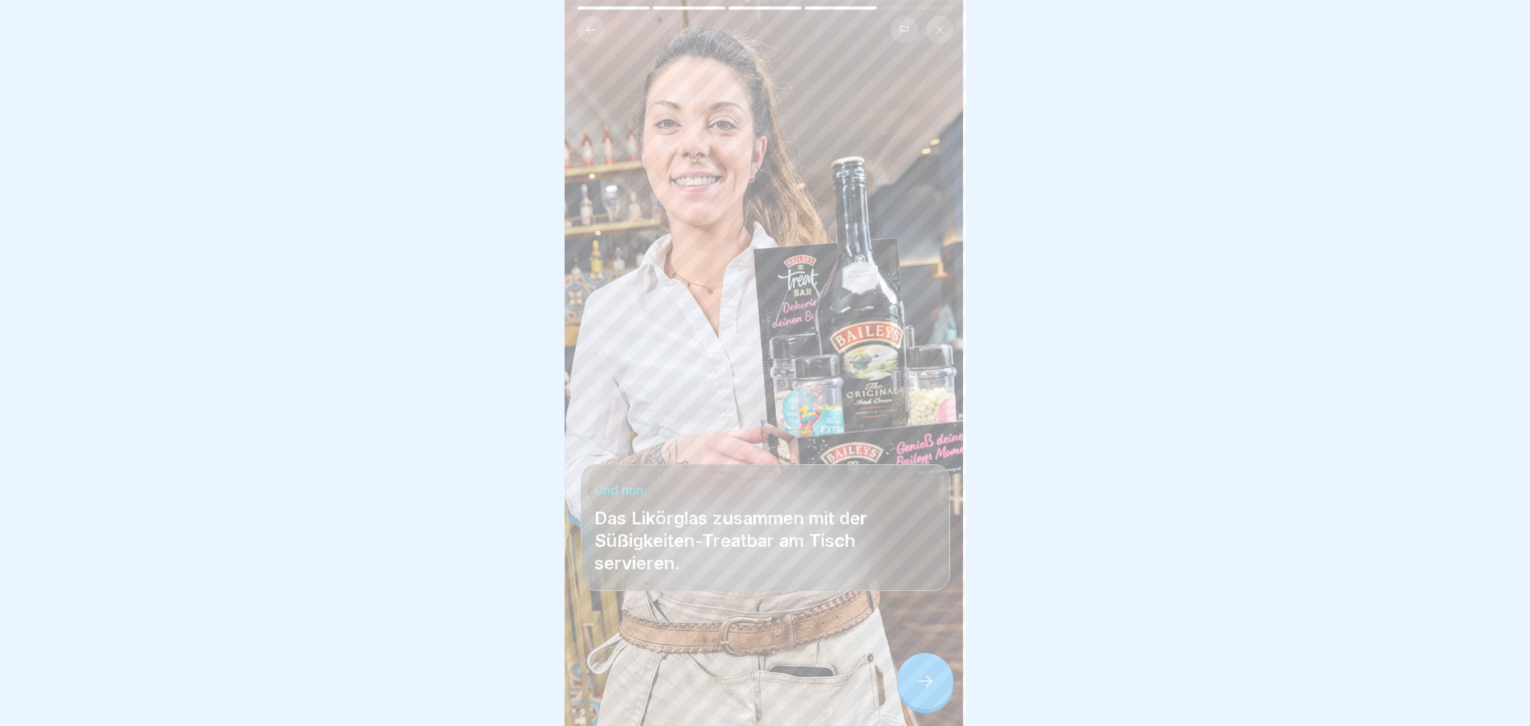
click at [940, 702] on div at bounding box center [925, 681] width 56 height 56
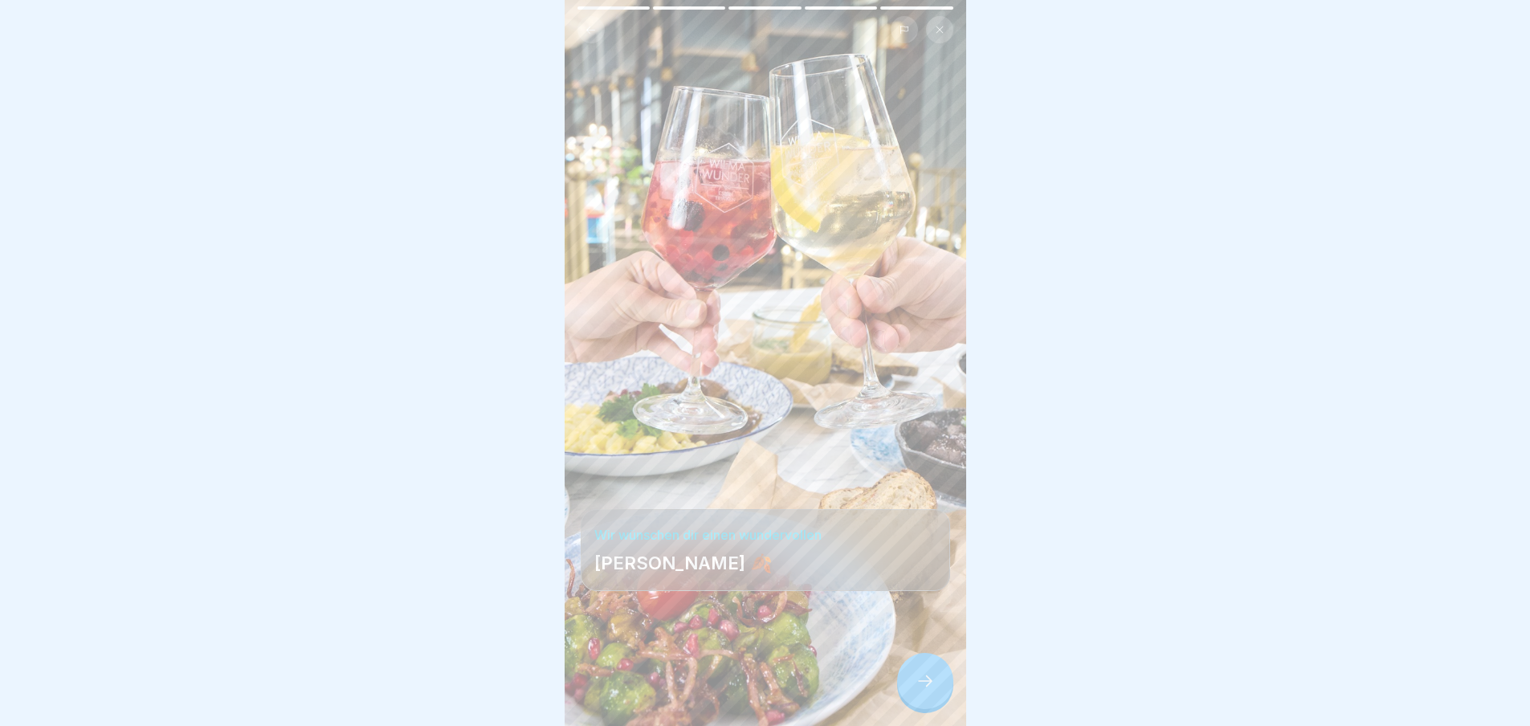
click at [940, 702] on div at bounding box center [925, 681] width 56 height 56
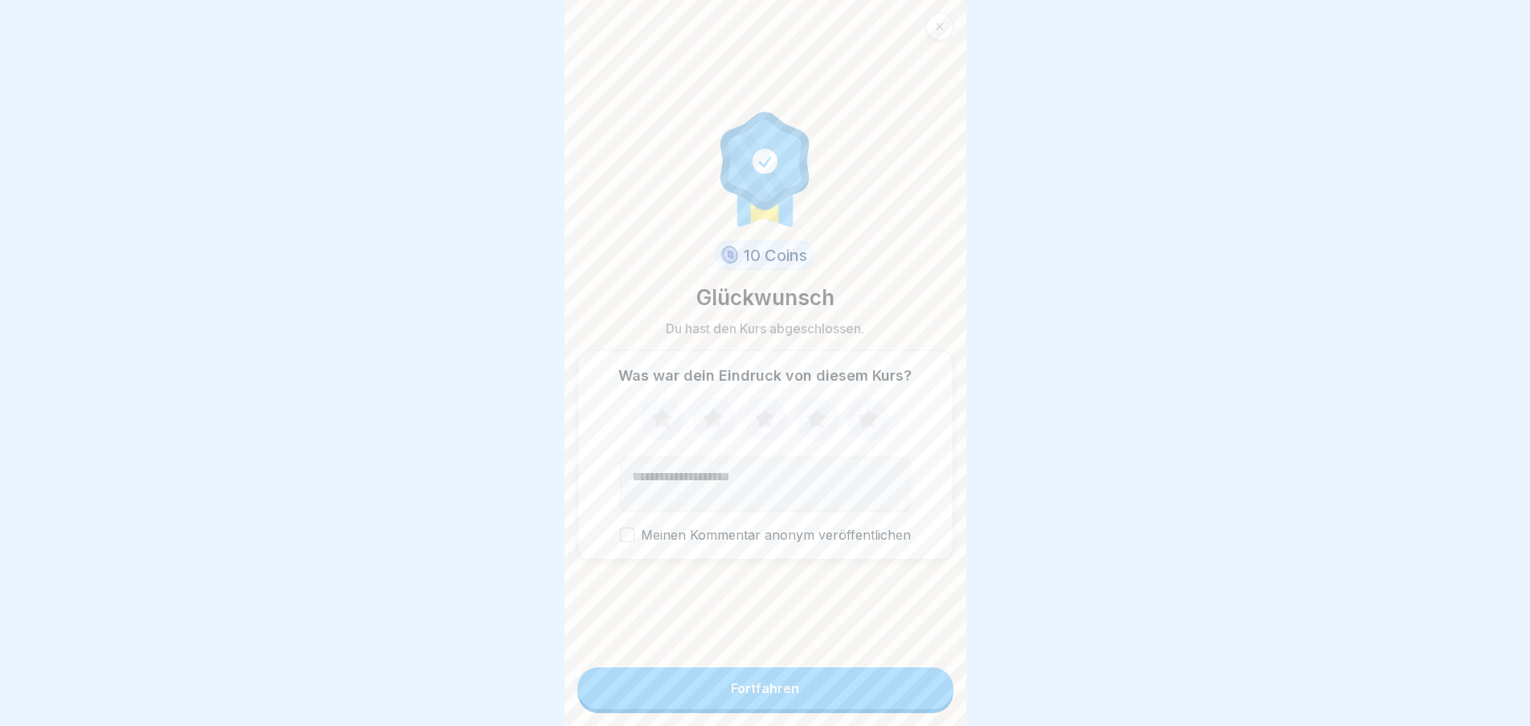
scroll to position [12, 0]
click at [775, 693] on div "Fortfahren" at bounding box center [765, 688] width 68 height 14
